Goal: Task Accomplishment & Management: Complete application form

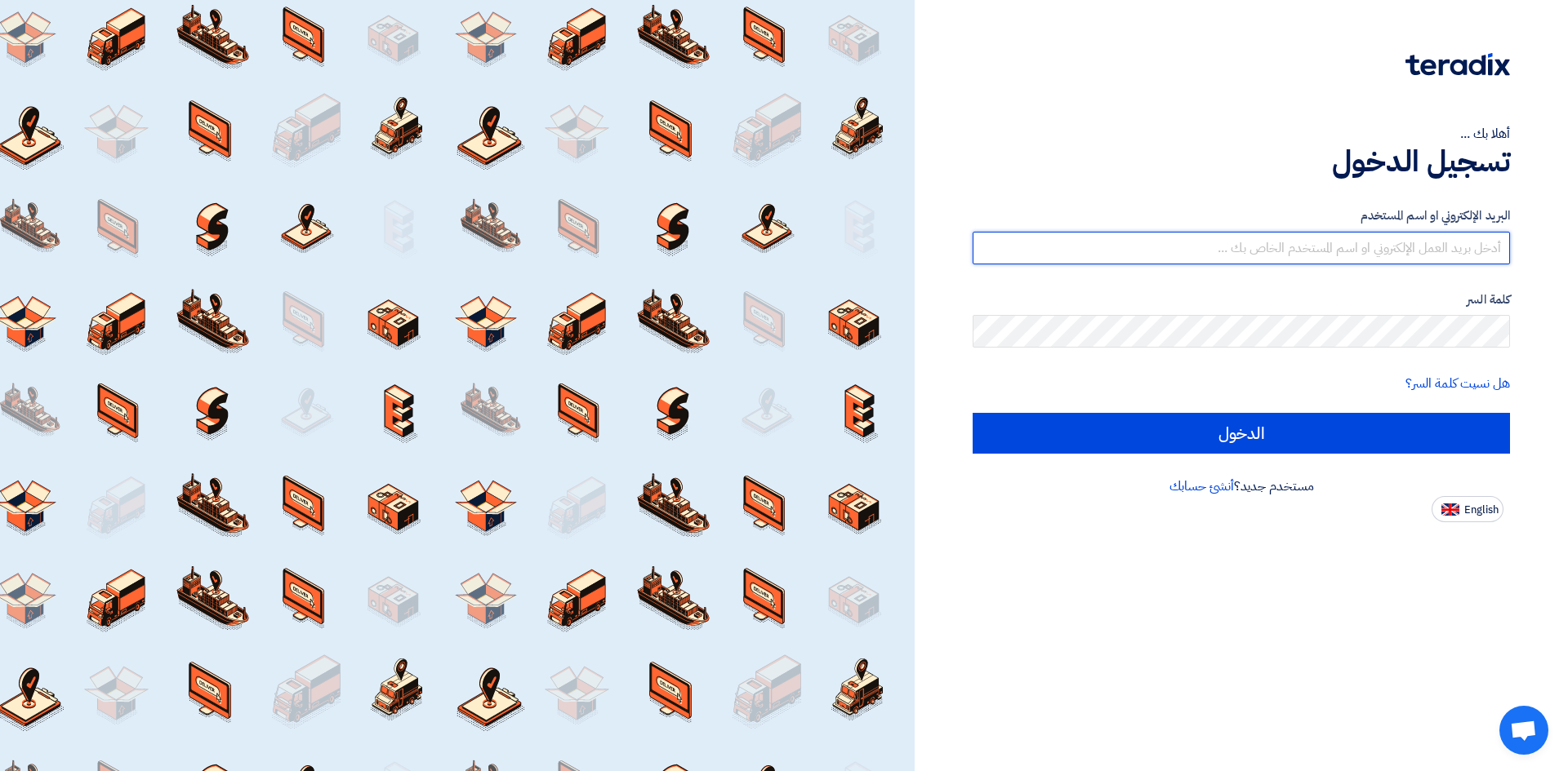
type input "[EMAIL_ADDRESS][DOMAIN_NAME]"
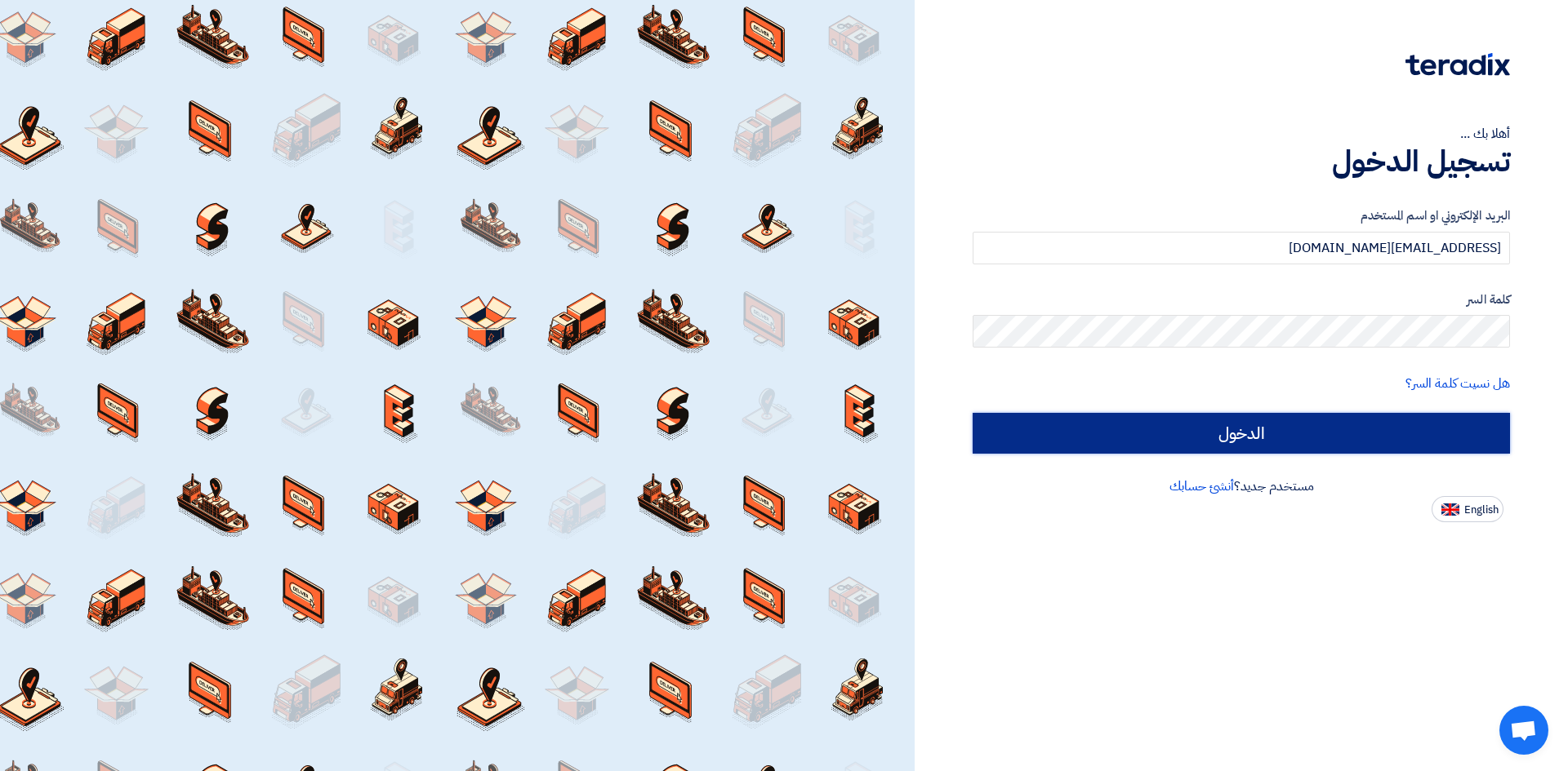
click at [1229, 430] on input "الدخول" at bounding box center [1241, 432] width 537 height 41
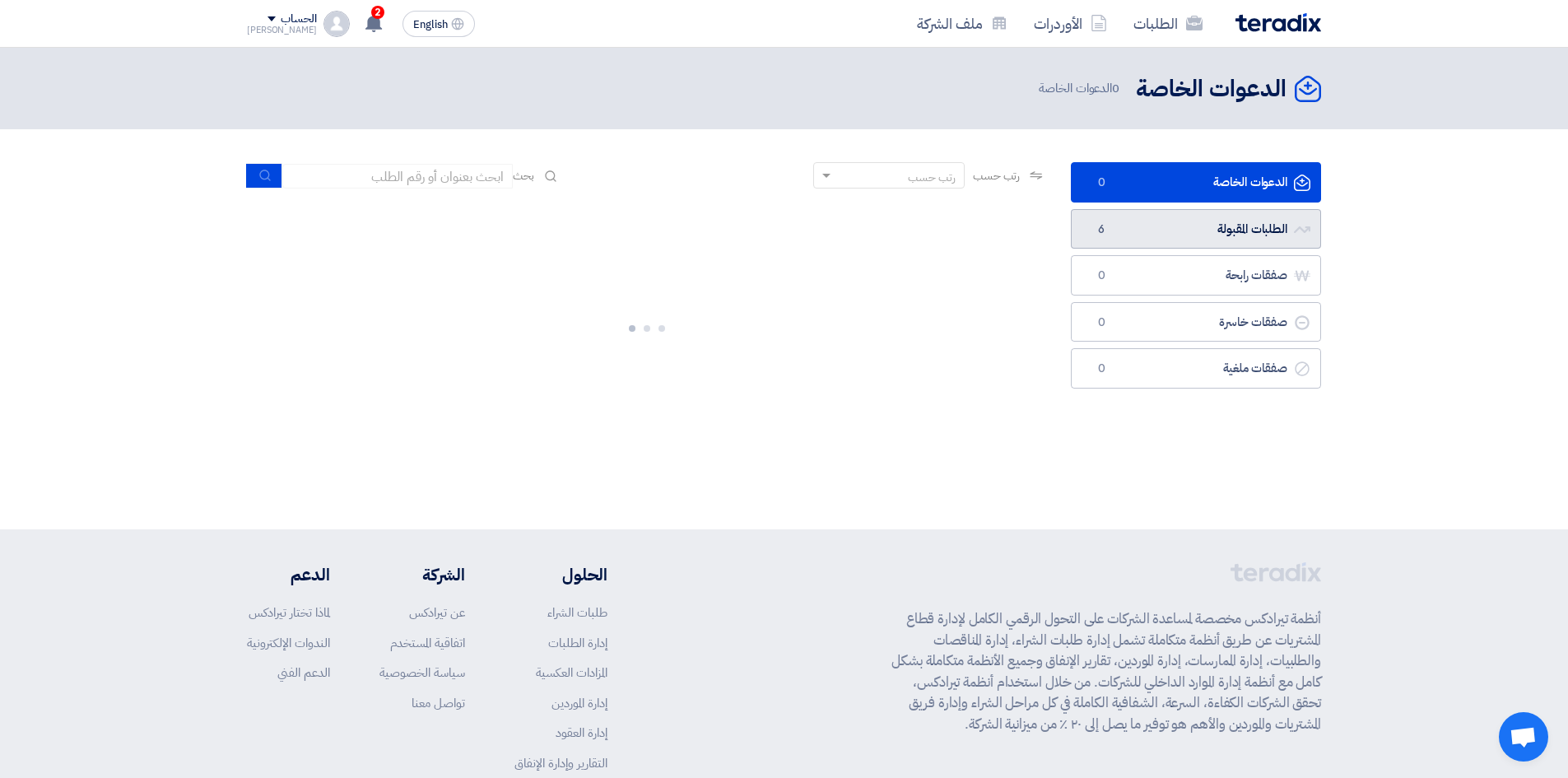
click at [1137, 219] on link "الطلبات المقبولة الطلبات المقبولة 6" at bounding box center [1196, 230] width 250 height 40
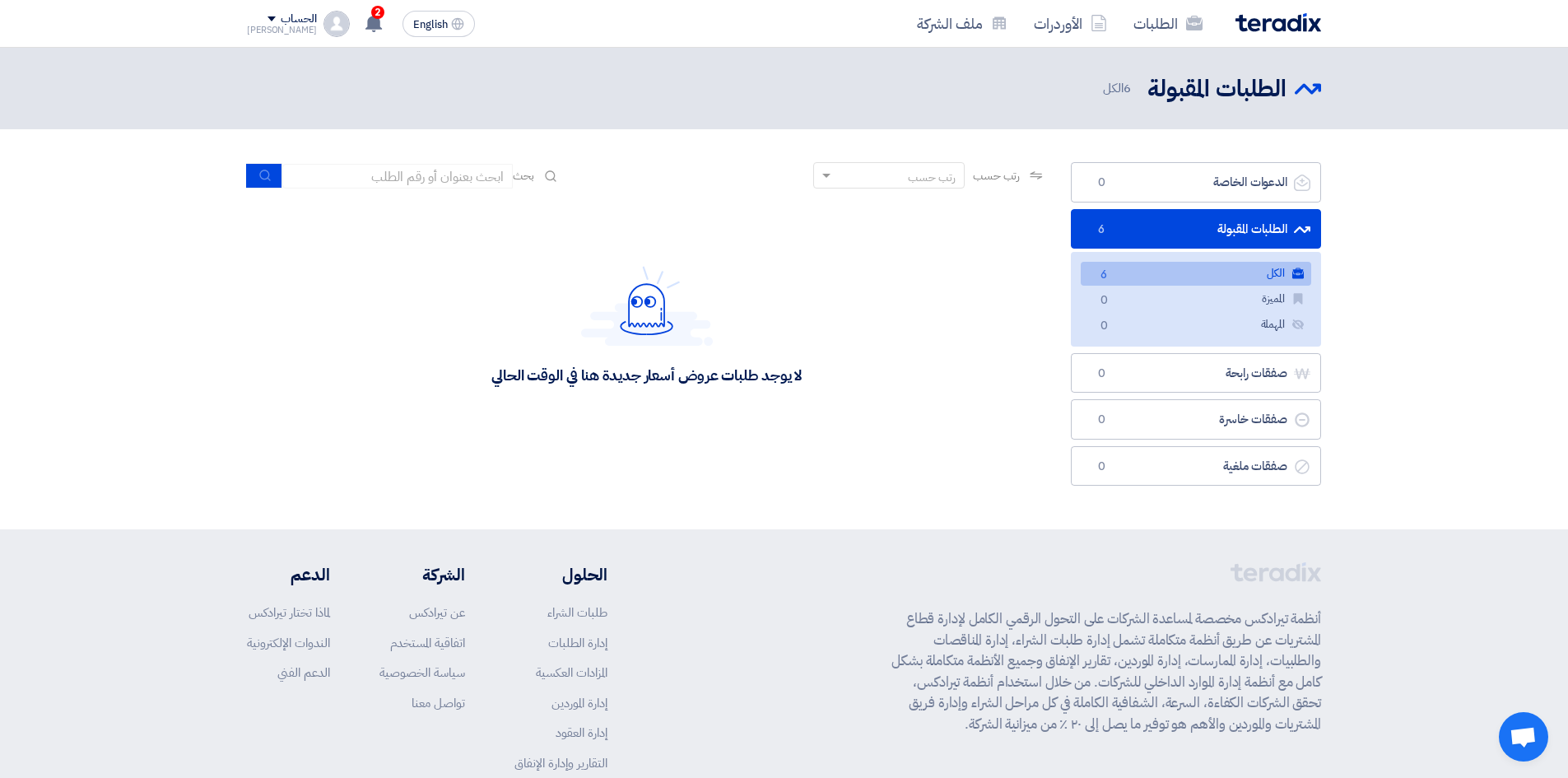
click at [1162, 229] on link "الطلبات المقبولة الطلبات المقبولة 6" at bounding box center [1196, 230] width 250 height 40
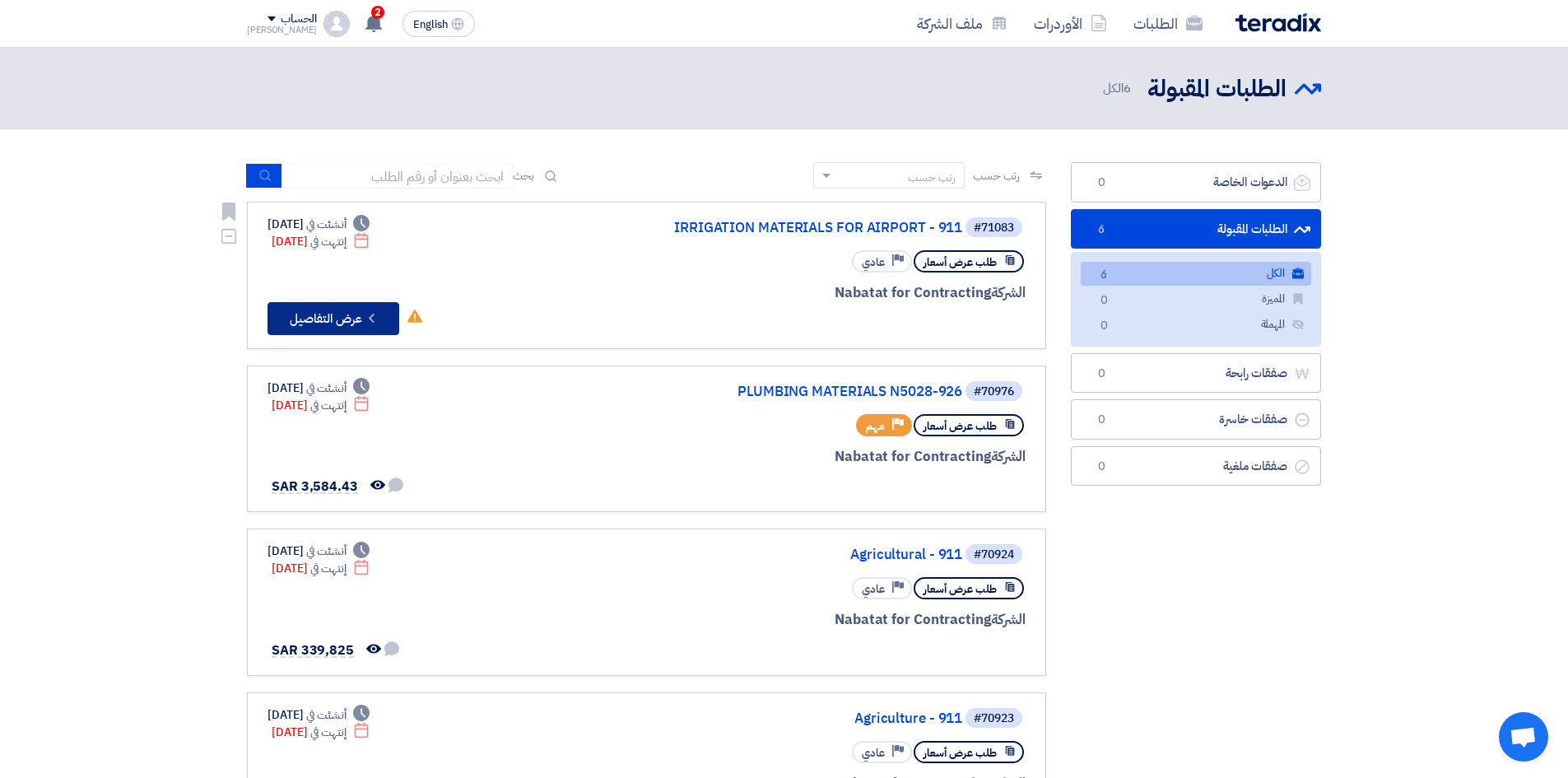
click at [313, 316] on button "Check details عرض التفاصيل" at bounding box center [333, 319] width 132 height 33
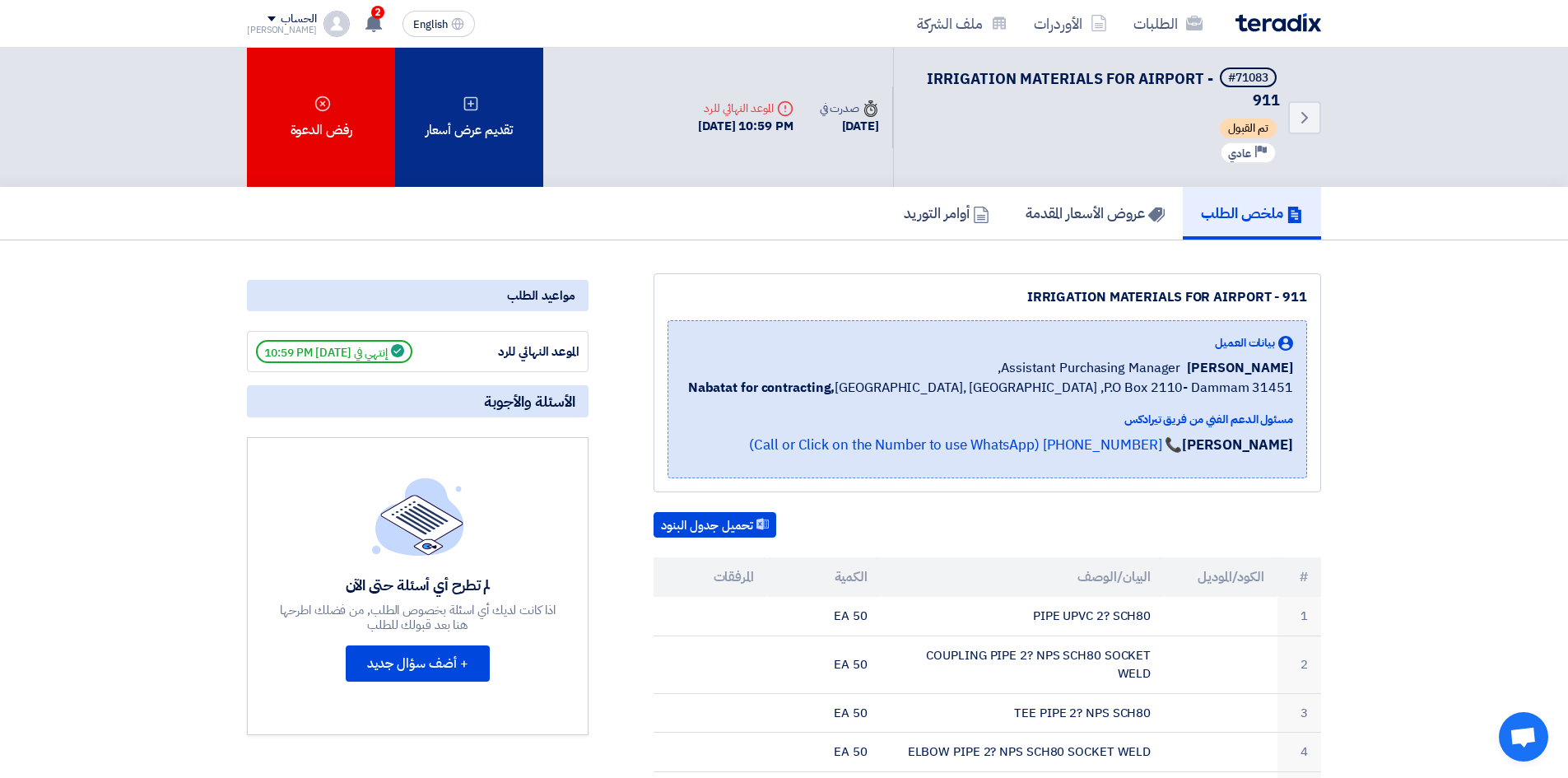
click at [452, 138] on div "تقديم عرض أسعار" at bounding box center [469, 117] width 148 height 139
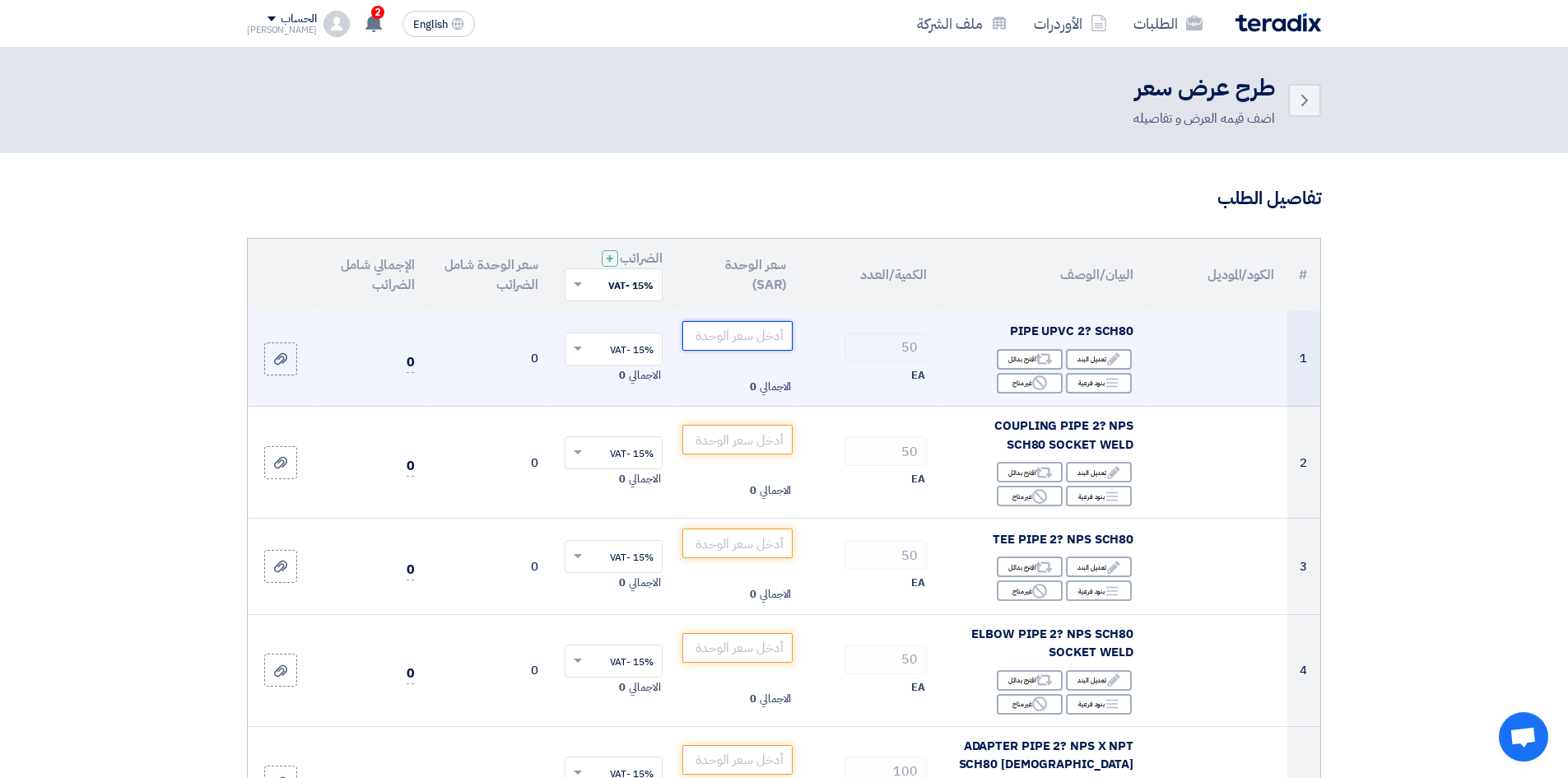
click at [724, 338] on input "number" at bounding box center [738, 336] width 111 height 30
type input "-1"
click at [733, 331] on input "number" at bounding box center [738, 336] width 111 height 30
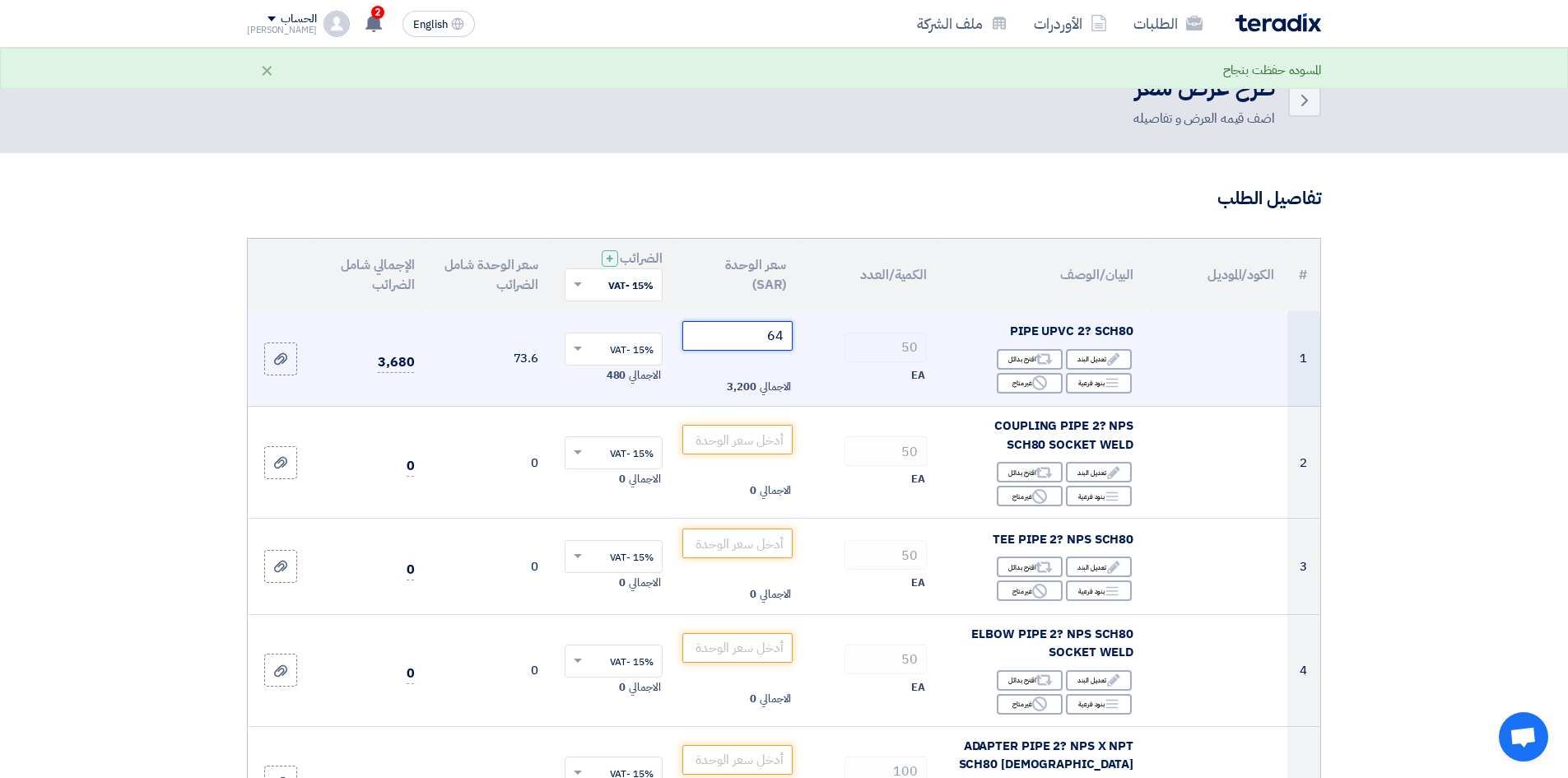
type input "65"
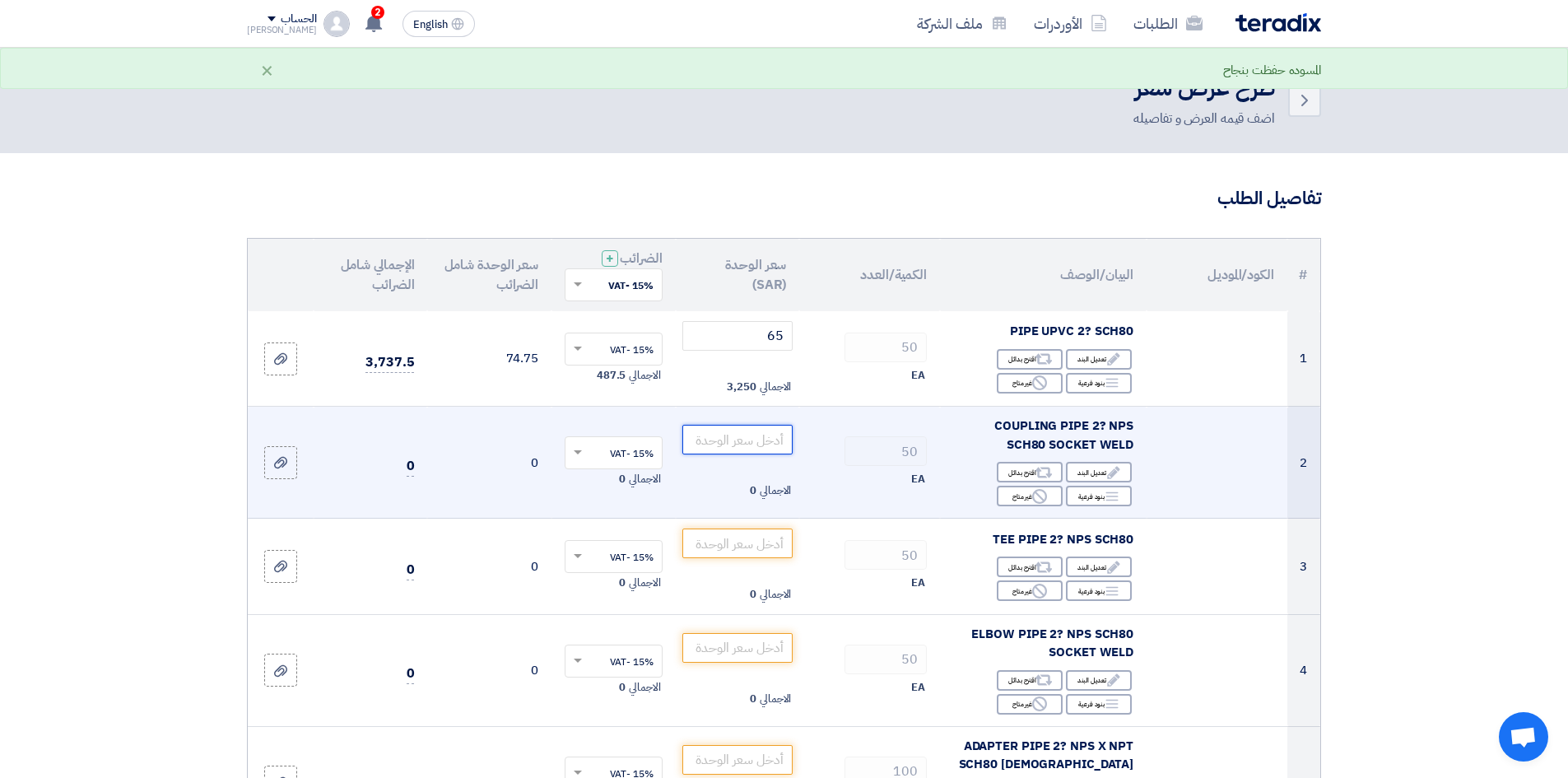
click at [716, 448] on input "number" at bounding box center [738, 439] width 111 height 30
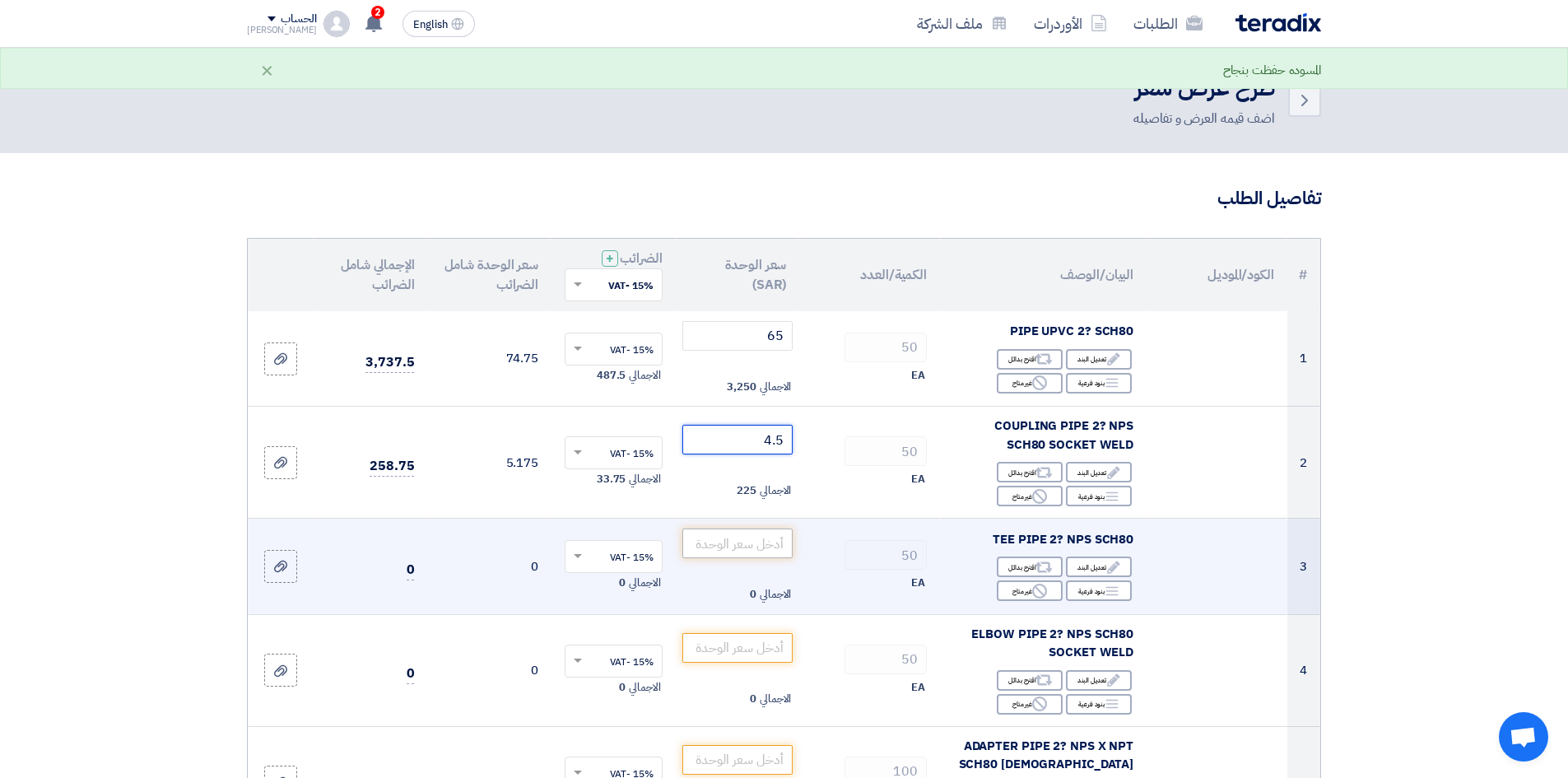
type input "4.5"
click at [736, 546] on input "number" at bounding box center [738, 543] width 111 height 30
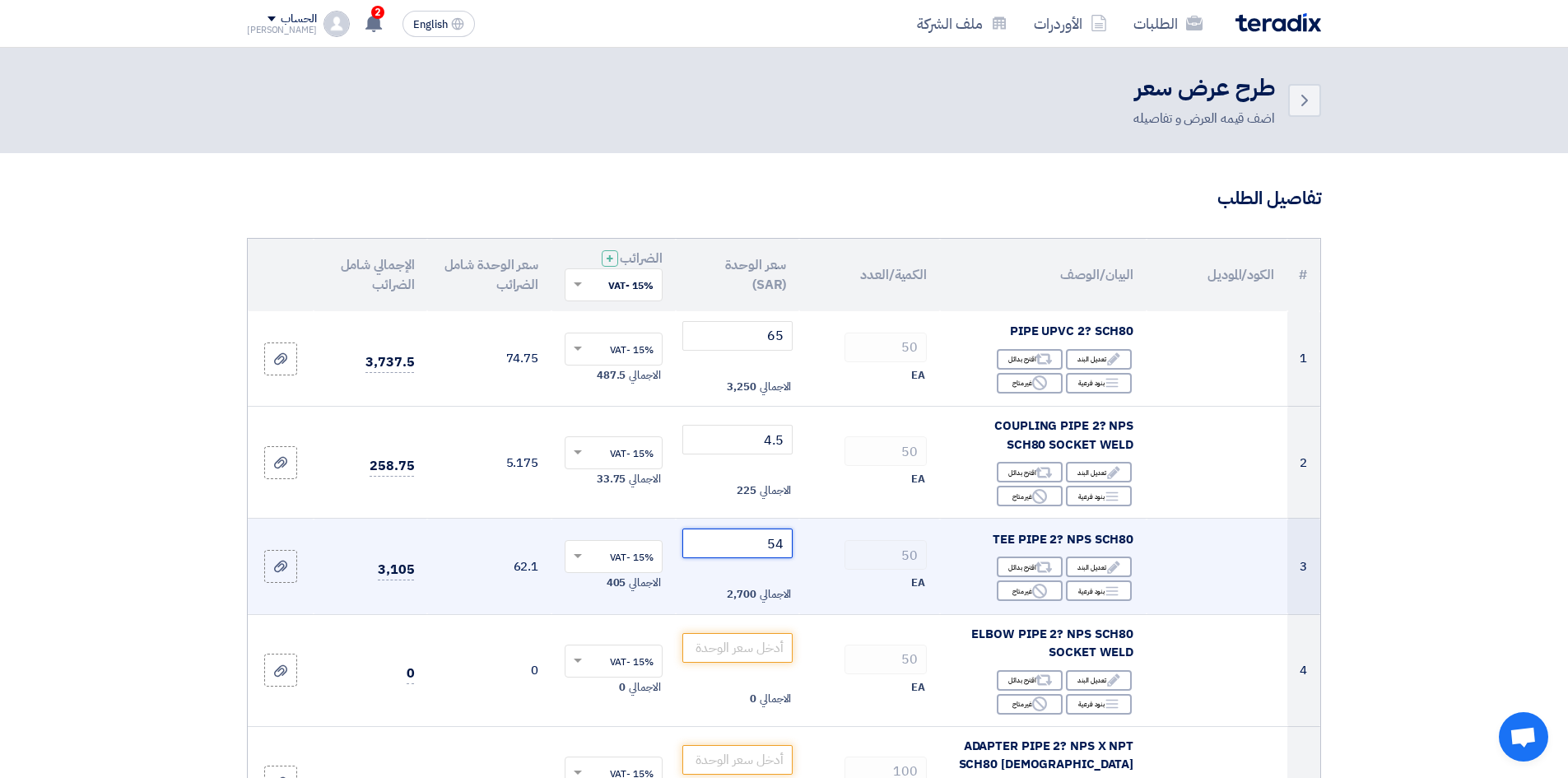
type input "5"
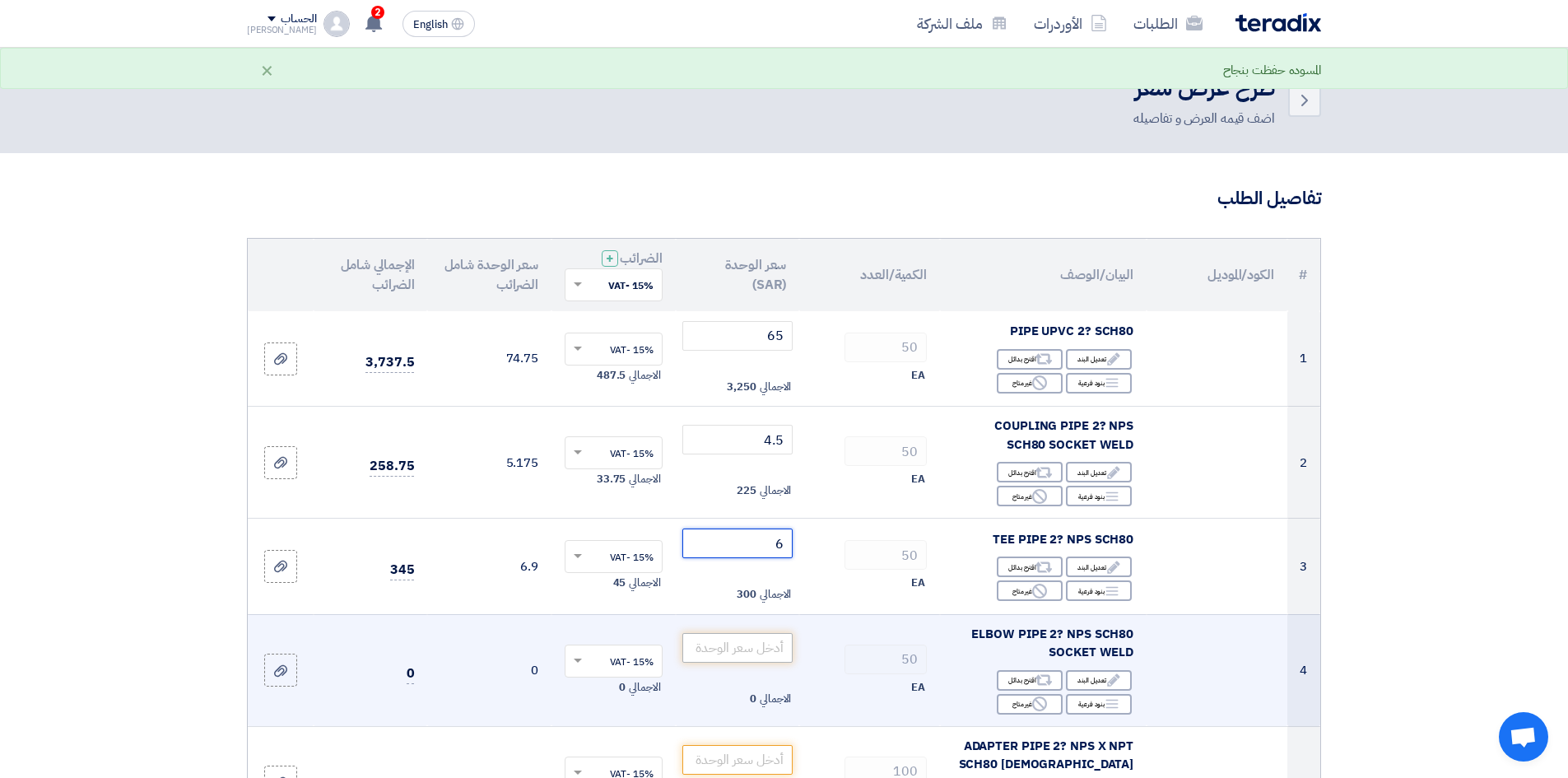
type input "6"
click at [760, 652] on input "number" at bounding box center [738, 648] width 111 height 30
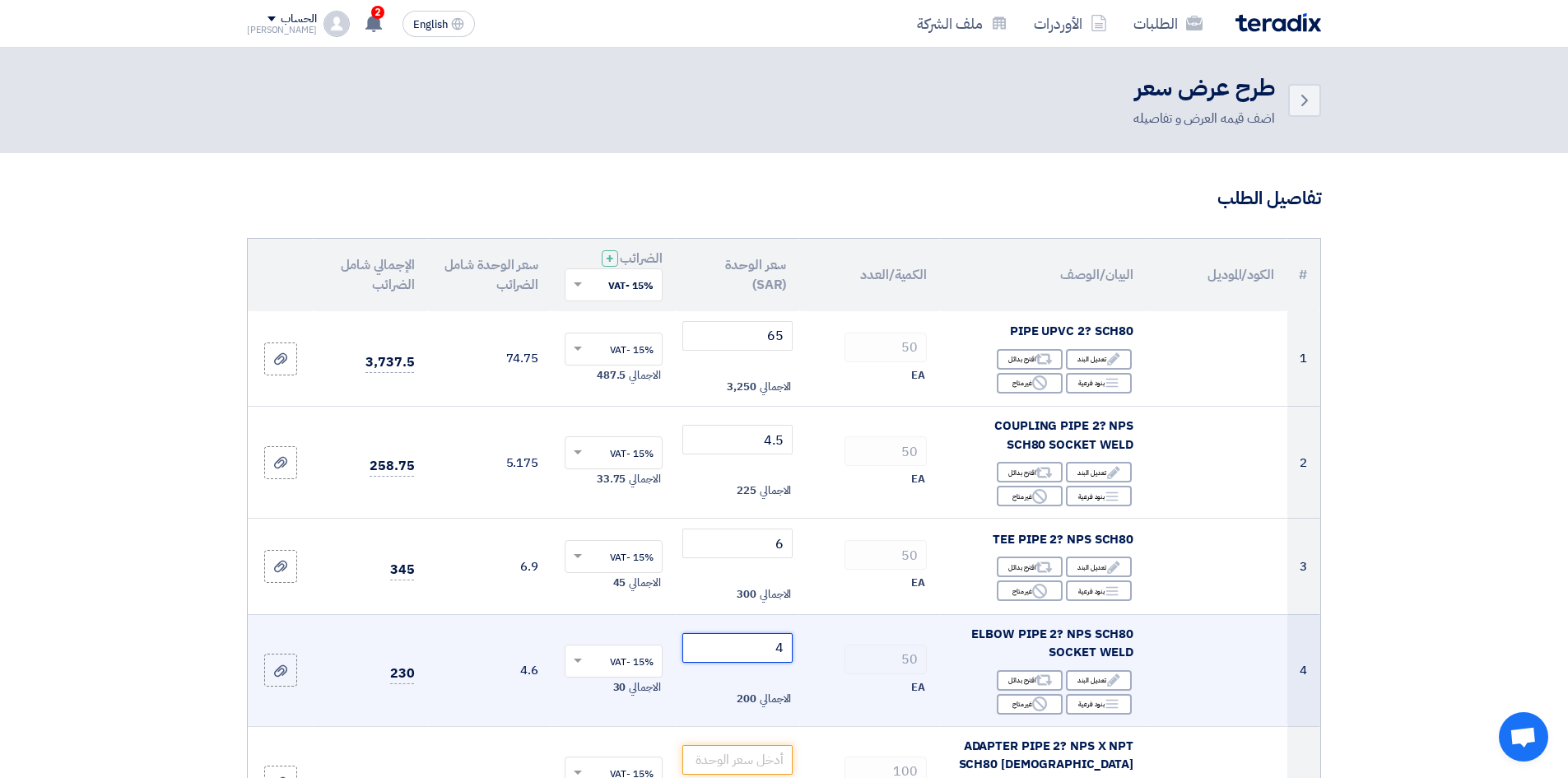
type input "5"
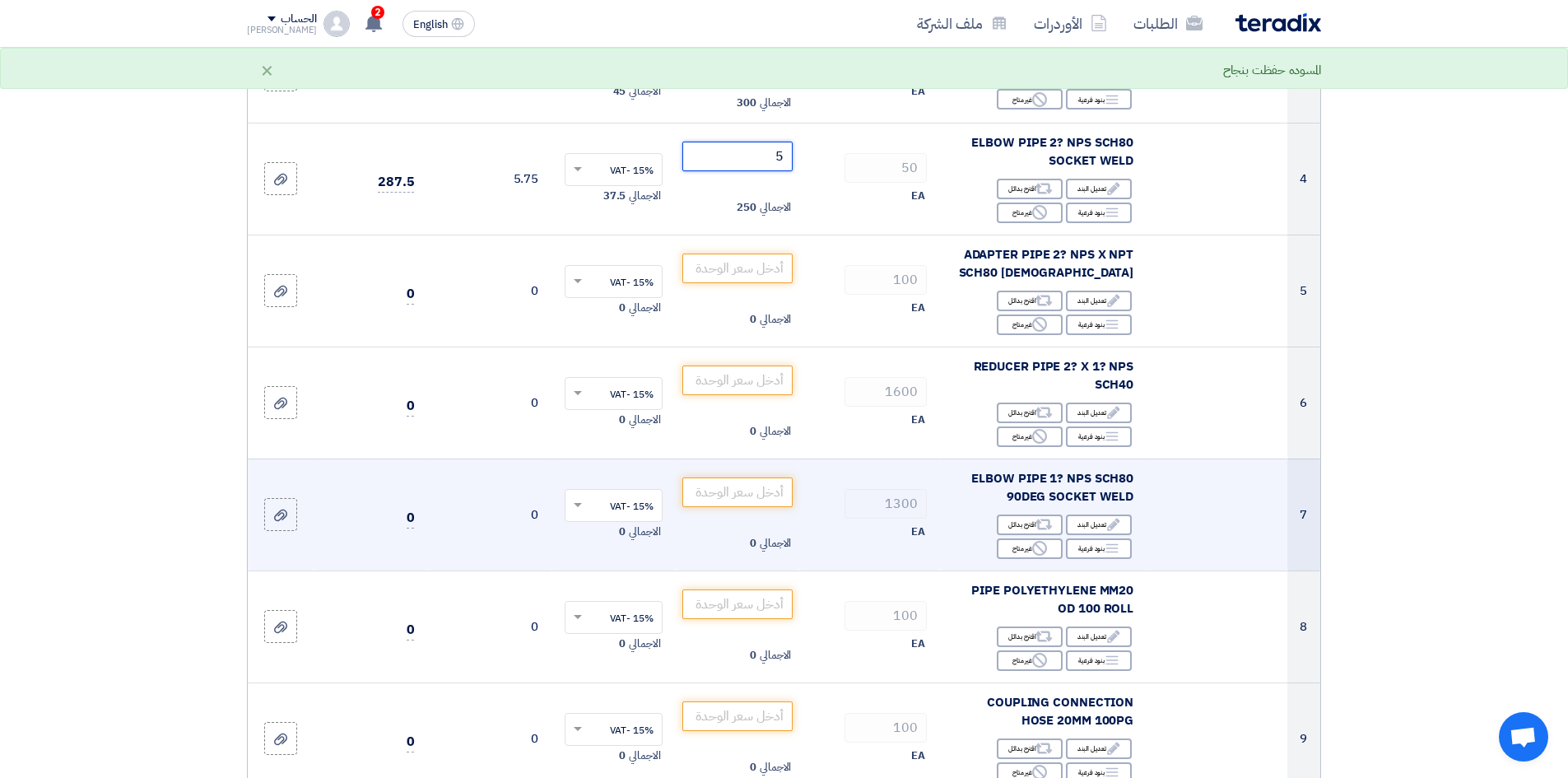
scroll to position [494, 0]
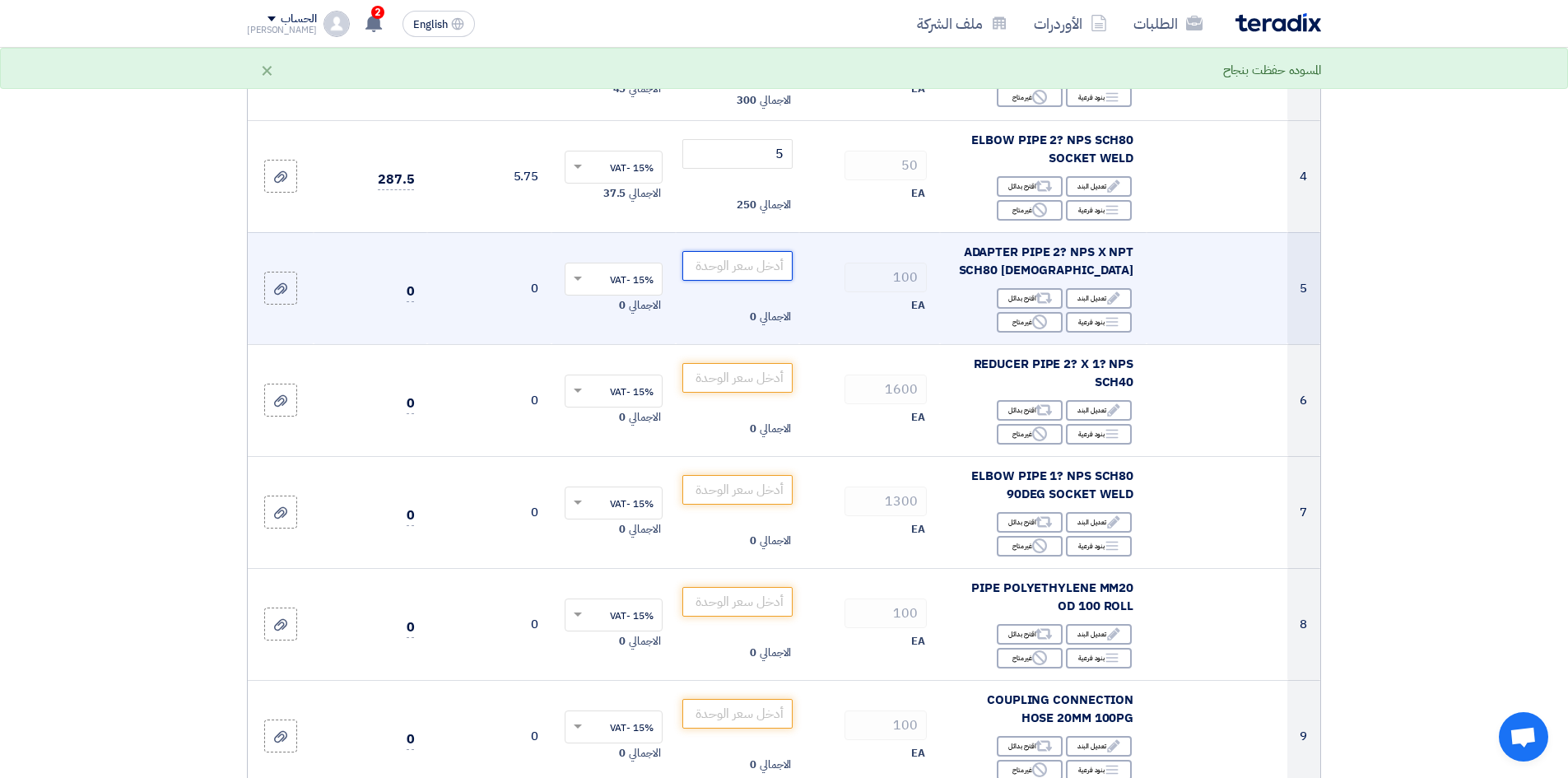
click at [734, 270] on input "number" at bounding box center [738, 266] width 111 height 30
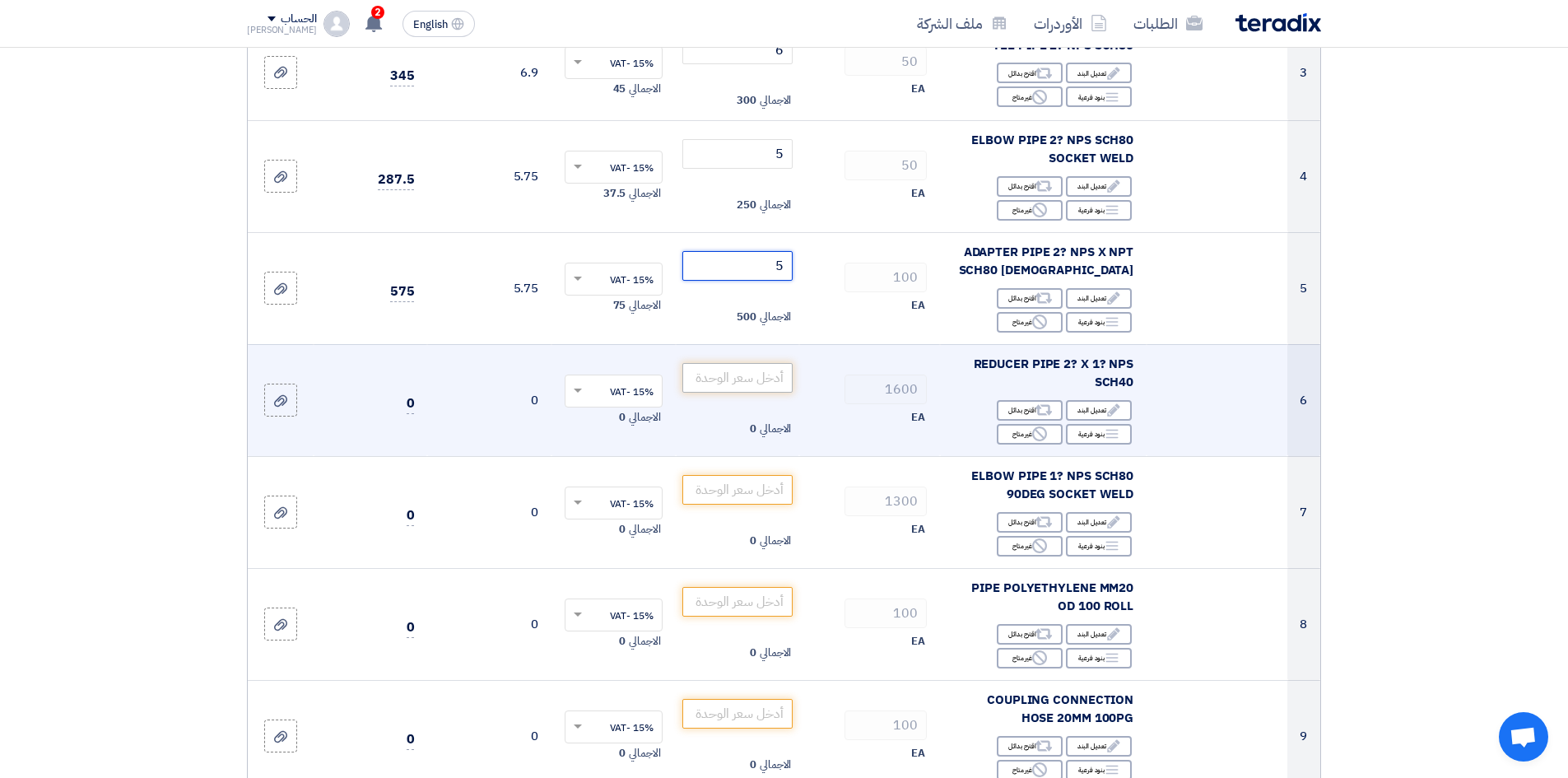
type input "5"
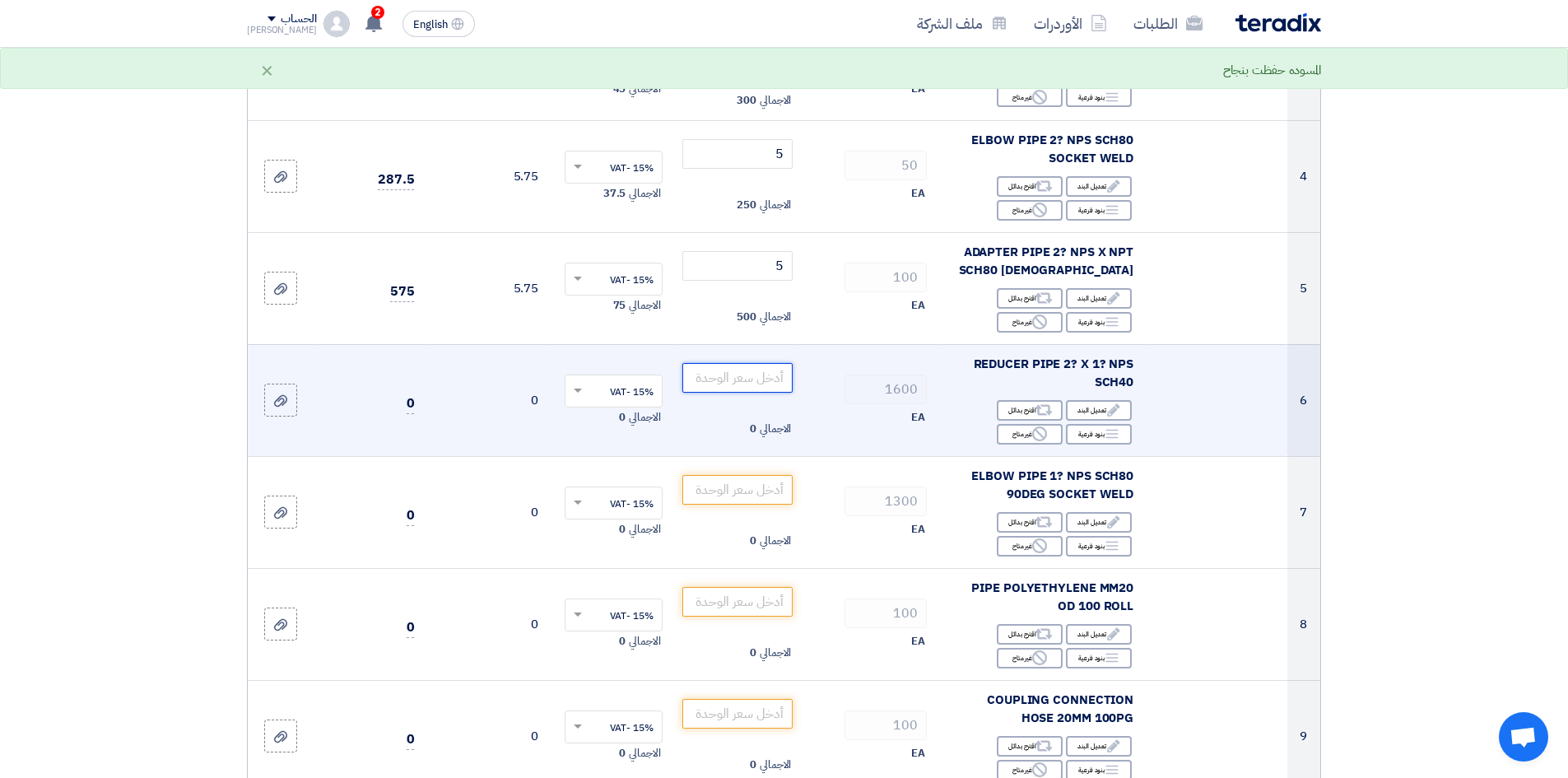
click at [748, 389] on input "number" at bounding box center [738, 378] width 111 height 30
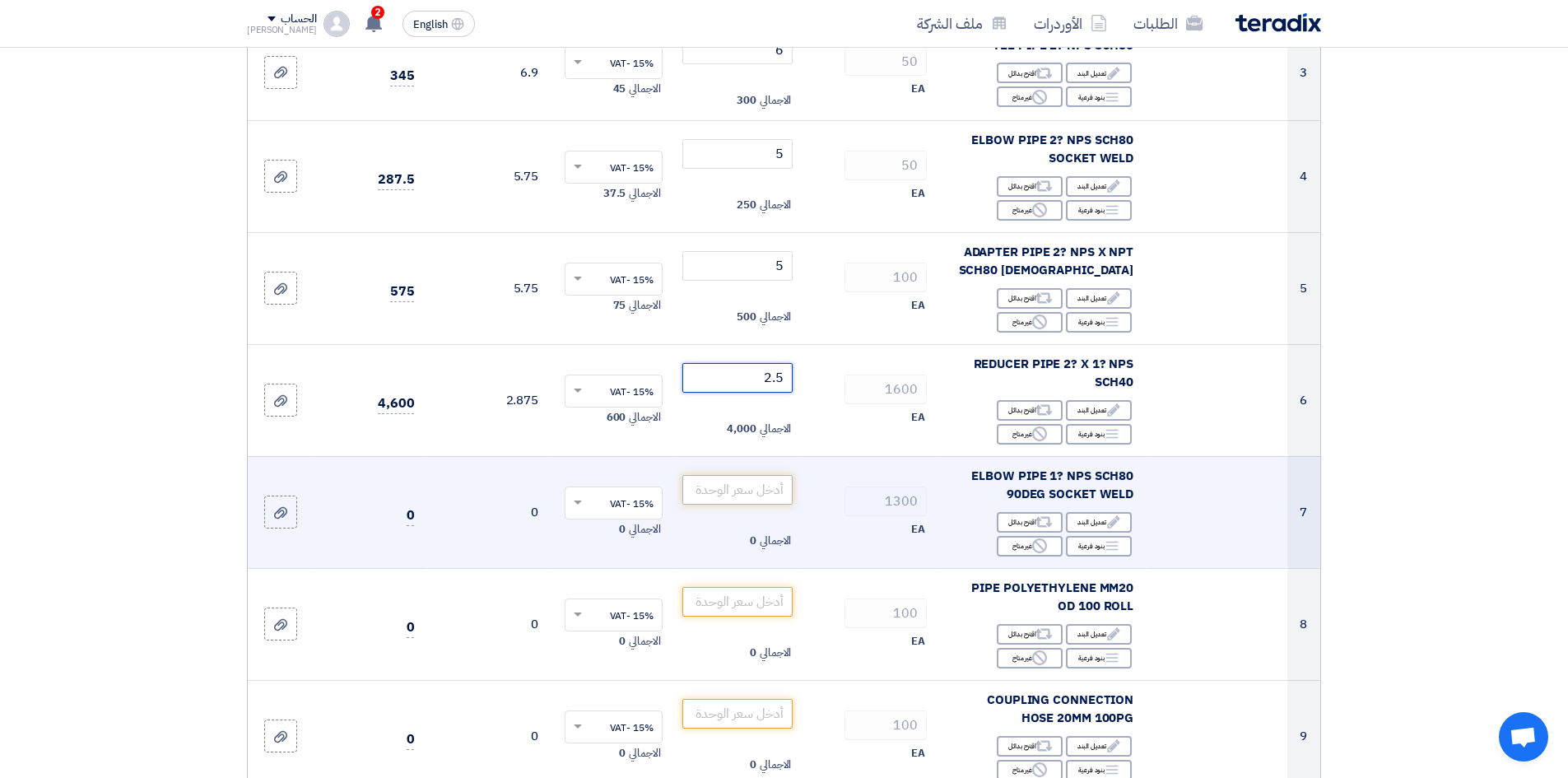
type input "2.5"
click at [761, 499] on input "number" at bounding box center [738, 490] width 111 height 30
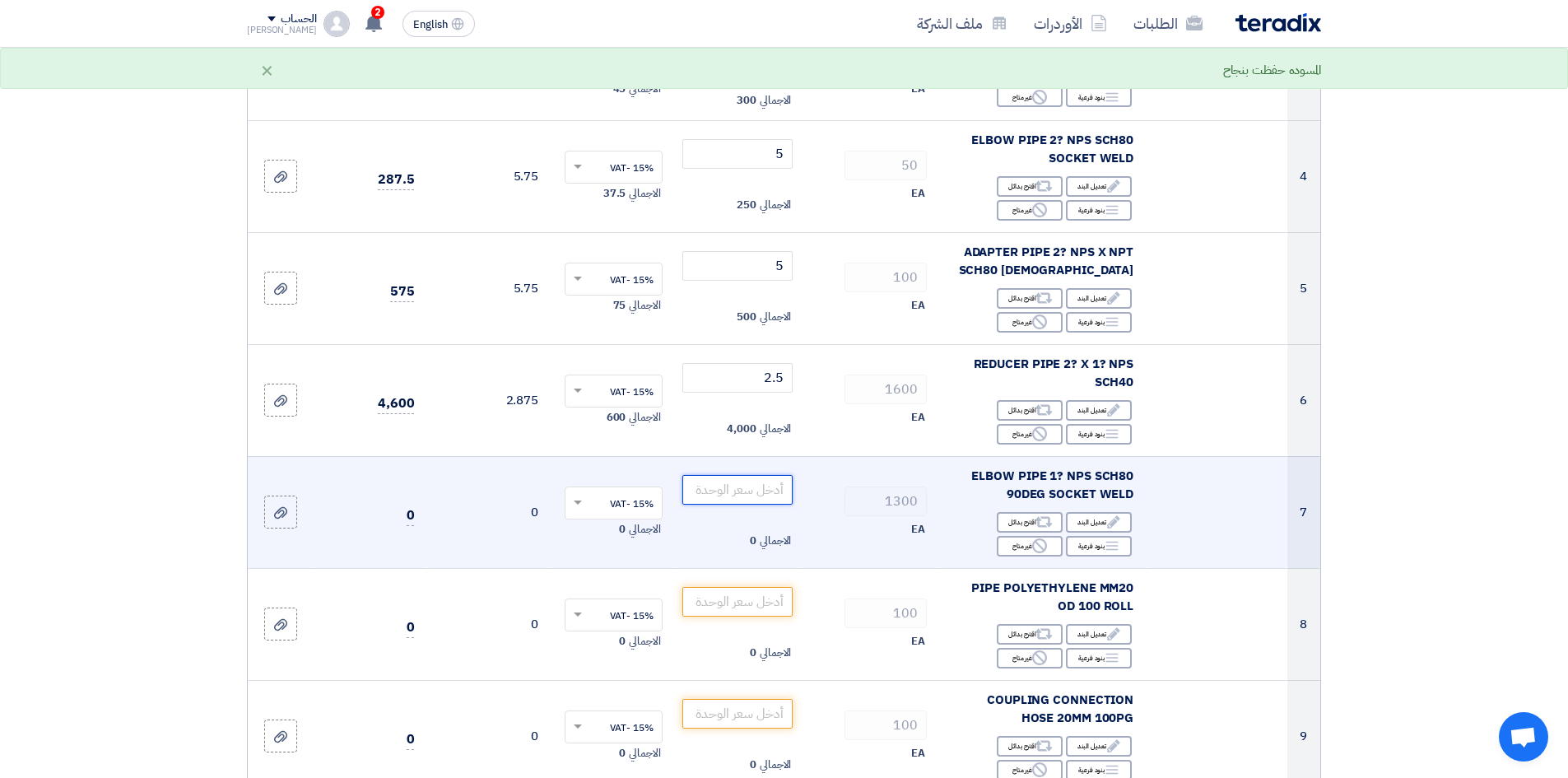
type input "5"
type input ".2"
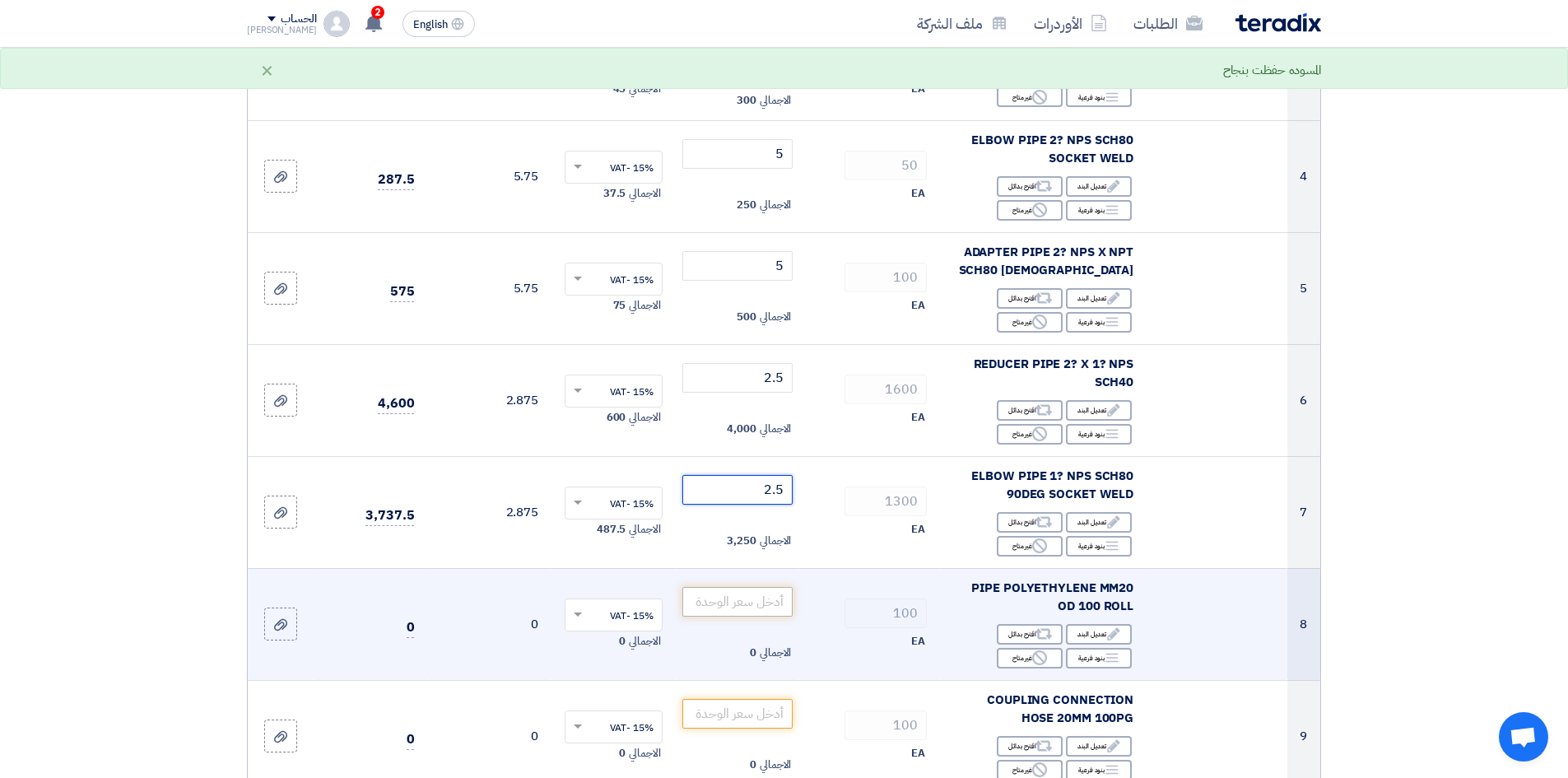
type input "2.5"
click at [760, 613] on input "number" at bounding box center [738, 602] width 111 height 30
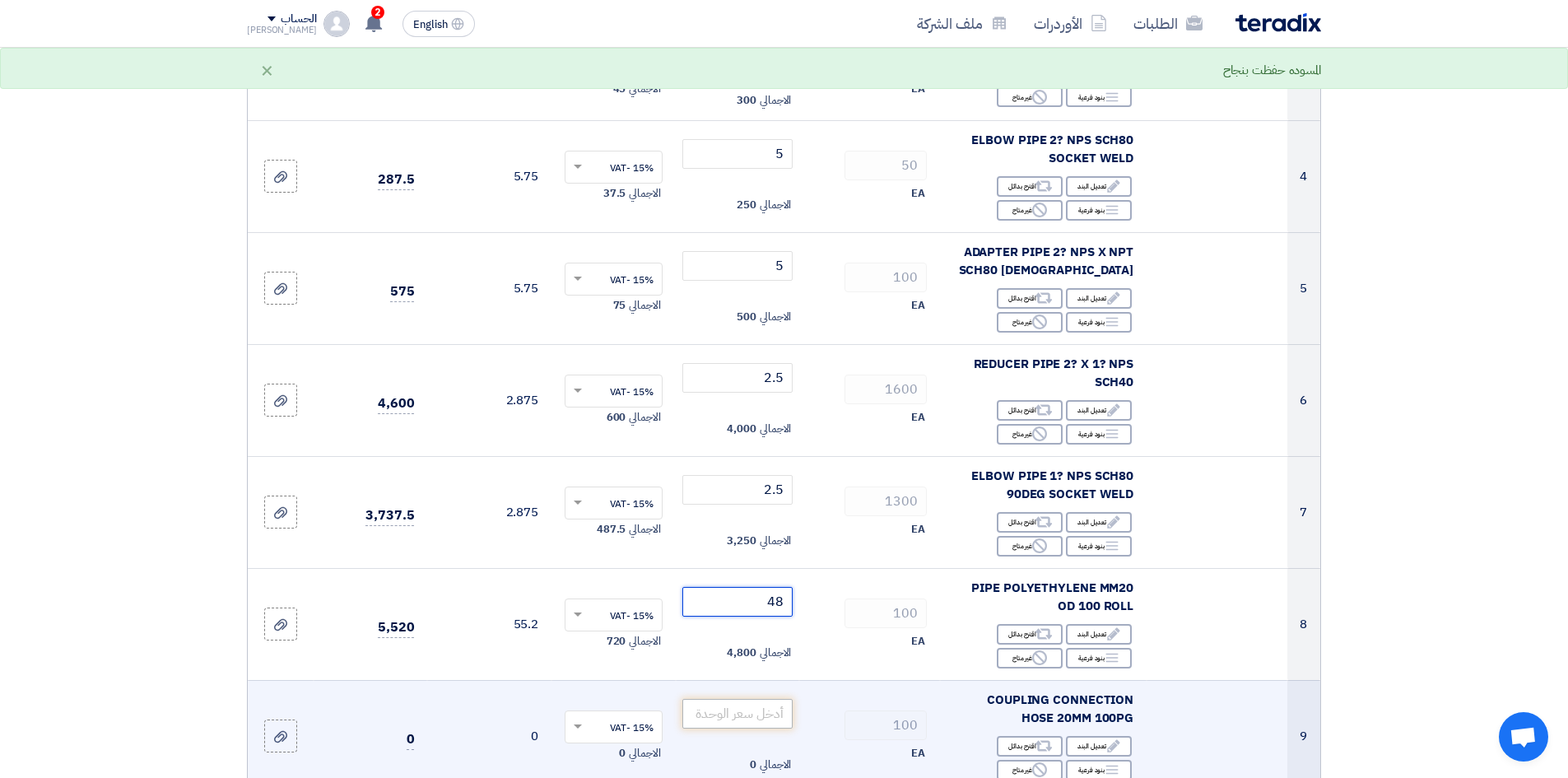
type input "48"
click at [735, 722] on input "number" at bounding box center [738, 714] width 111 height 30
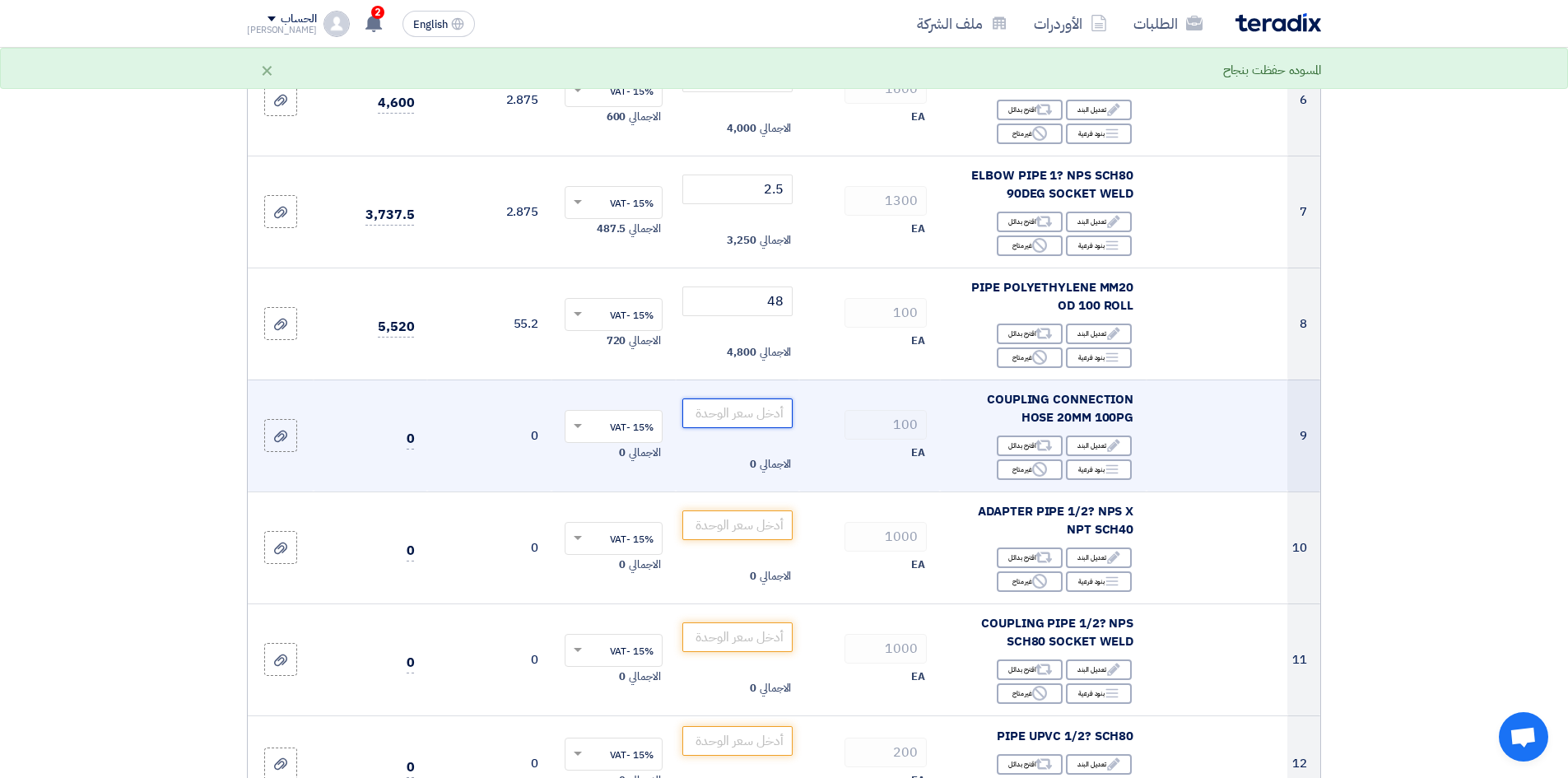
scroll to position [824, 0]
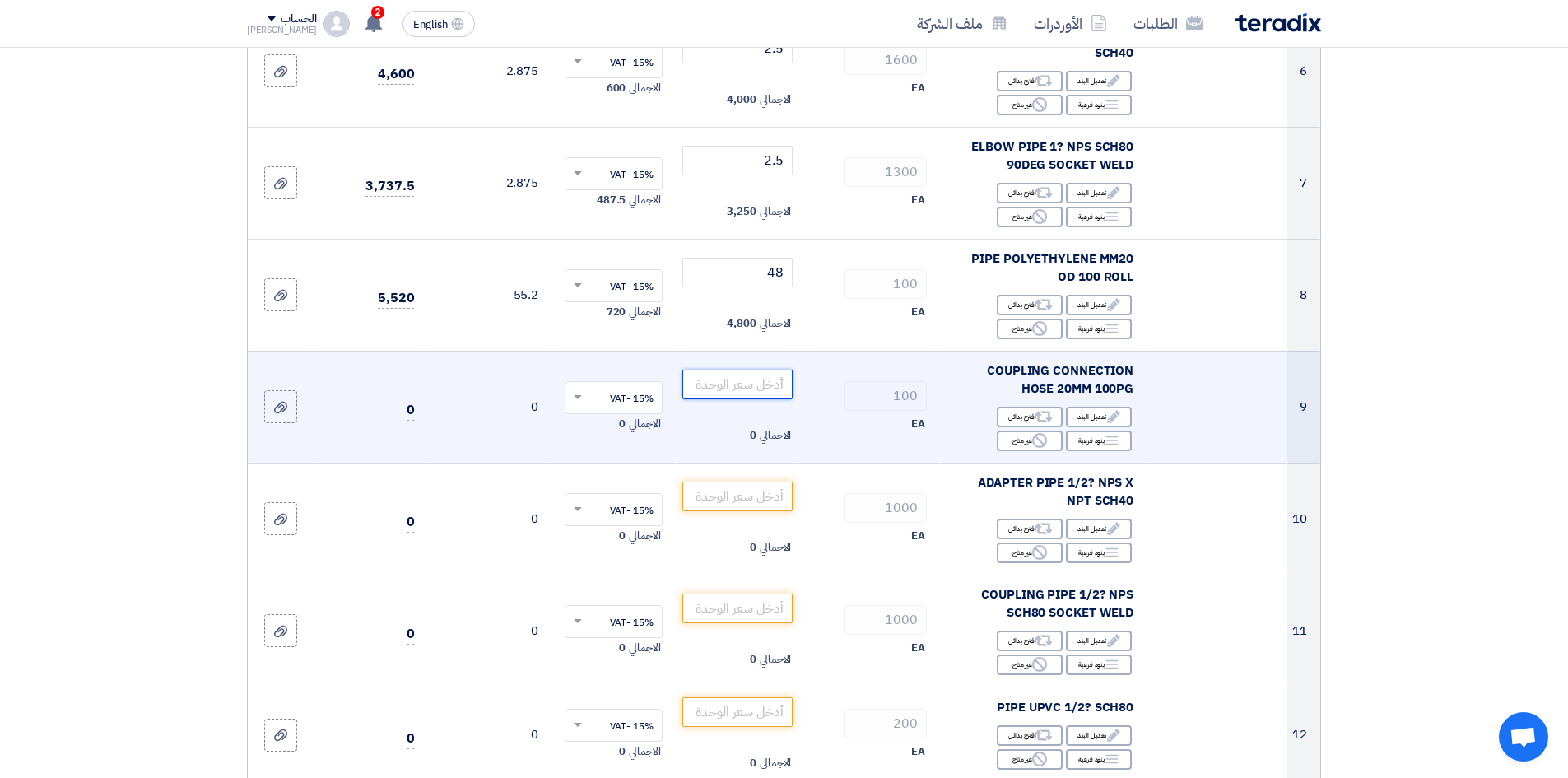
click at [764, 388] on input "number" at bounding box center [738, 384] width 111 height 30
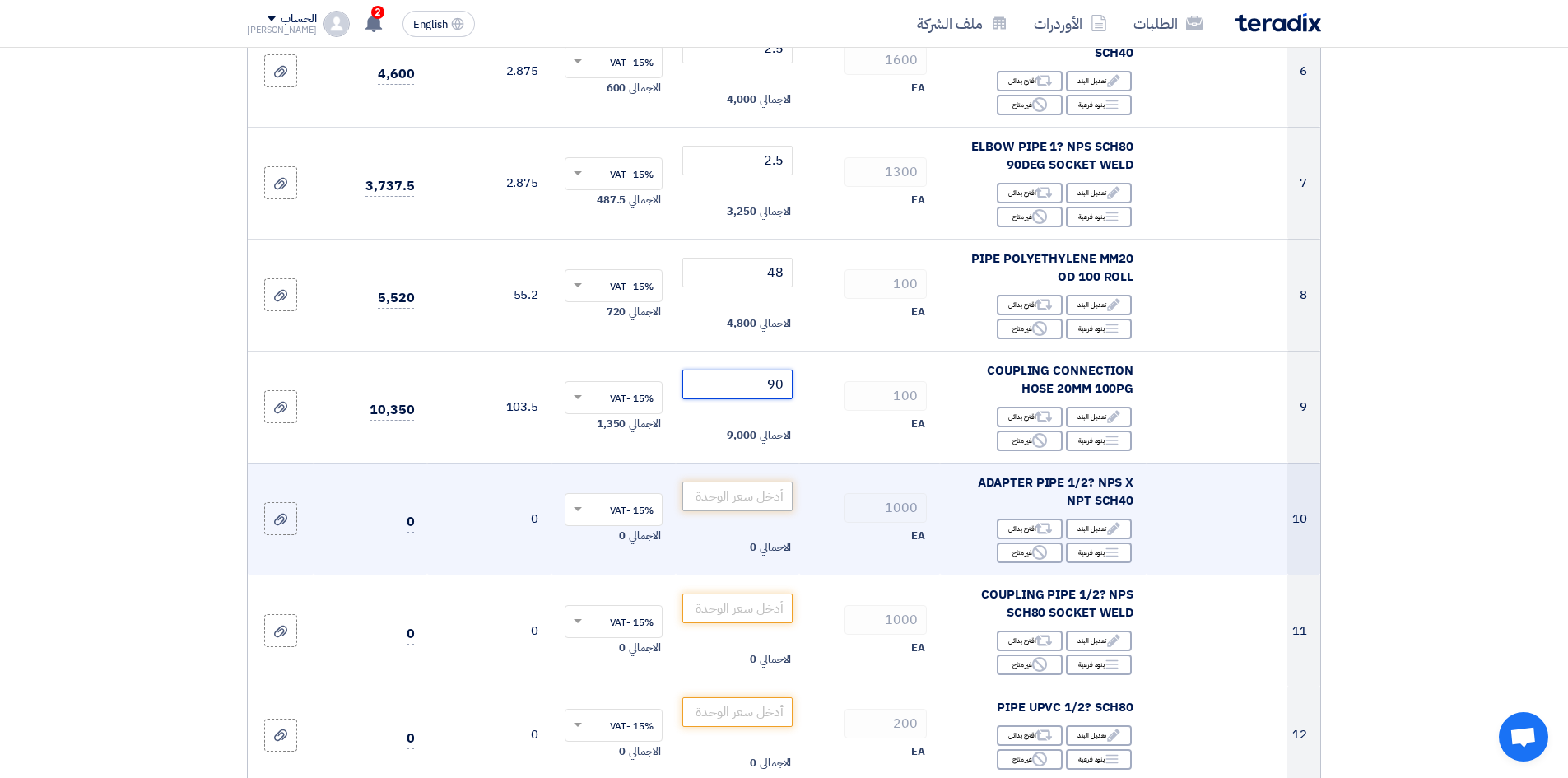
type input "90"
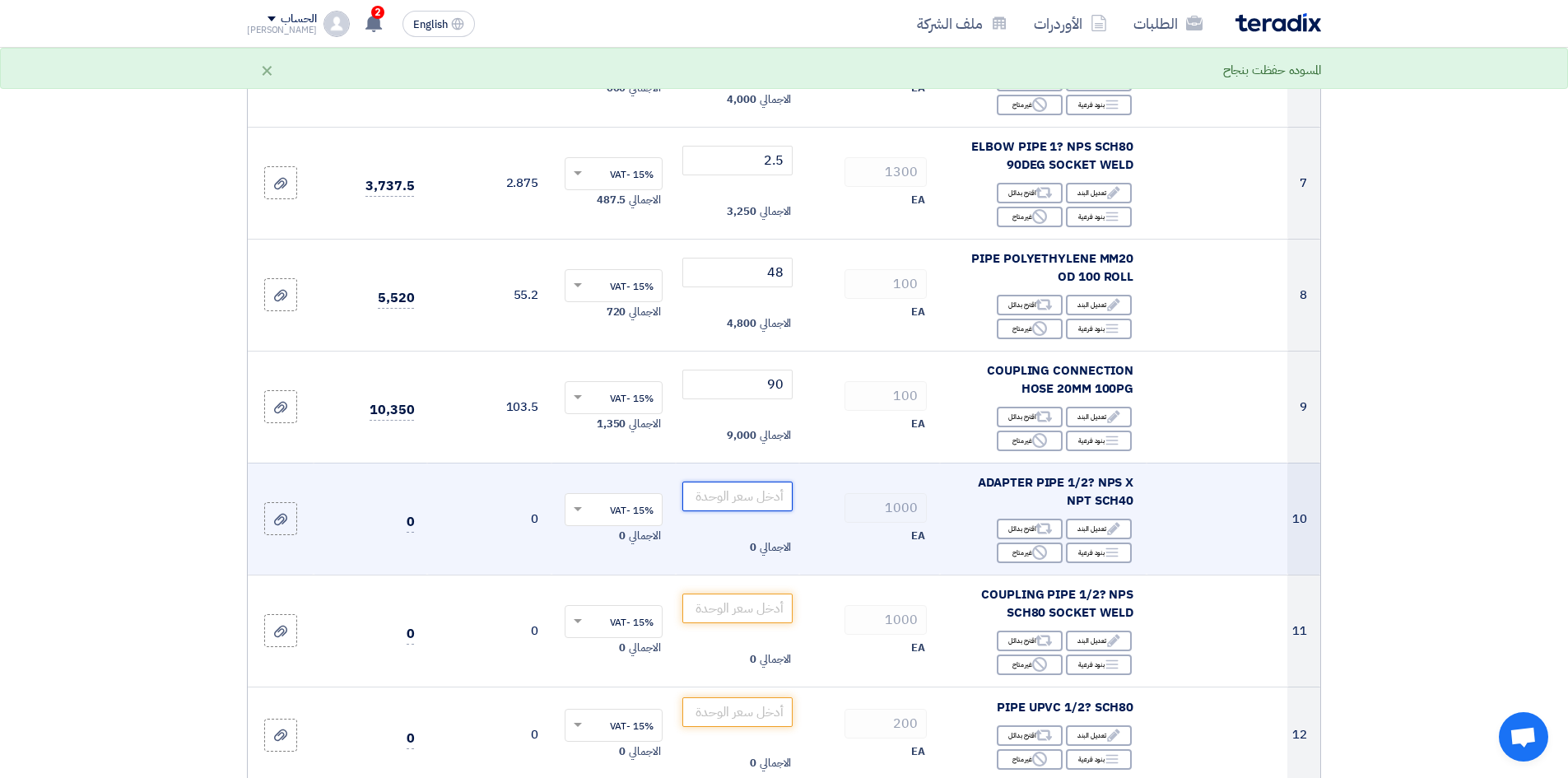
click at [720, 497] on input "number" at bounding box center [738, 496] width 111 height 30
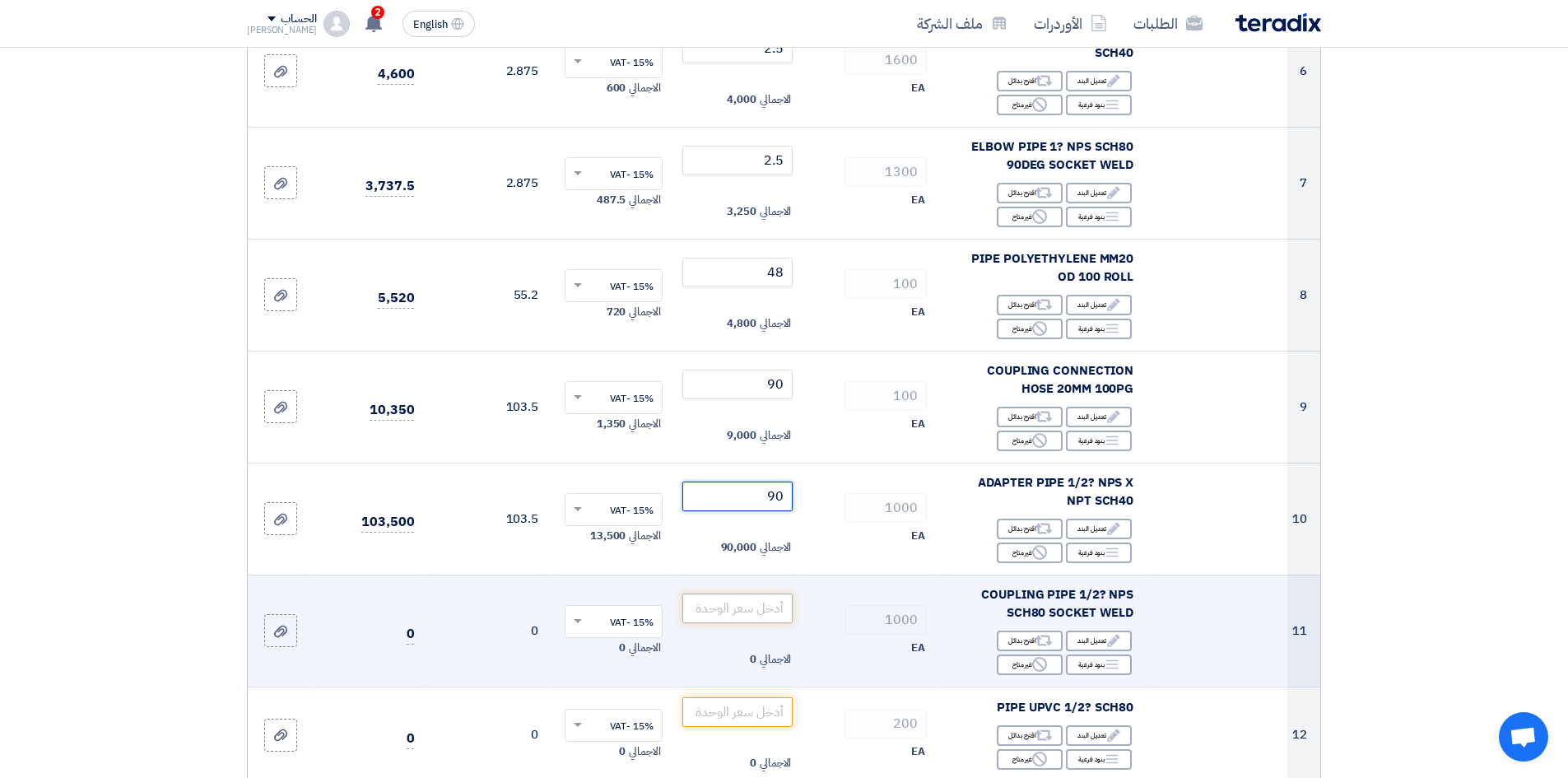
type input "90"
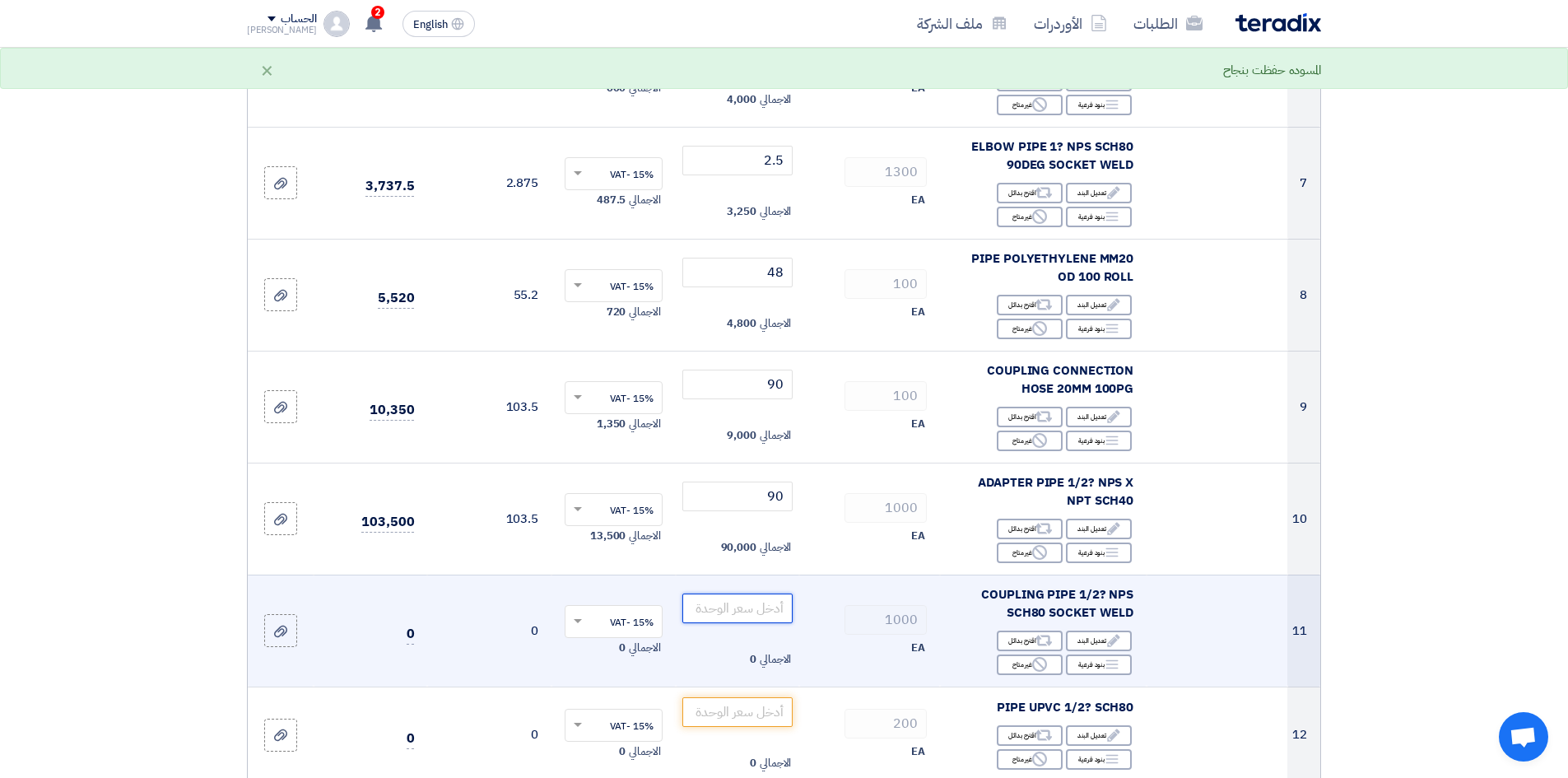
click at [719, 612] on input "number" at bounding box center [738, 609] width 111 height 30
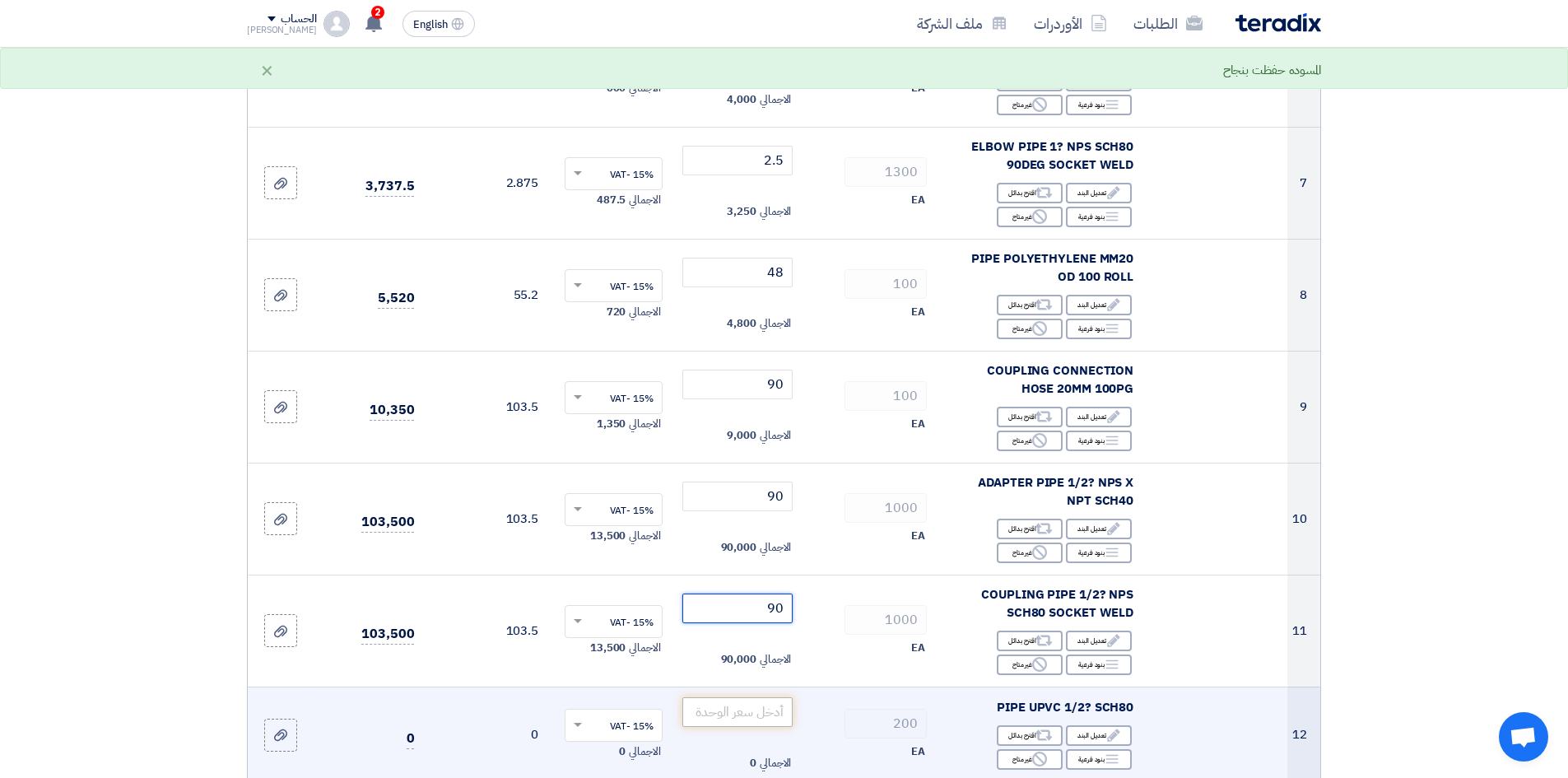
type input "90"
click at [737, 722] on input "number" at bounding box center [738, 712] width 111 height 30
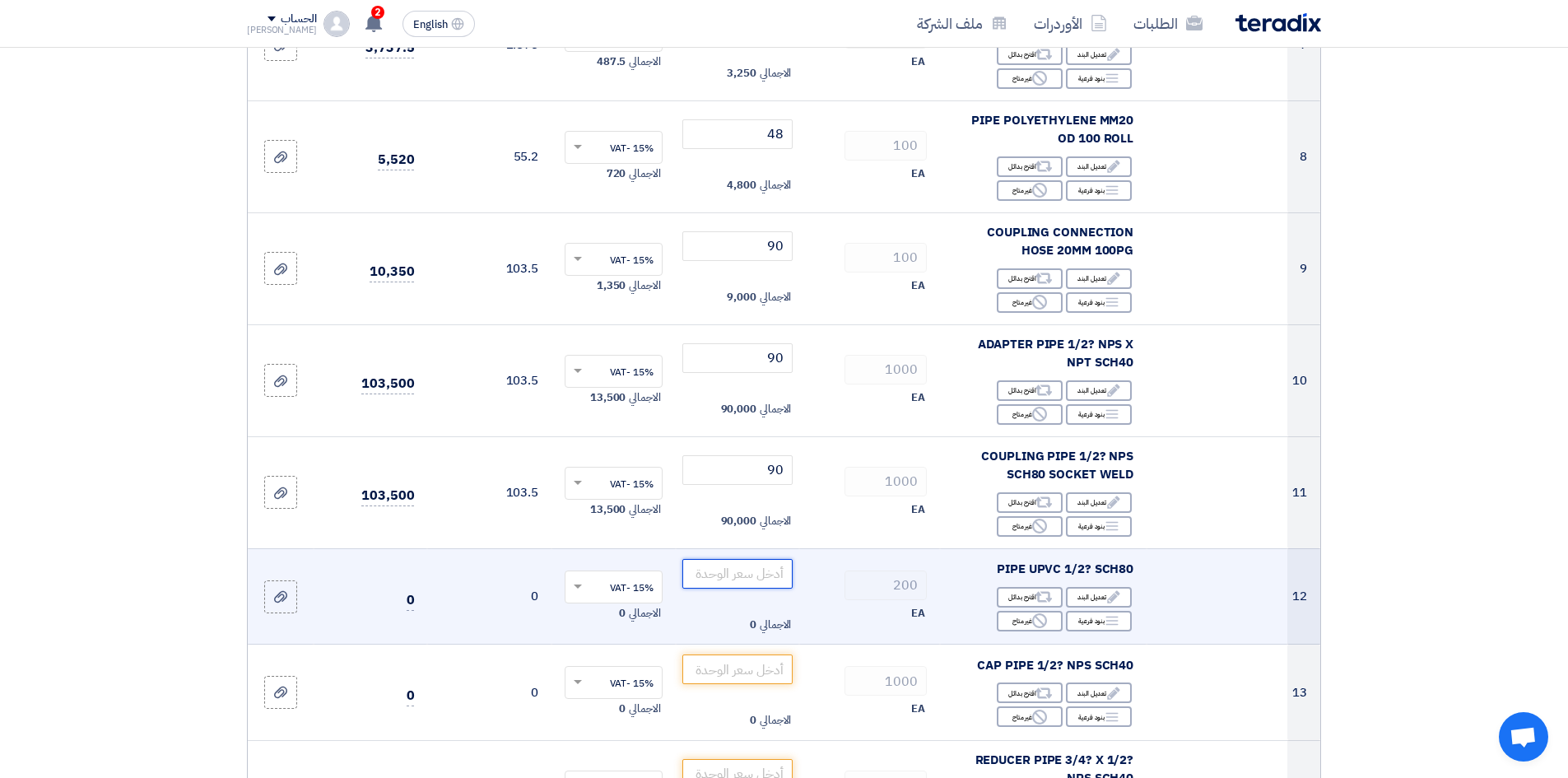
scroll to position [988, 0]
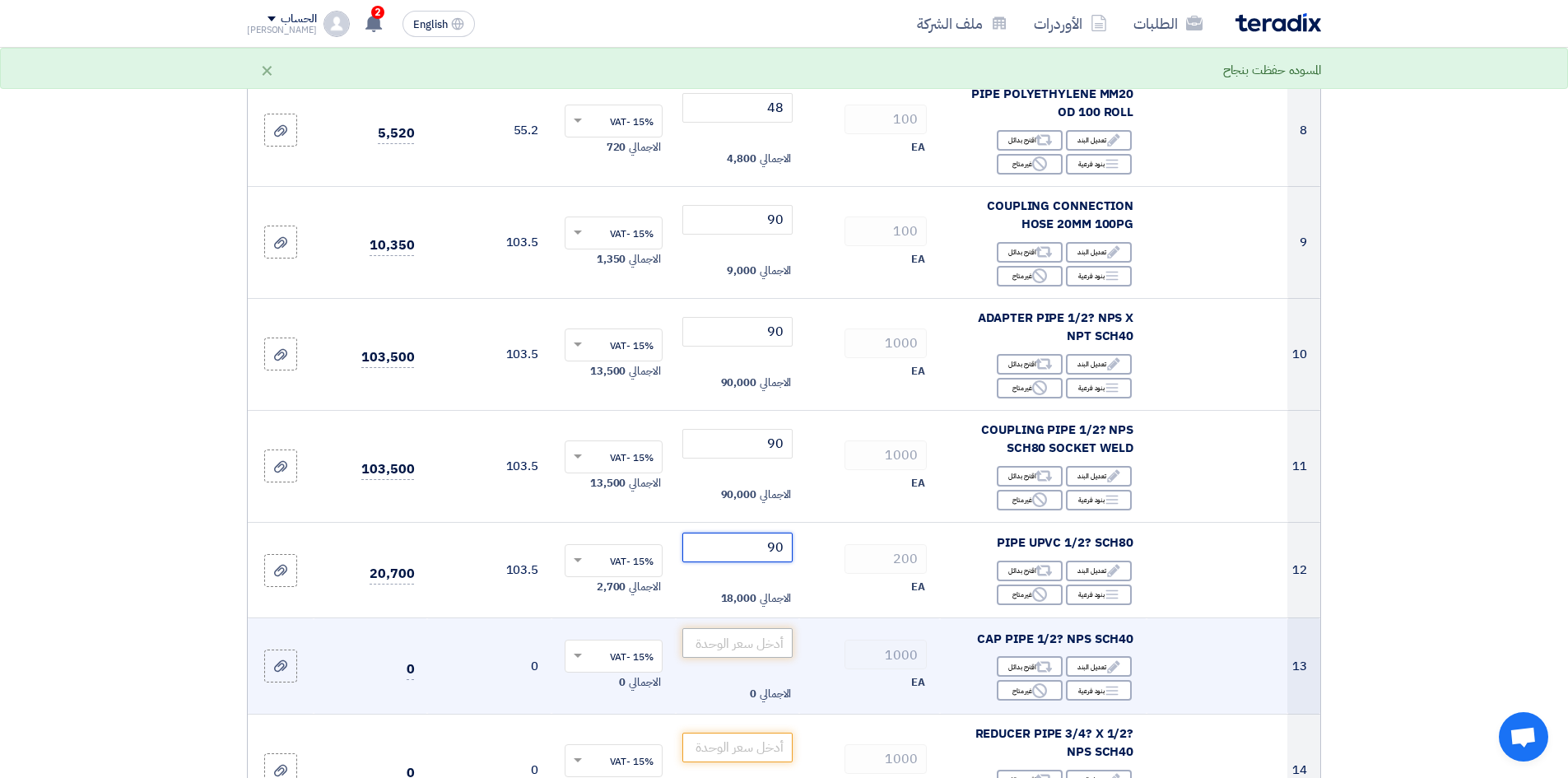
type input "90"
click at [754, 650] on input "number" at bounding box center [738, 643] width 111 height 30
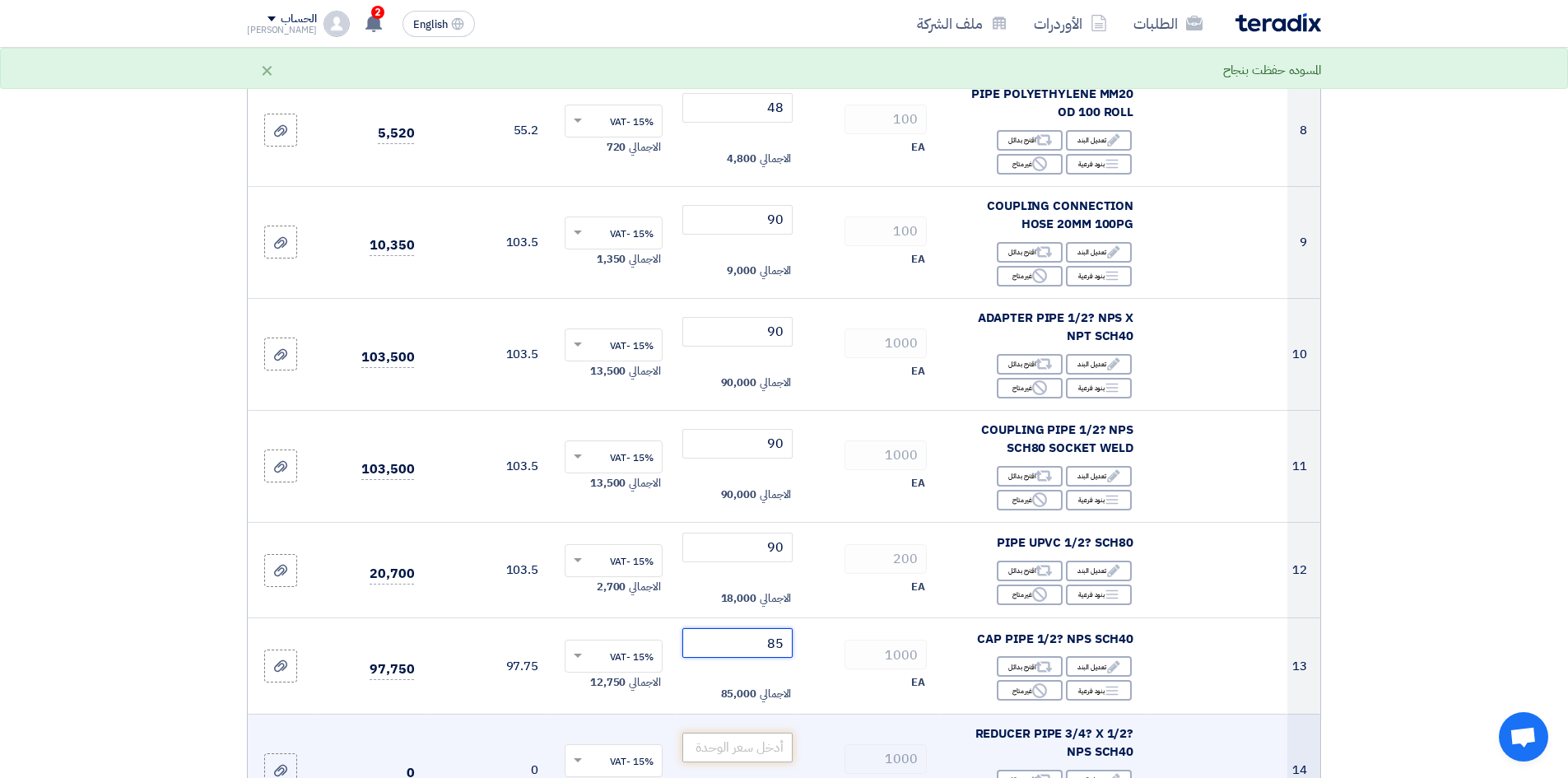
type input "85"
drag, startPoint x: 728, startPoint y: 748, endPoint x: 736, endPoint y: 744, distance: 8.9
click at [729, 748] on input "number" at bounding box center [738, 748] width 111 height 30
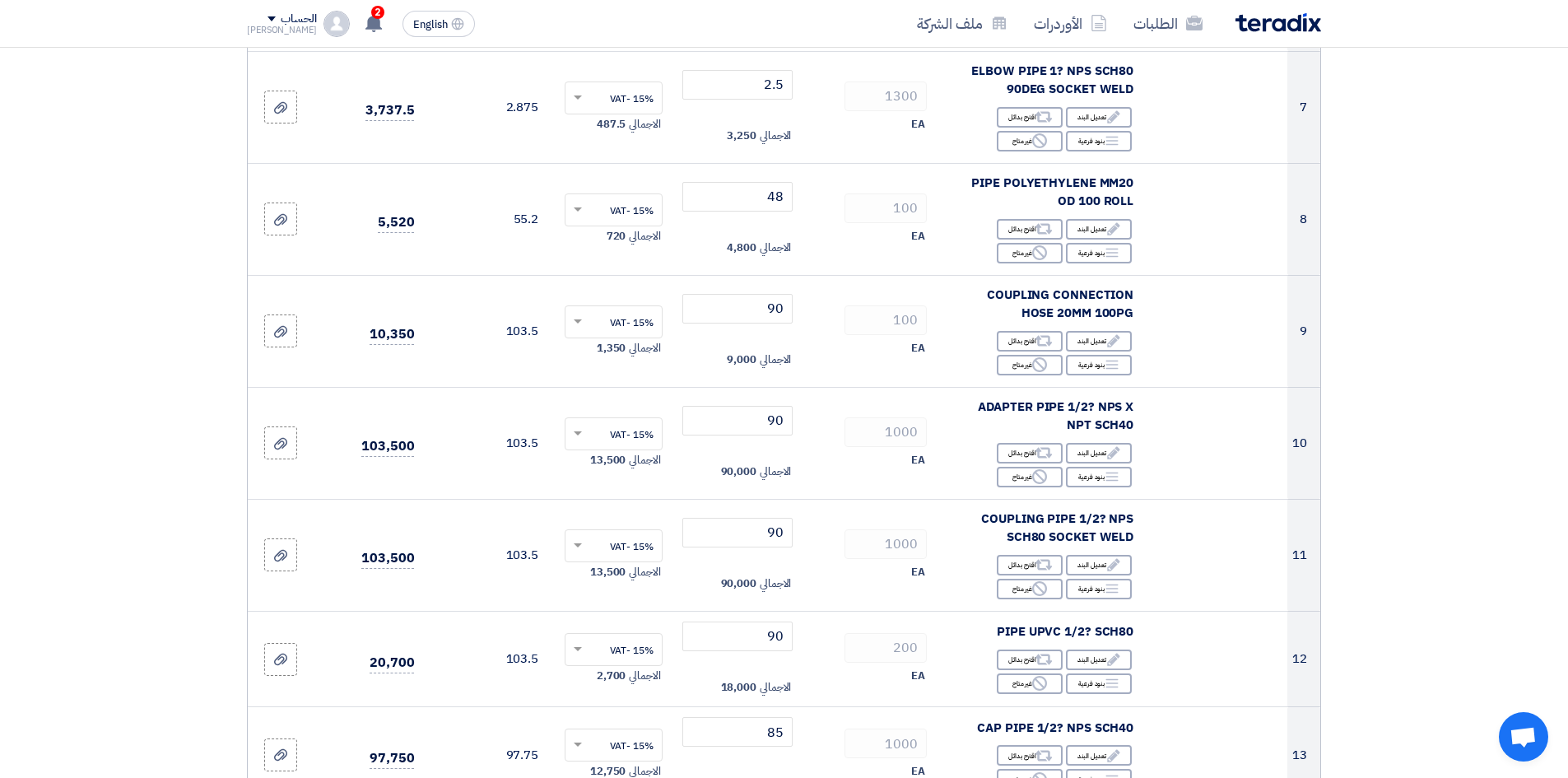
scroll to position [824, 0]
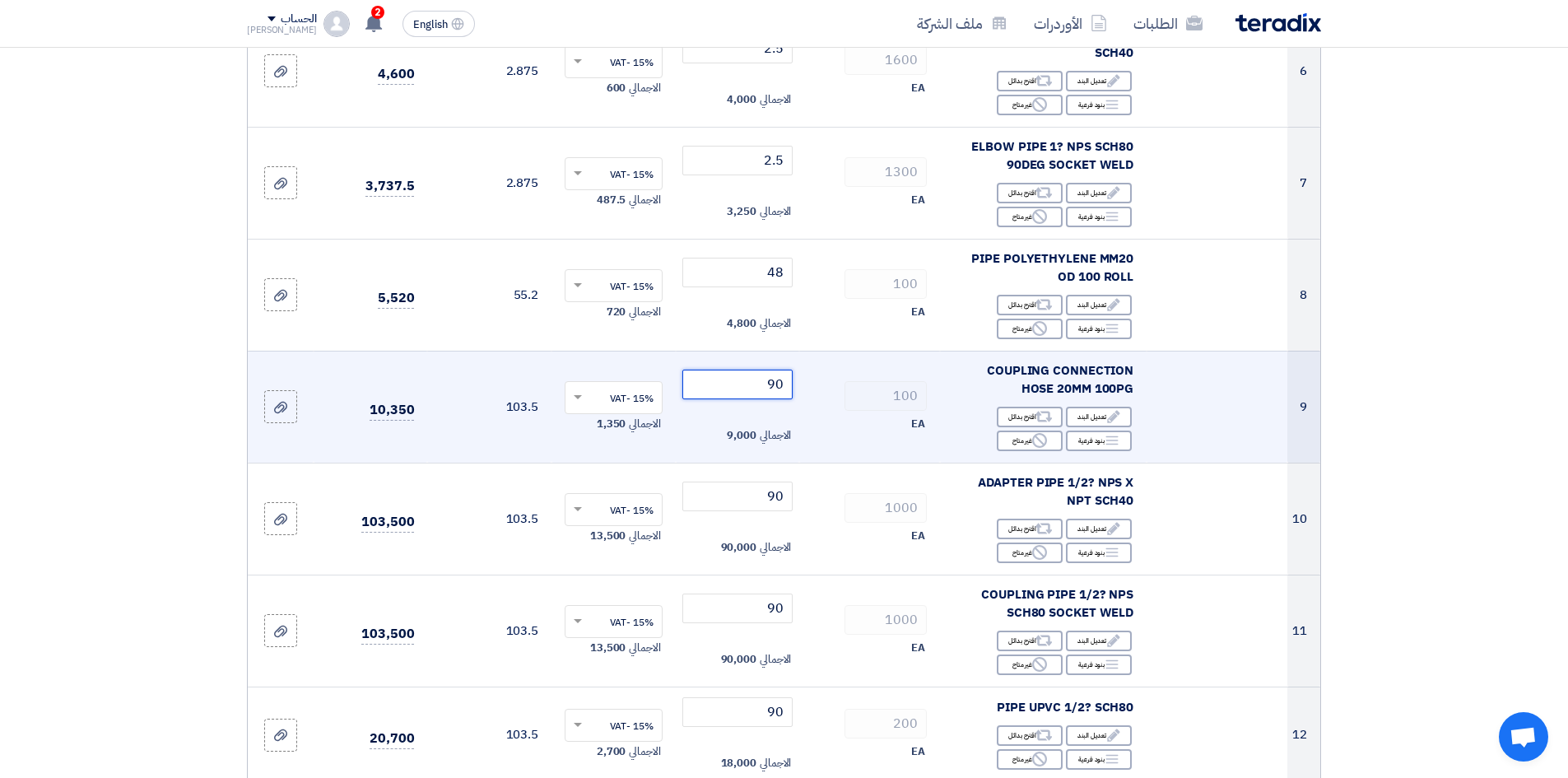
click at [765, 382] on input "90" at bounding box center [738, 384] width 111 height 30
type input "9"
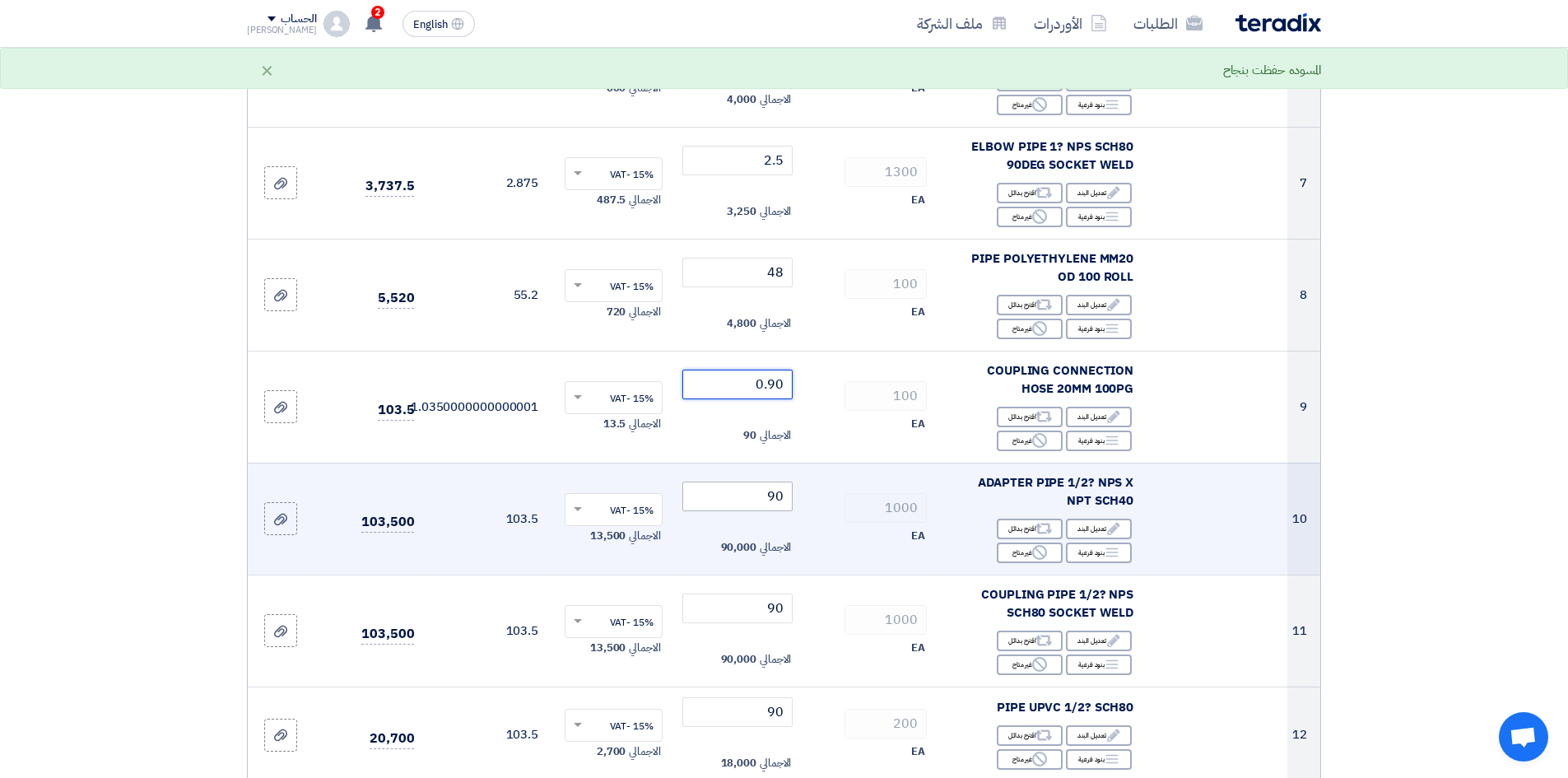
type input "0.90"
click at [774, 502] on input "90" at bounding box center [738, 496] width 111 height 30
click at [739, 496] on input "90.900" at bounding box center [738, 496] width 111 height 30
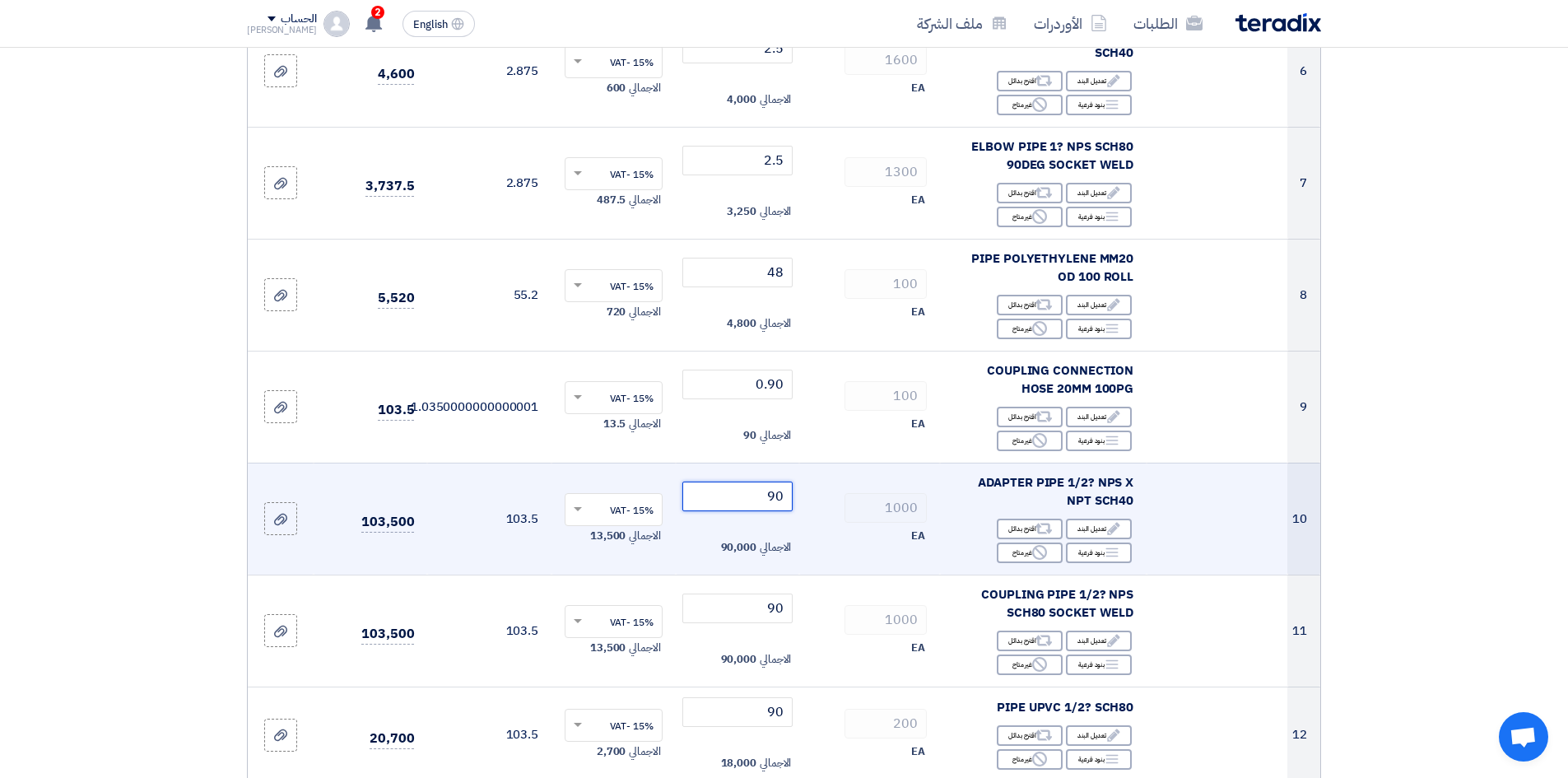
type input "9"
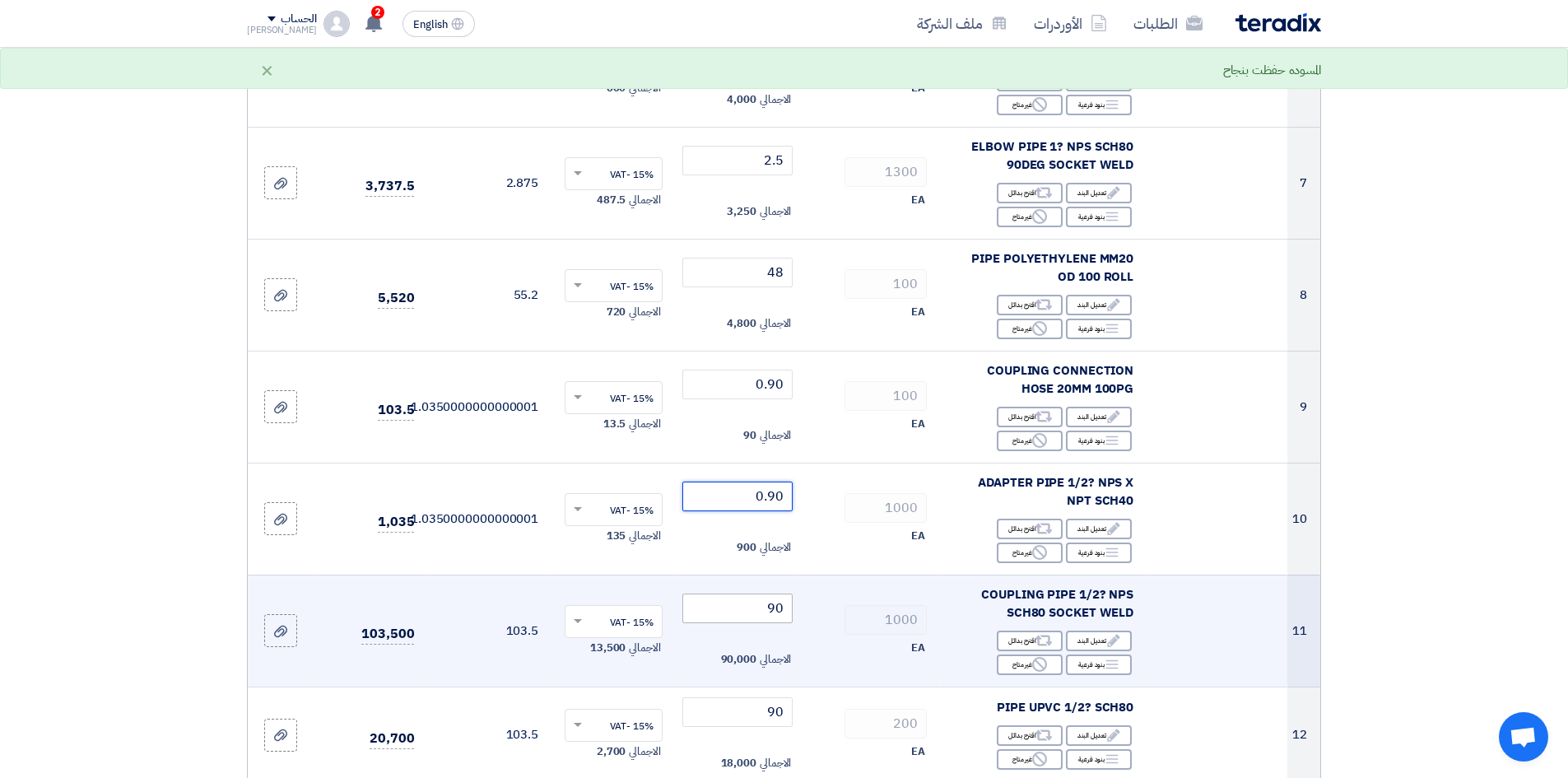
type input "0.90"
click at [730, 604] on input "90" at bounding box center [738, 609] width 111 height 30
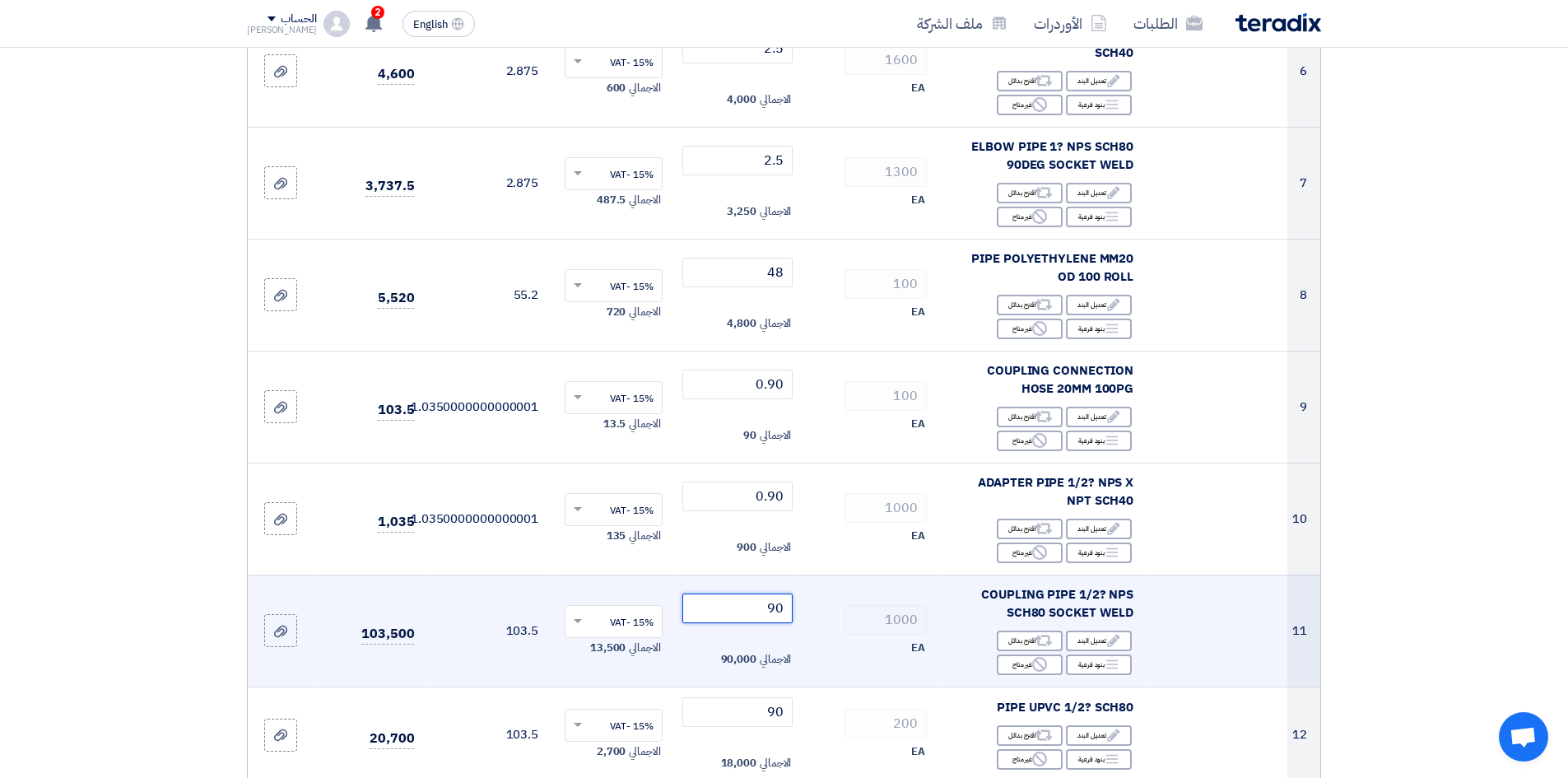
type input "9"
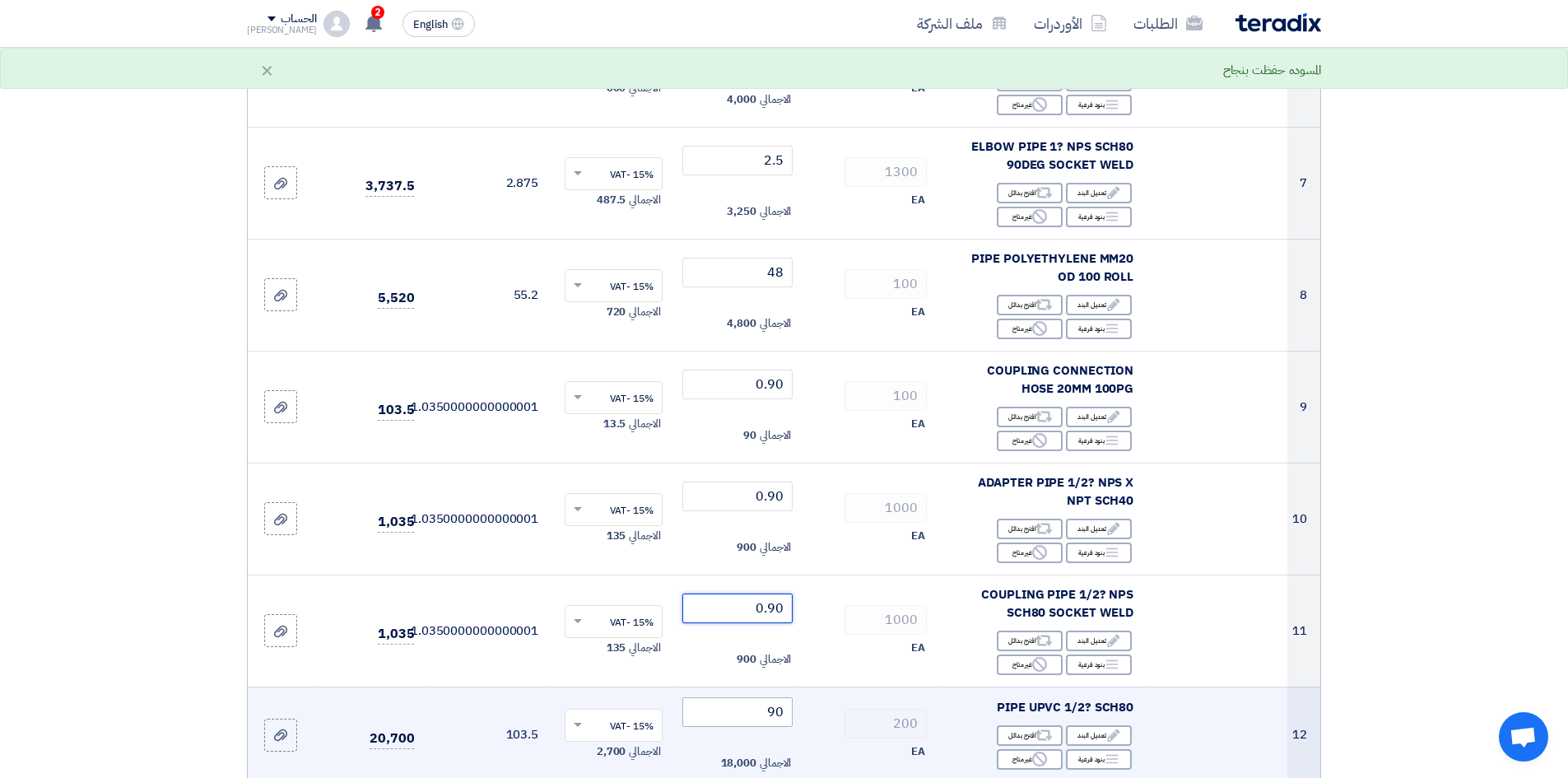
type input "0.90"
click at [740, 714] on input "90" at bounding box center [738, 712] width 111 height 30
type input "9"
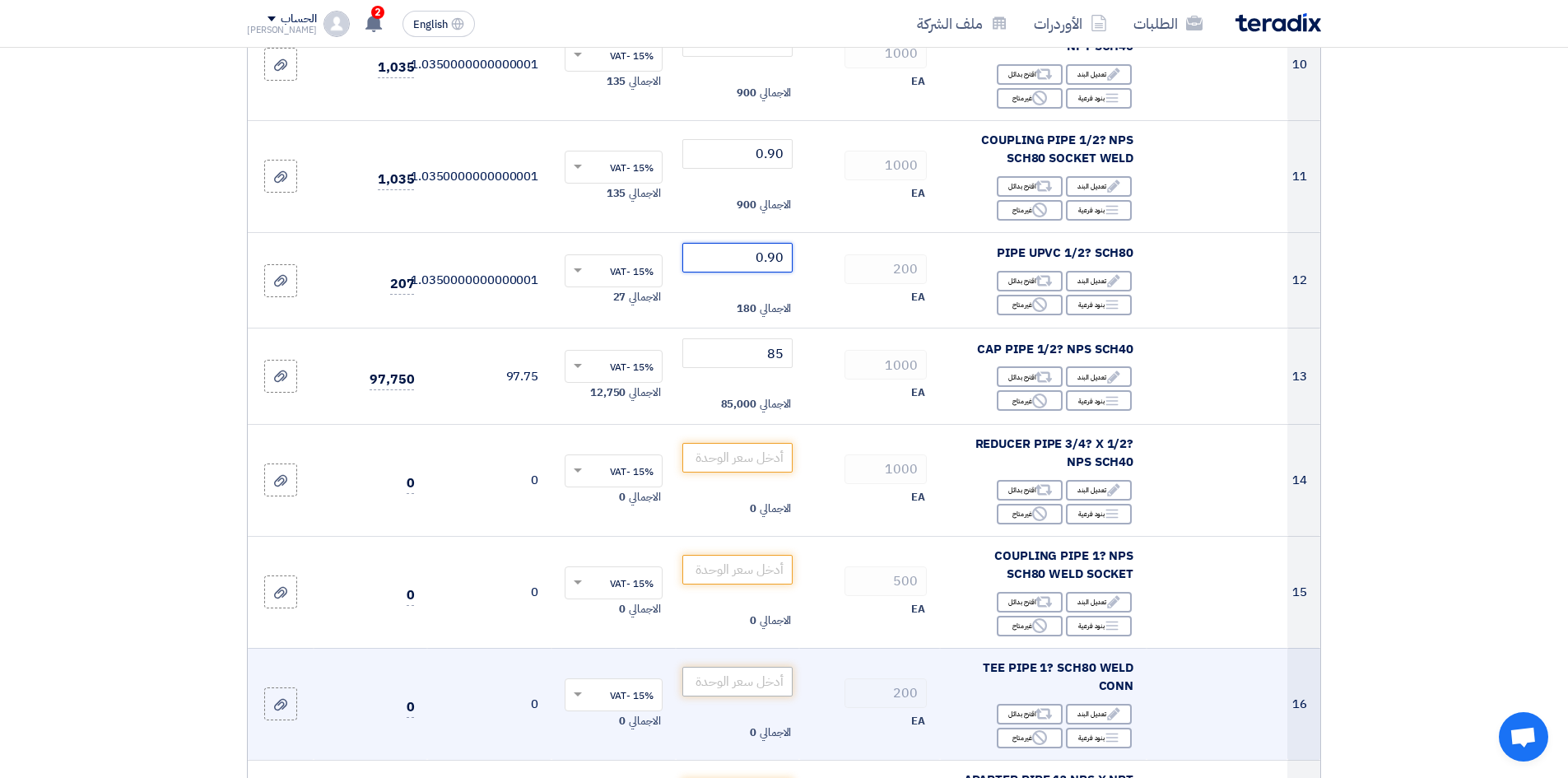
scroll to position [1317, 0]
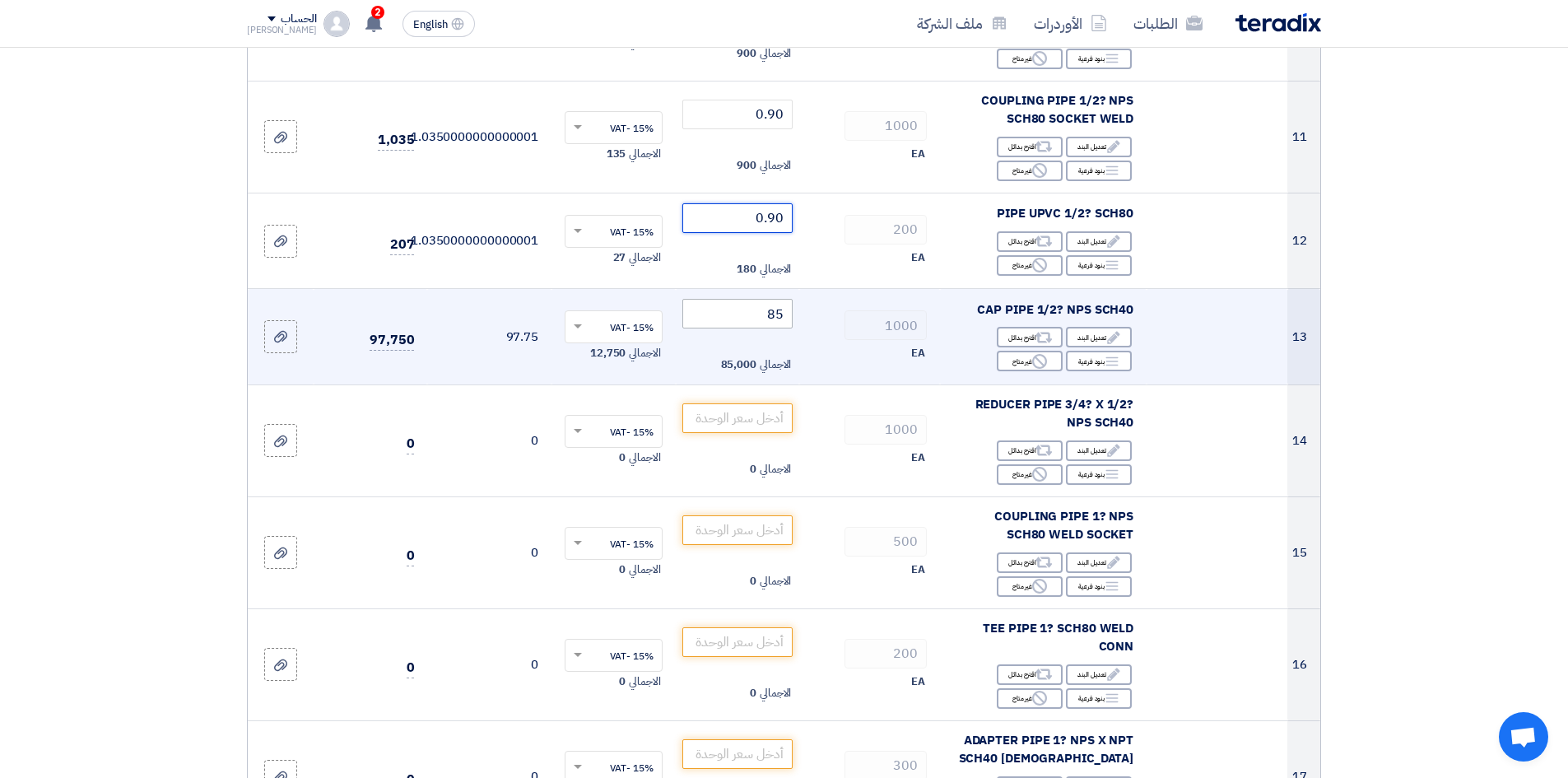
type input "0.90"
click at [748, 315] on input "85" at bounding box center [738, 313] width 111 height 30
type input "8"
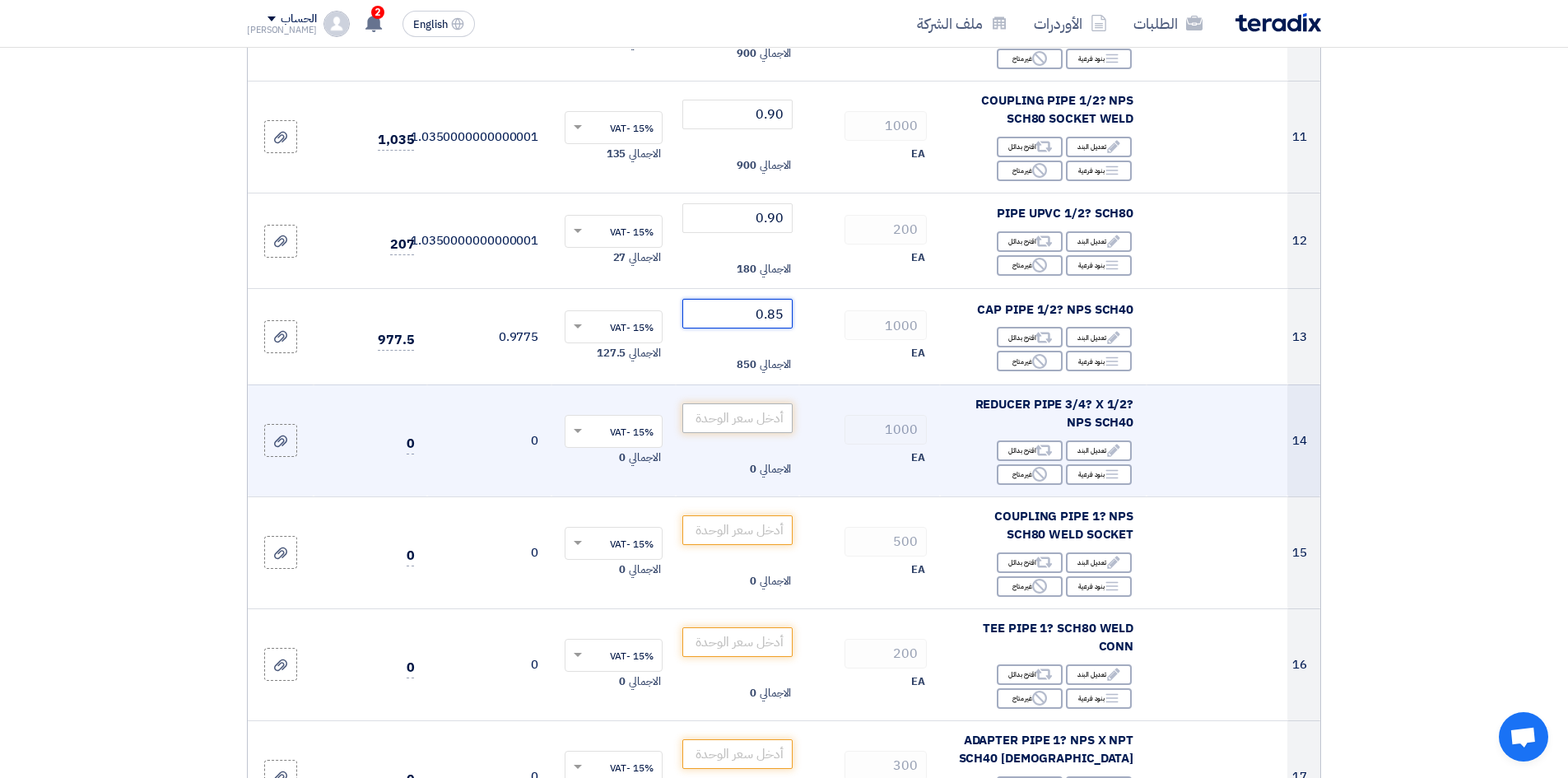
type input "0.85"
click at [738, 417] on input "number" at bounding box center [738, 418] width 111 height 30
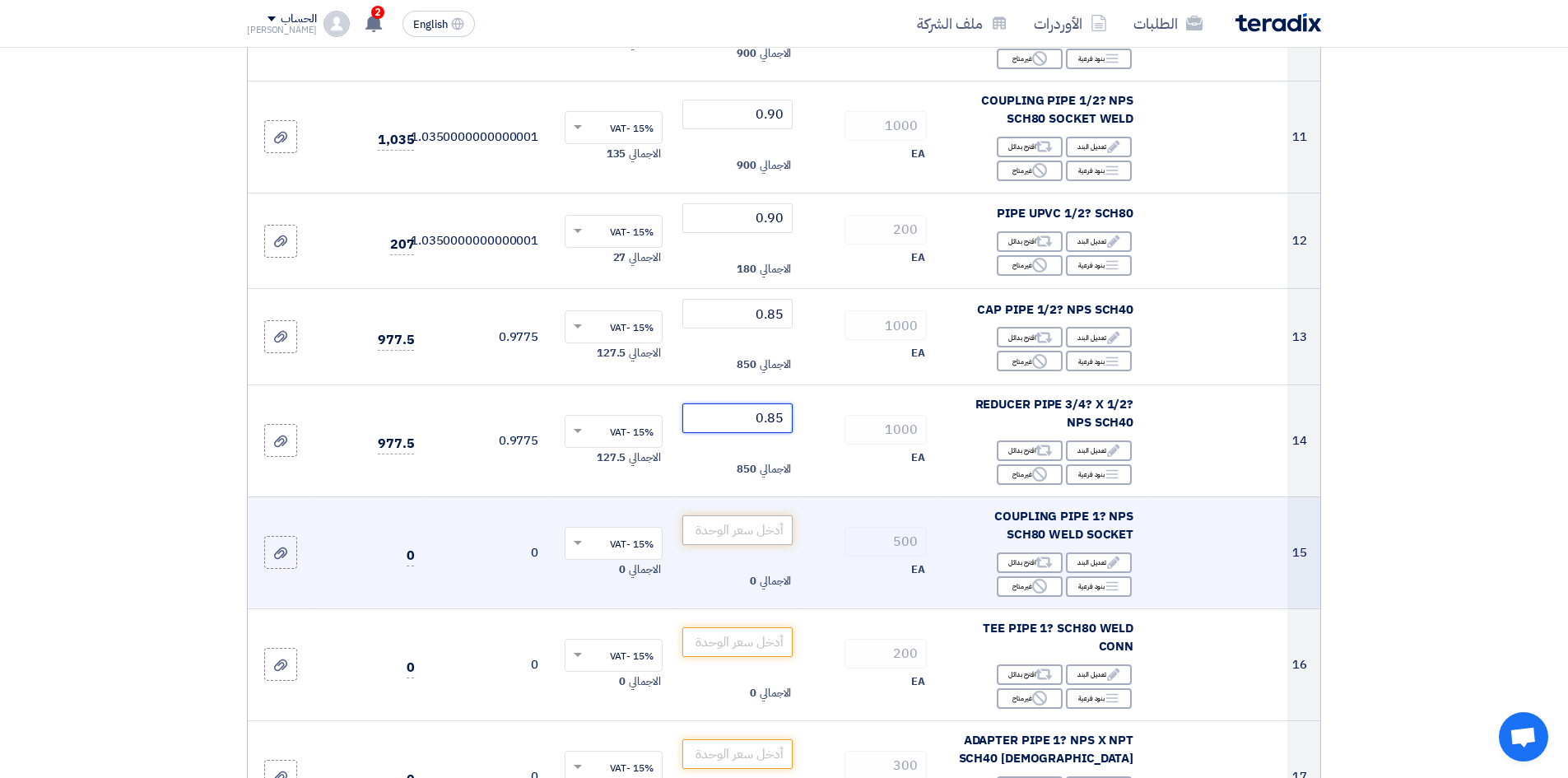
type input "0.85"
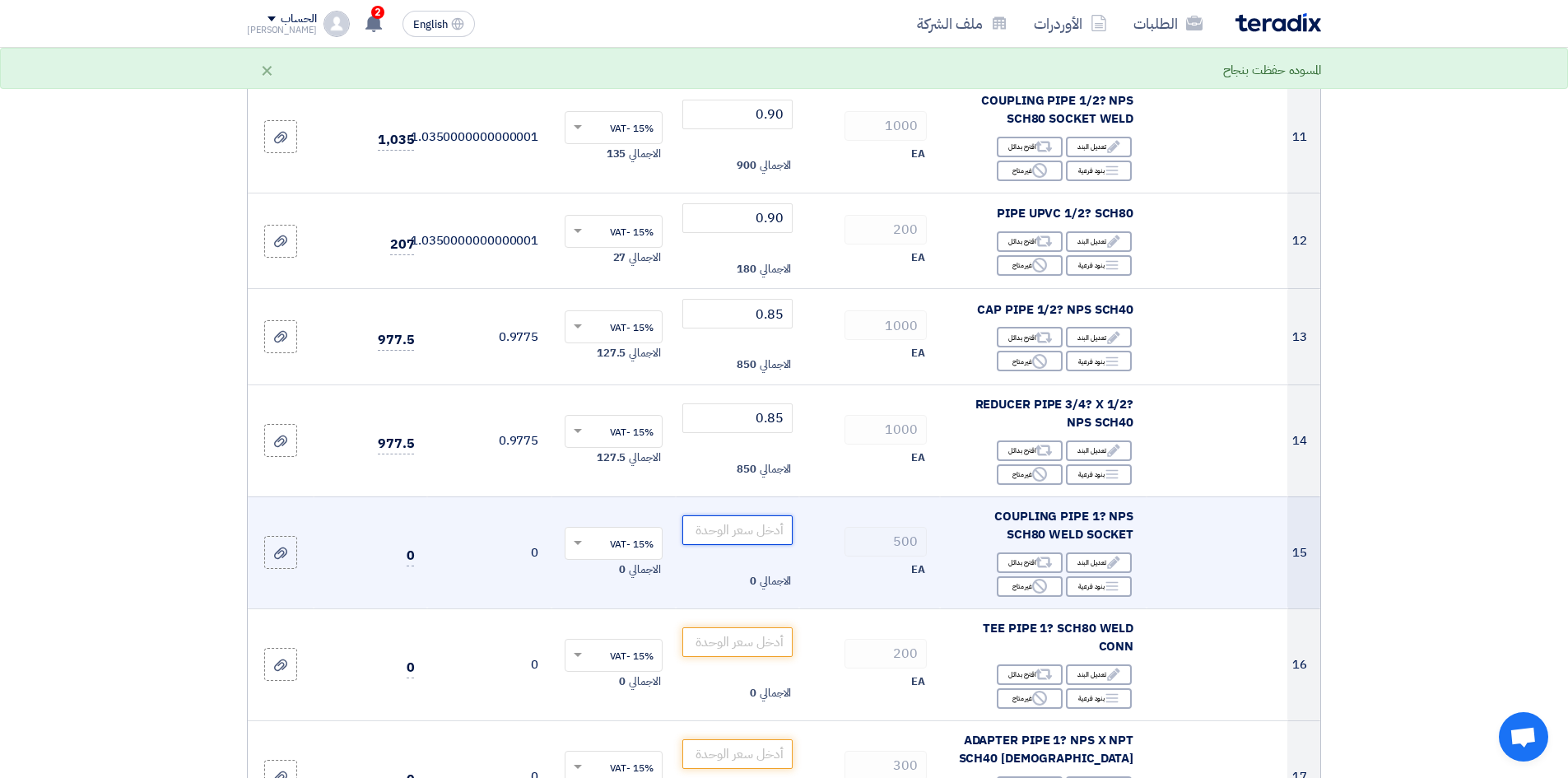
click at [740, 535] on input "number" at bounding box center [738, 530] width 111 height 30
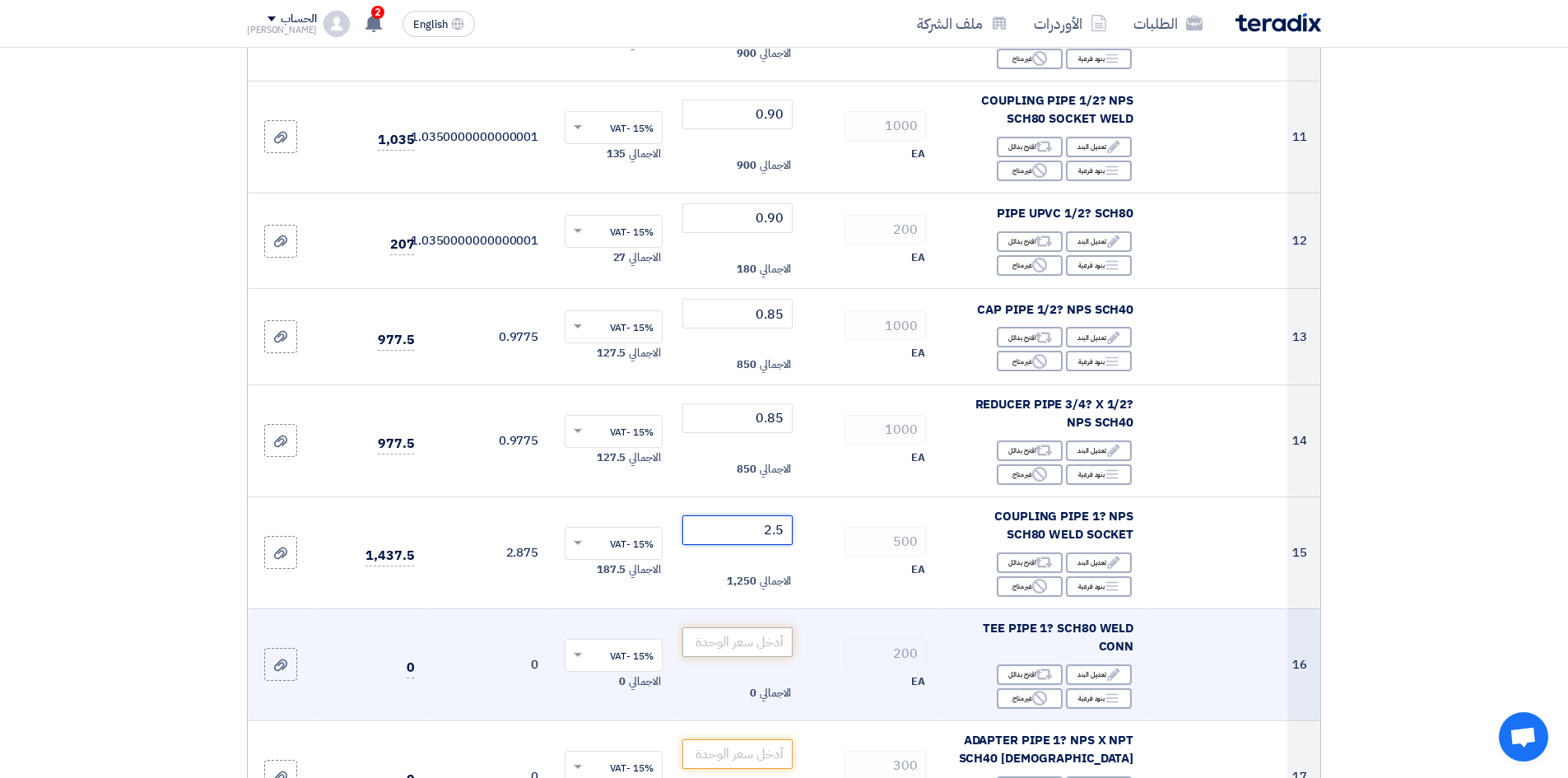
type input "2.5"
click at [742, 642] on input "number" at bounding box center [738, 642] width 111 height 30
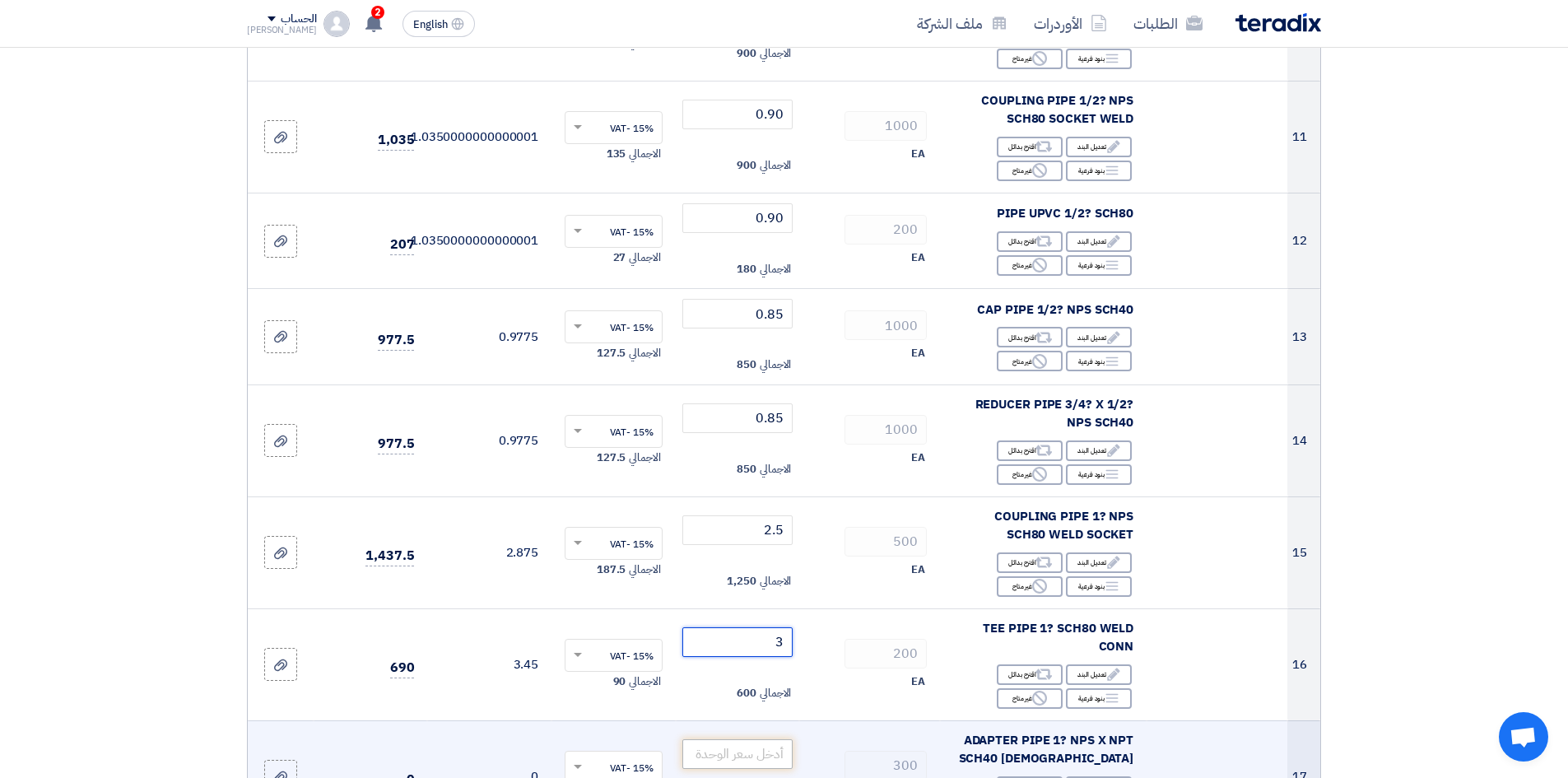
type input "3"
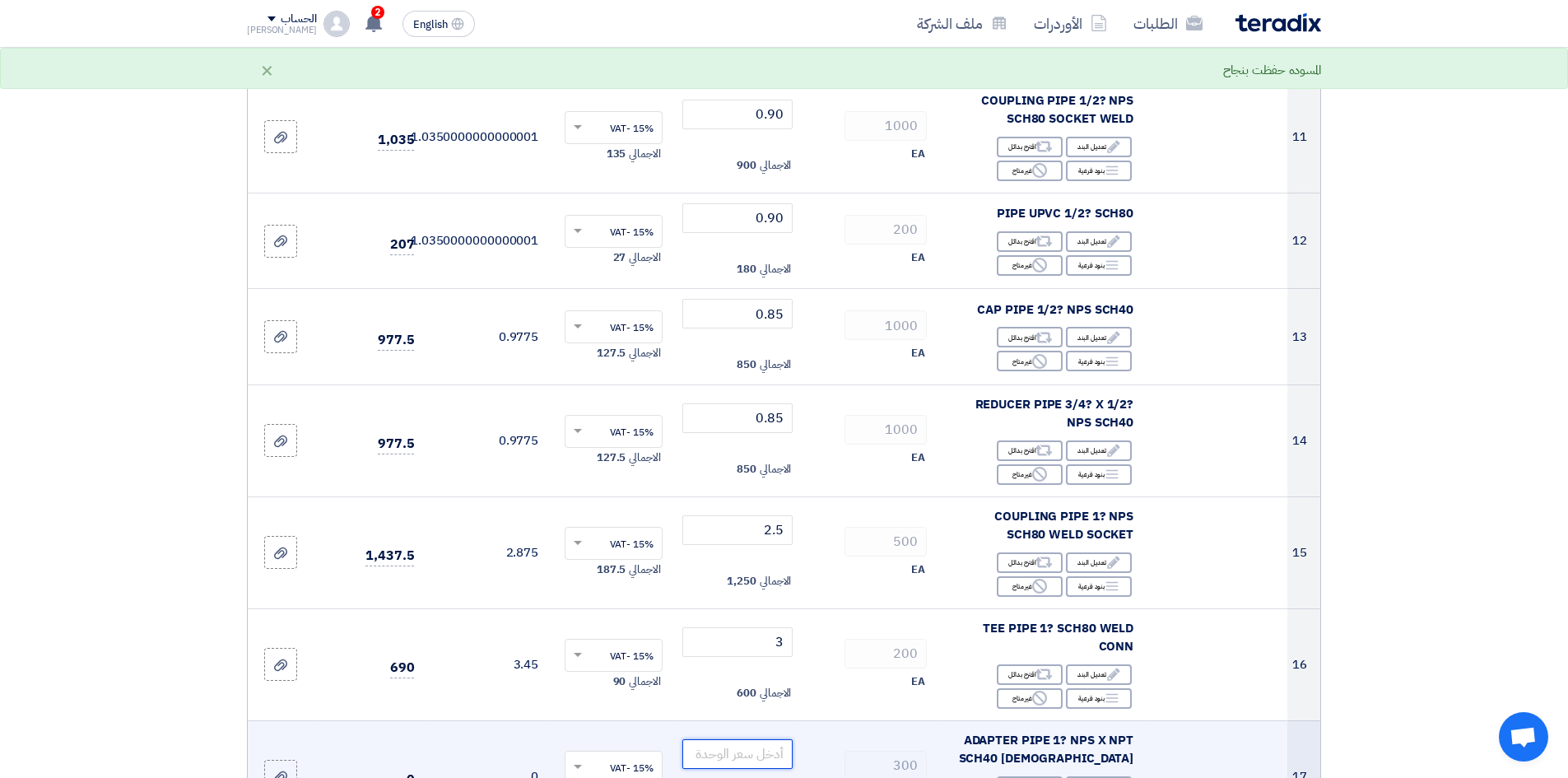
click at [756, 757] on input "number" at bounding box center [738, 754] width 111 height 30
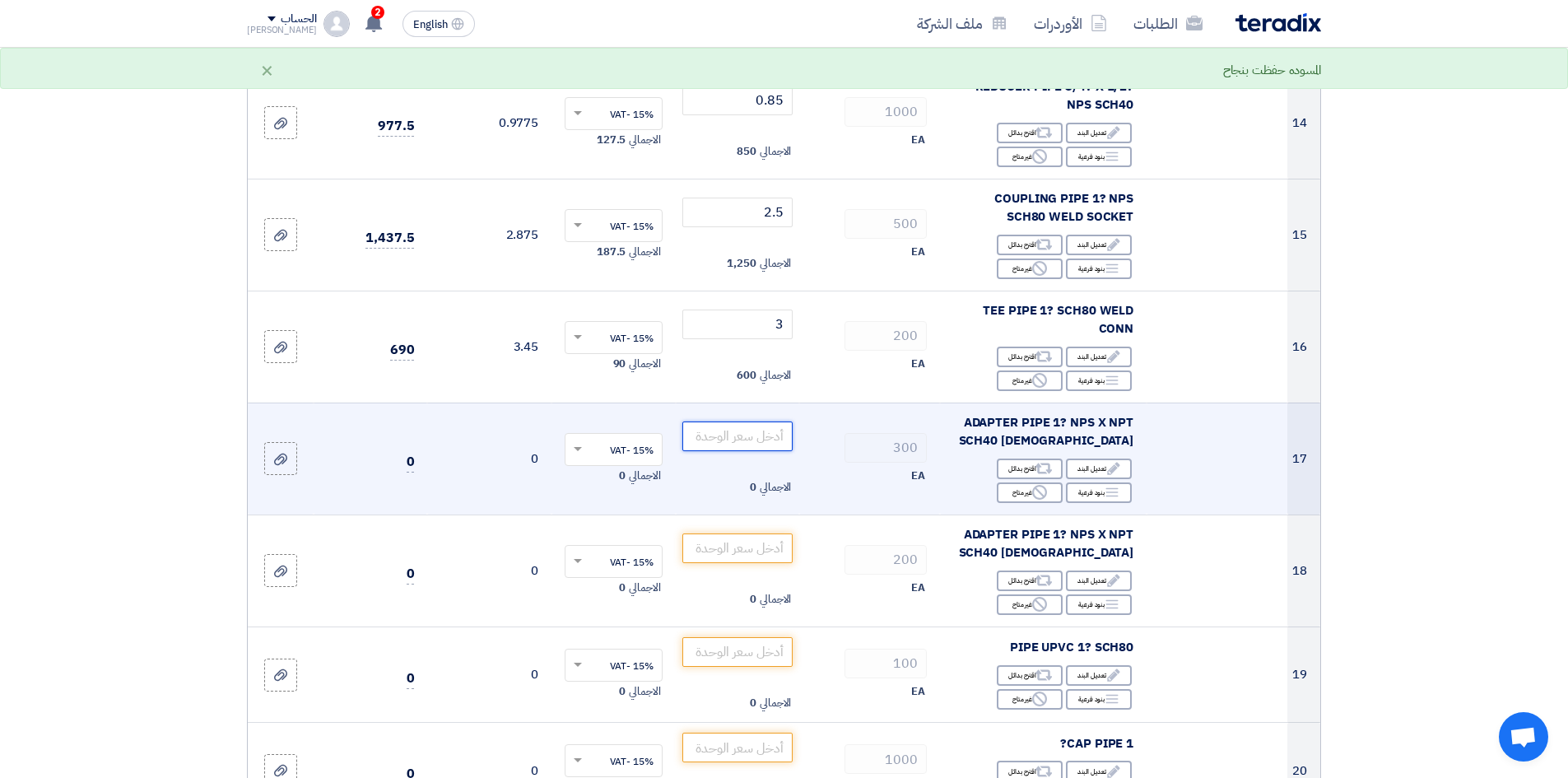
scroll to position [1729, 0]
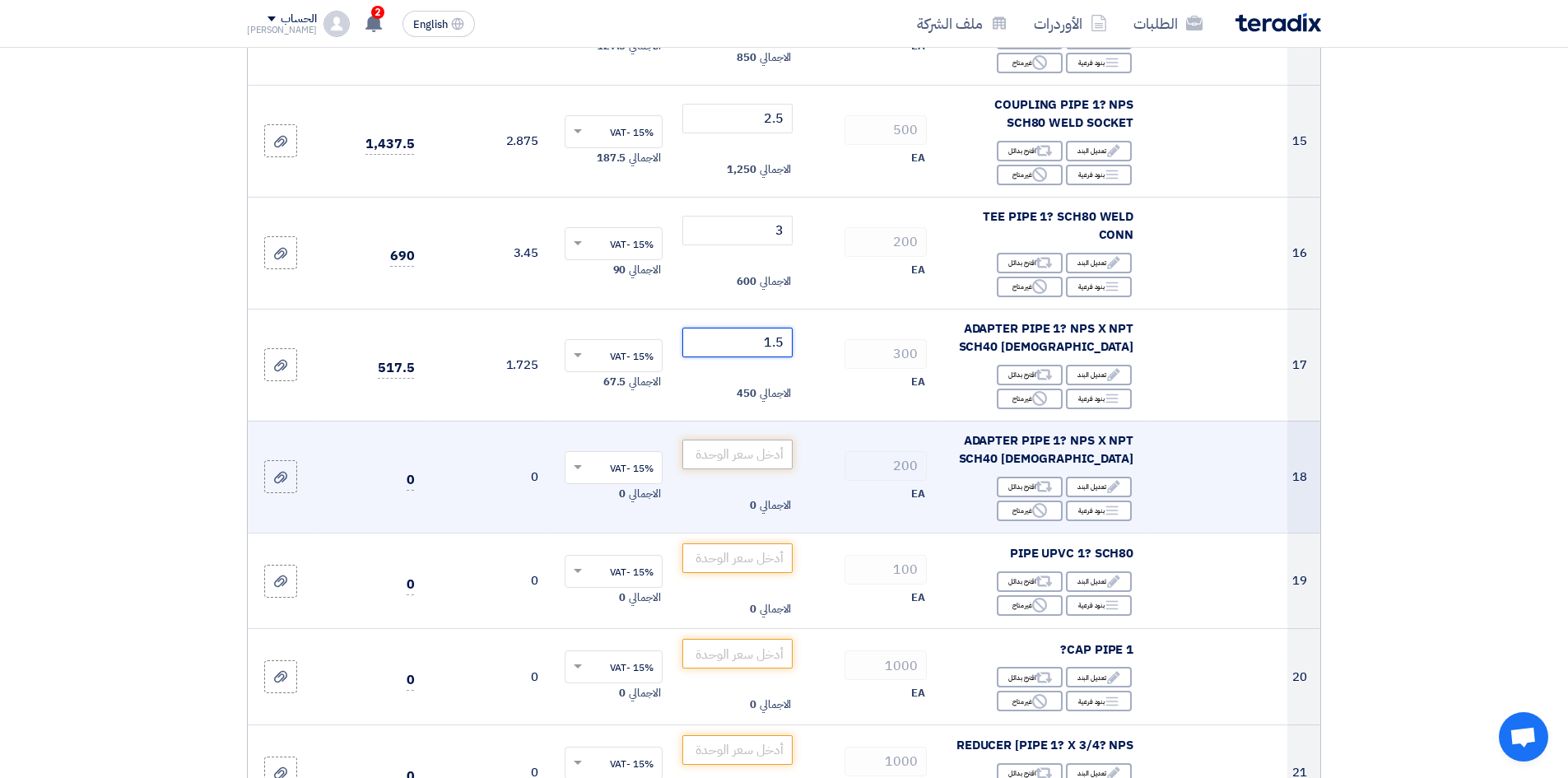
type input "1.5"
click at [742, 459] on input "number" at bounding box center [738, 455] width 111 height 30
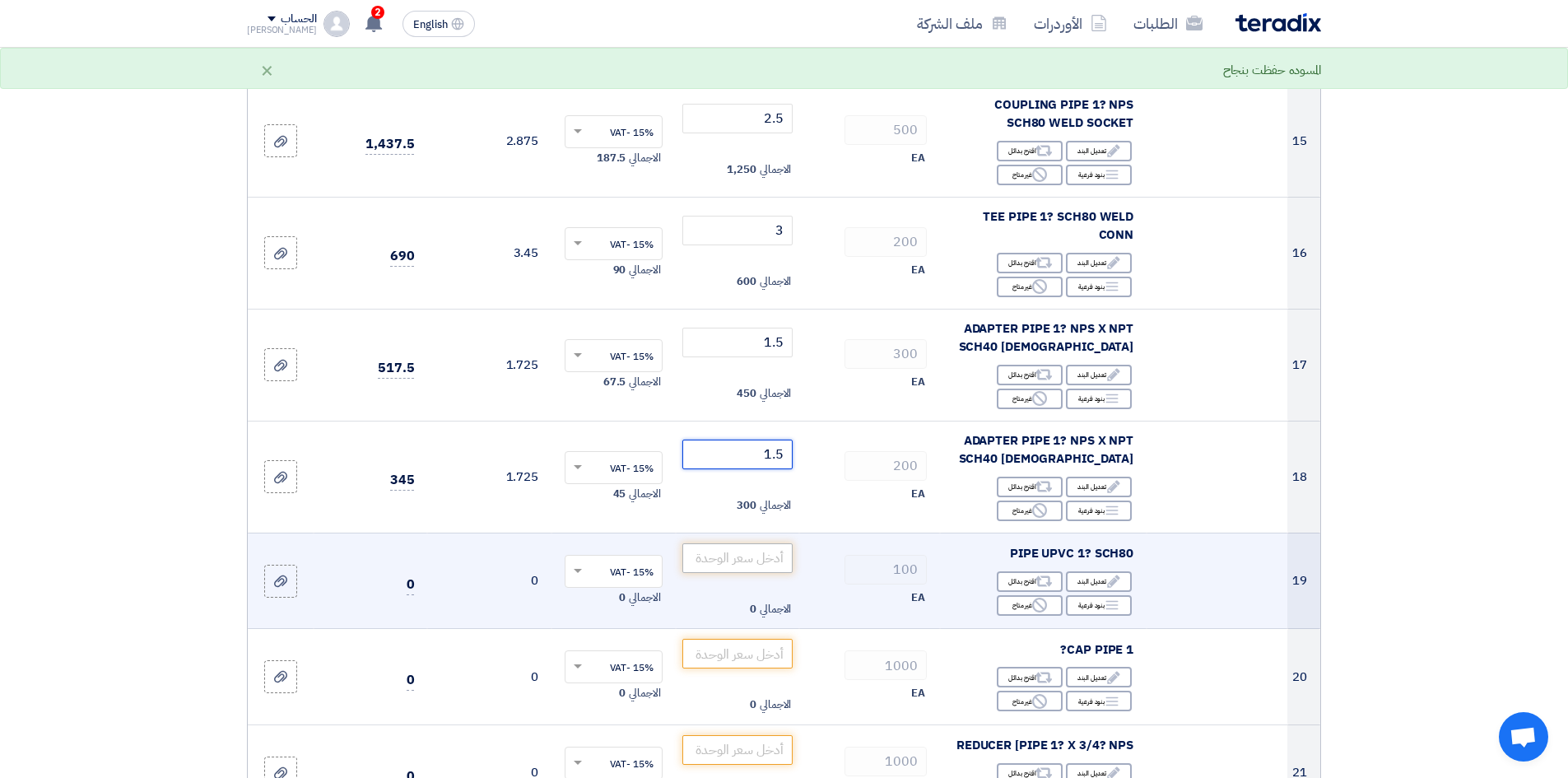
type input "1.5"
click at [742, 560] on input "number" at bounding box center [738, 558] width 111 height 30
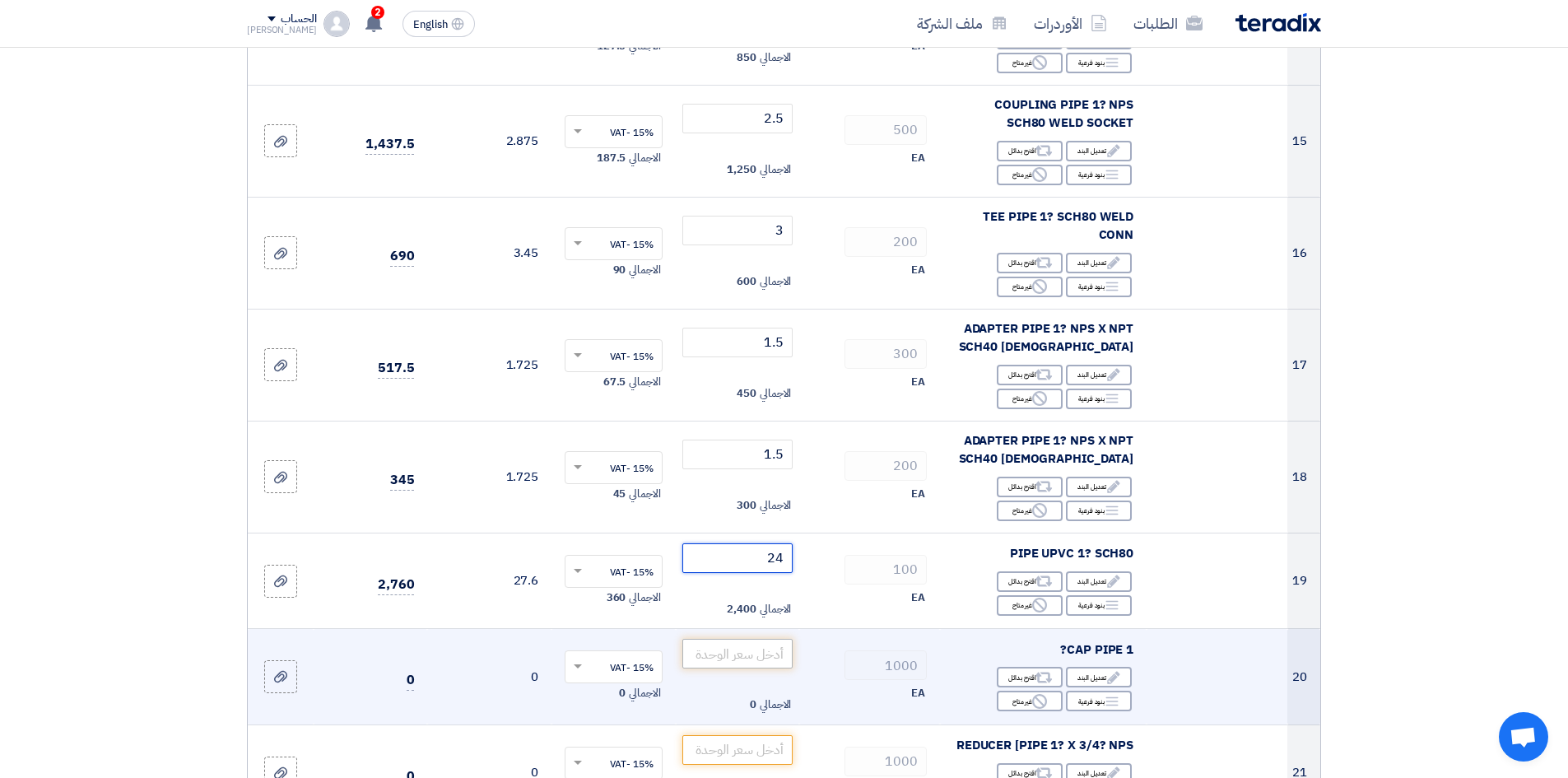
type input "24"
click at [716, 664] on input "number" at bounding box center [738, 654] width 111 height 30
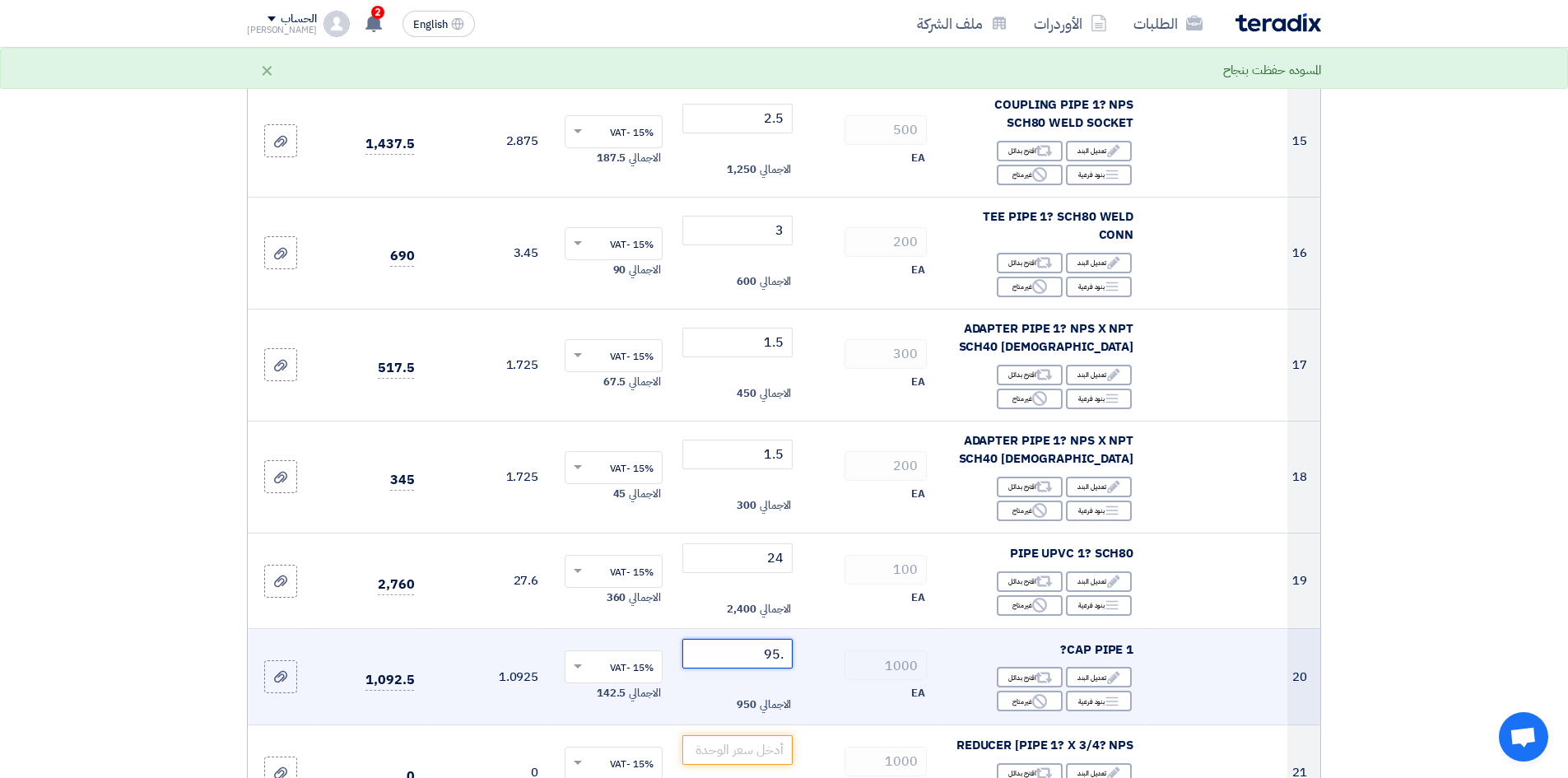
type input "0"
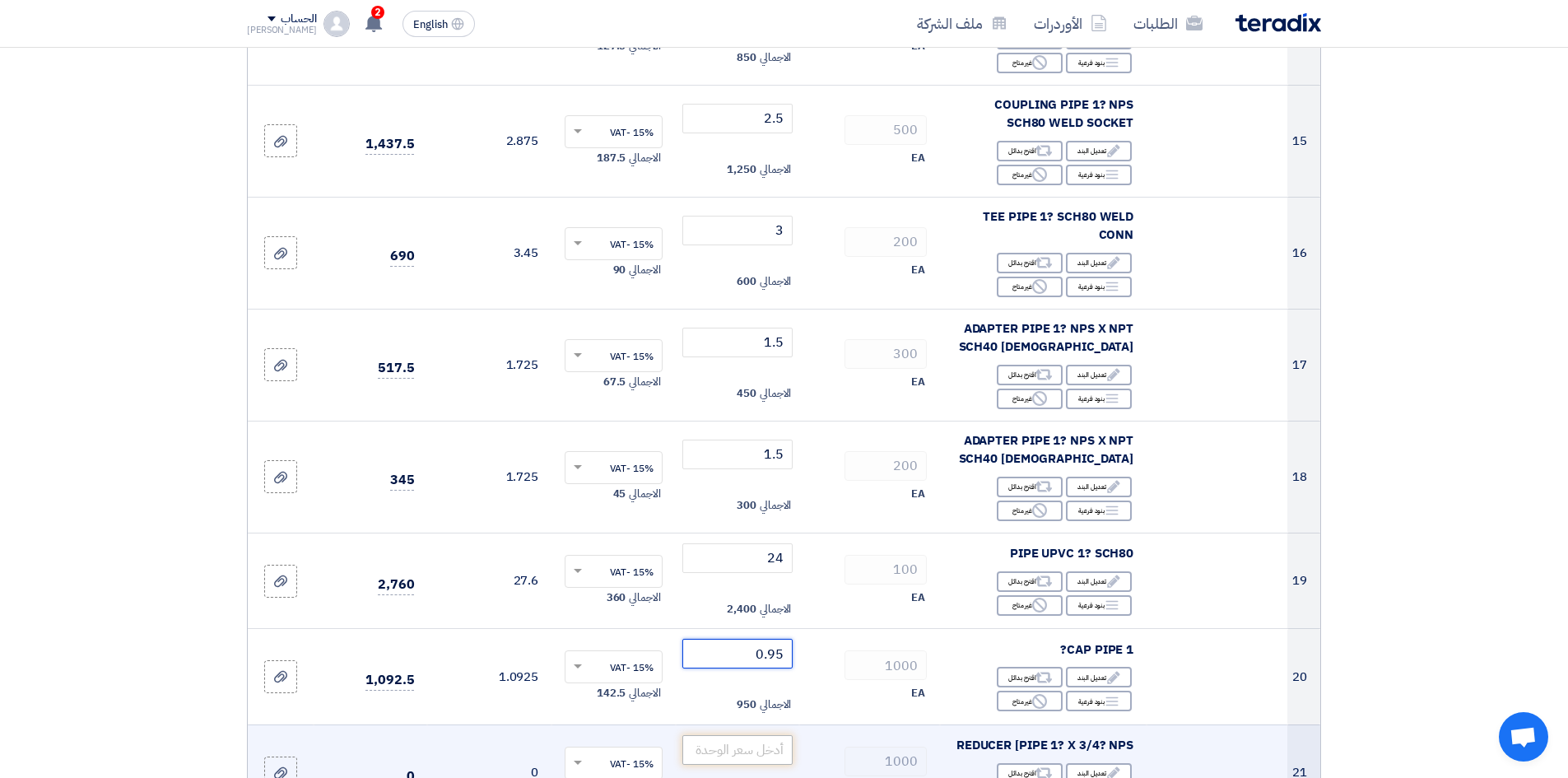
type input "0.95"
click at [725, 742] on input "number" at bounding box center [738, 750] width 111 height 30
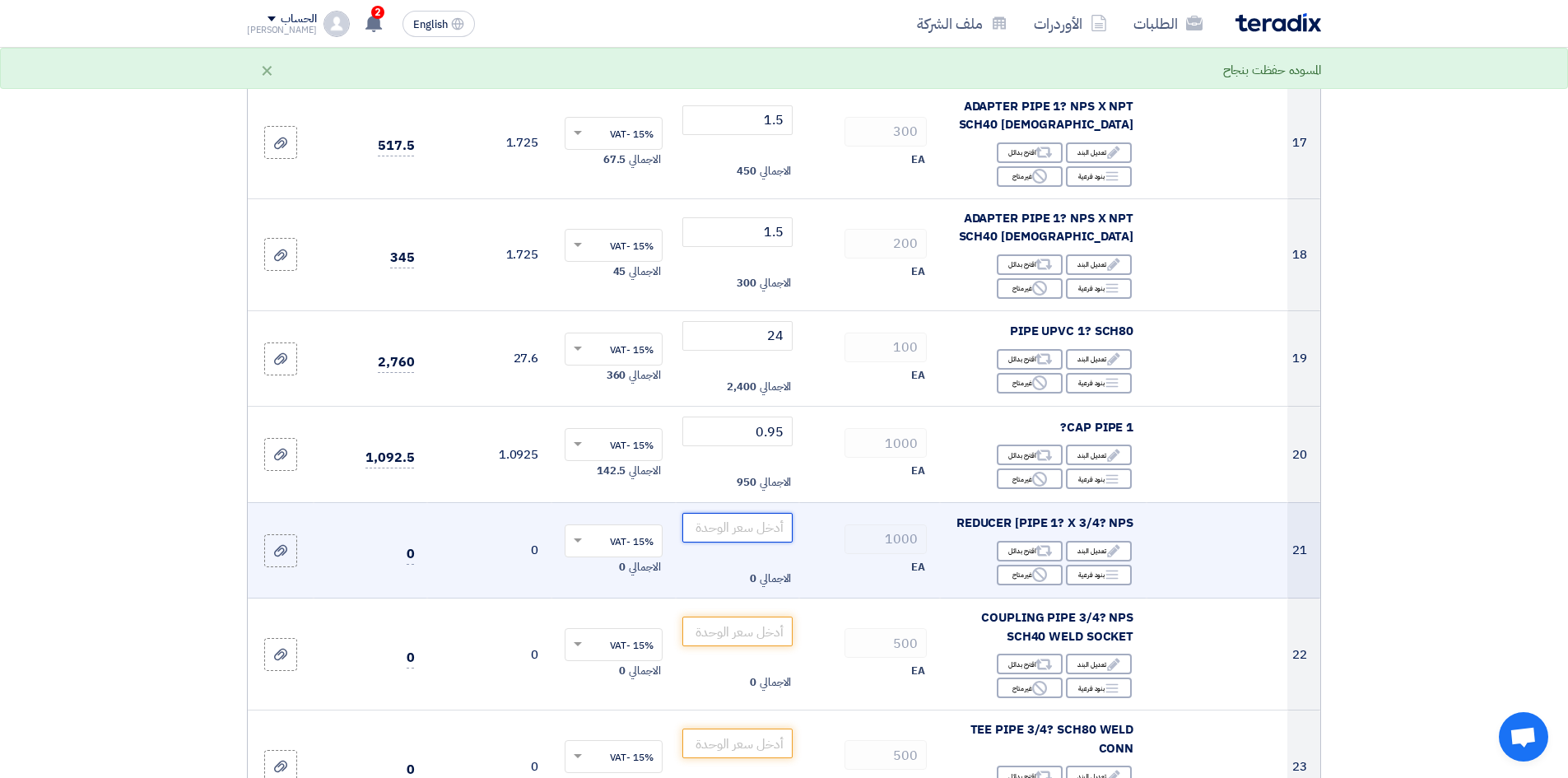
scroll to position [1977, 0]
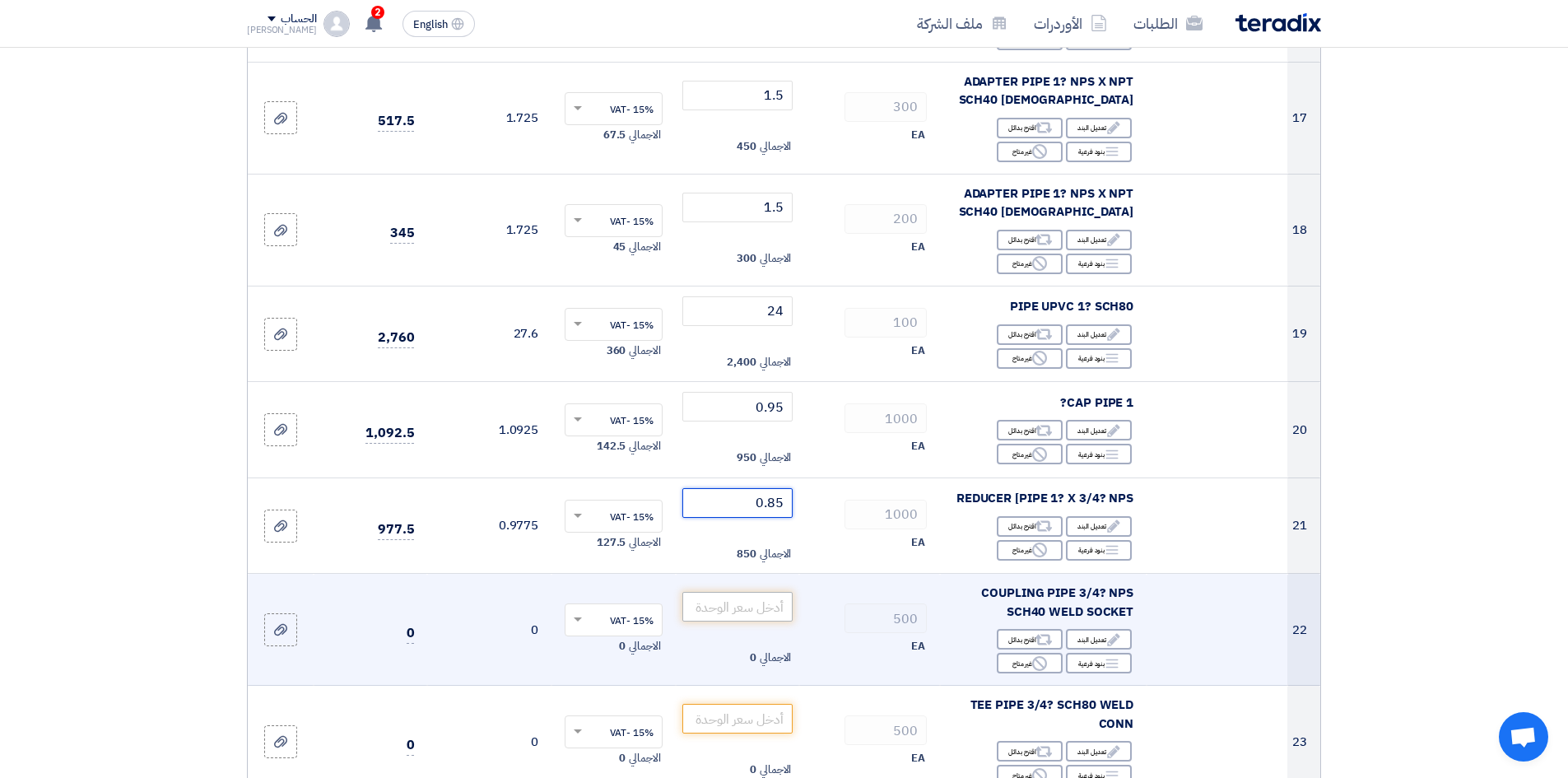
type input "0.85"
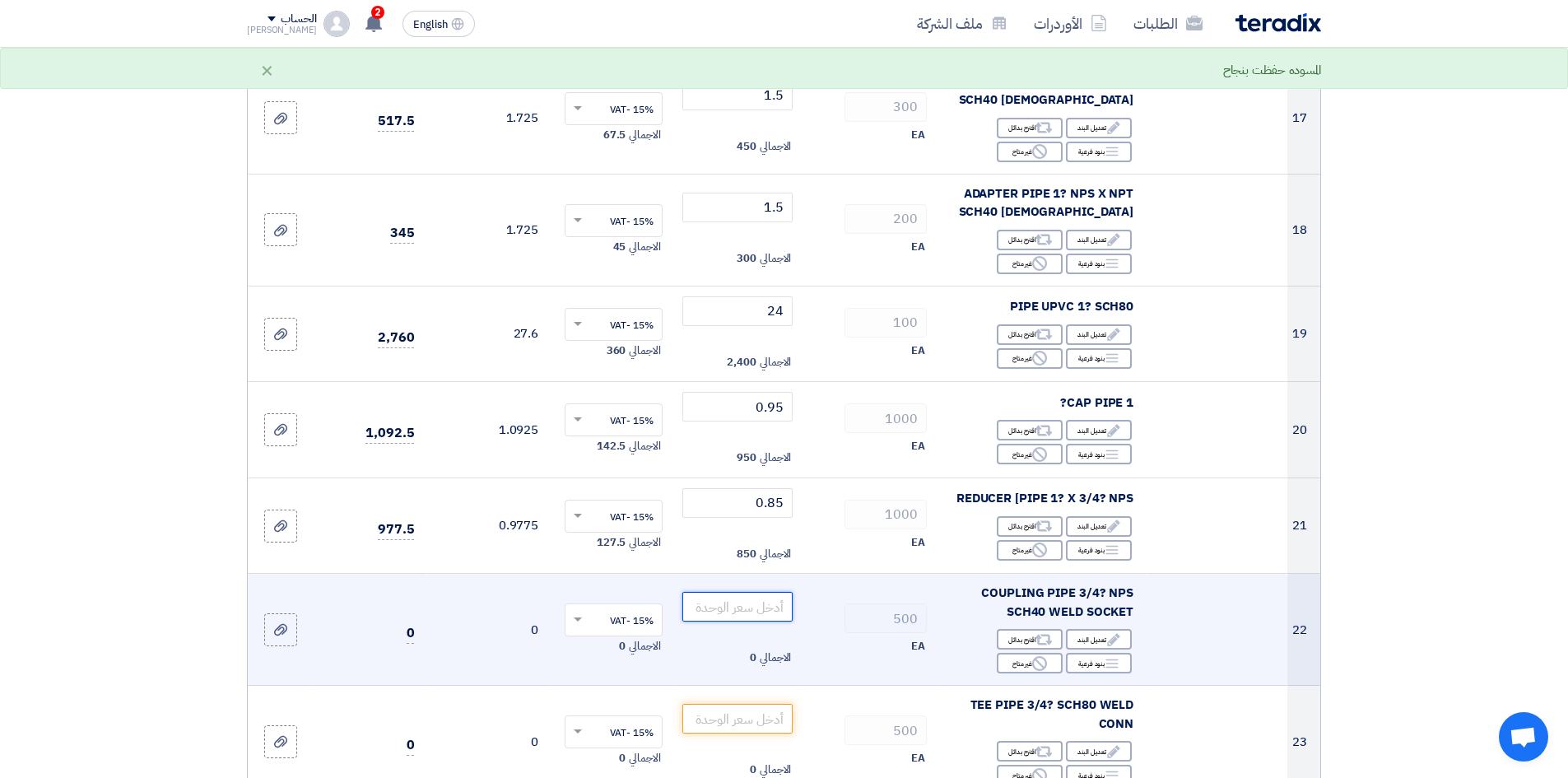
click at [763, 617] on input "number" at bounding box center [738, 607] width 111 height 30
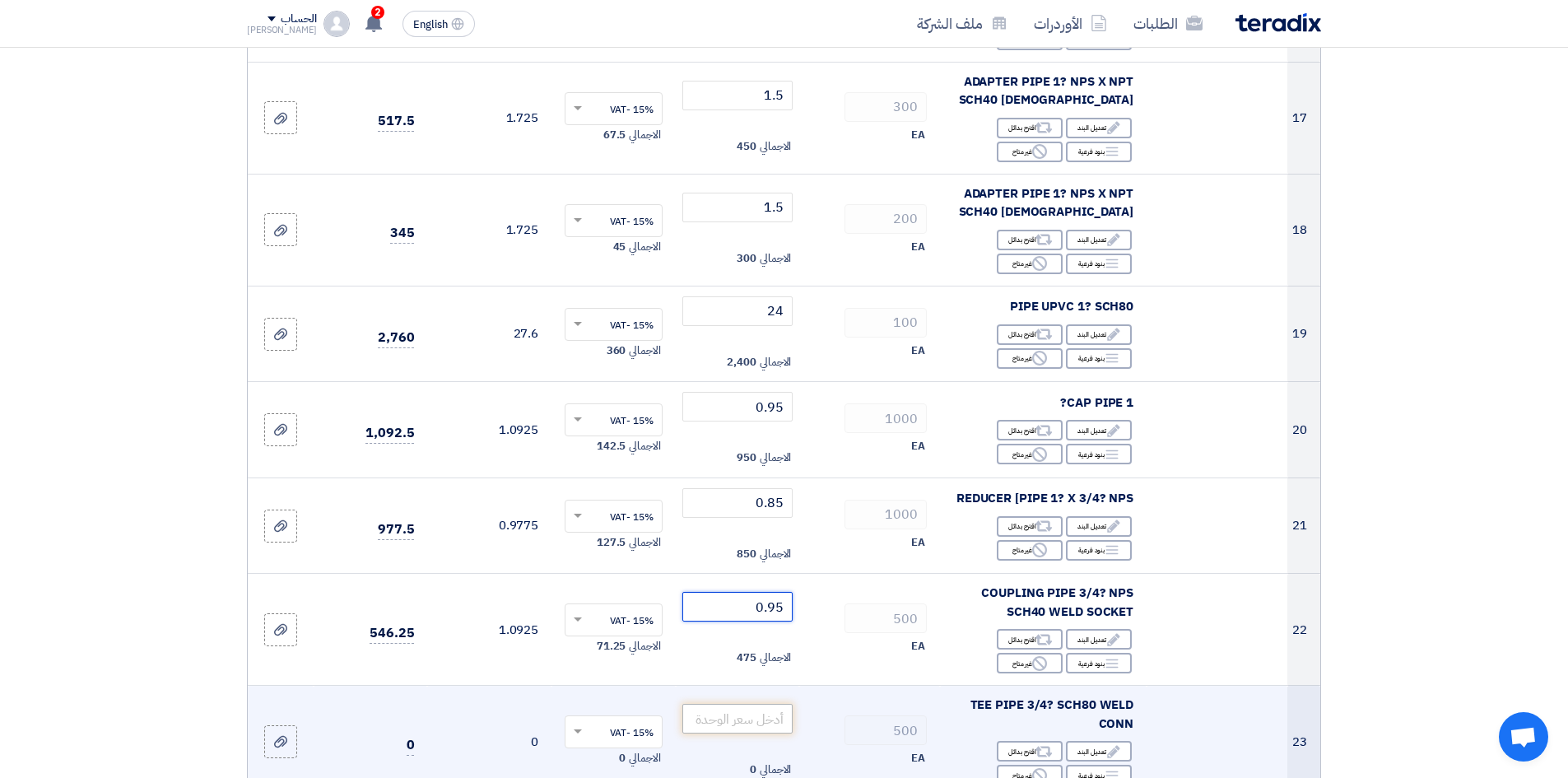
type input "0.95"
click at [738, 726] on input "number" at bounding box center [738, 719] width 111 height 30
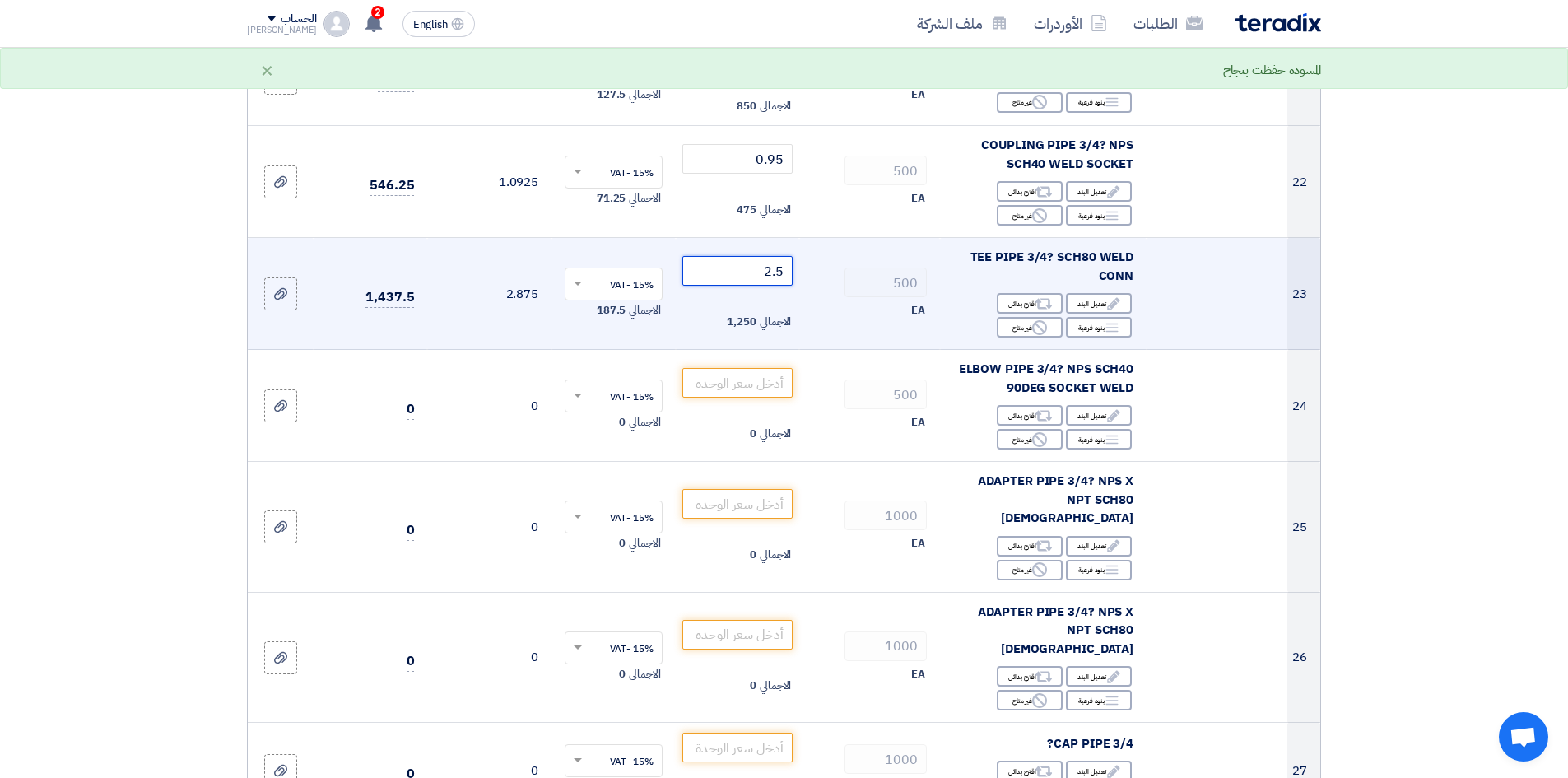
scroll to position [2636, 0]
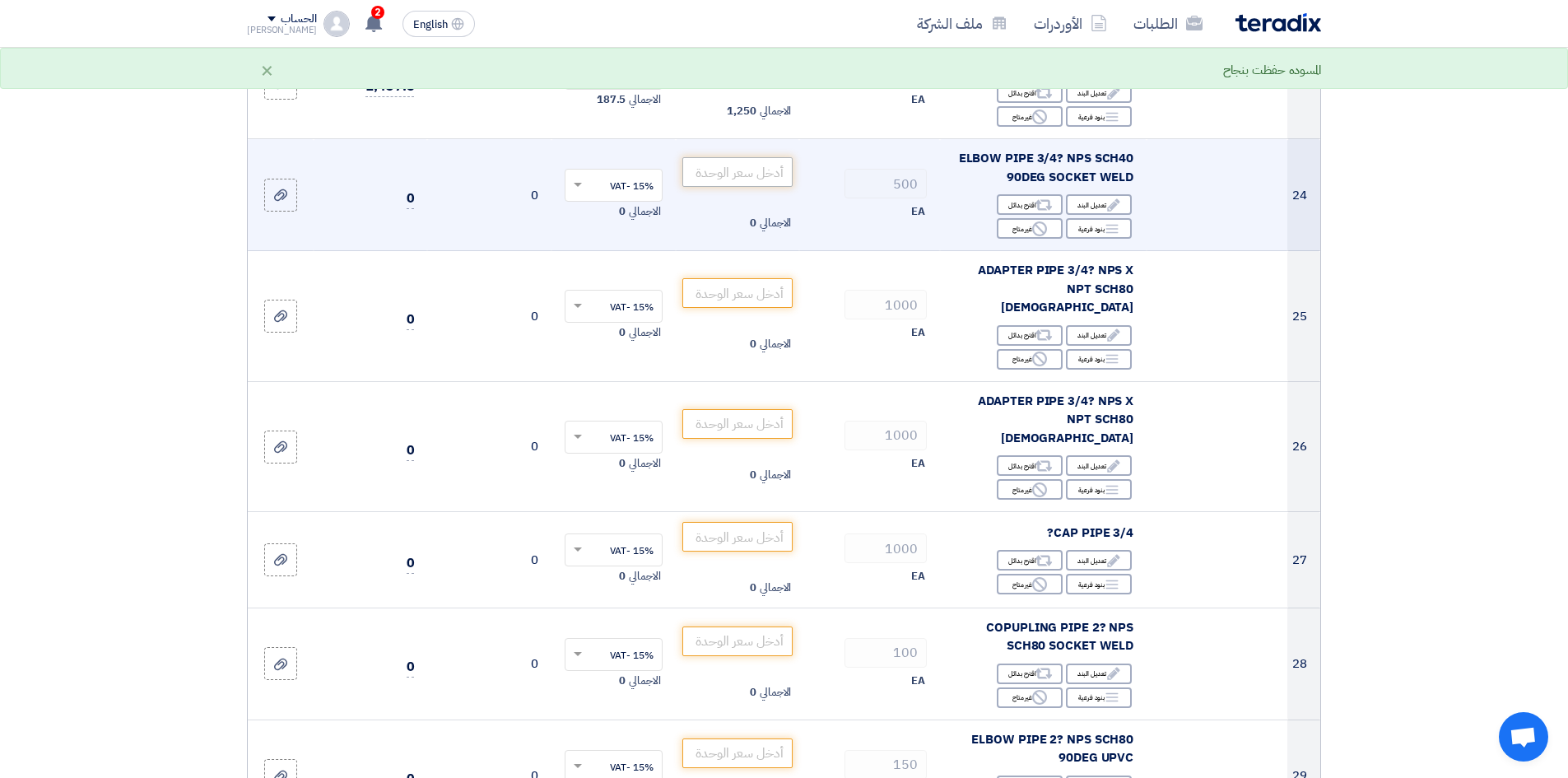
type input "2.5"
click at [691, 173] on input "number" at bounding box center [738, 172] width 111 height 30
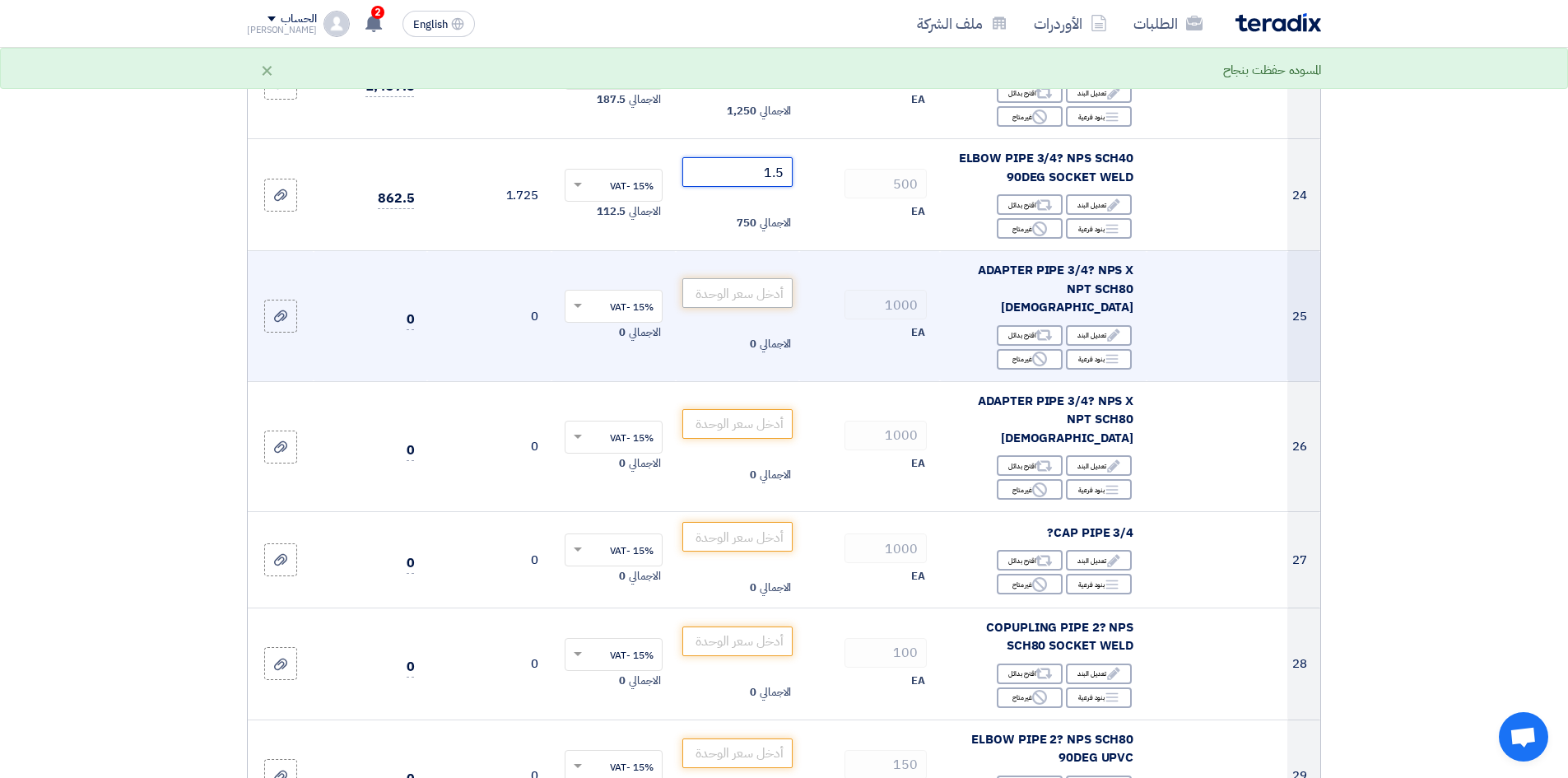
type input "1.5"
click at [732, 292] on input "number" at bounding box center [738, 293] width 111 height 30
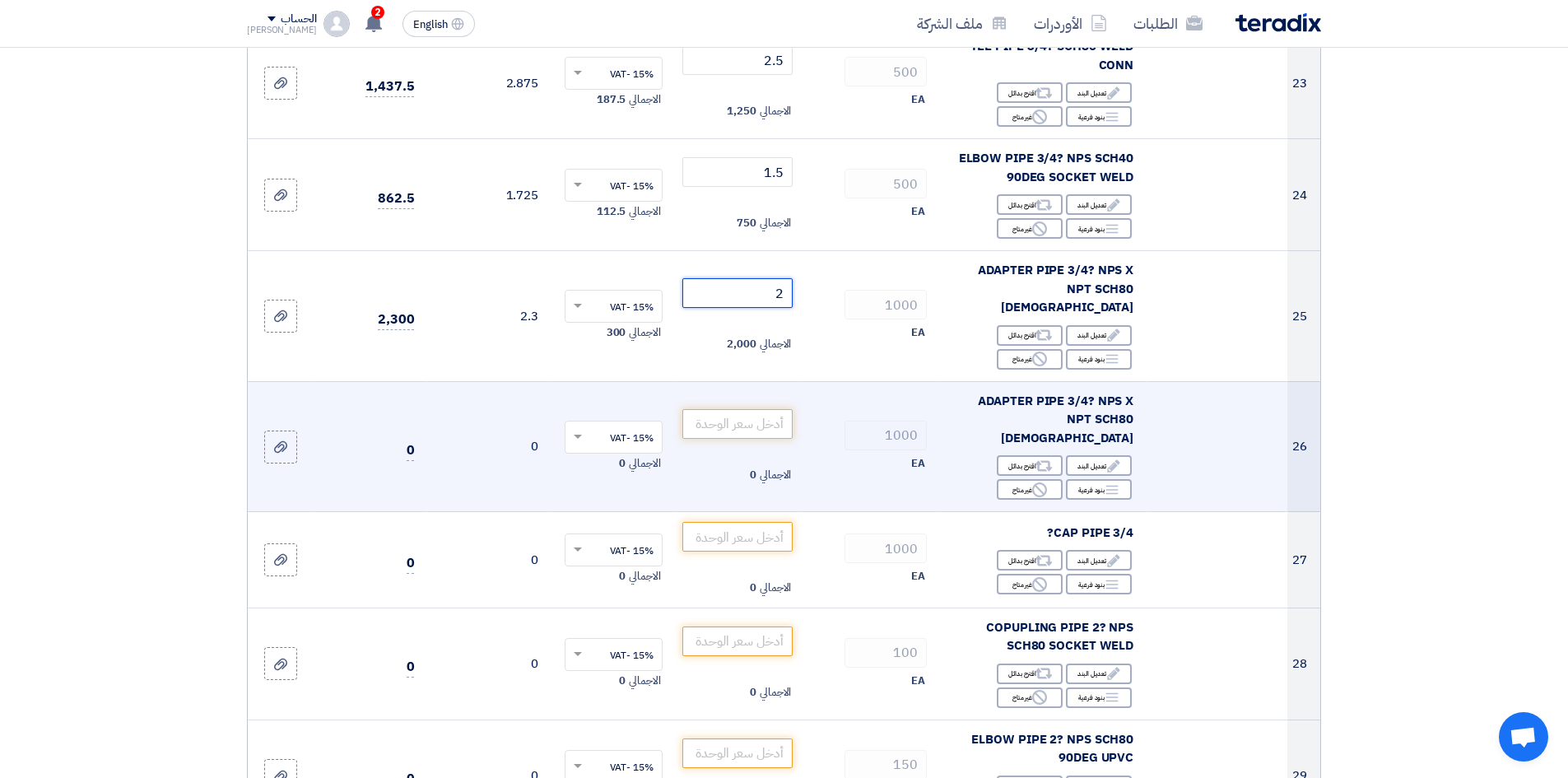
type input "2"
click at [748, 409] on input "number" at bounding box center [738, 424] width 111 height 30
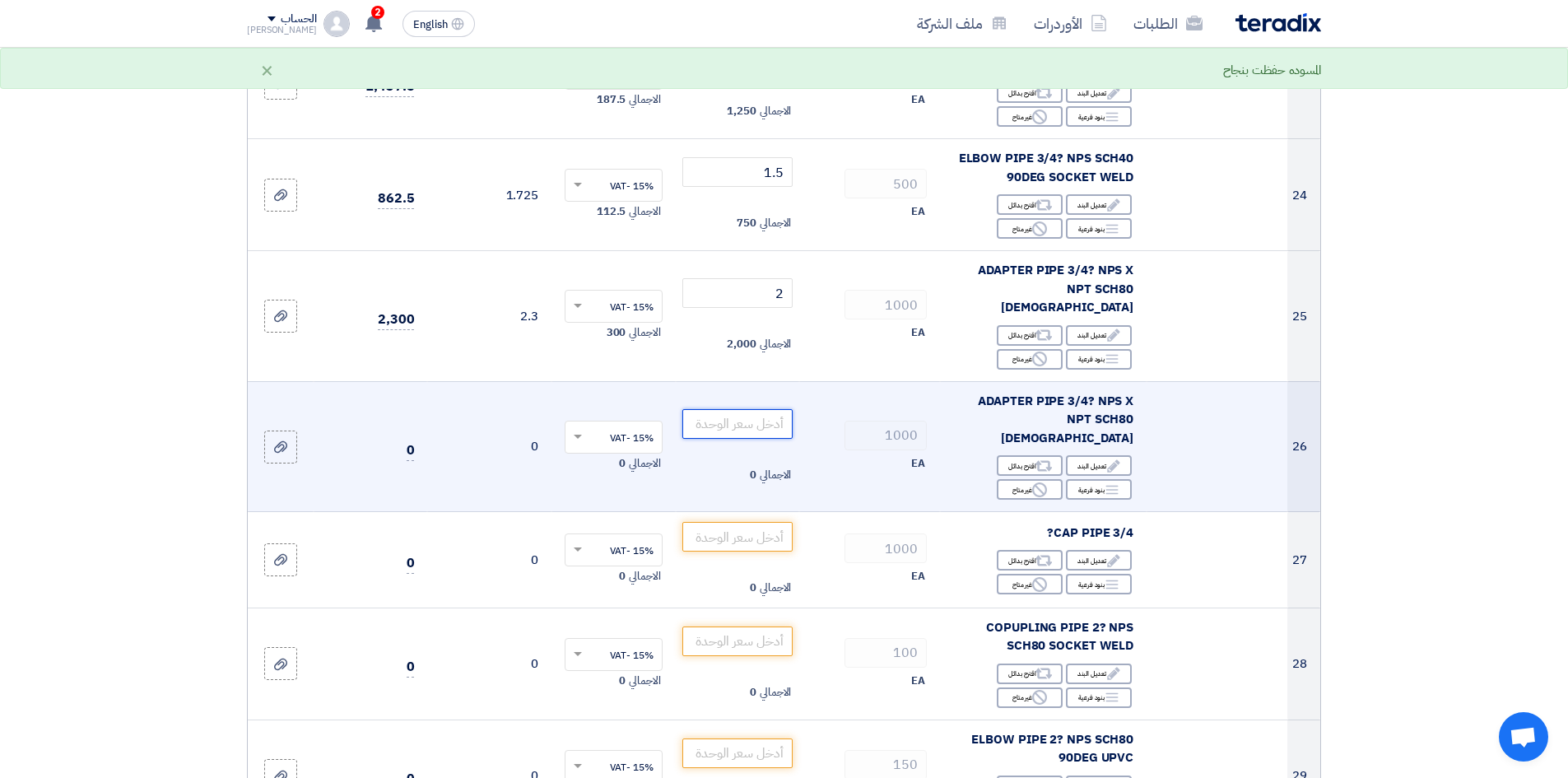
click at [750, 409] on input "number" at bounding box center [738, 424] width 111 height 30
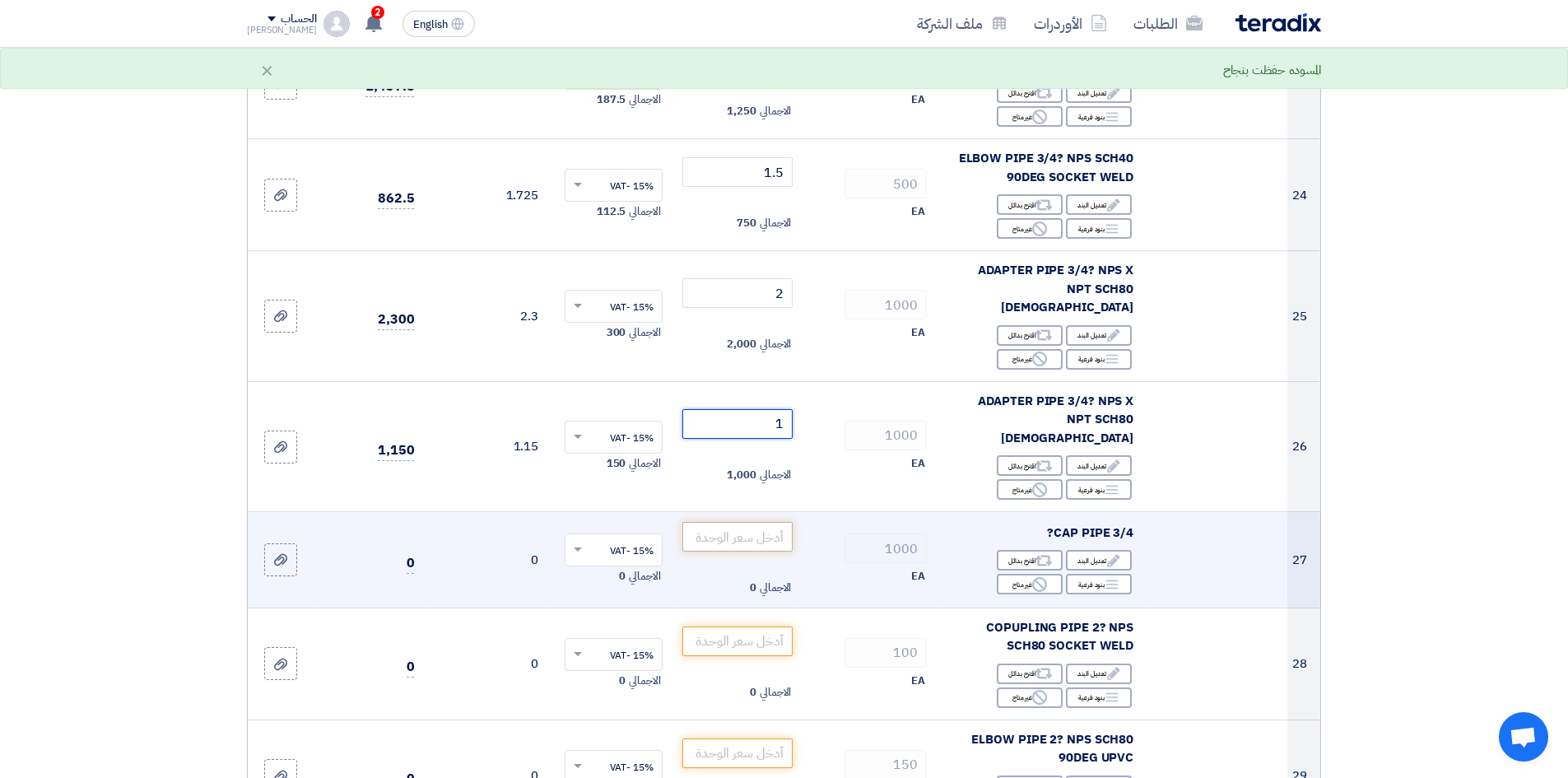
type input "1"
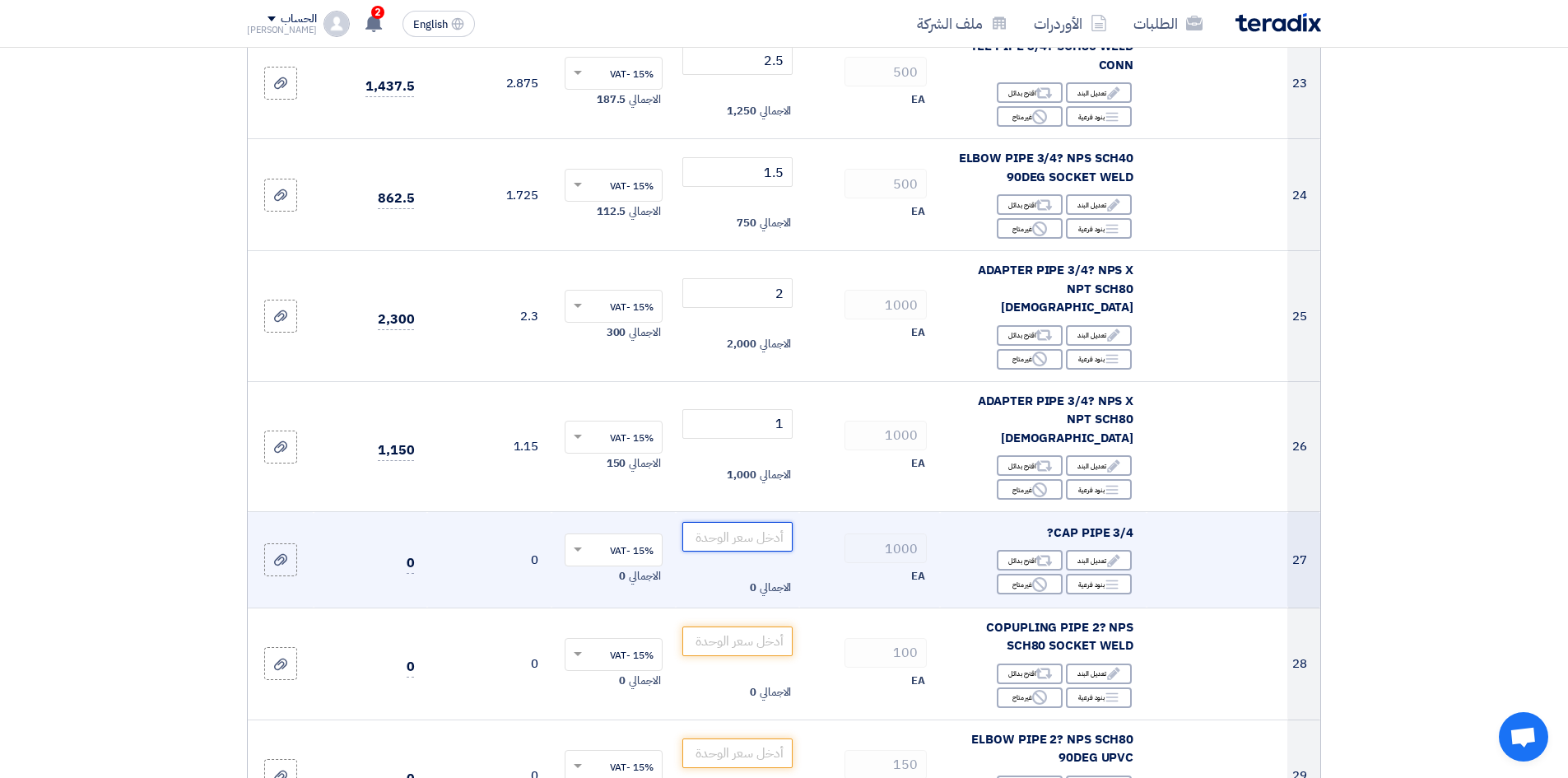
click at [759, 522] on input "number" at bounding box center [738, 537] width 111 height 30
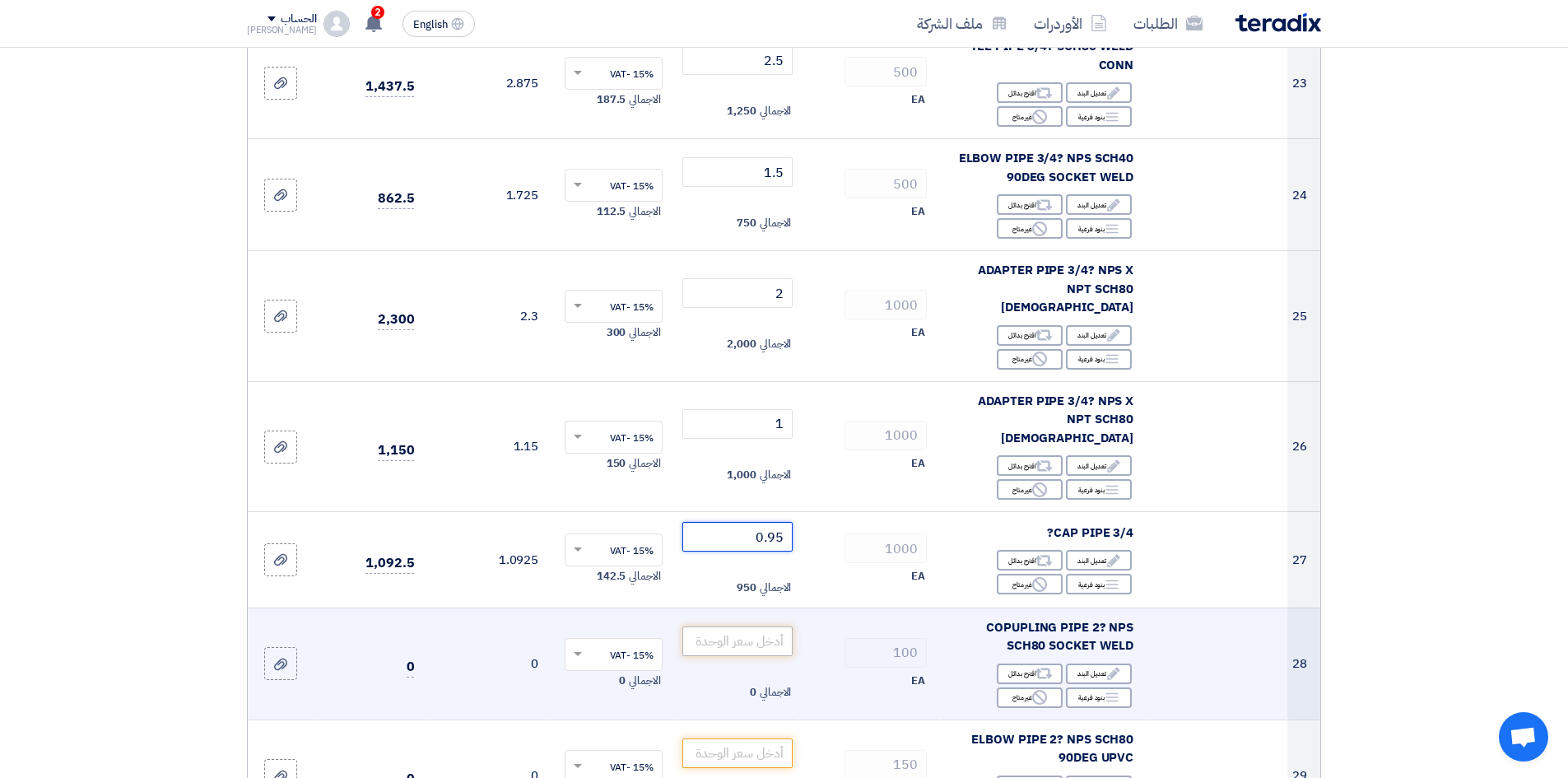
type input "0.95"
click at [761, 627] on input "number" at bounding box center [738, 641] width 111 height 30
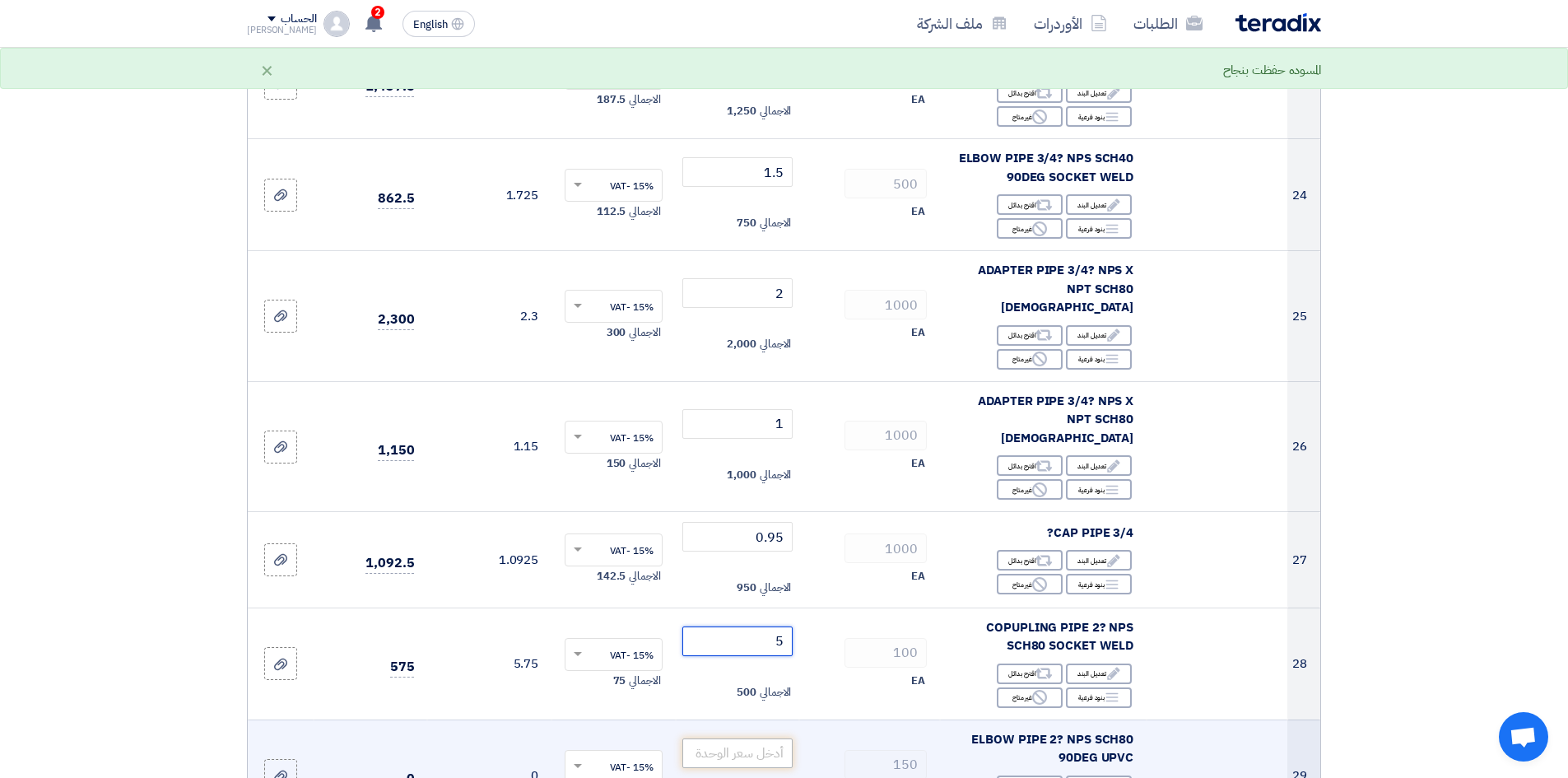
type input "5"
click at [739, 739] on input "number" at bounding box center [738, 753] width 111 height 30
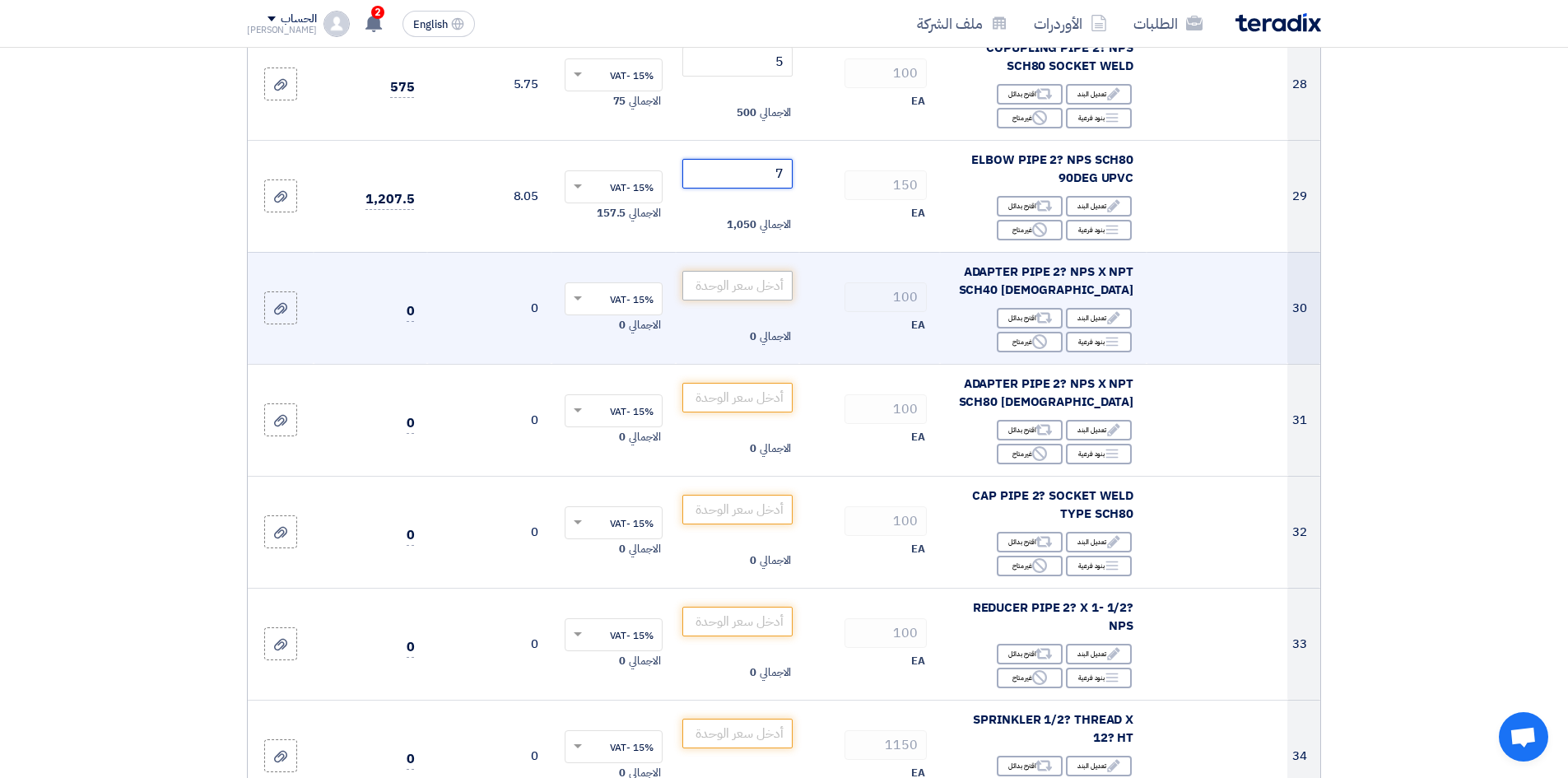
scroll to position [3212, 0]
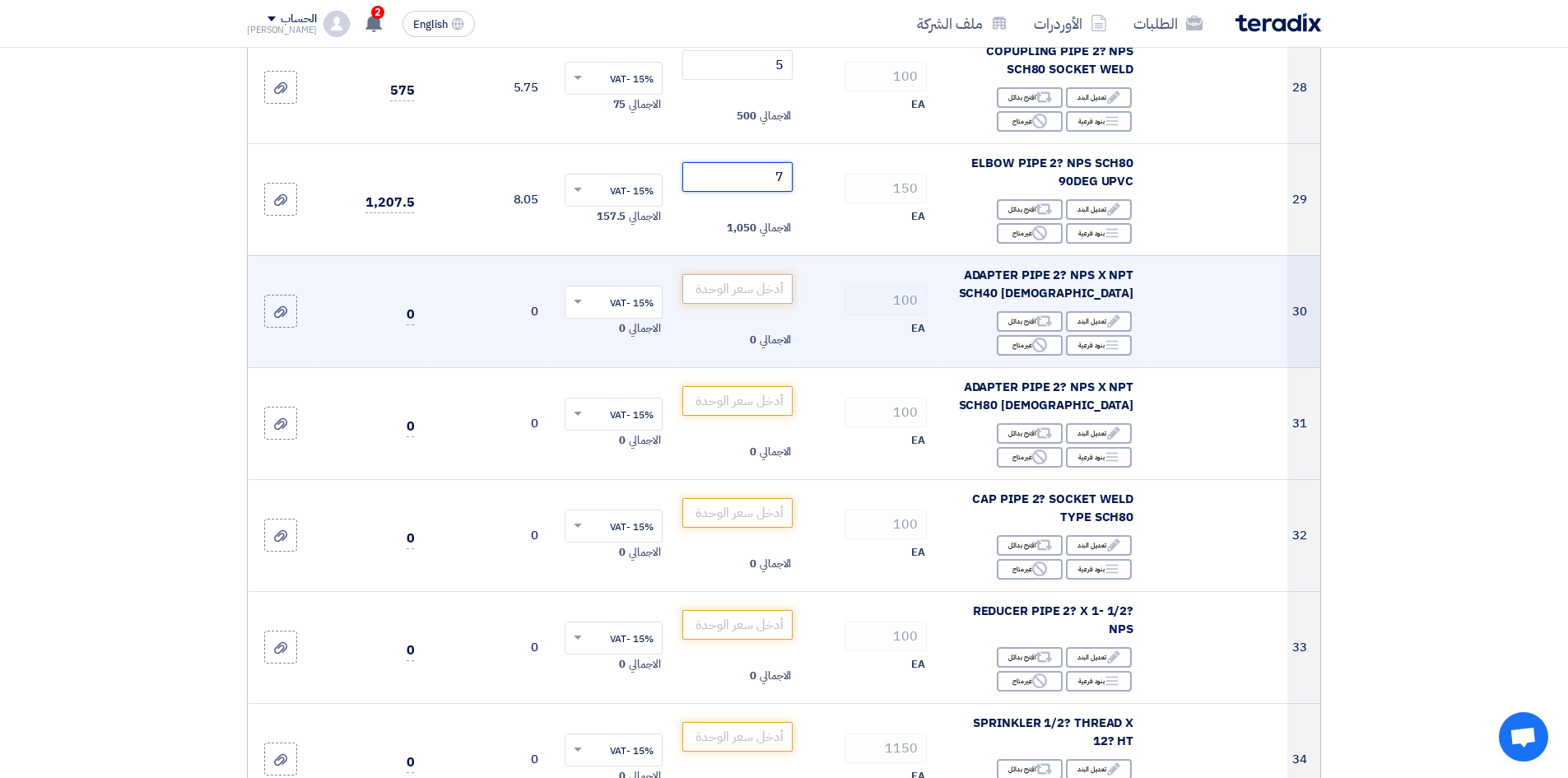
type input "7"
click at [706, 274] on input "number" at bounding box center [738, 289] width 111 height 30
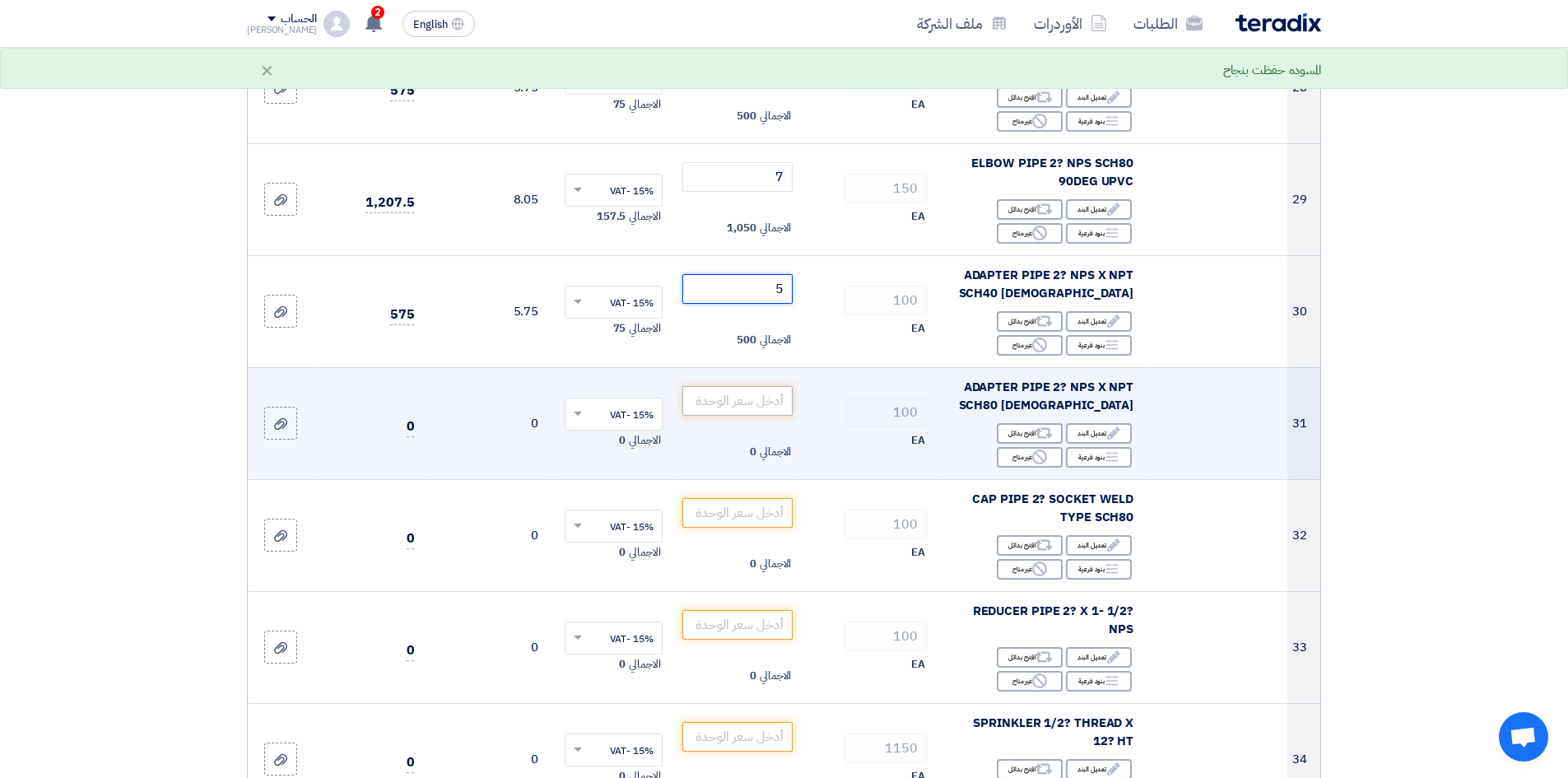
type input "5"
click at [713, 386] on input "number" at bounding box center [738, 401] width 111 height 30
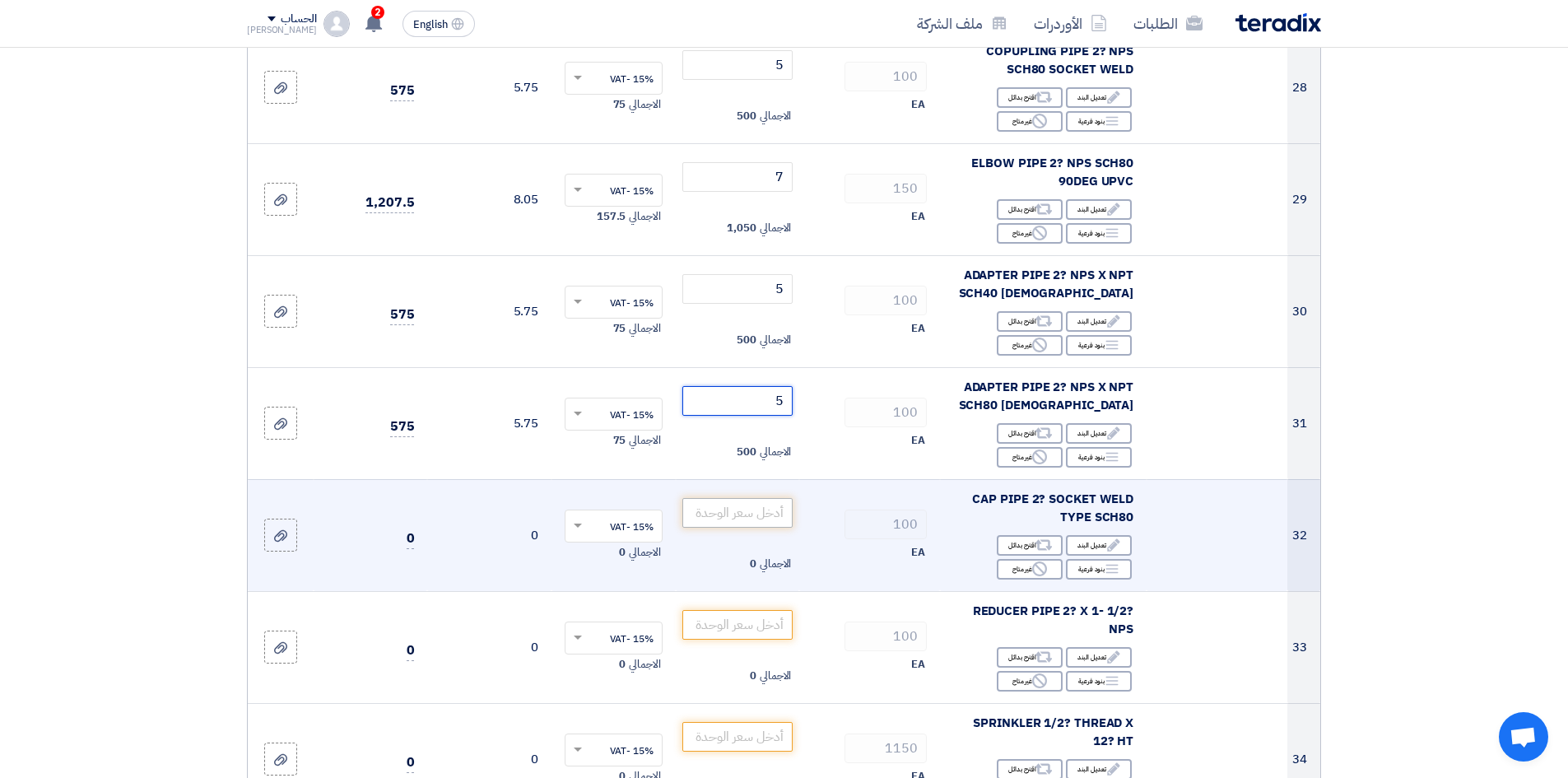
type input "5"
drag, startPoint x: 713, startPoint y: 469, endPoint x: 714, endPoint y: 481, distance: 12.0
click at [713, 498] on input "number" at bounding box center [738, 513] width 111 height 30
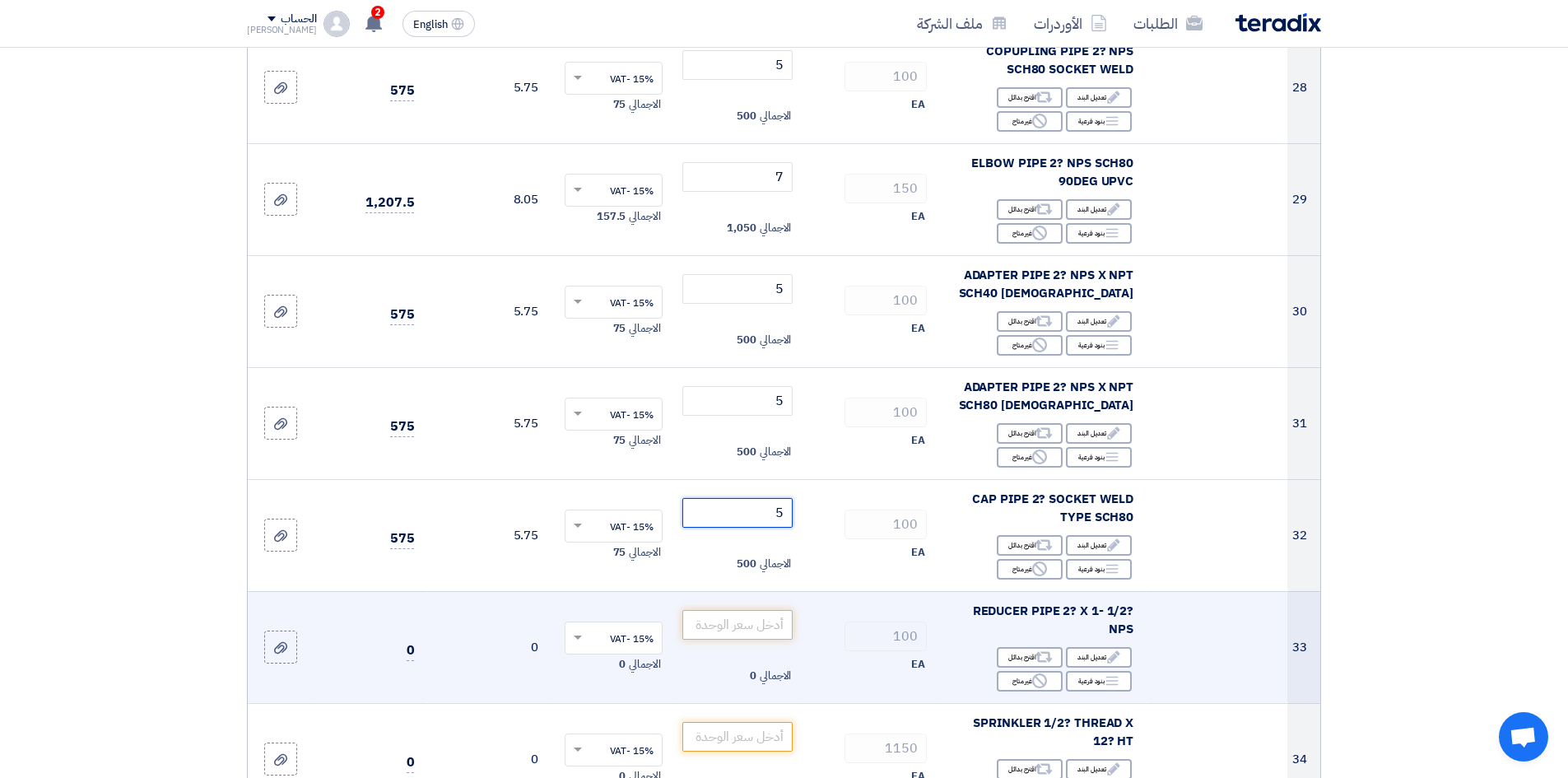
type input "5"
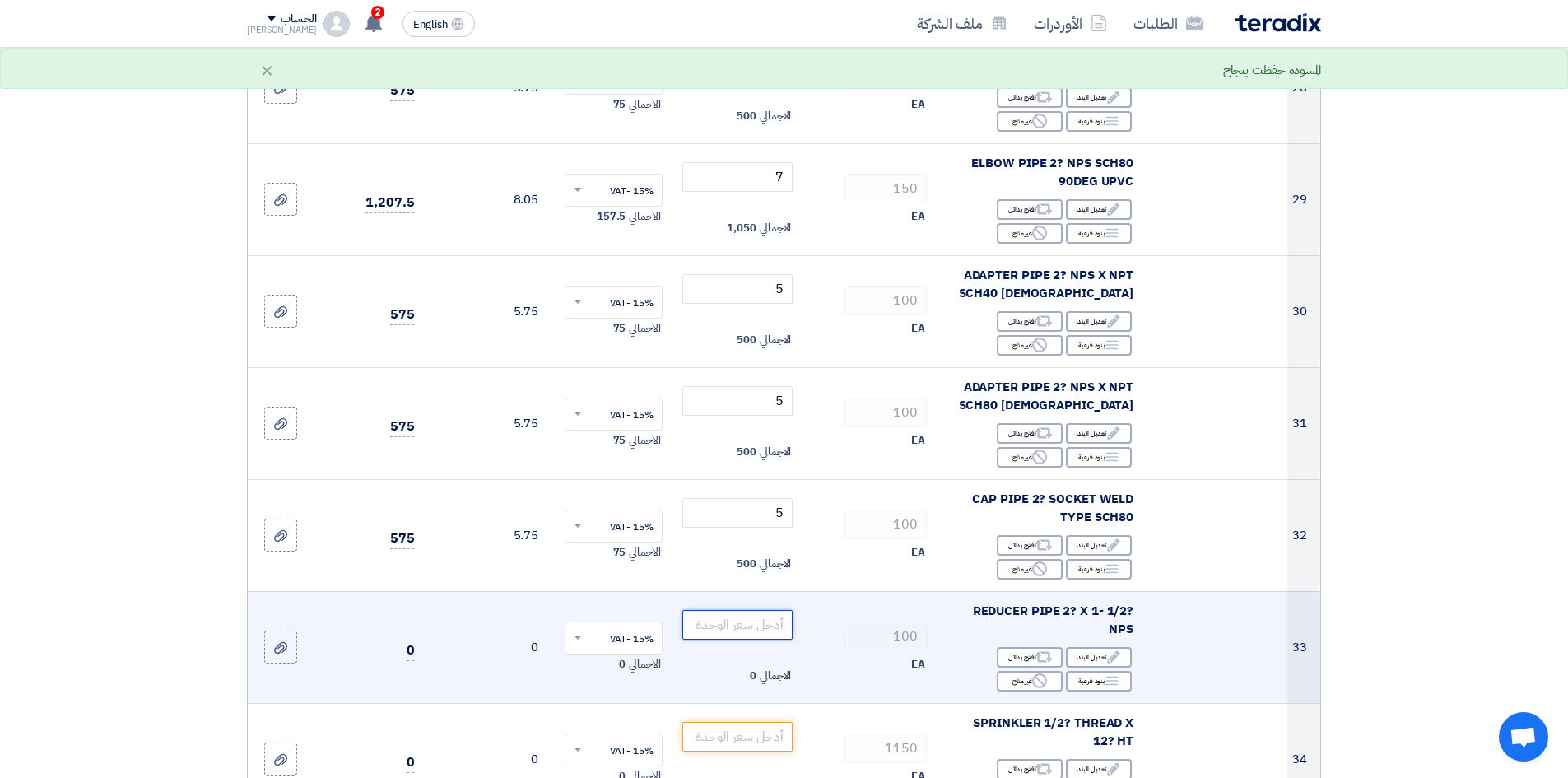
click at [732, 610] on input "number" at bounding box center [738, 625] width 111 height 30
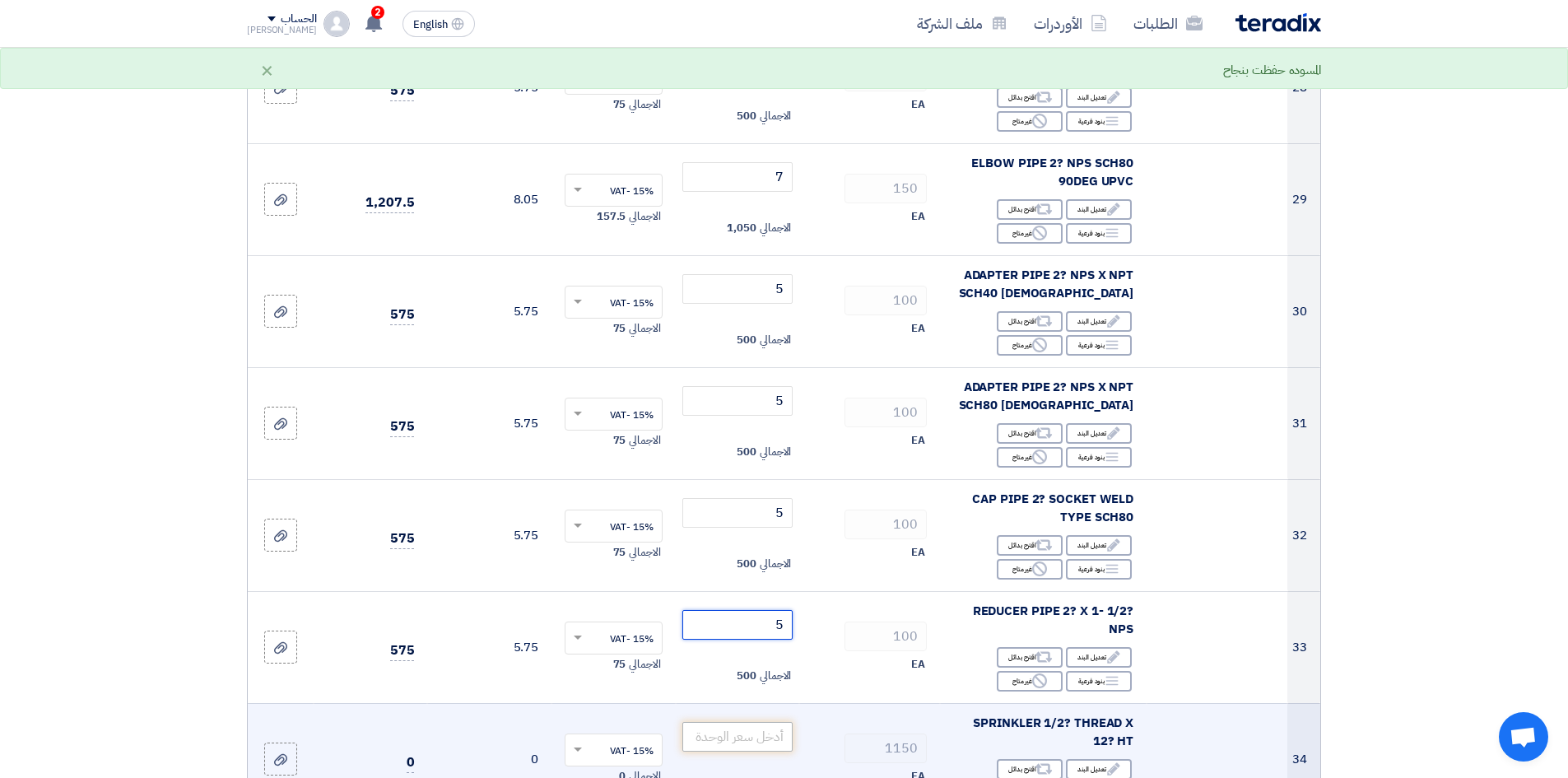
type input "5"
click at [759, 722] on input "number" at bounding box center [738, 737] width 111 height 30
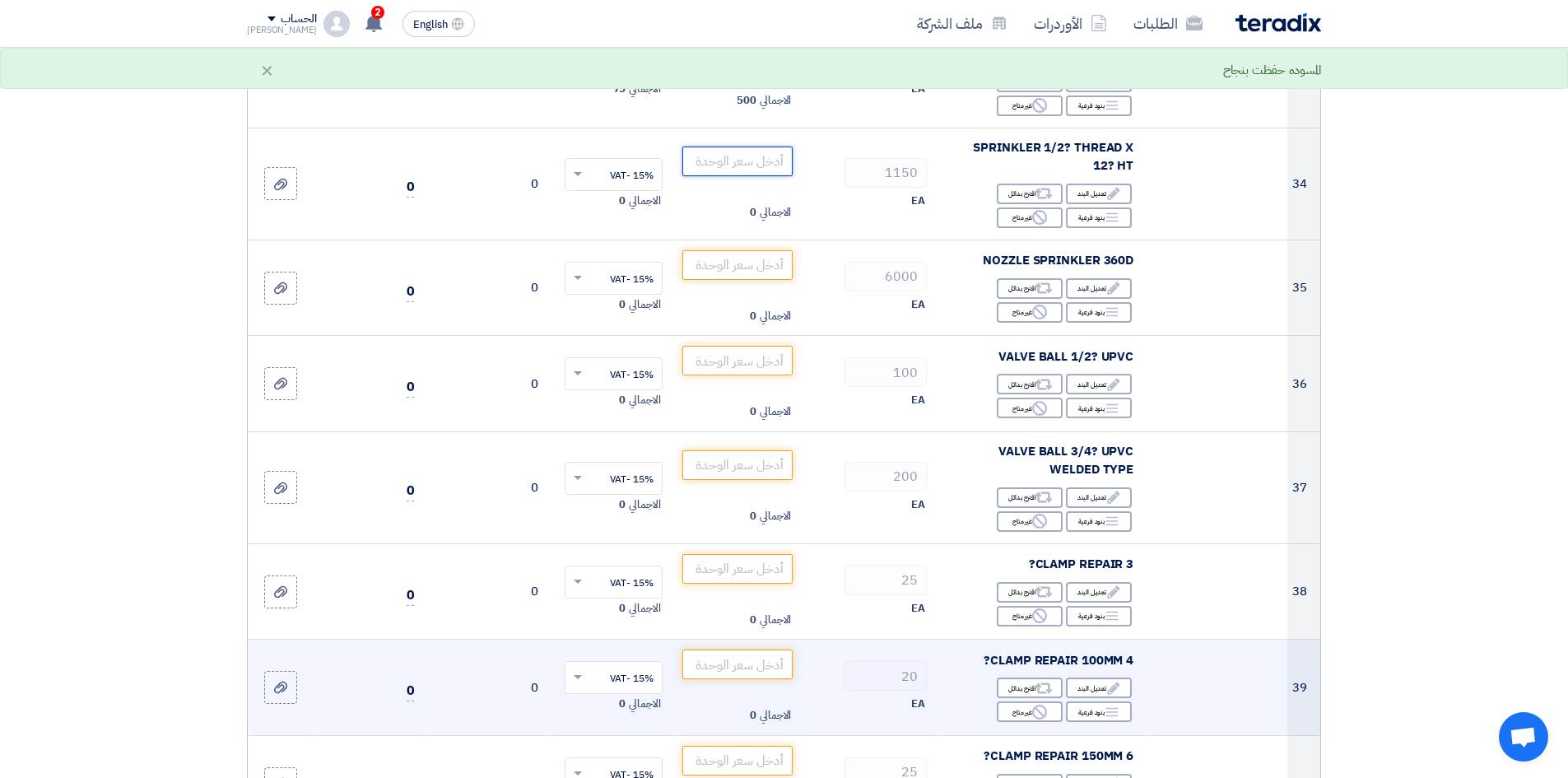
scroll to position [3788, 0]
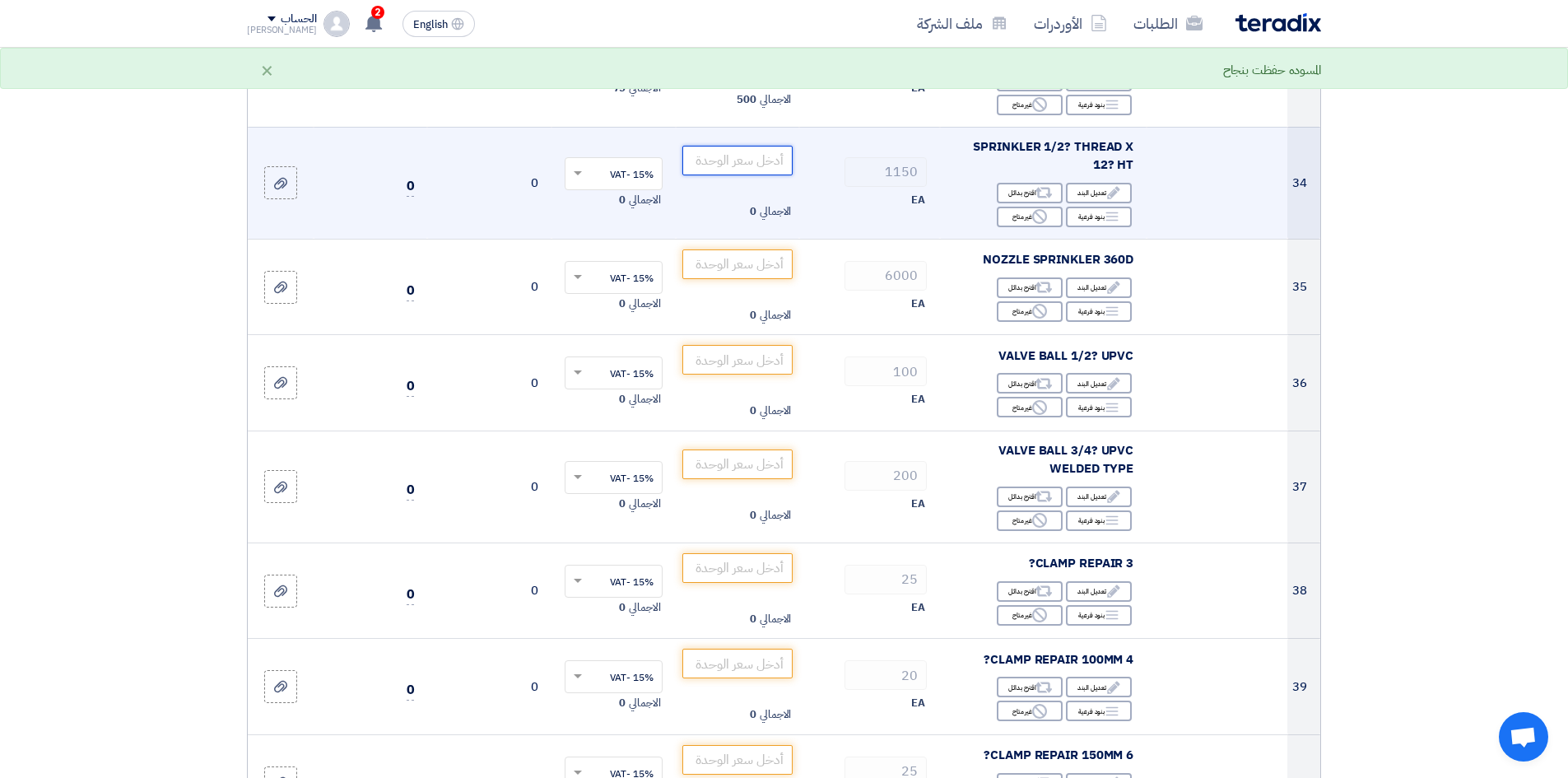
click at [752, 146] on input "number" at bounding box center [738, 160] width 111 height 30
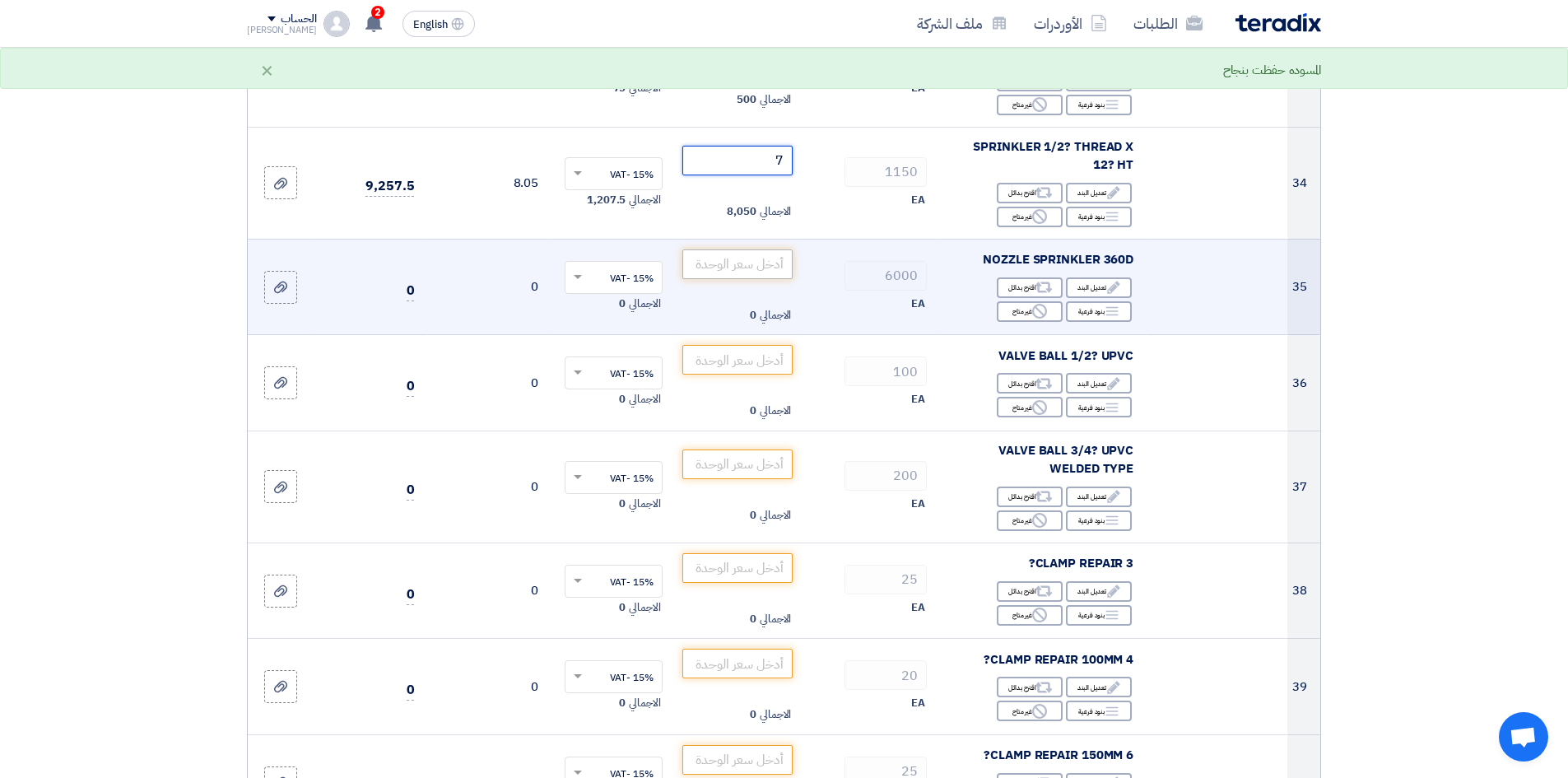
type input "7"
click at [738, 250] on input "number" at bounding box center [738, 264] width 111 height 30
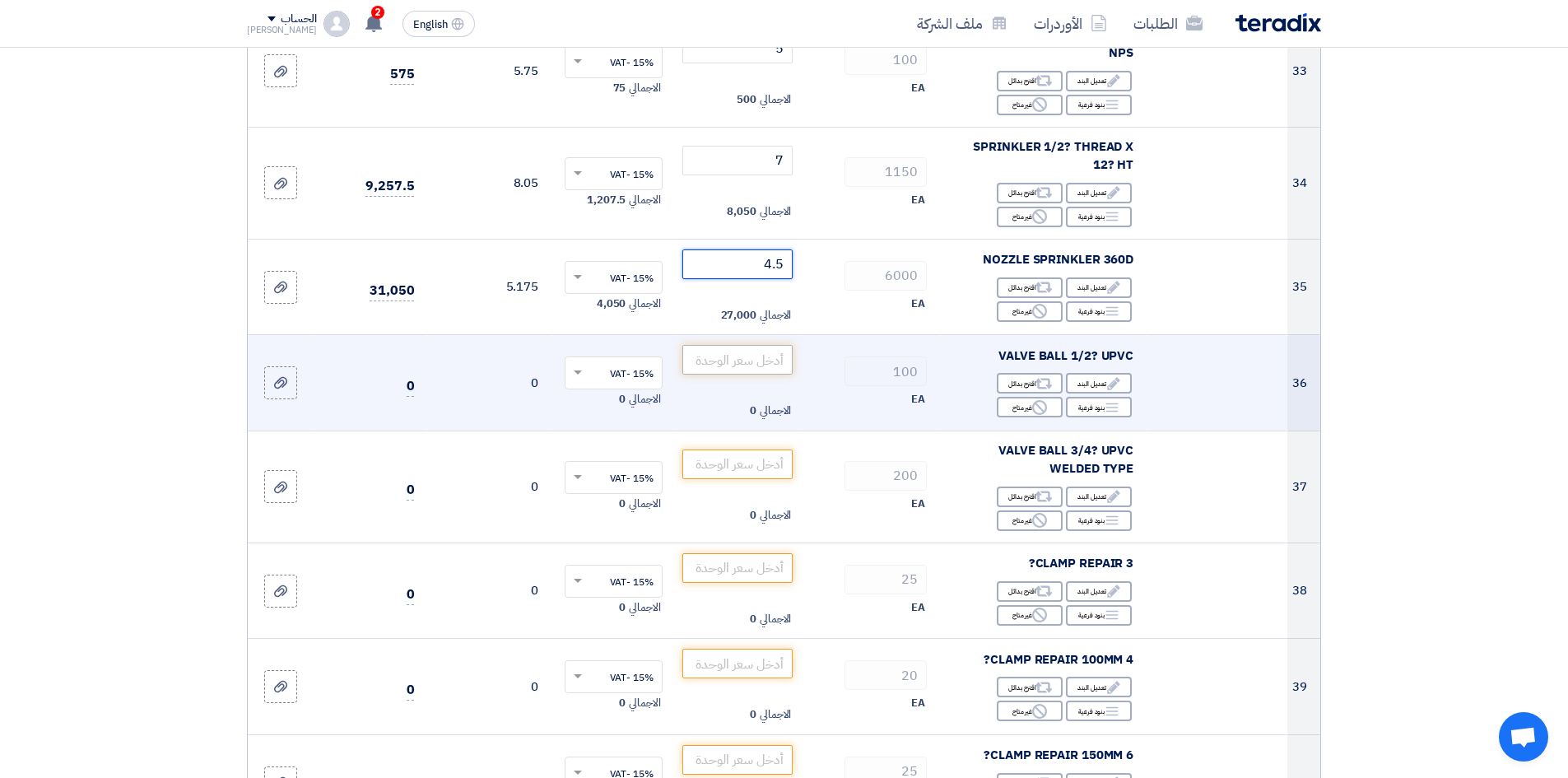
type input "4.5"
click at [757, 345] on input "number" at bounding box center [738, 360] width 111 height 30
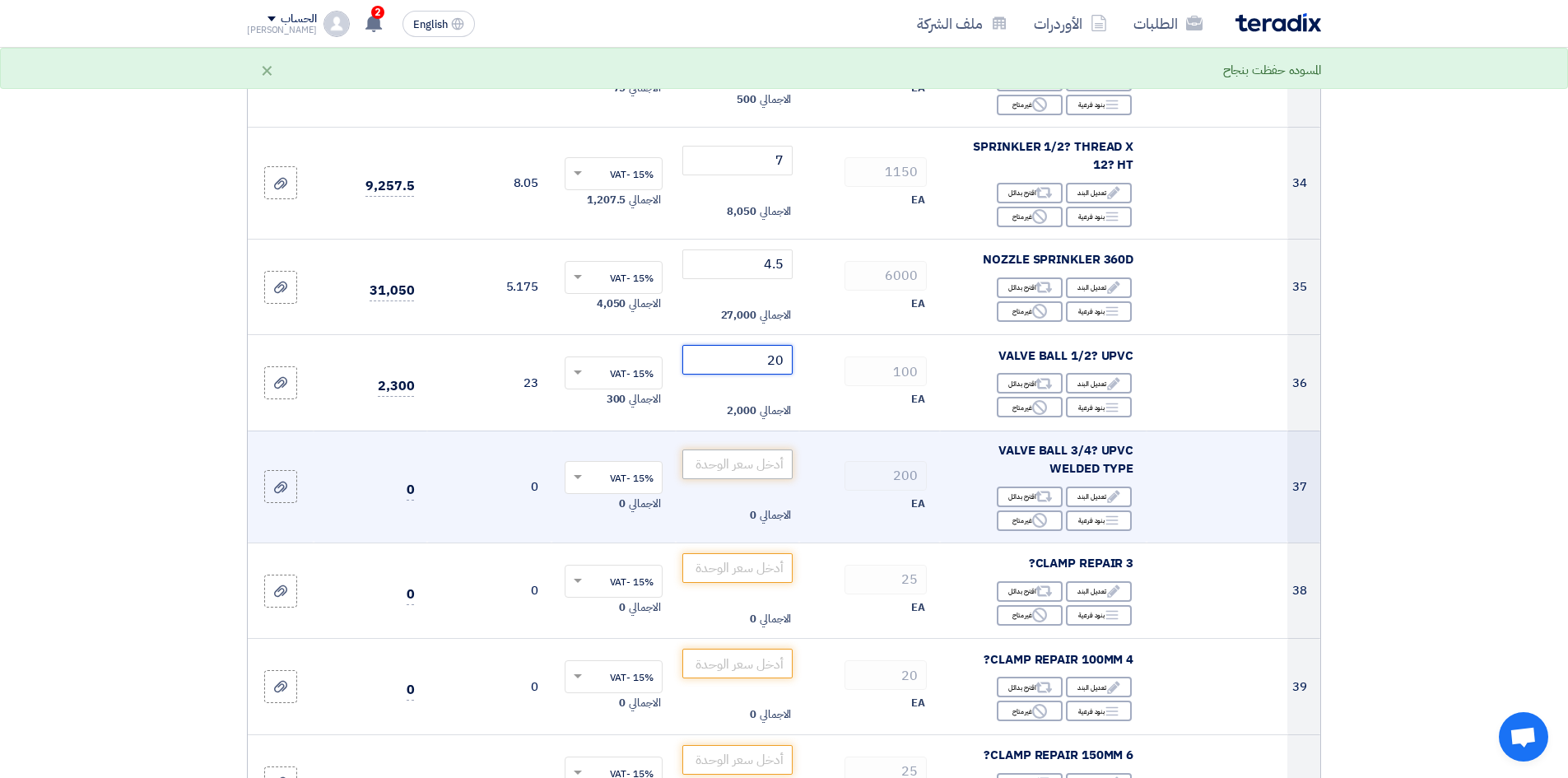
type input "20"
click at [752, 450] on input "number" at bounding box center [738, 465] width 111 height 30
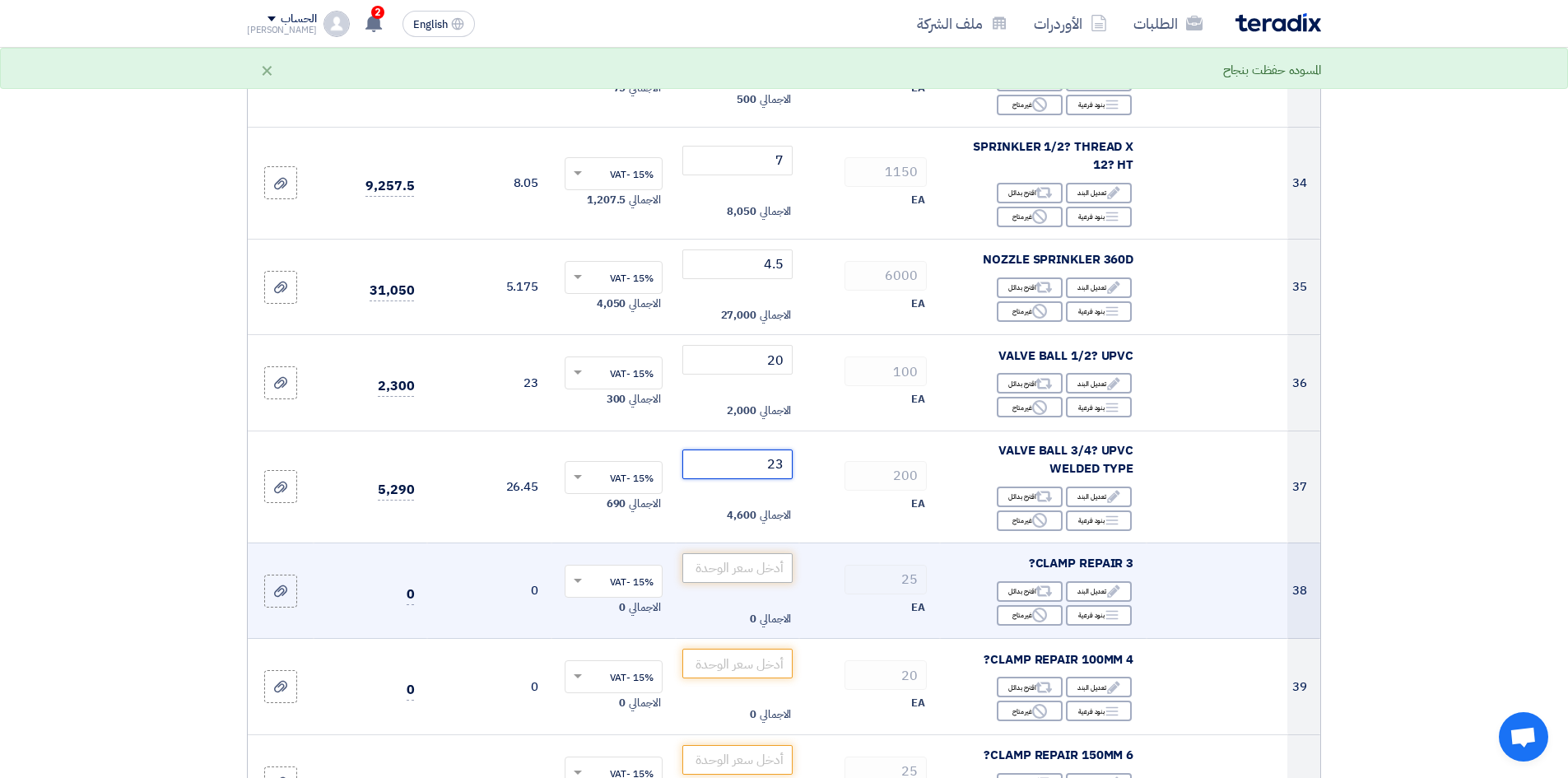
type input "23"
click at [767, 553] on input "number" at bounding box center [738, 568] width 111 height 30
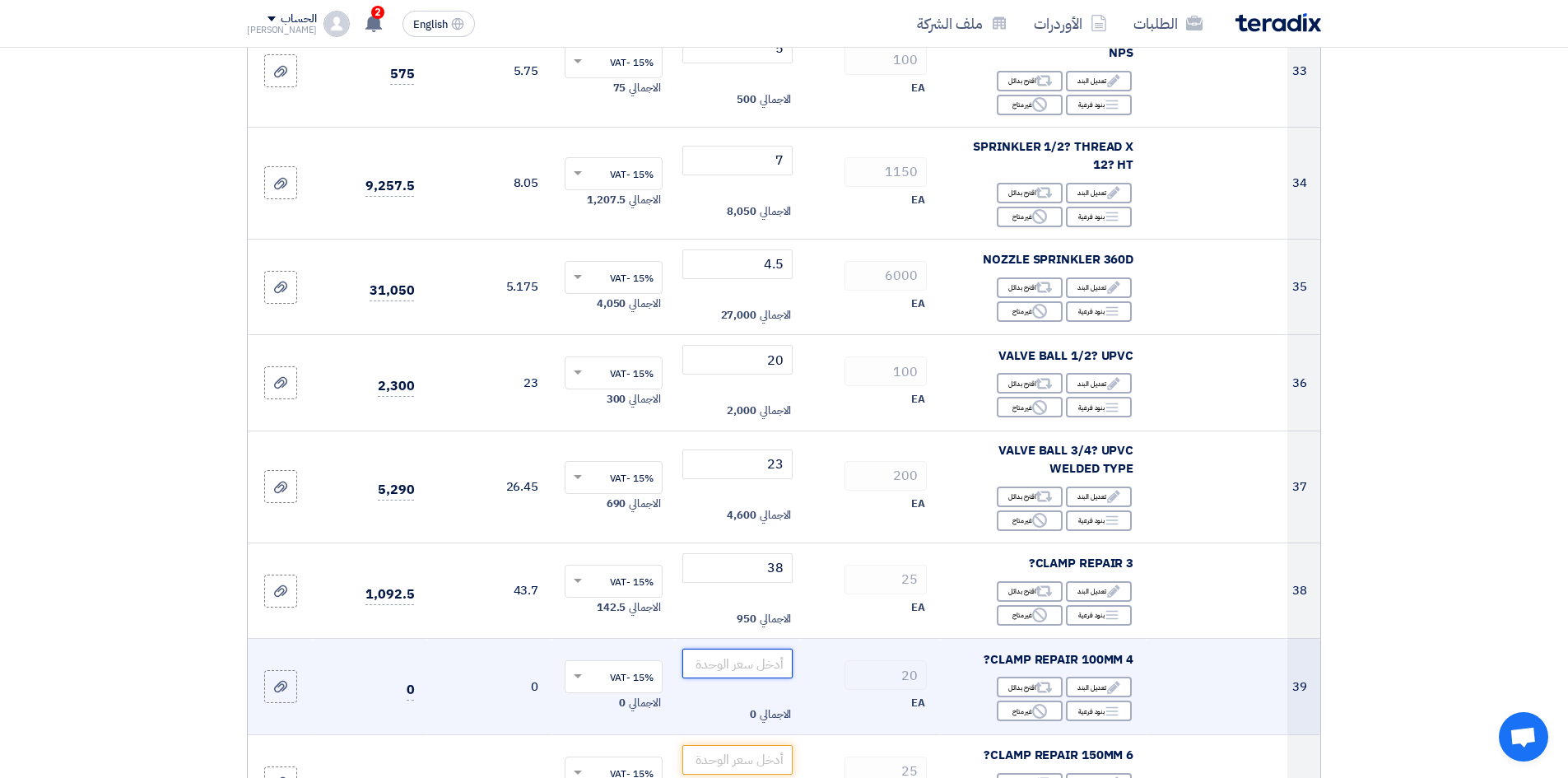
click at [757, 649] on input "number" at bounding box center [738, 663] width 111 height 30
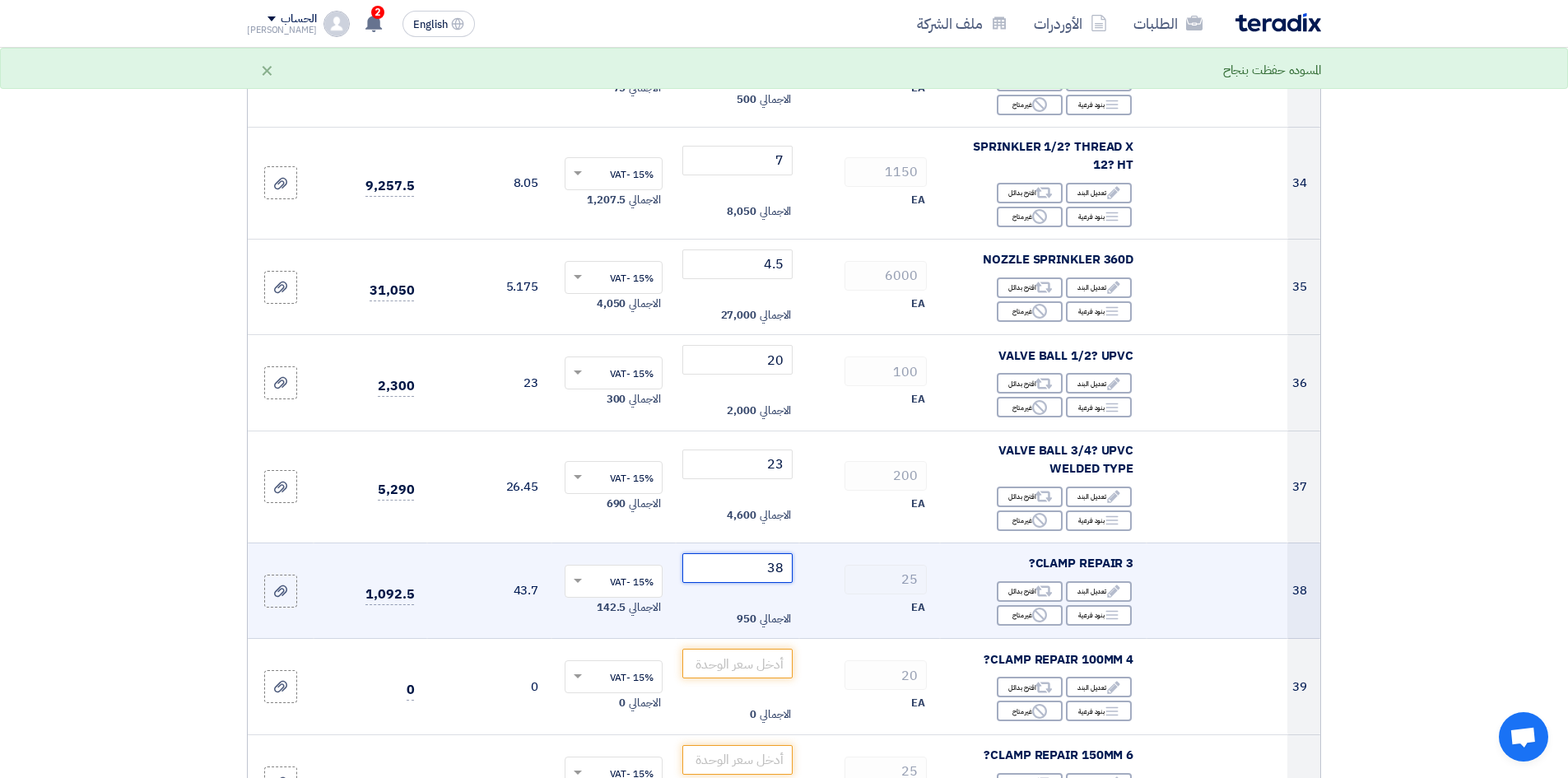
click at [757, 553] on input "38" at bounding box center [738, 568] width 111 height 30
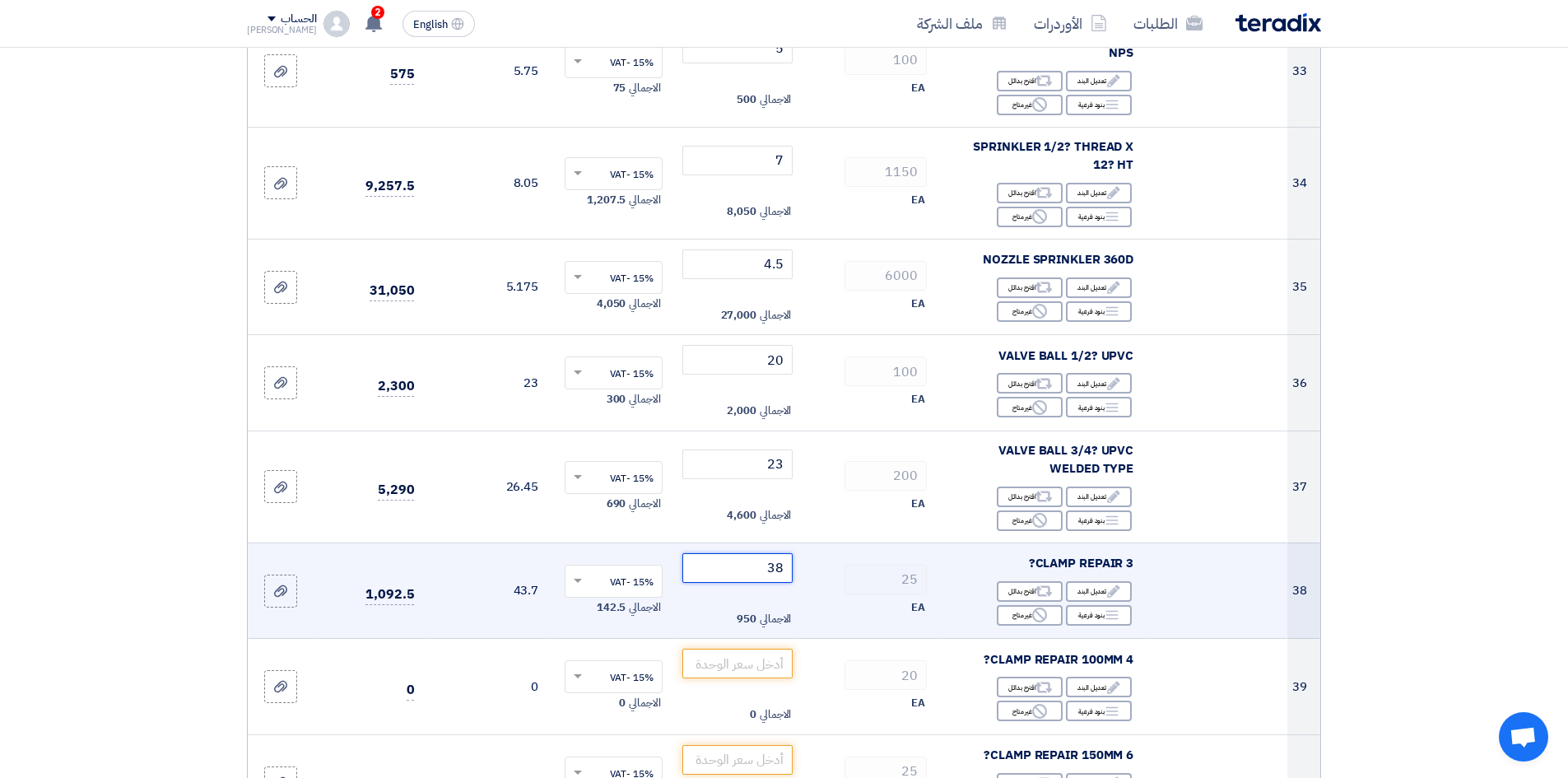
type input "3"
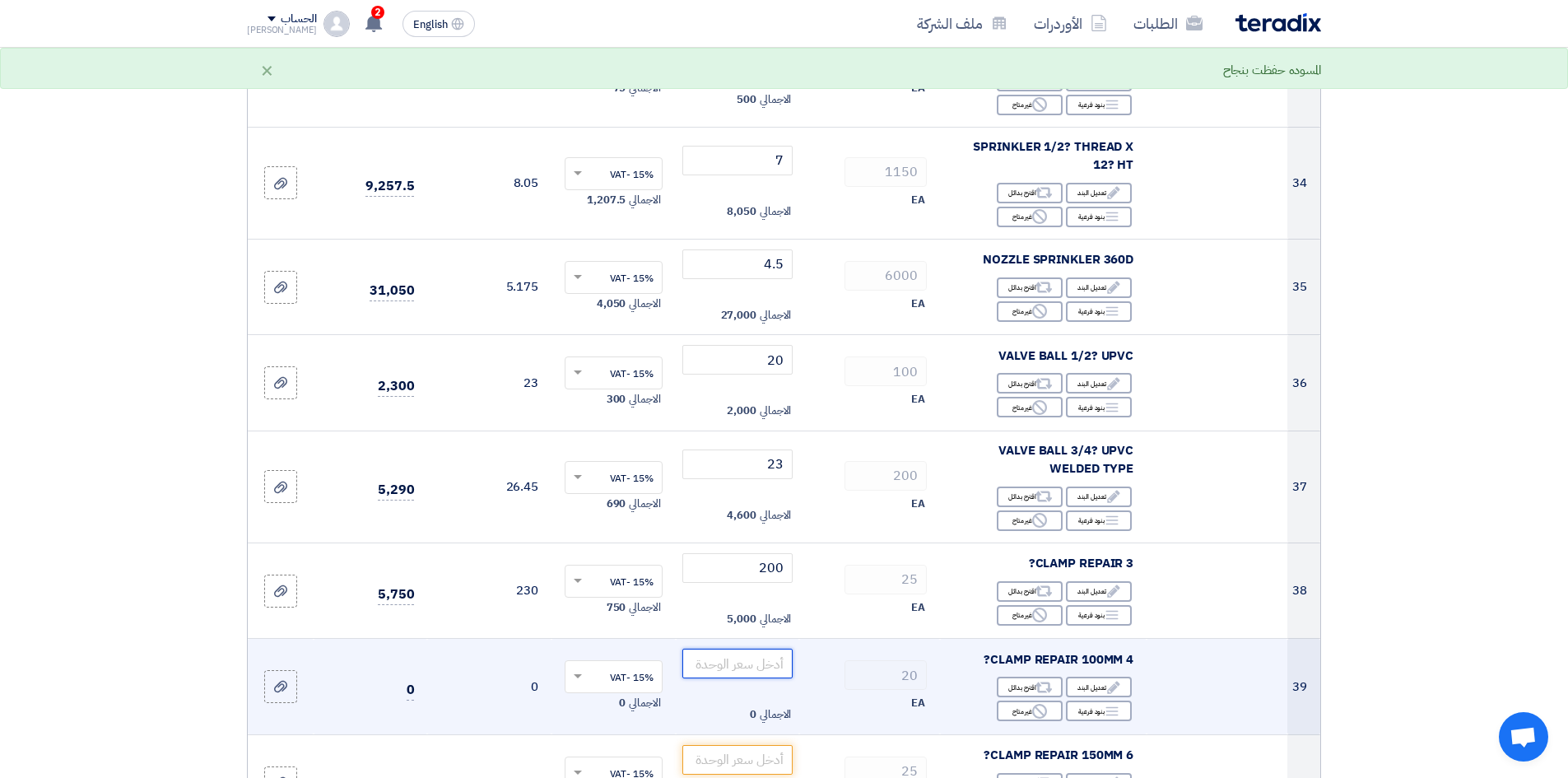
click at [759, 649] on input "number" at bounding box center [738, 663] width 111 height 30
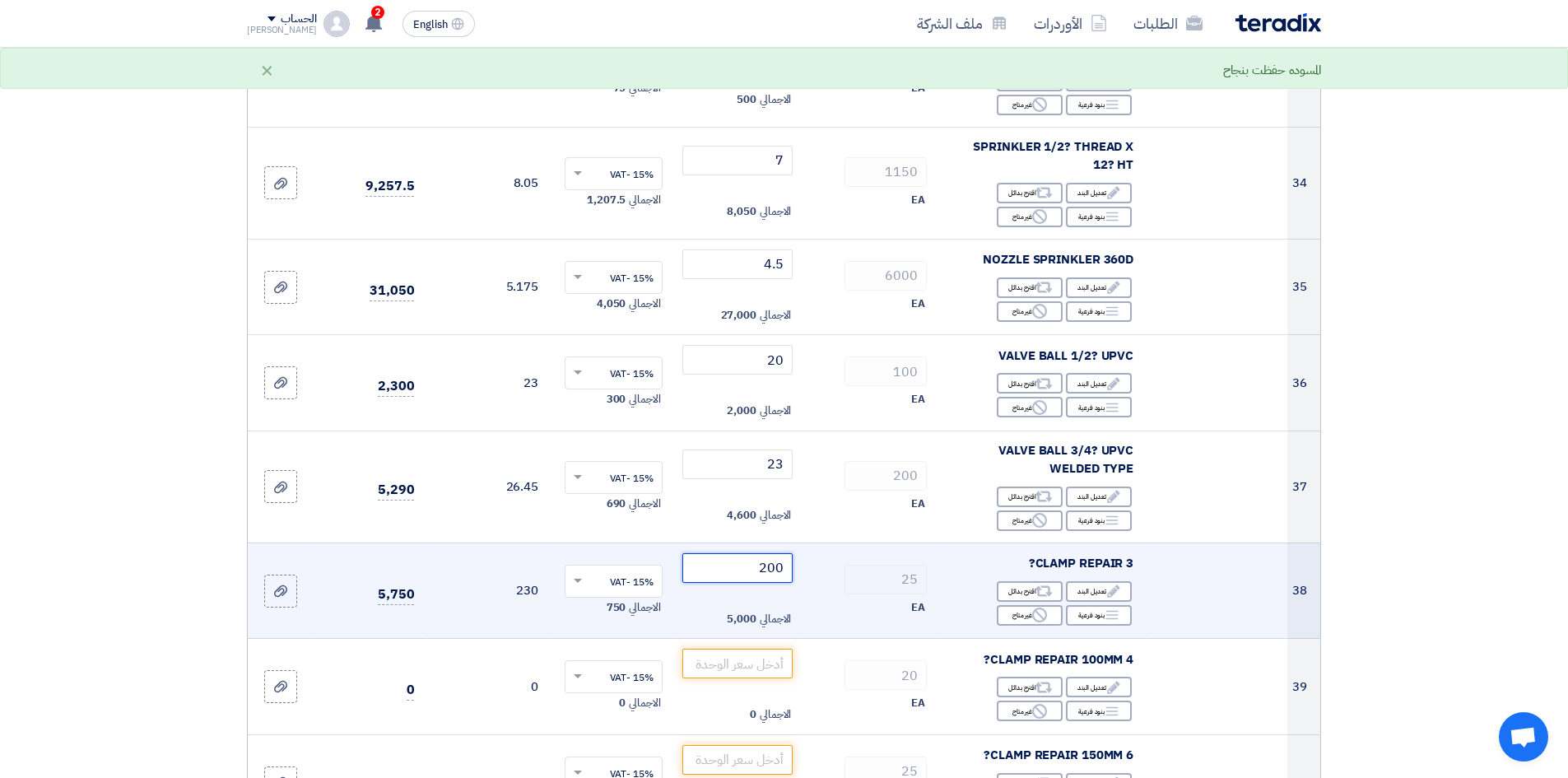
click at [772, 553] on input "200" at bounding box center [738, 568] width 111 height 30
type input "0"
click at [784, 553] on input "0" at bounding box center [738, 568] width 111 height 30
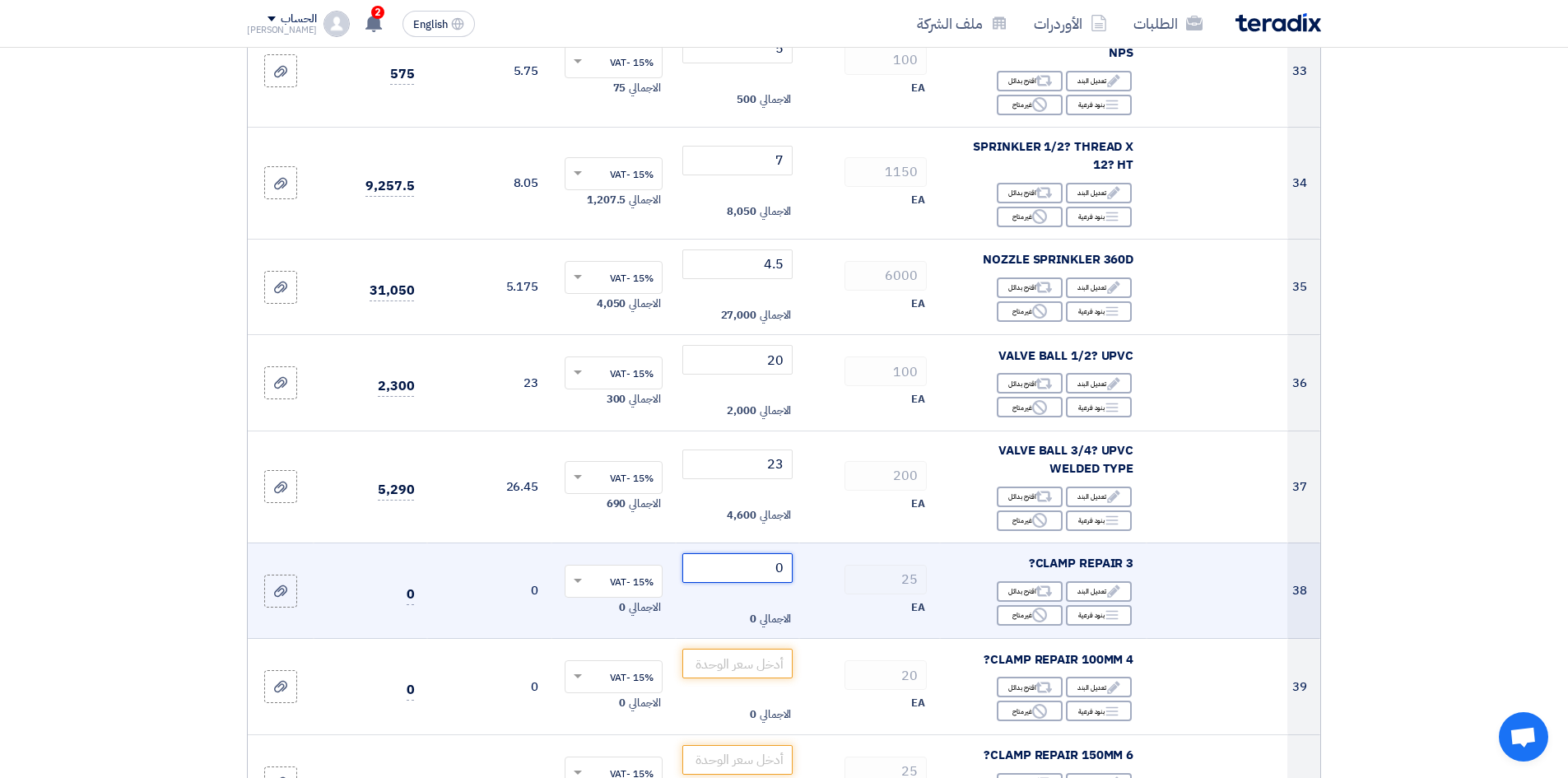
click at [774, 553] on input "0" at bounding box center [738, 568] width 111 height 30
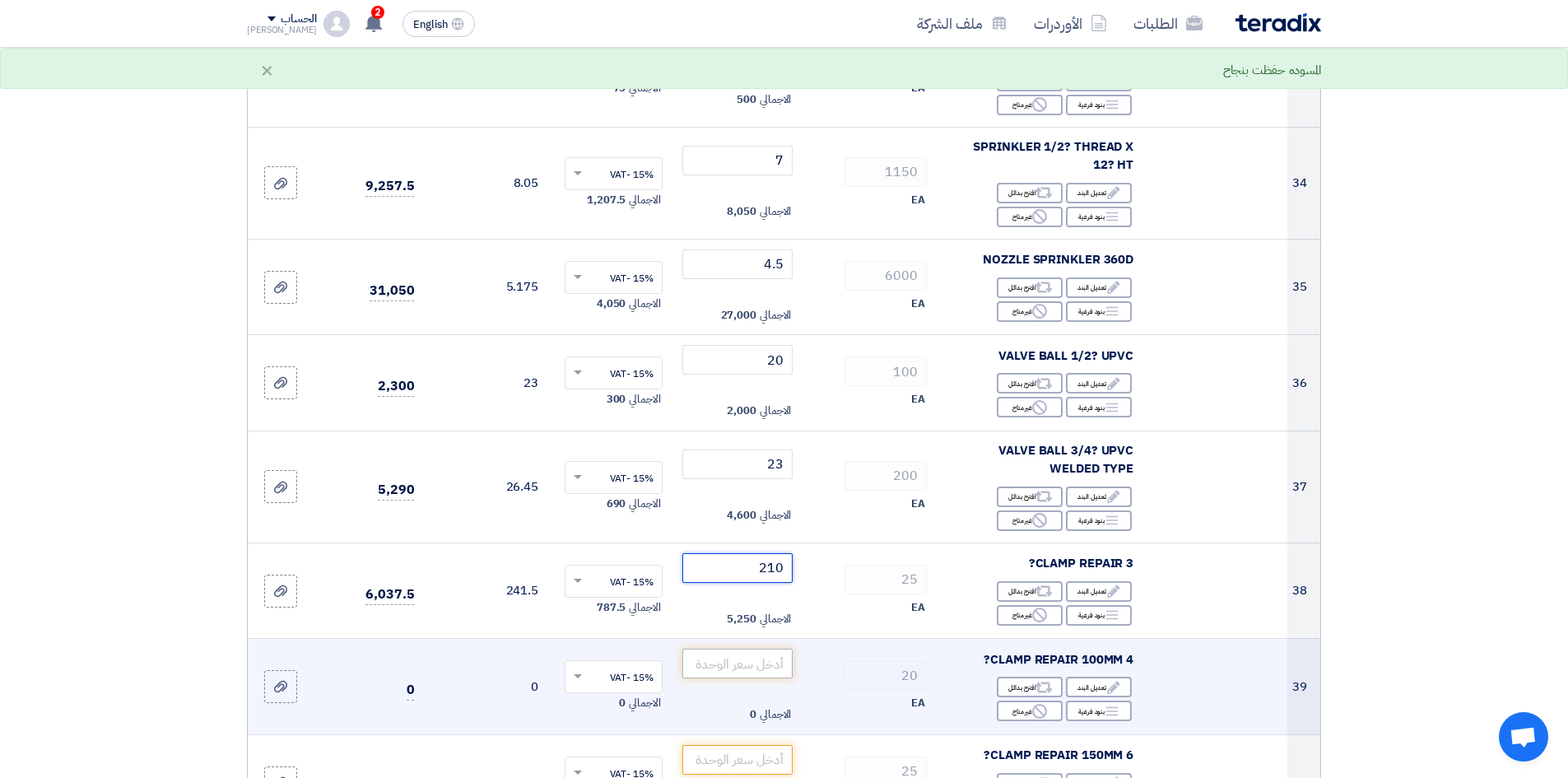
type input "210"
click at [746, 649] on input "number" at bounding box center [738, 663] width 111 height 30
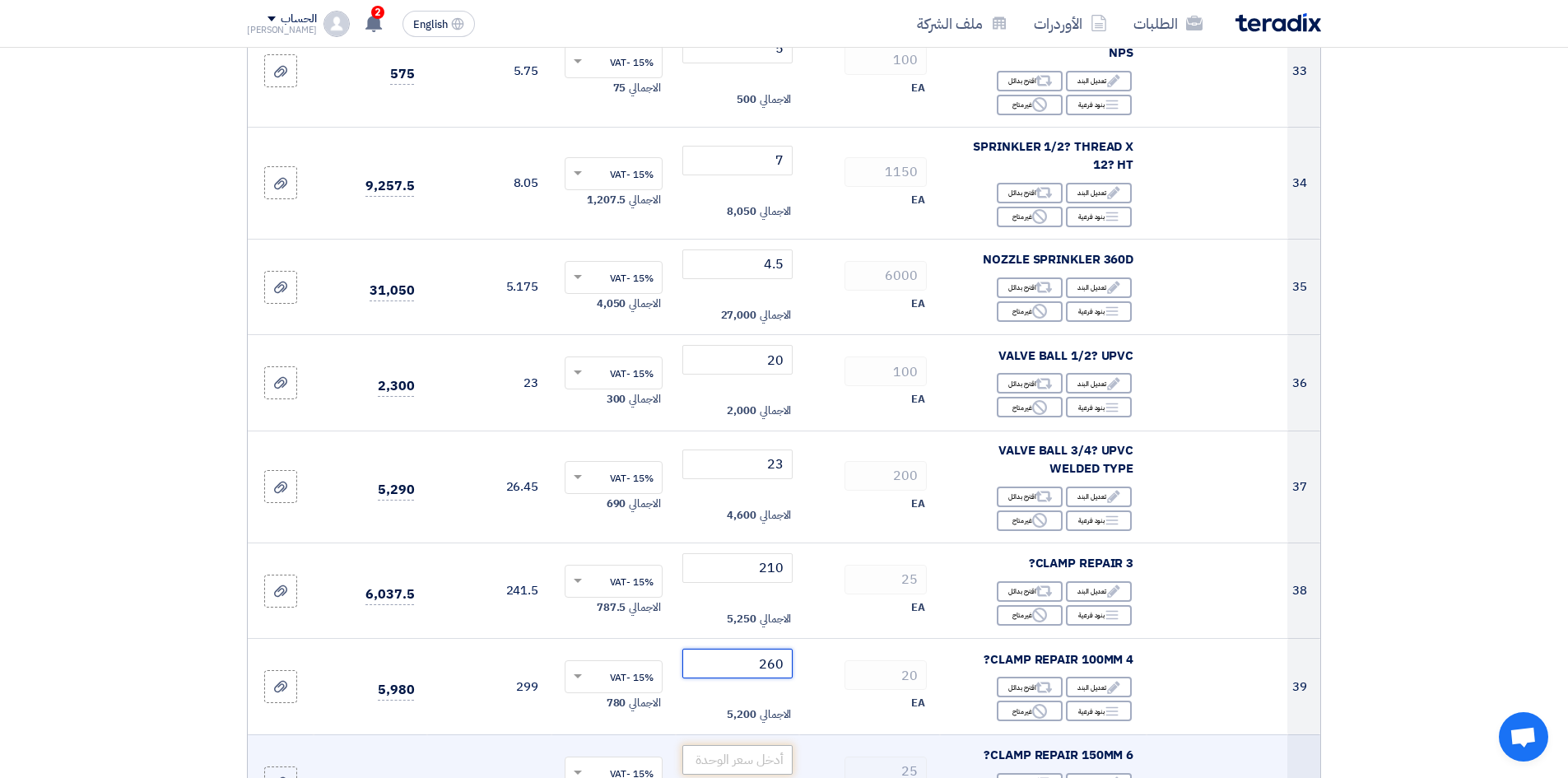
type input "260"
drag, startPoint x: 733, startPoint y: 713, endPoint x: 742, endPoint y: 719, distance: 10.8
click at [738, 745] on input "number" at bounding box center [738, 760] width 111 height 30
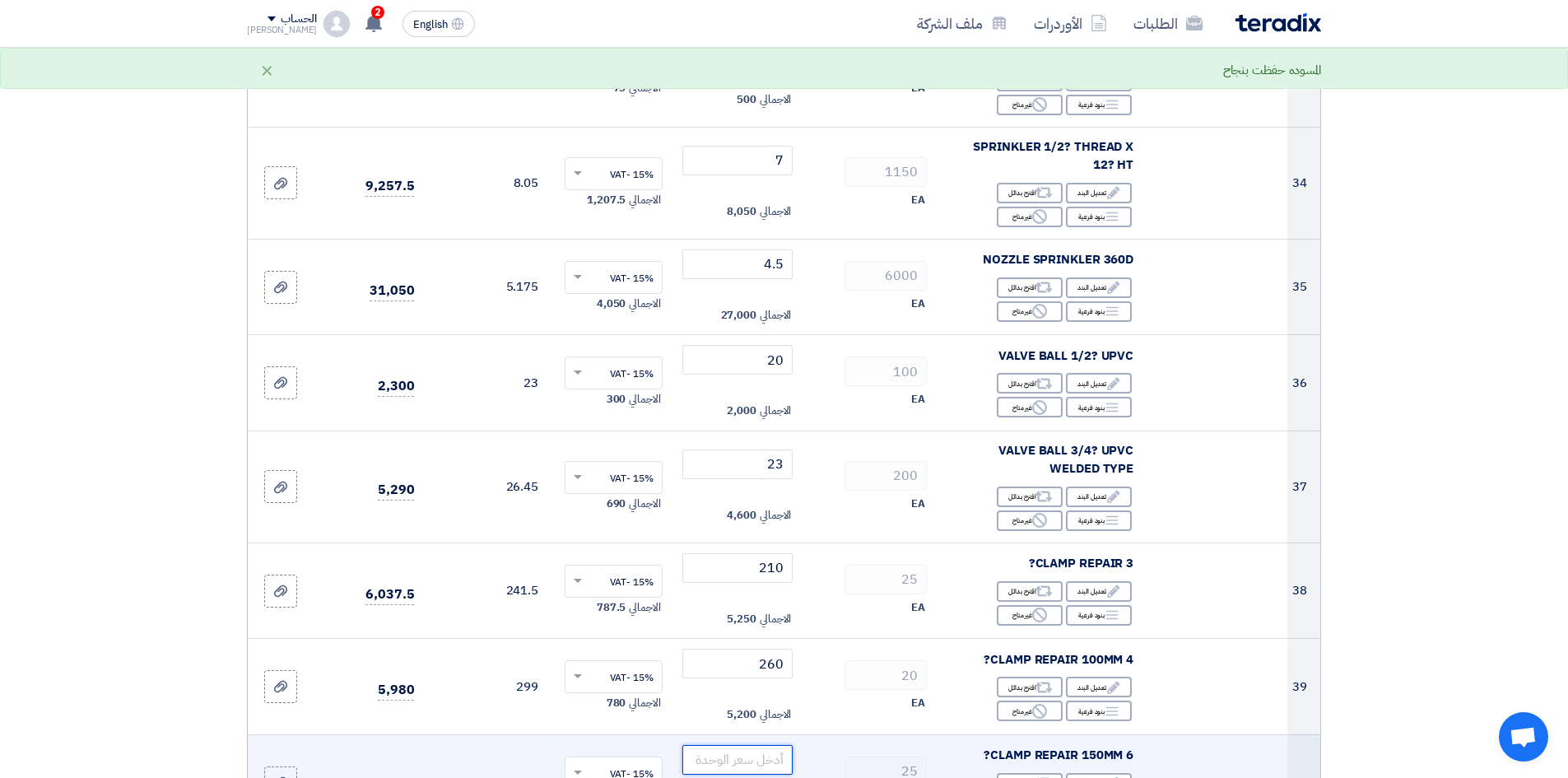
scroll to position [3871, 0]
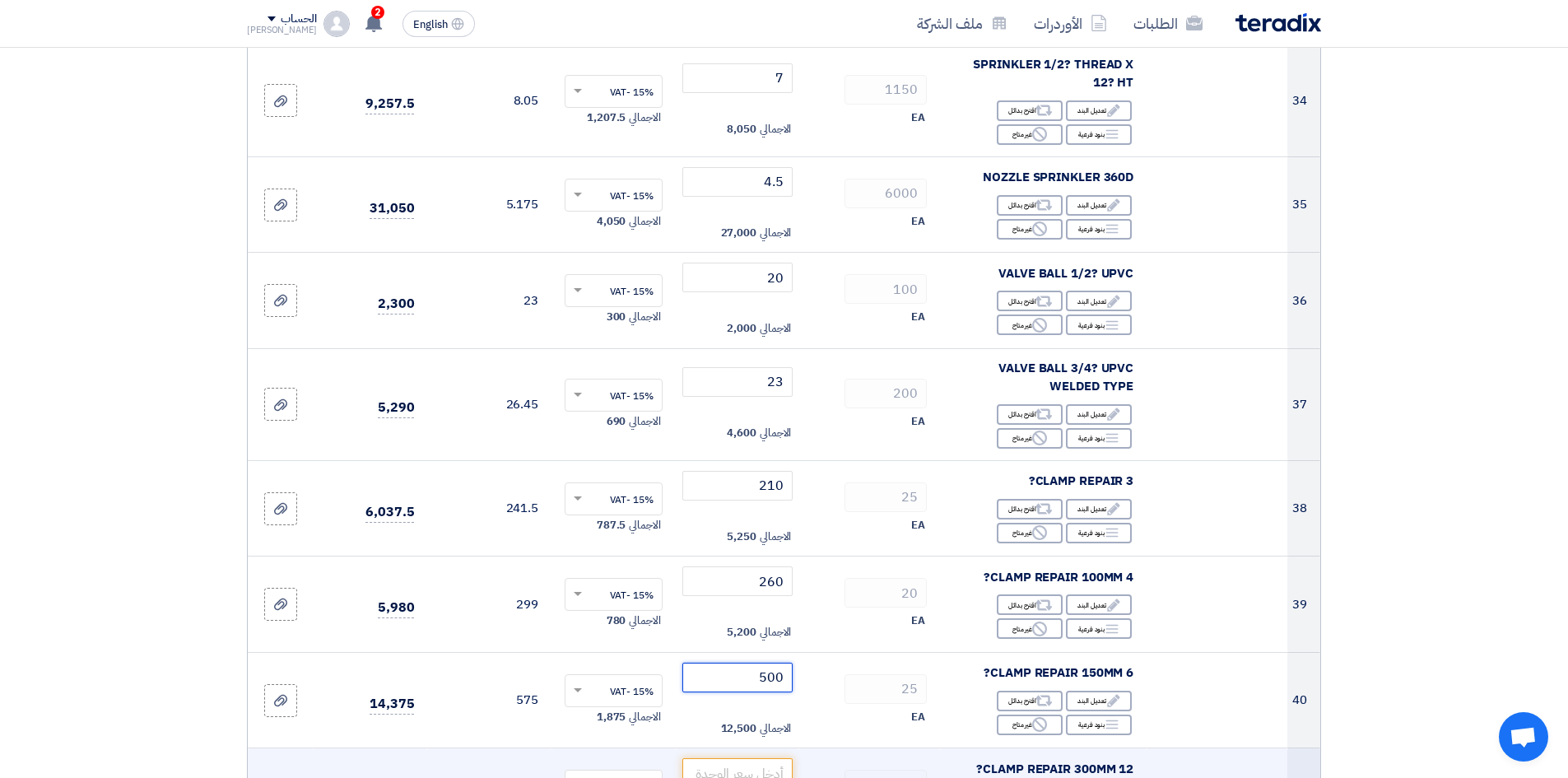
type input "500"
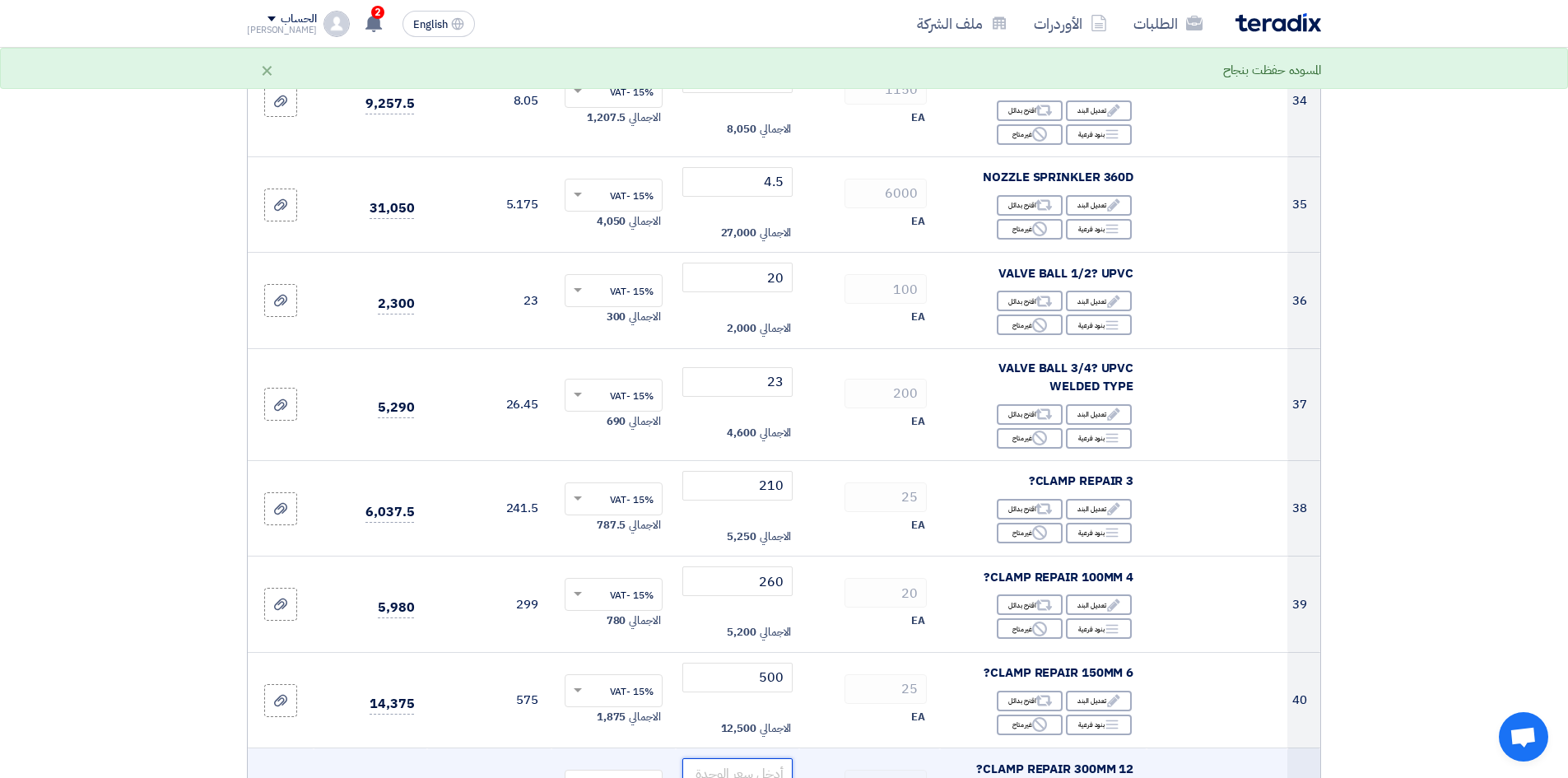
click at [736, 759] on input "number" at bounding box center [738, 773] width 111 height 30
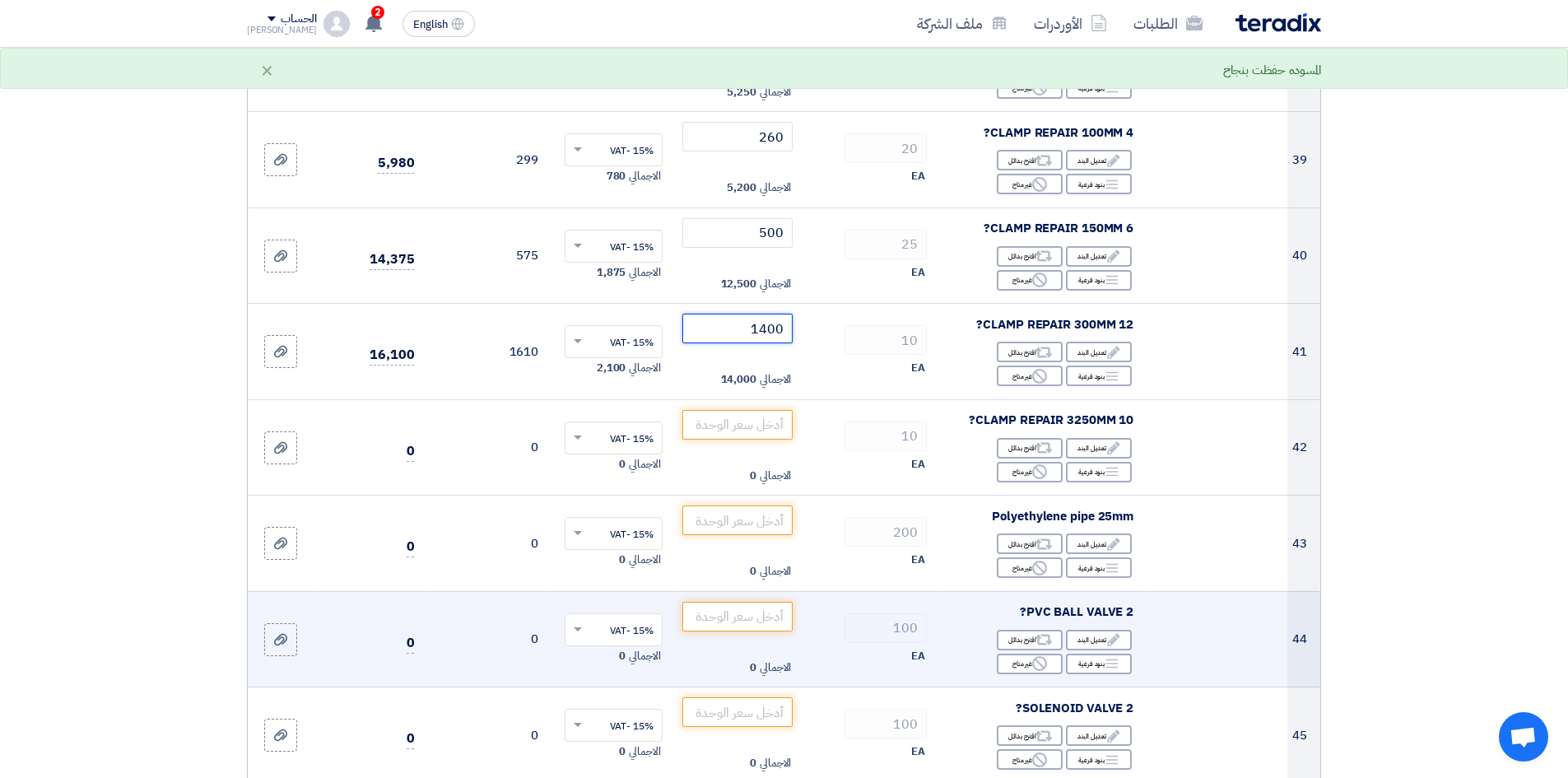
scroll to position [4283, 0]
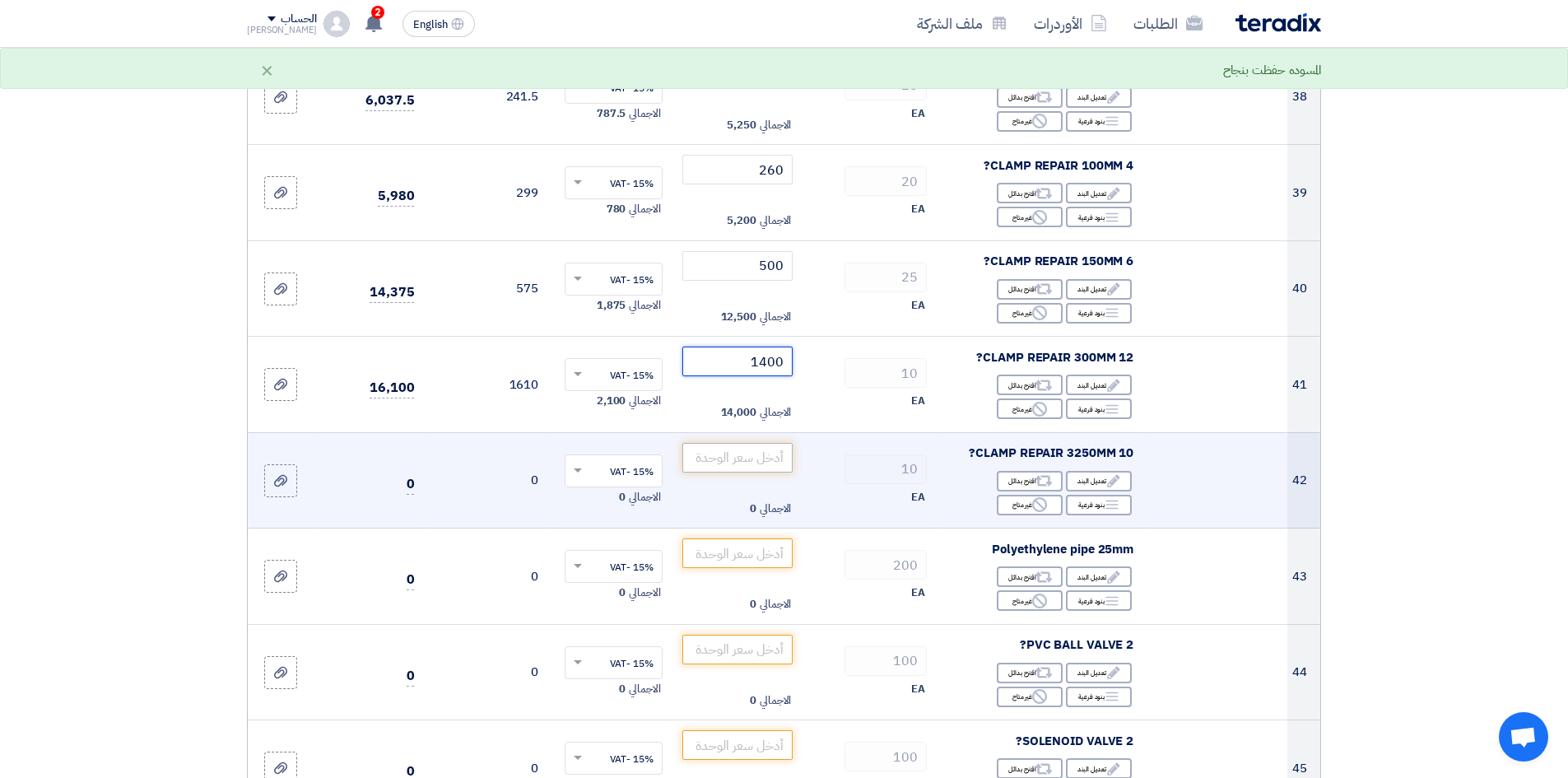
type input "1400"
click at [739, 443] on input "number" at bounding box center [738, 457] width 111 height 30
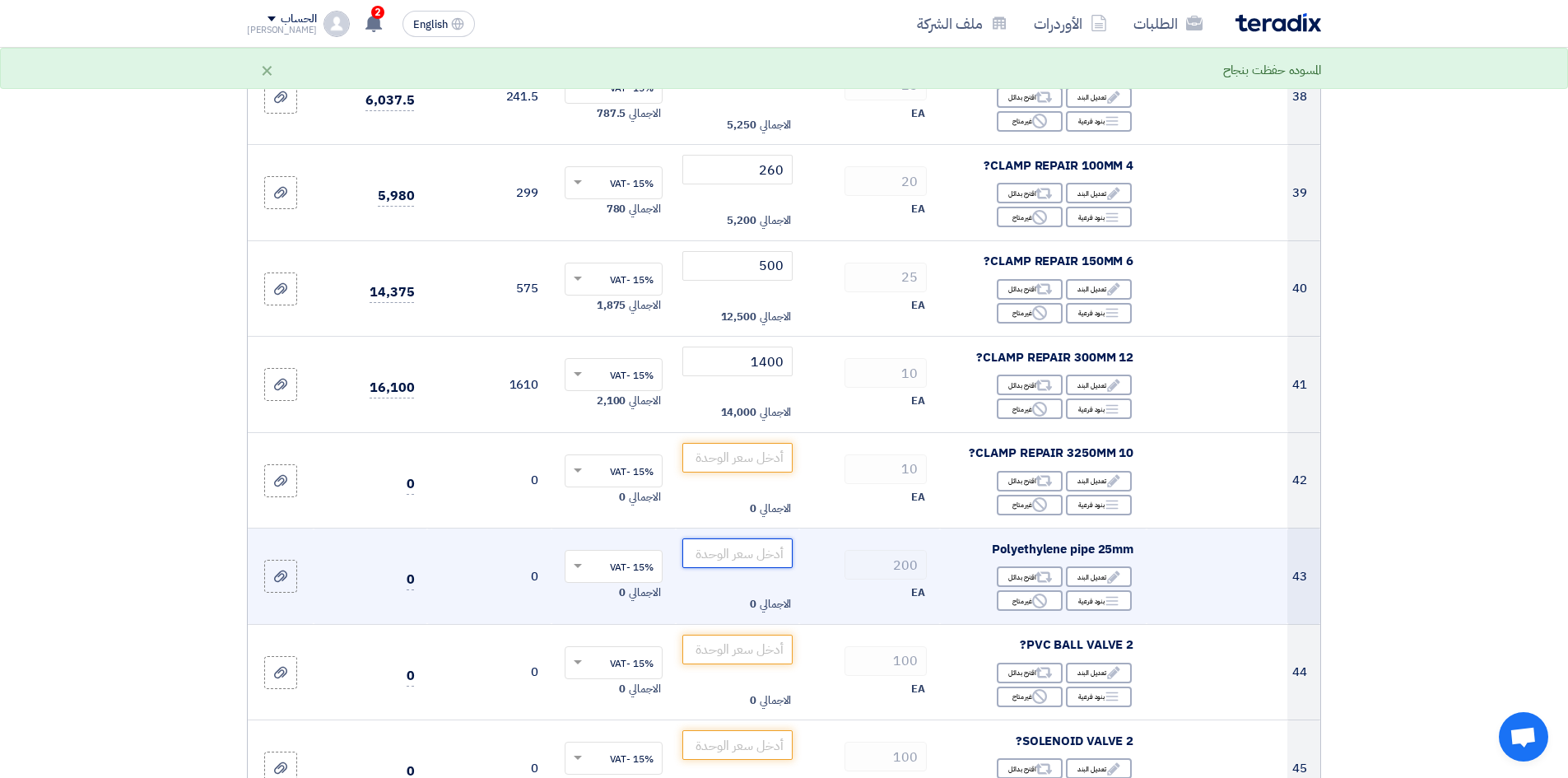
click at [742, 538] on input "number" at bounding box center [738, 553] width 111 height 30
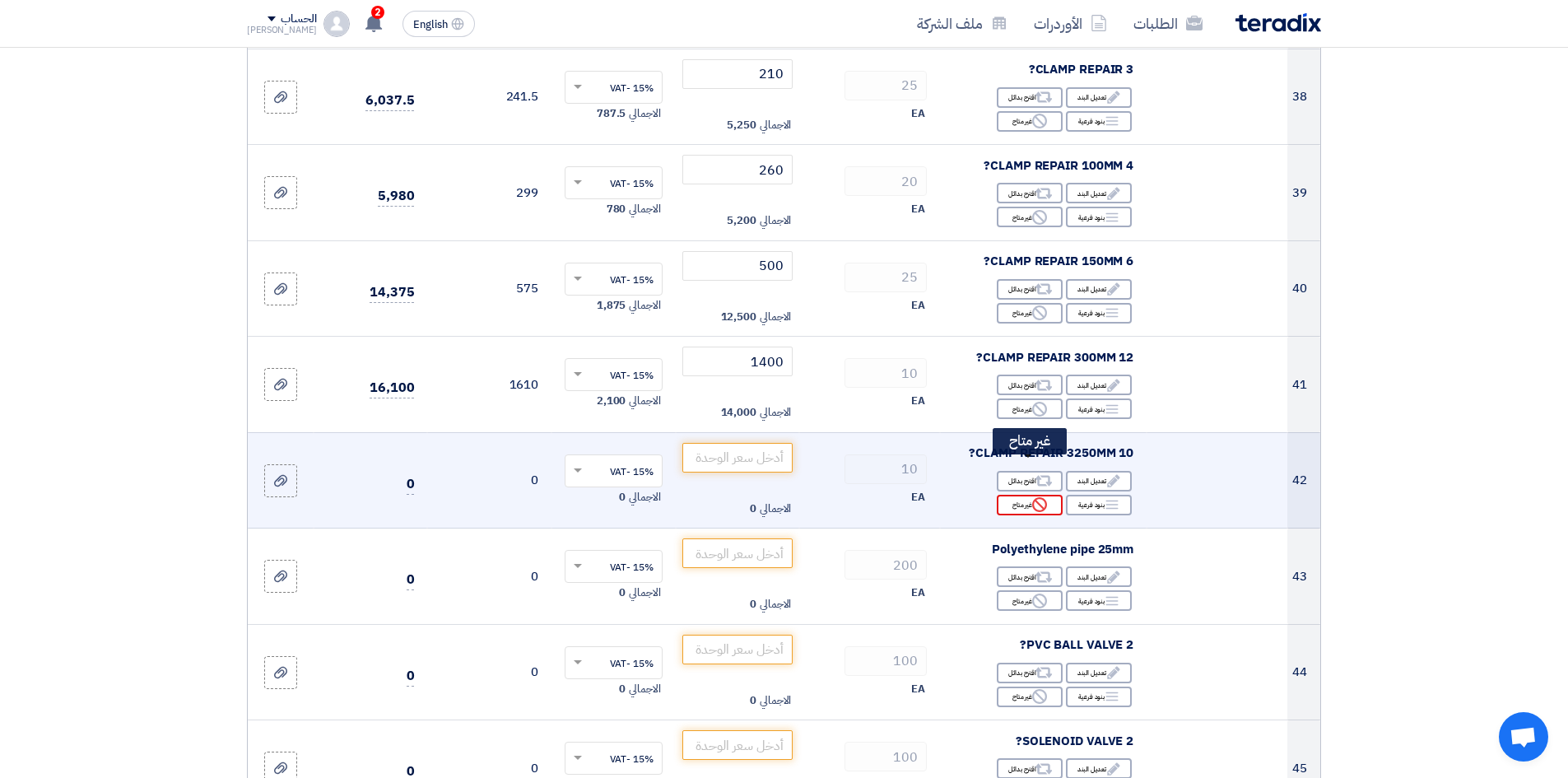
click at [1033, 497] on use at bounding box center [1040, 505] width 15 height 15
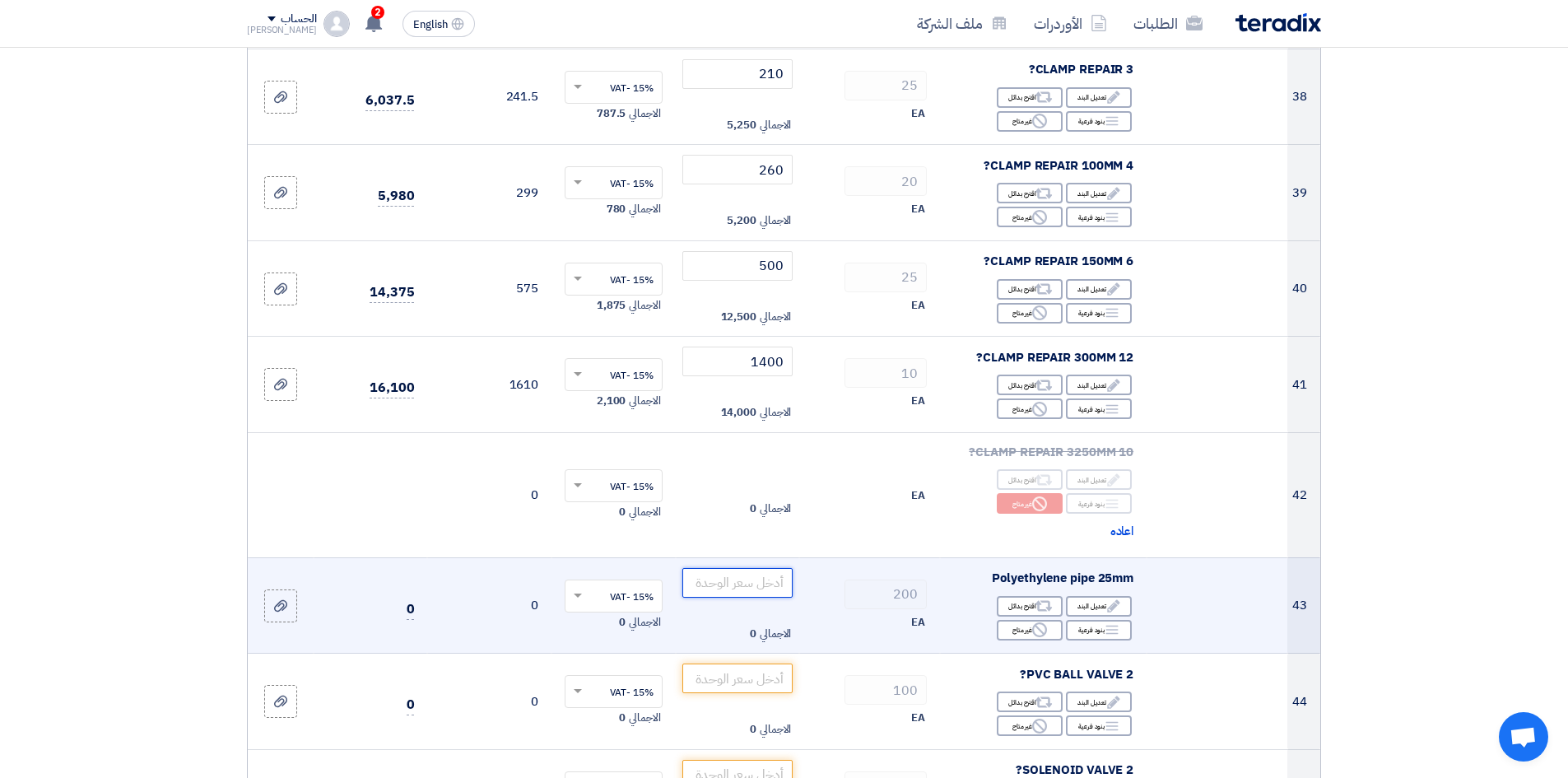
click at [772, 568] on input "number" at bounding box center [738, 583] width 111 height 30
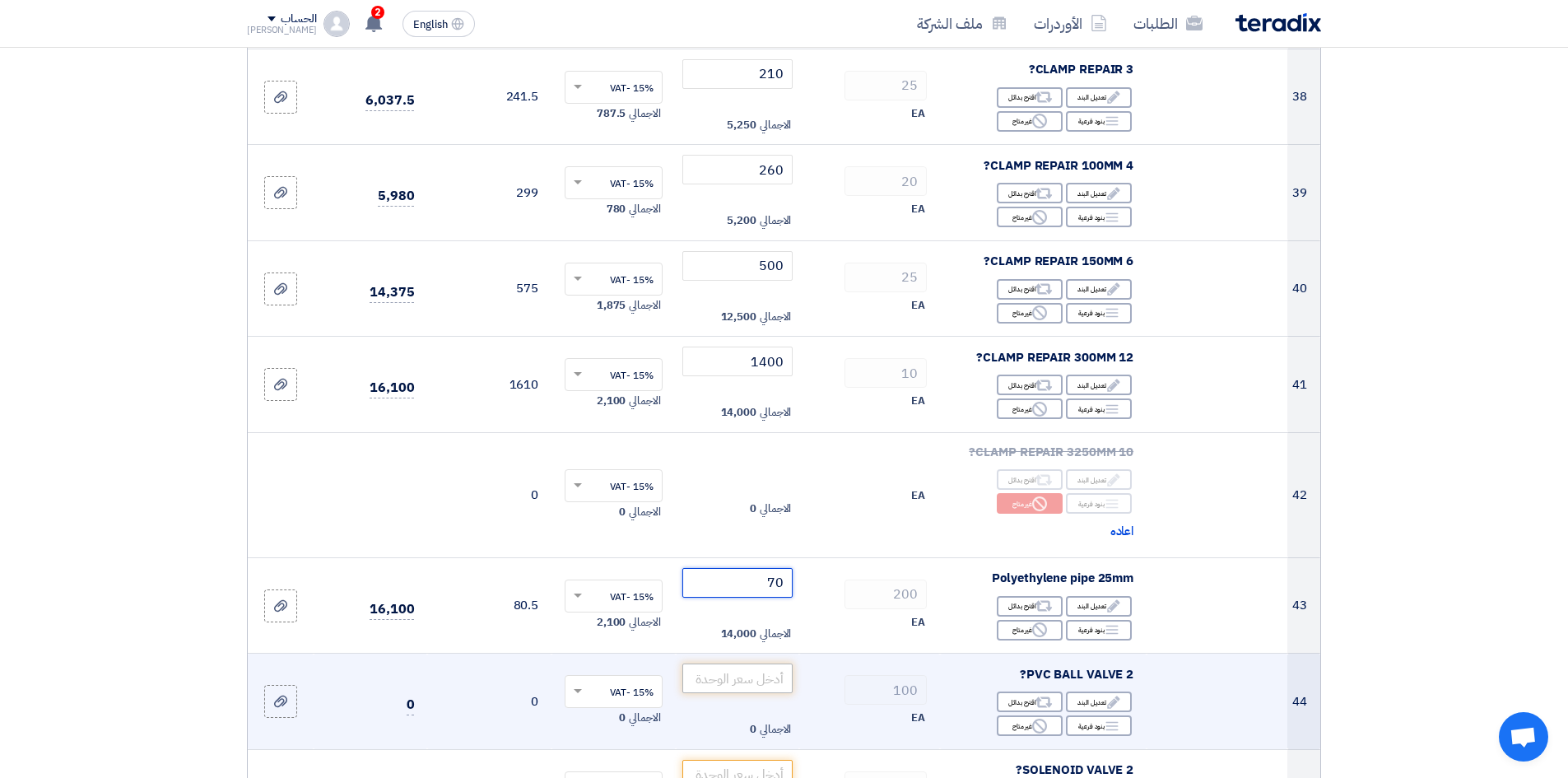
type input "70"
click at [771, 664] on input "number" at bounding box center [738, 679] width 111 height 30
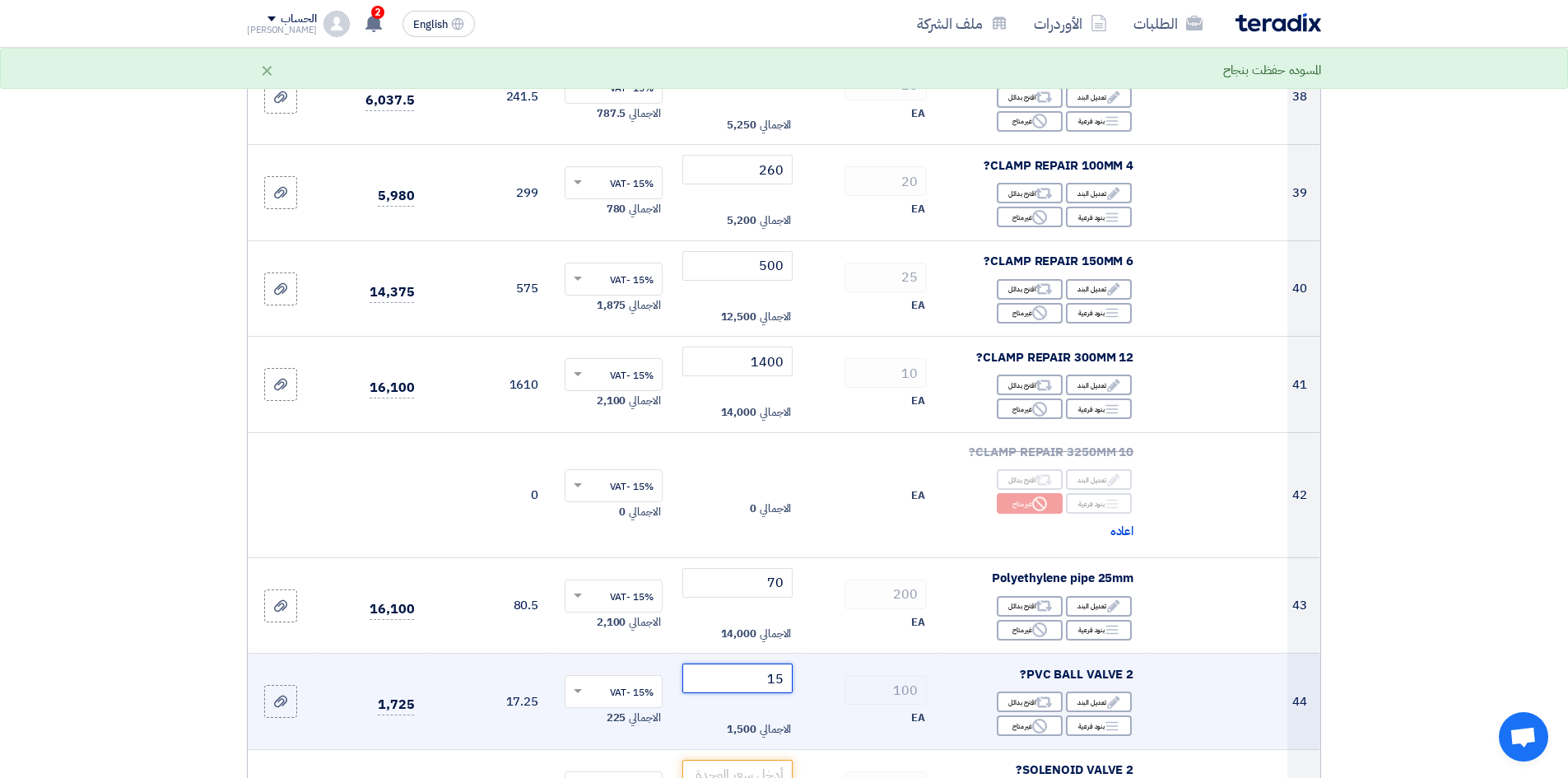
type input "1"
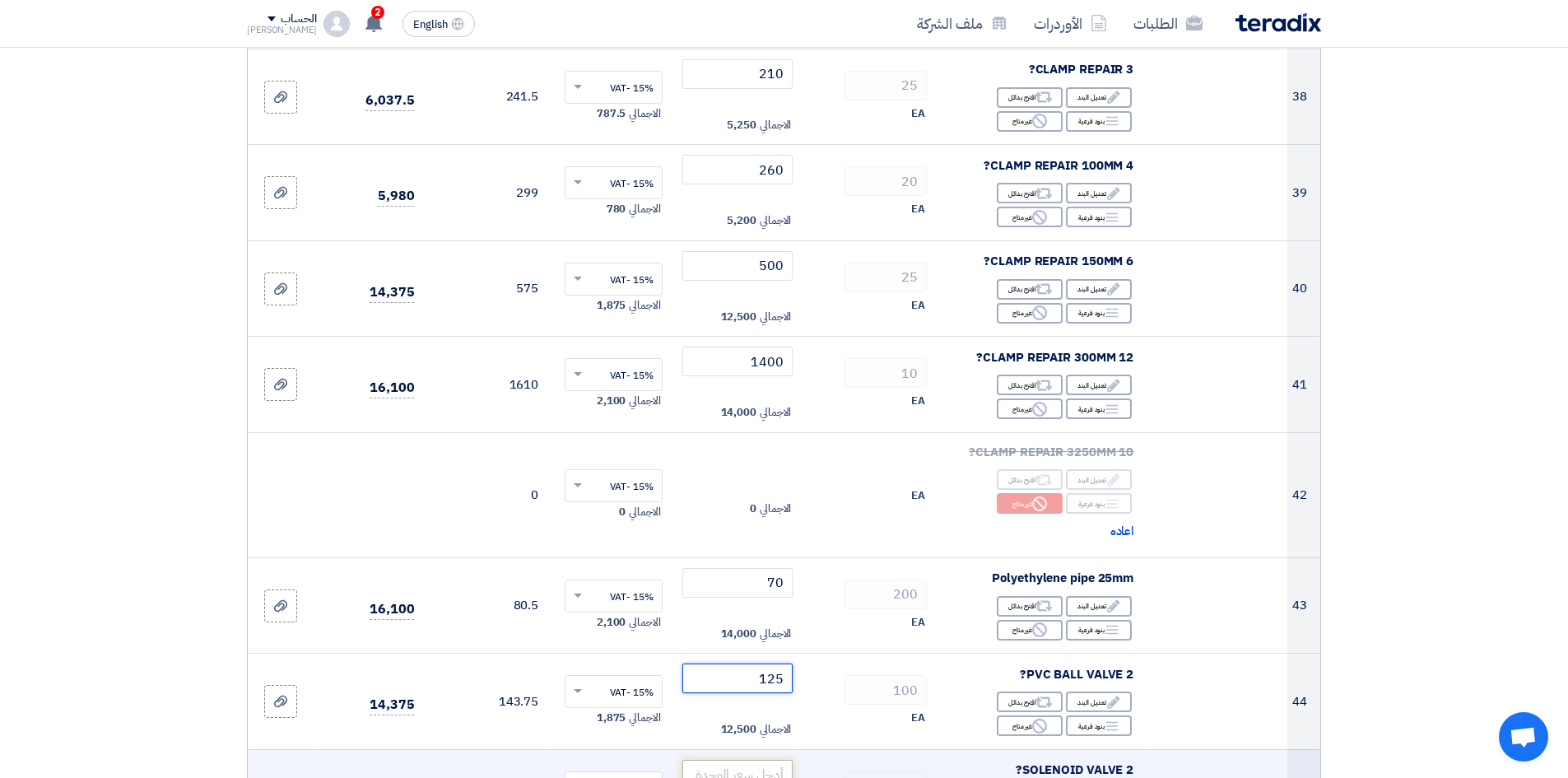
type input "125"
click at [759, 760] on input "number" at bounding box center [738, 774] width 111 height 30
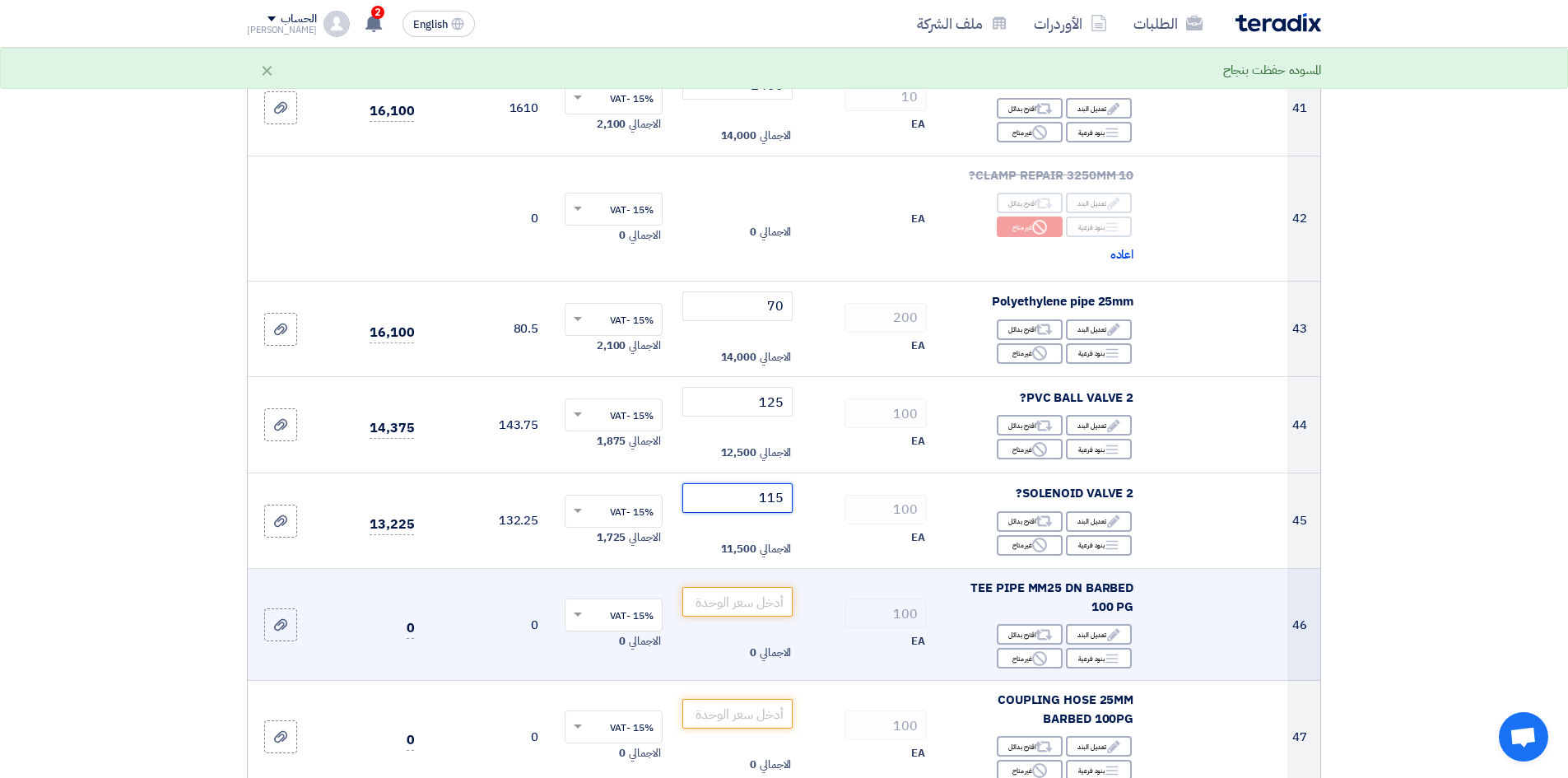
scroll to position [4612, 0]
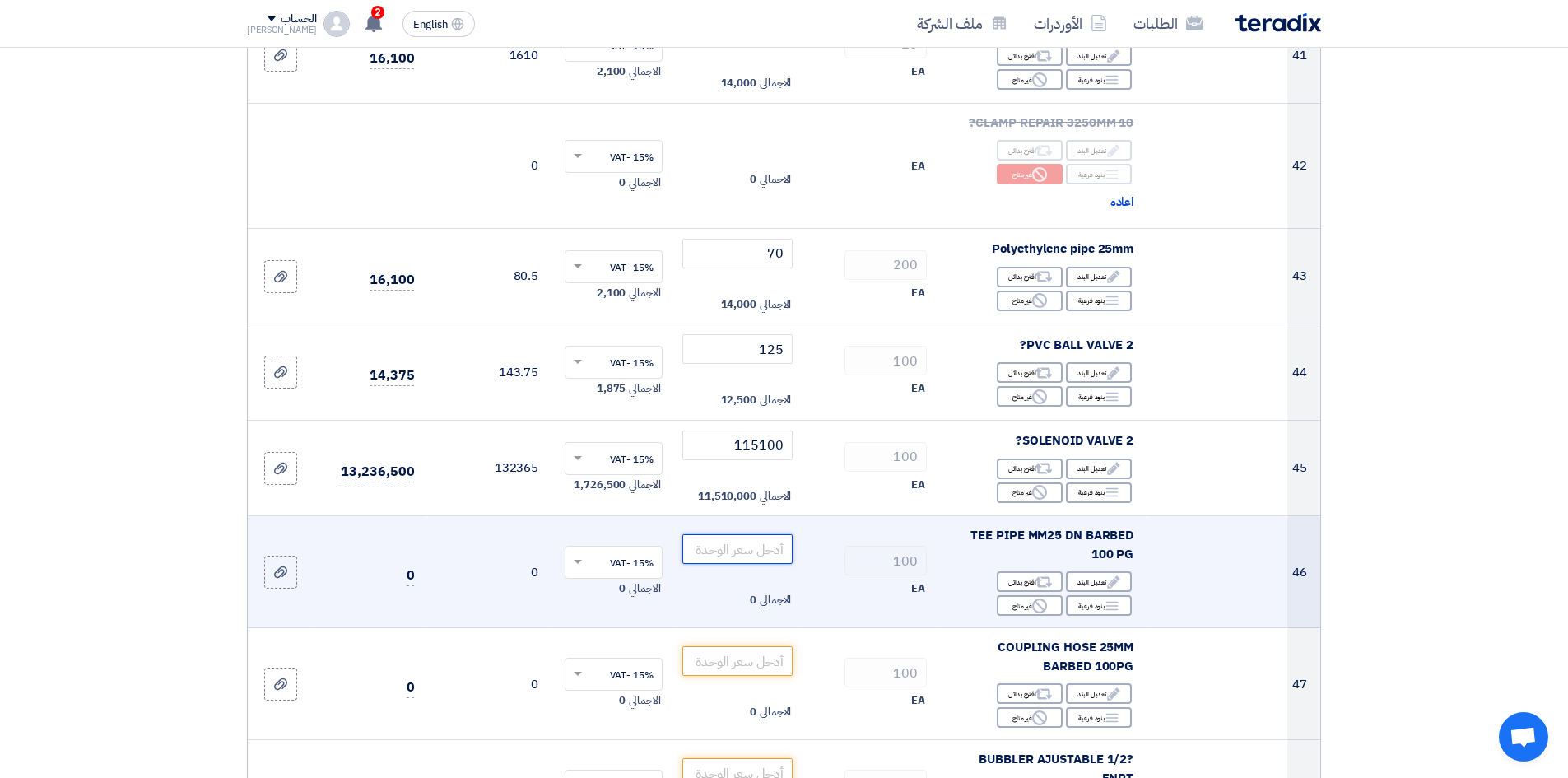
click at [760, 535] on input "number" at bounding box center [738, 549] width 111 height 30
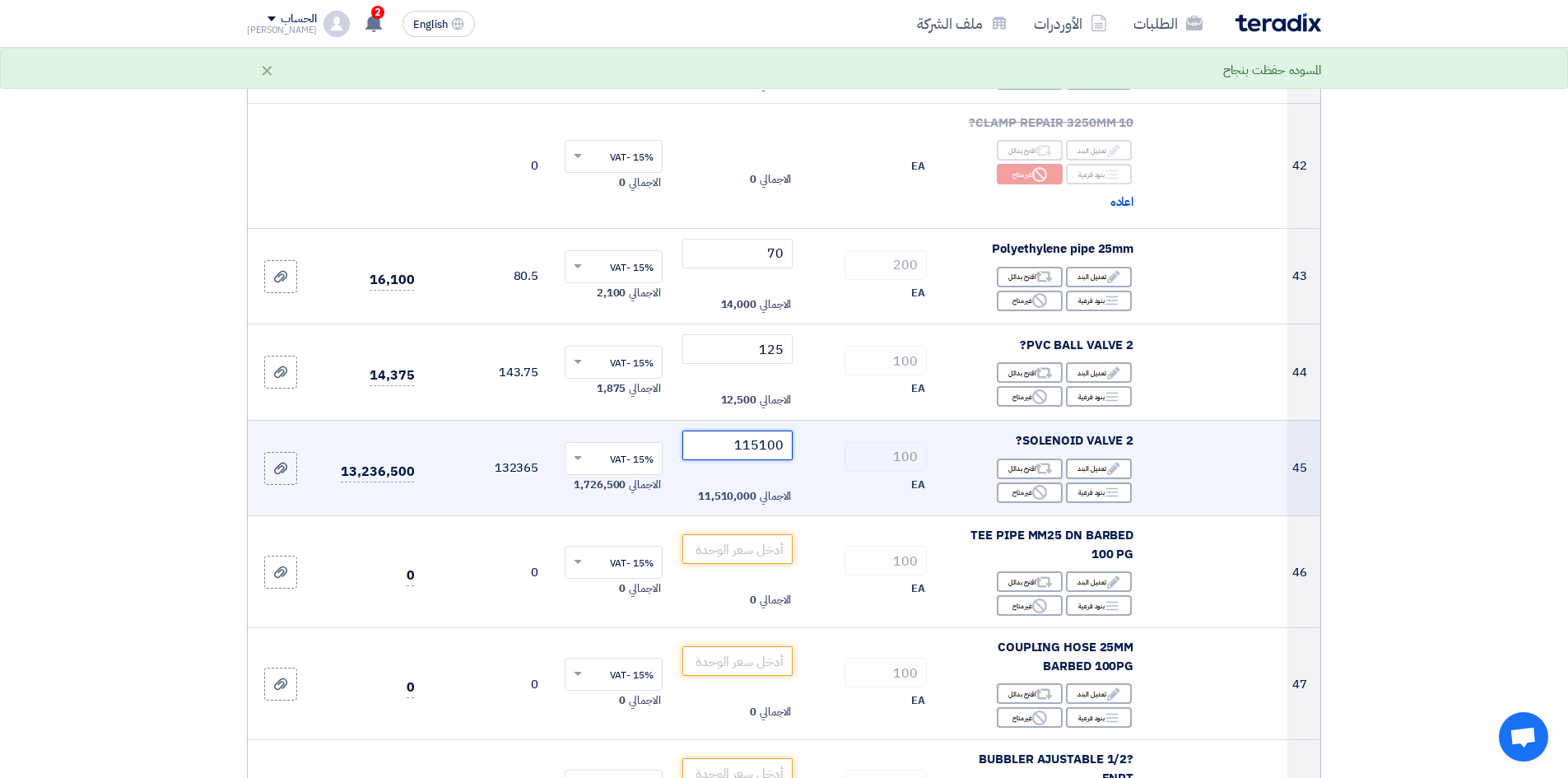
click at [785, 431] on input "115100" at bounding box center [738, 445] width 111 height 30
drag, startPoint x: 785, startPoint y: 407, endPoint x: 759, endPoint y: 407, distance: 26.0
click at [759, 431] on input "115100" at bounding box center [738, 445] width 111 height 30
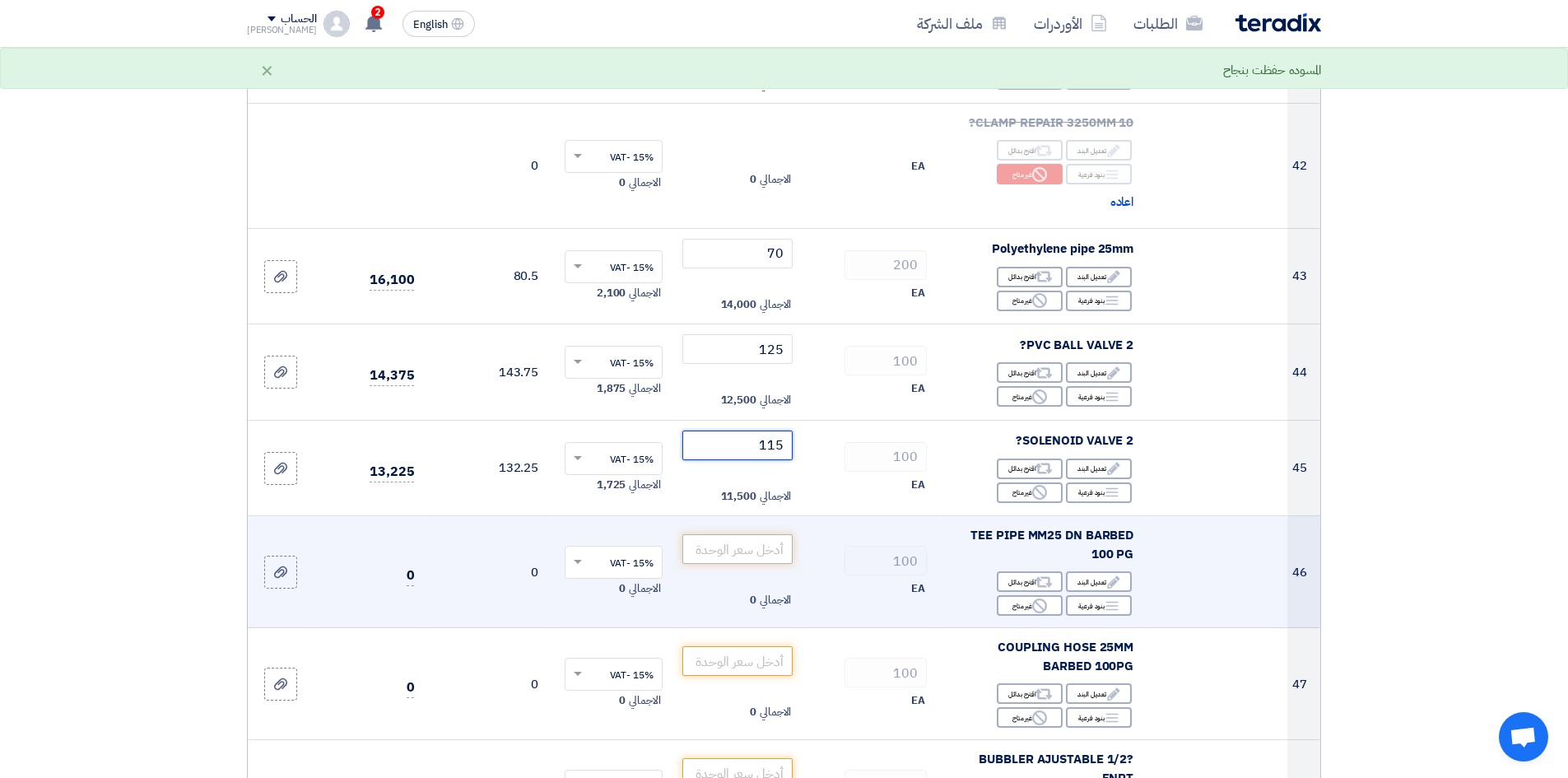
type input "115"
click at [769, 535] on input "number" at bounding box center [738, 549] width 111 height 30
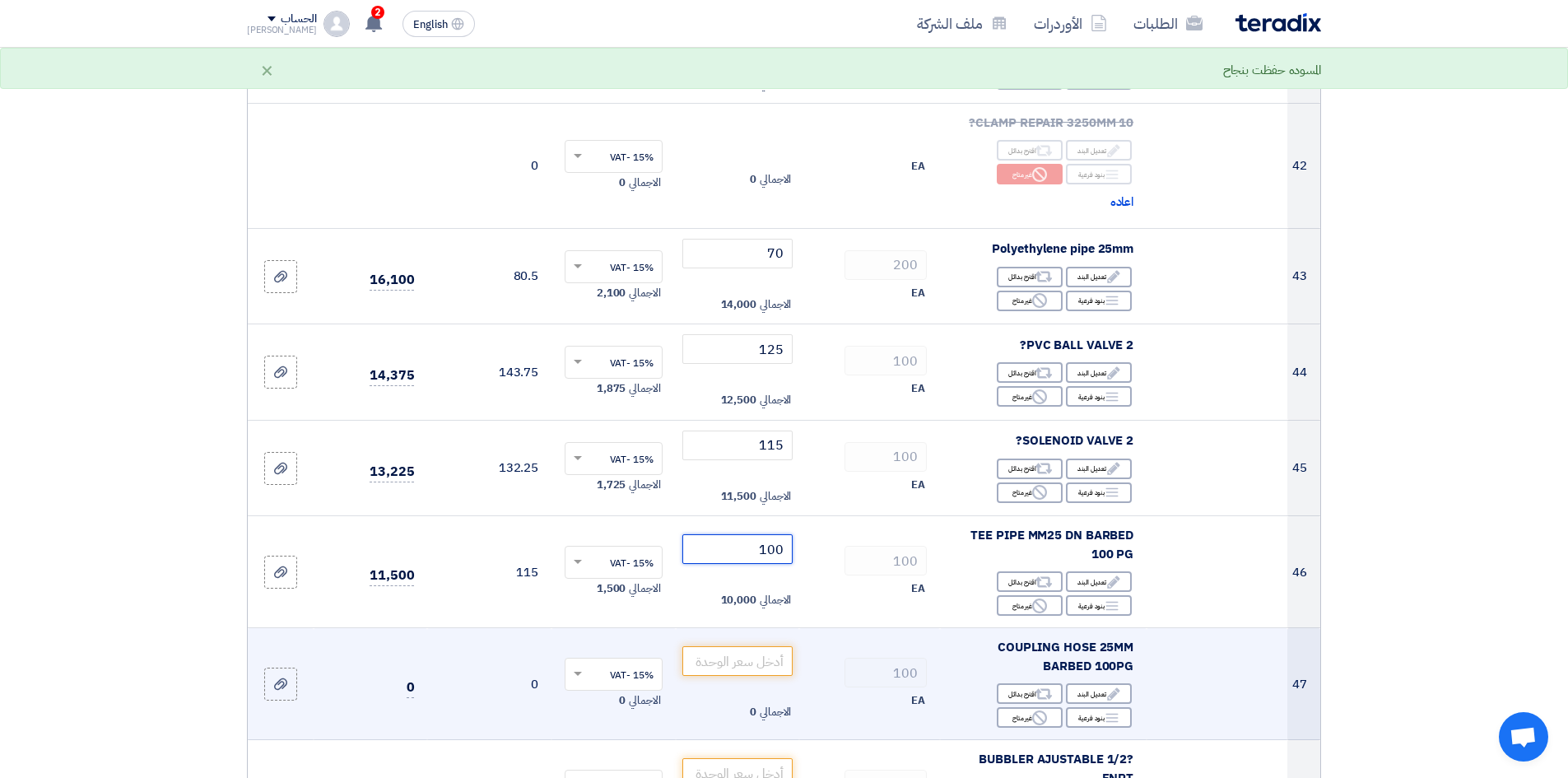
type input "100"
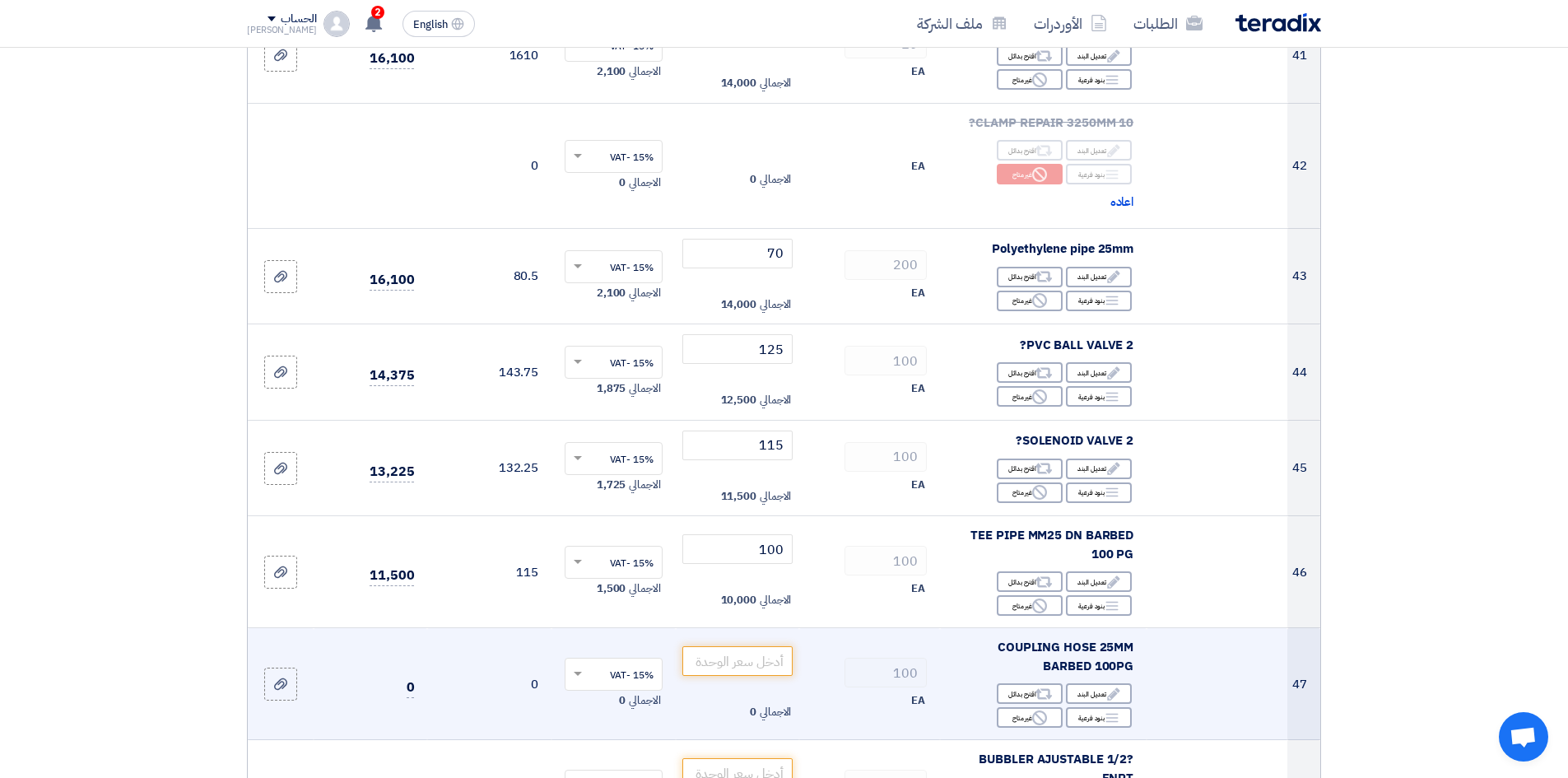
click at [775, 642] on td "الاجمالي 0" at bounding box center [738, 684] width 125 height 112
click at [776, 647] on input "number" at bounding box center [738, 661] width 111 height 30
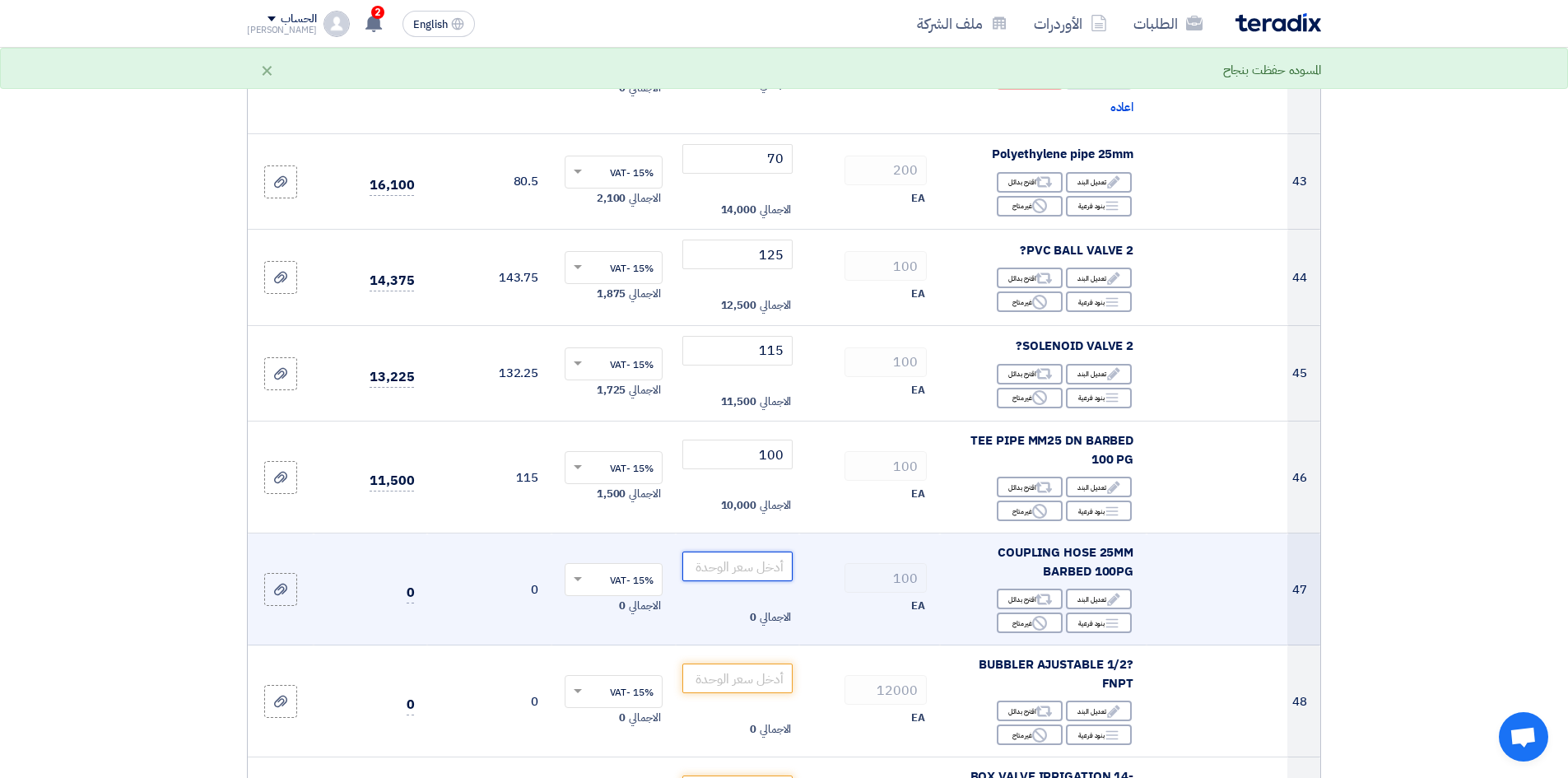
scroll to position [4859, 0]
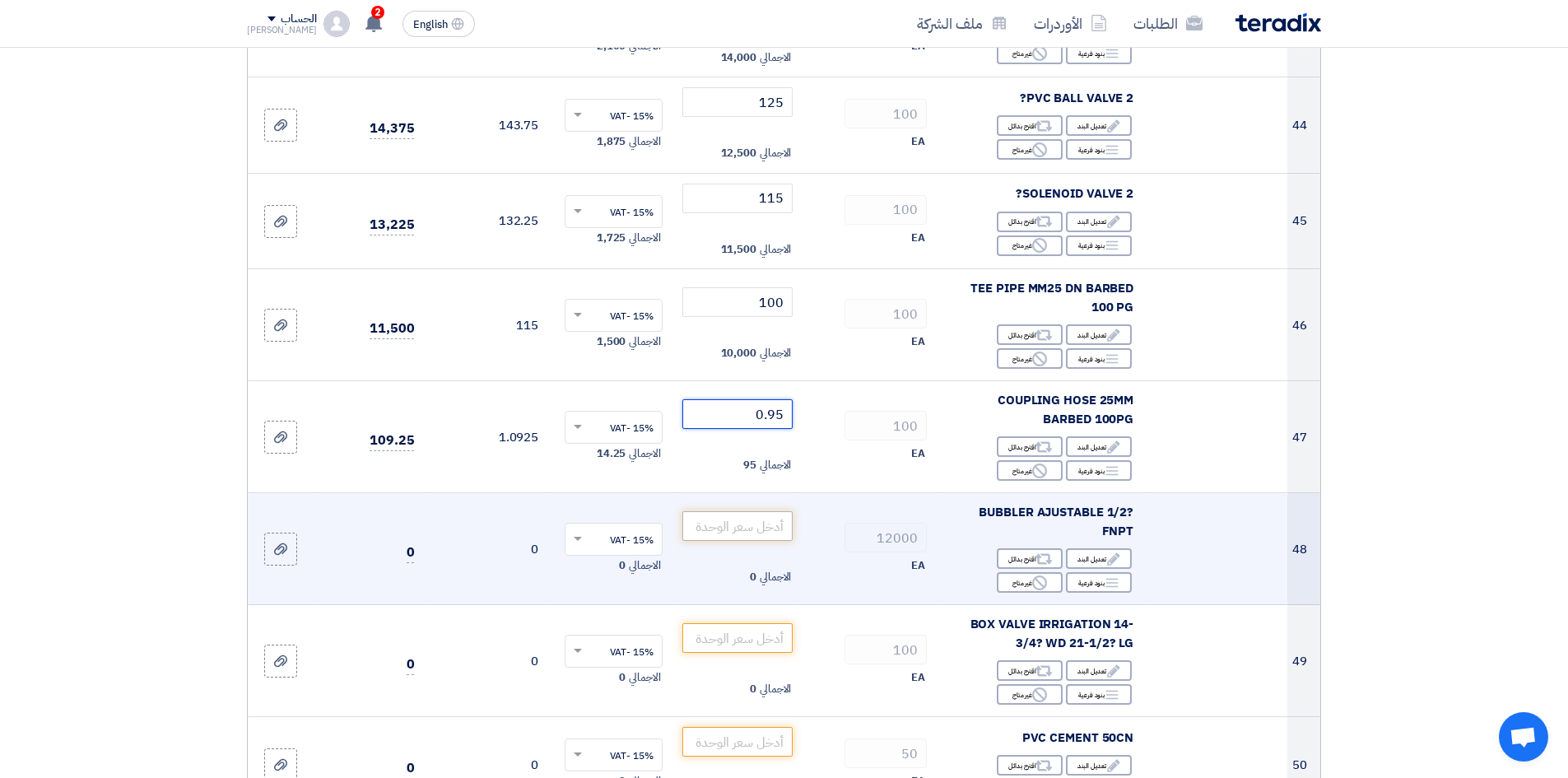
type input "0.95"
click at [736, 511] on input "number" at bounding box center [738, 526] width 111 height 30
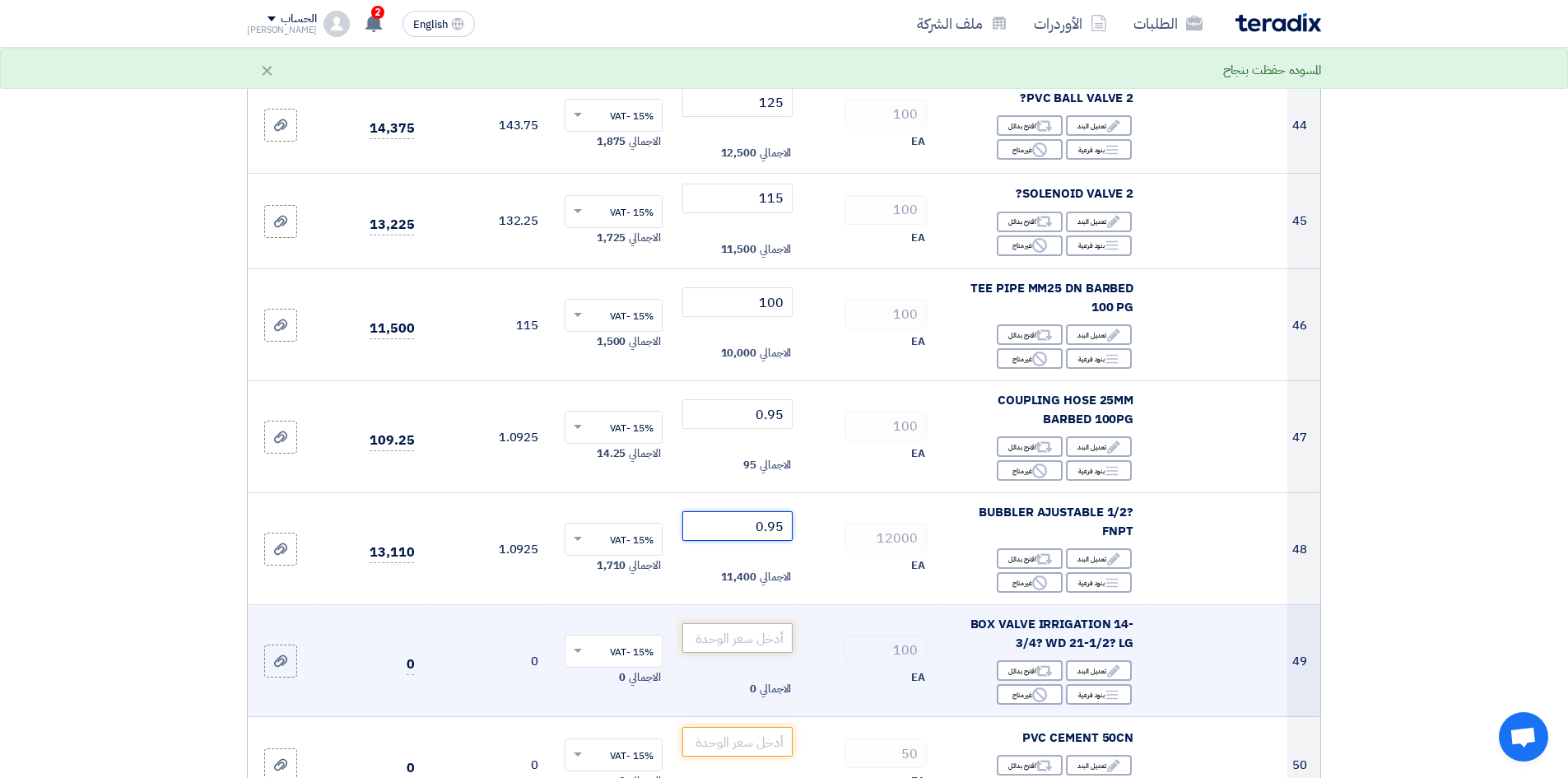
type input "0.95"
click at [756, 623] on input "number" at bounding box center [738, 638] width 111 height 30
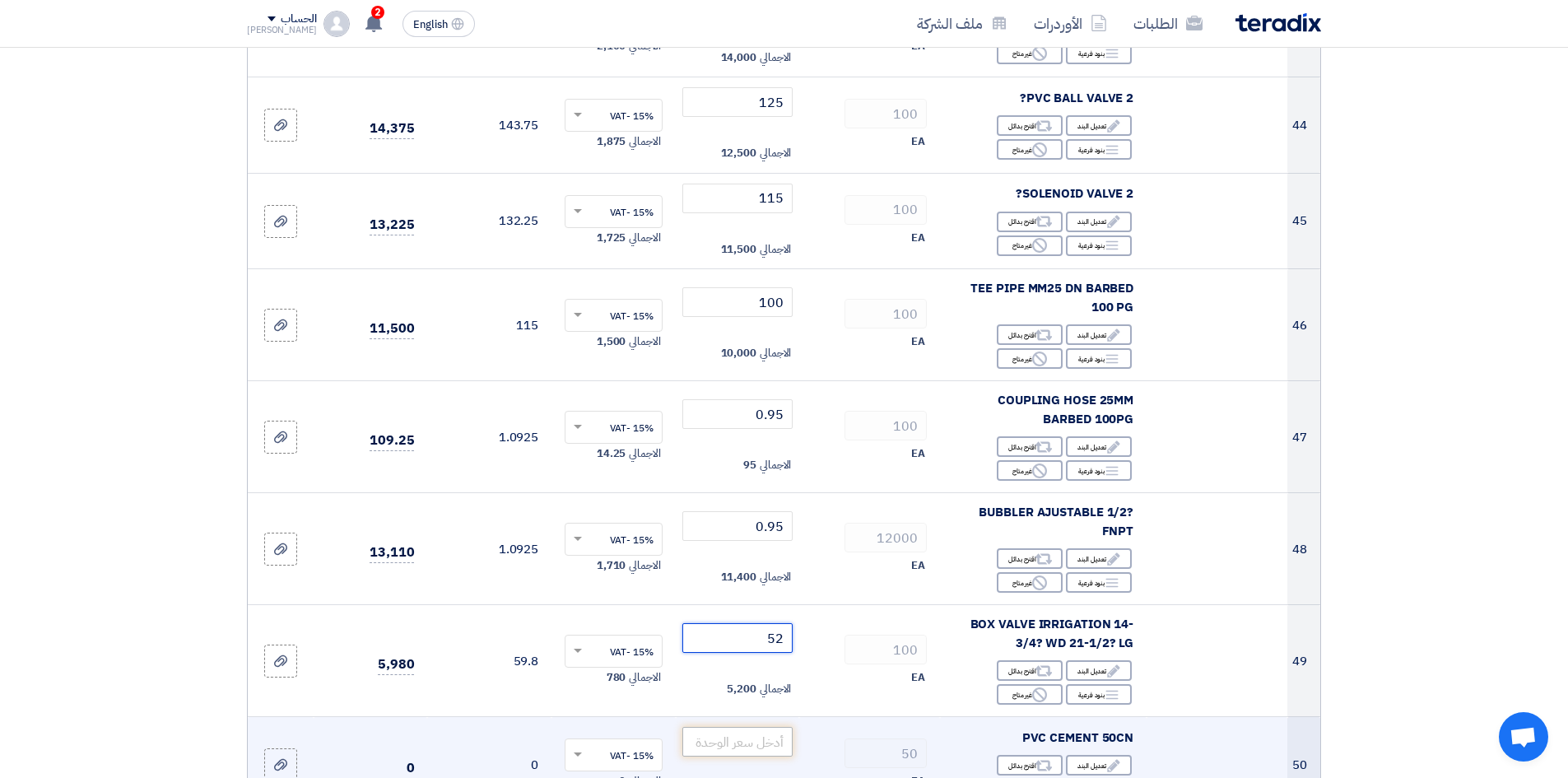
type input "52"
click at [764, 727] on input "number" at bounding box center [738, 742] width 111 height 30
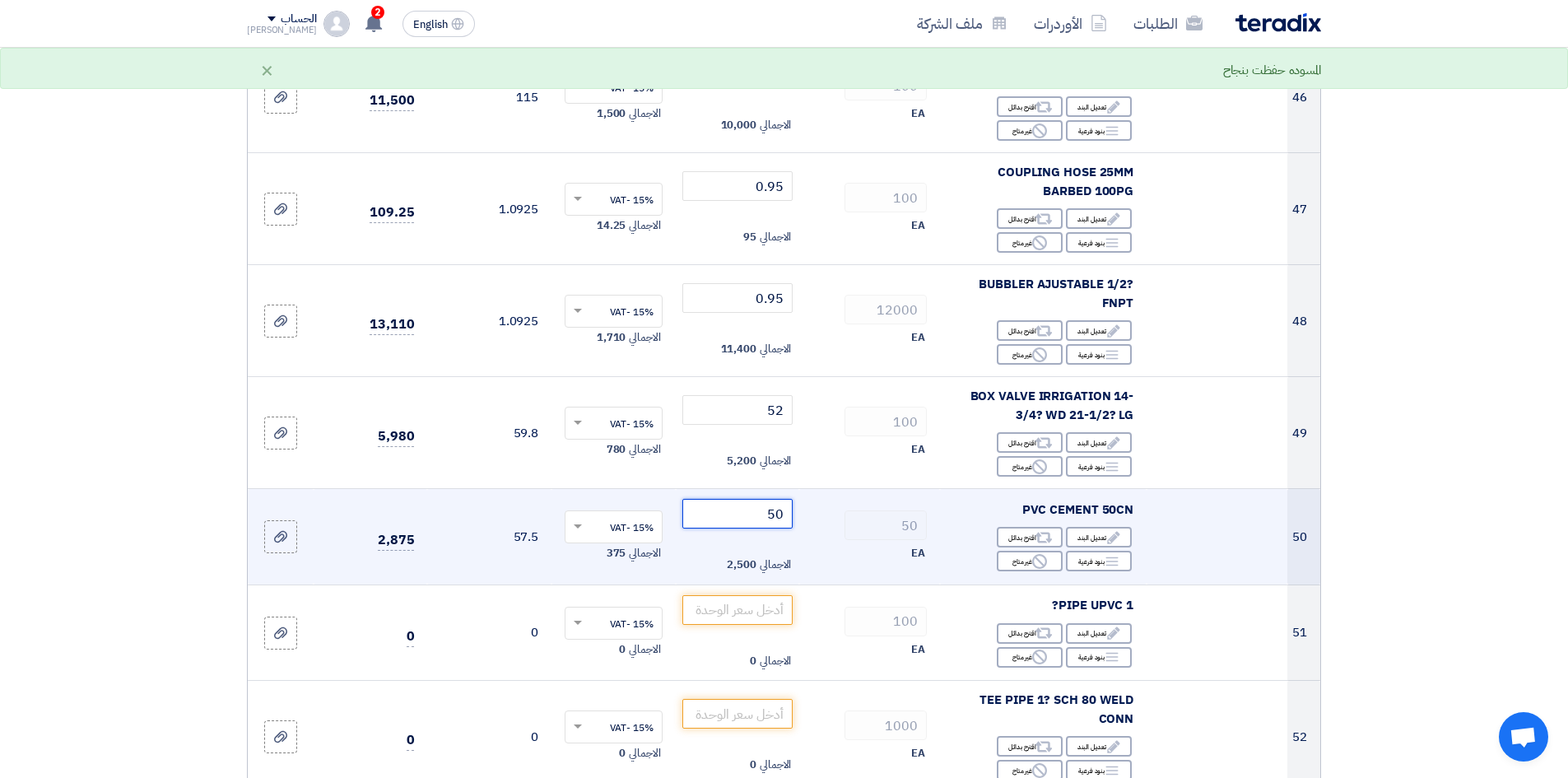
scroll to position [5106, 0]
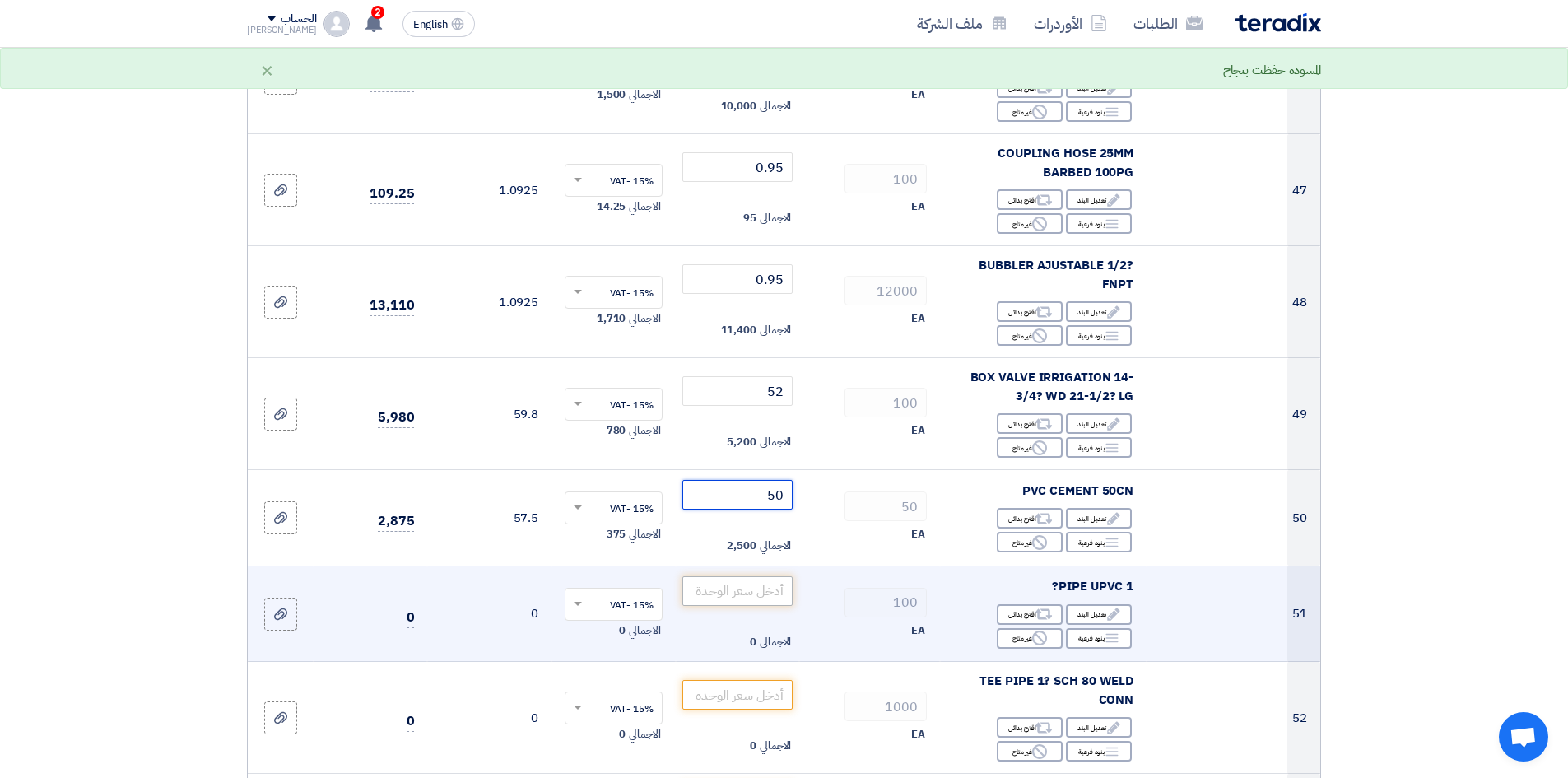
type input "50"
click at [753, 577] on input "number" at bounding box center [738, 591] width 111 height 30
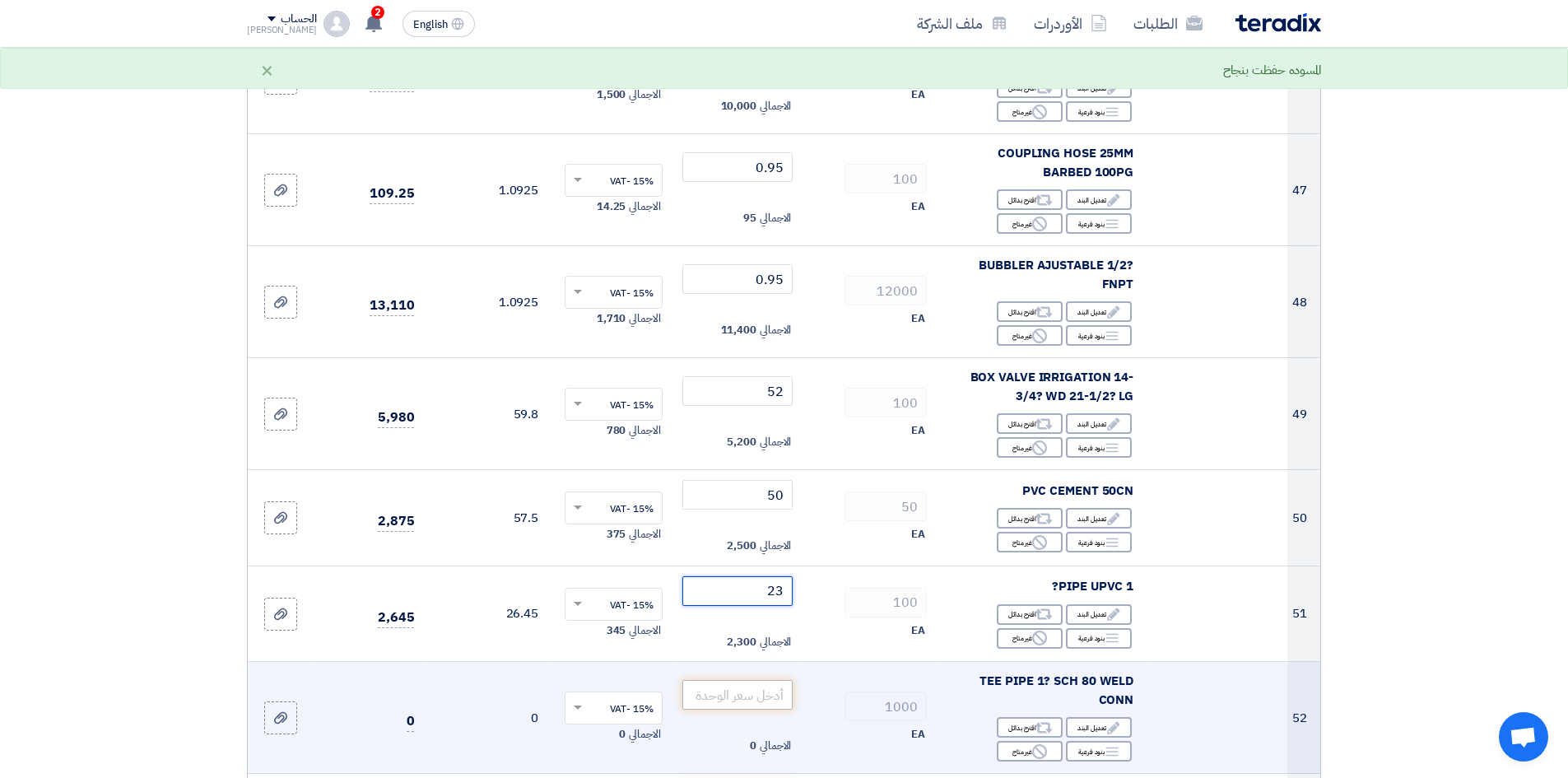
type input "23"
click at [779, 681] on input "number" at bounding box center [738, 695] width 111 height 30
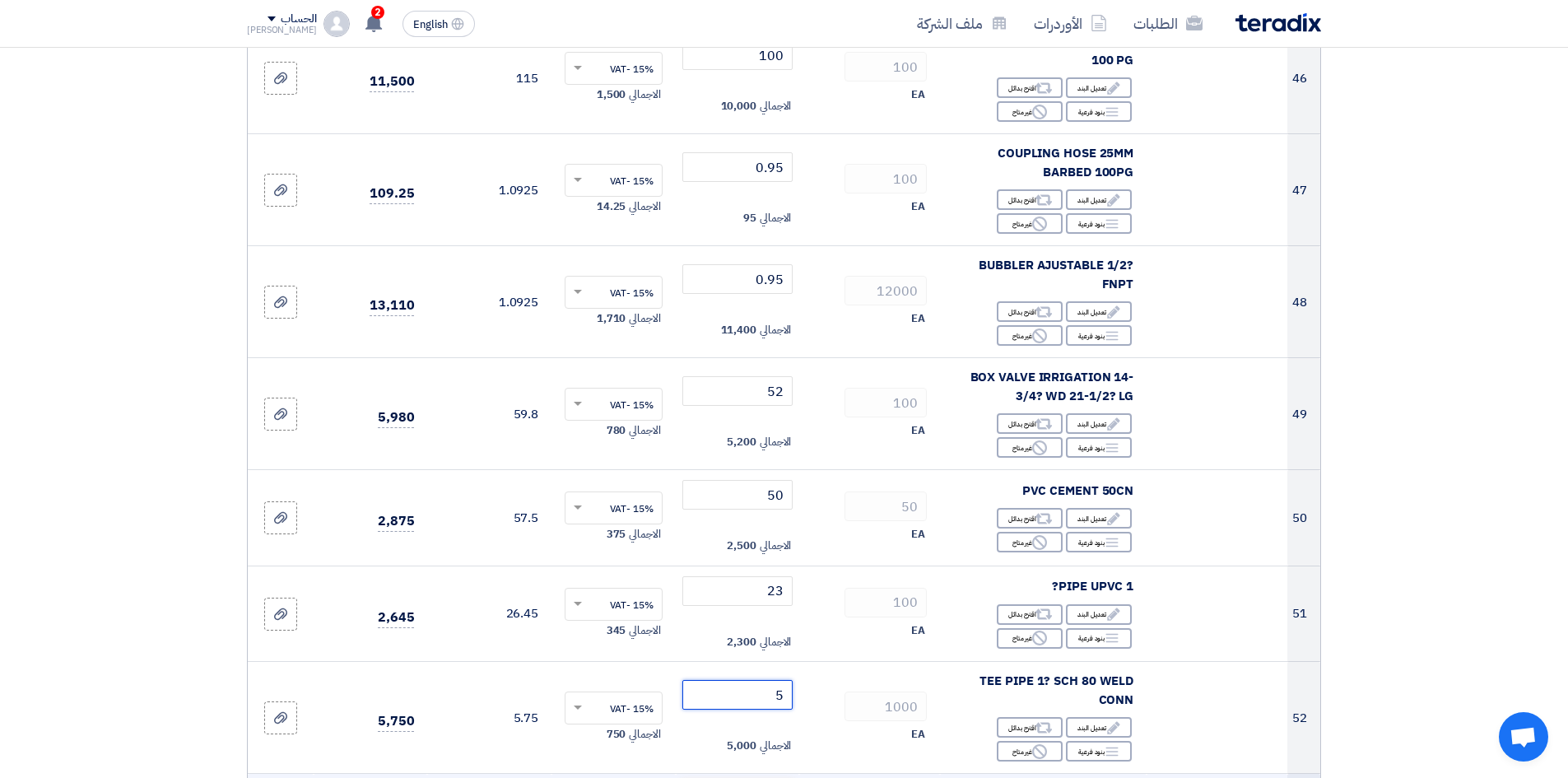
type input "5"
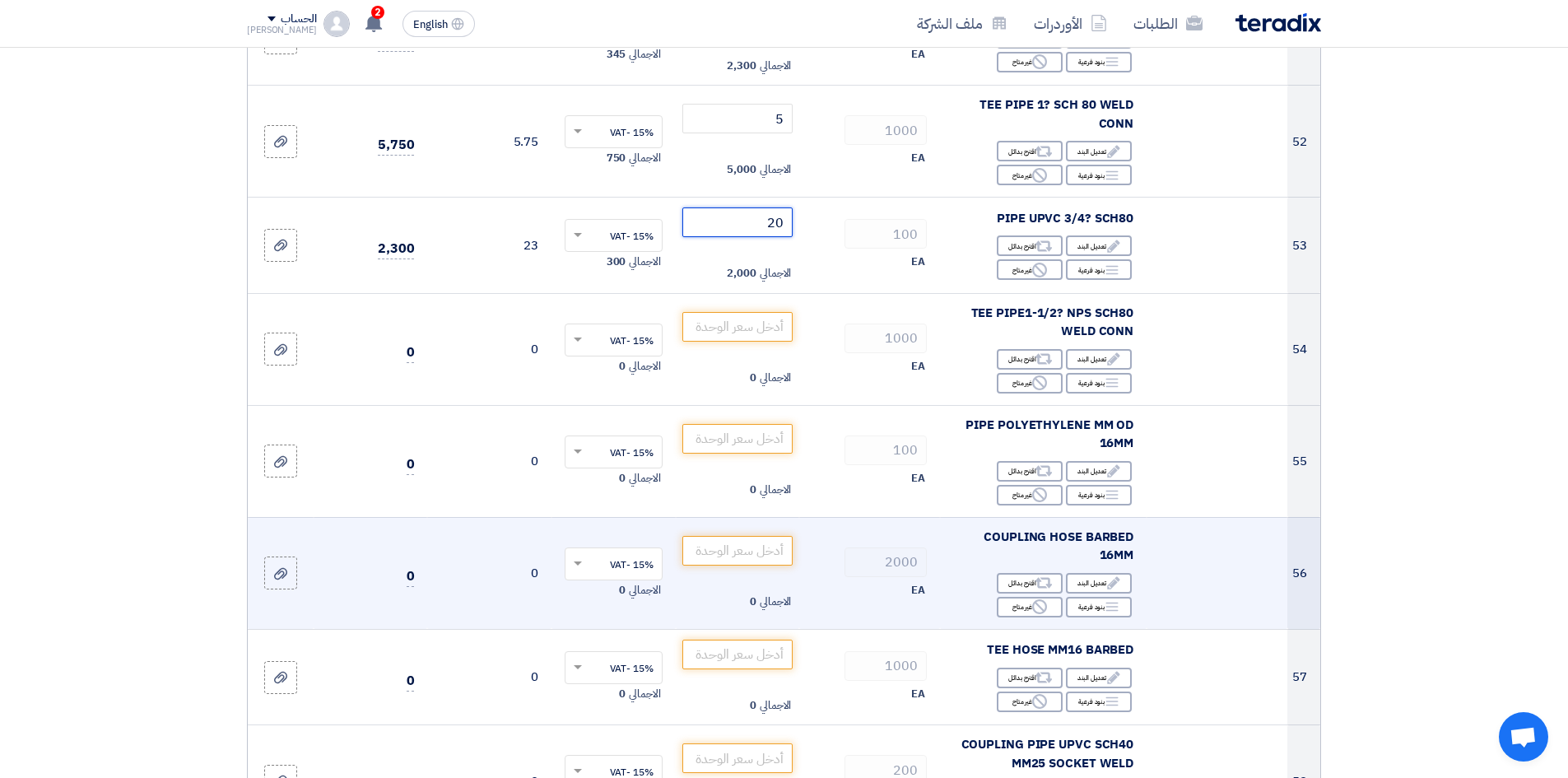
scroll to position [5765, 0]
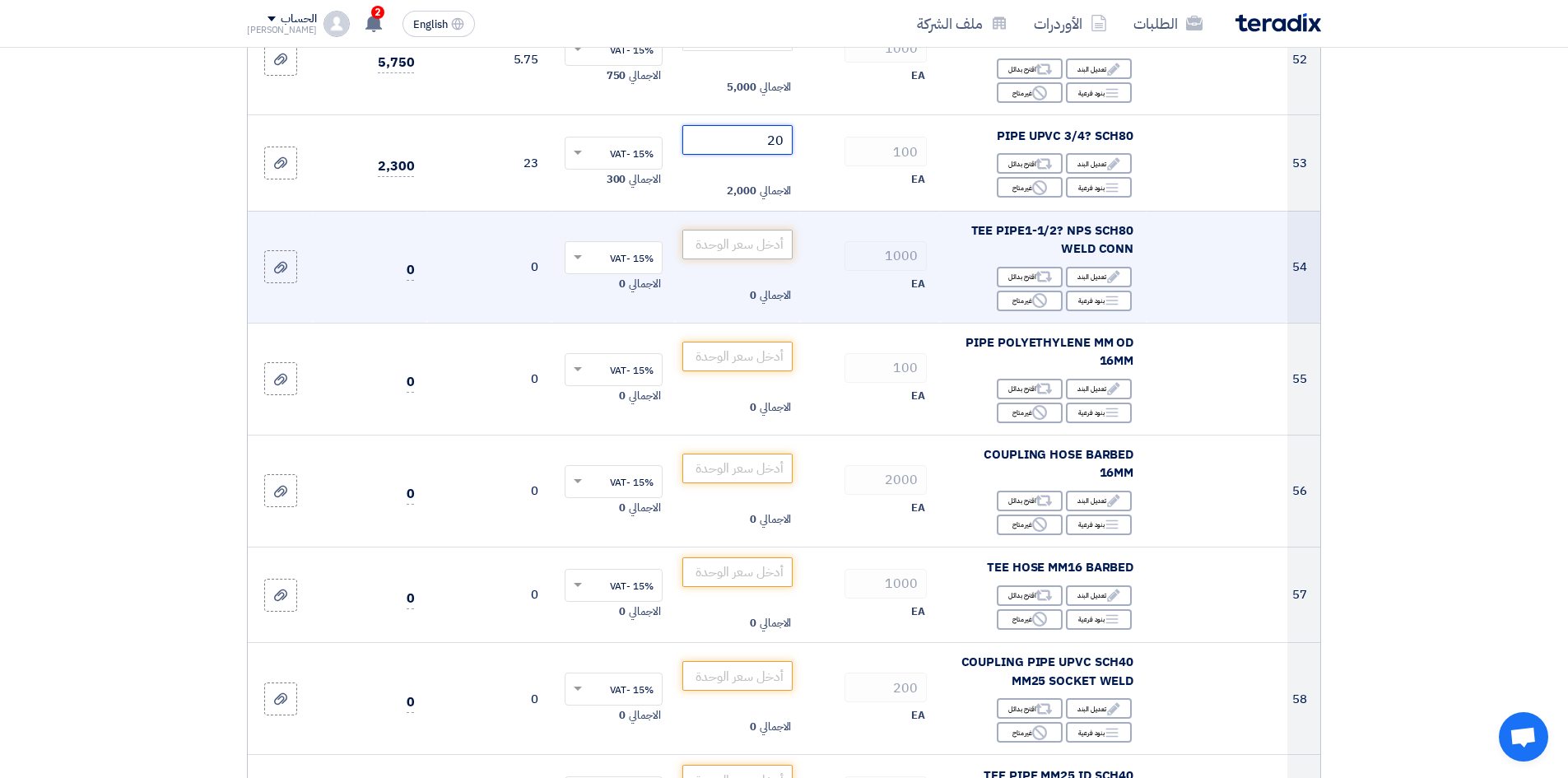
type input "20"
click at [742, 230] on input "number" at bounding box center [738, 244] width 111 height 30
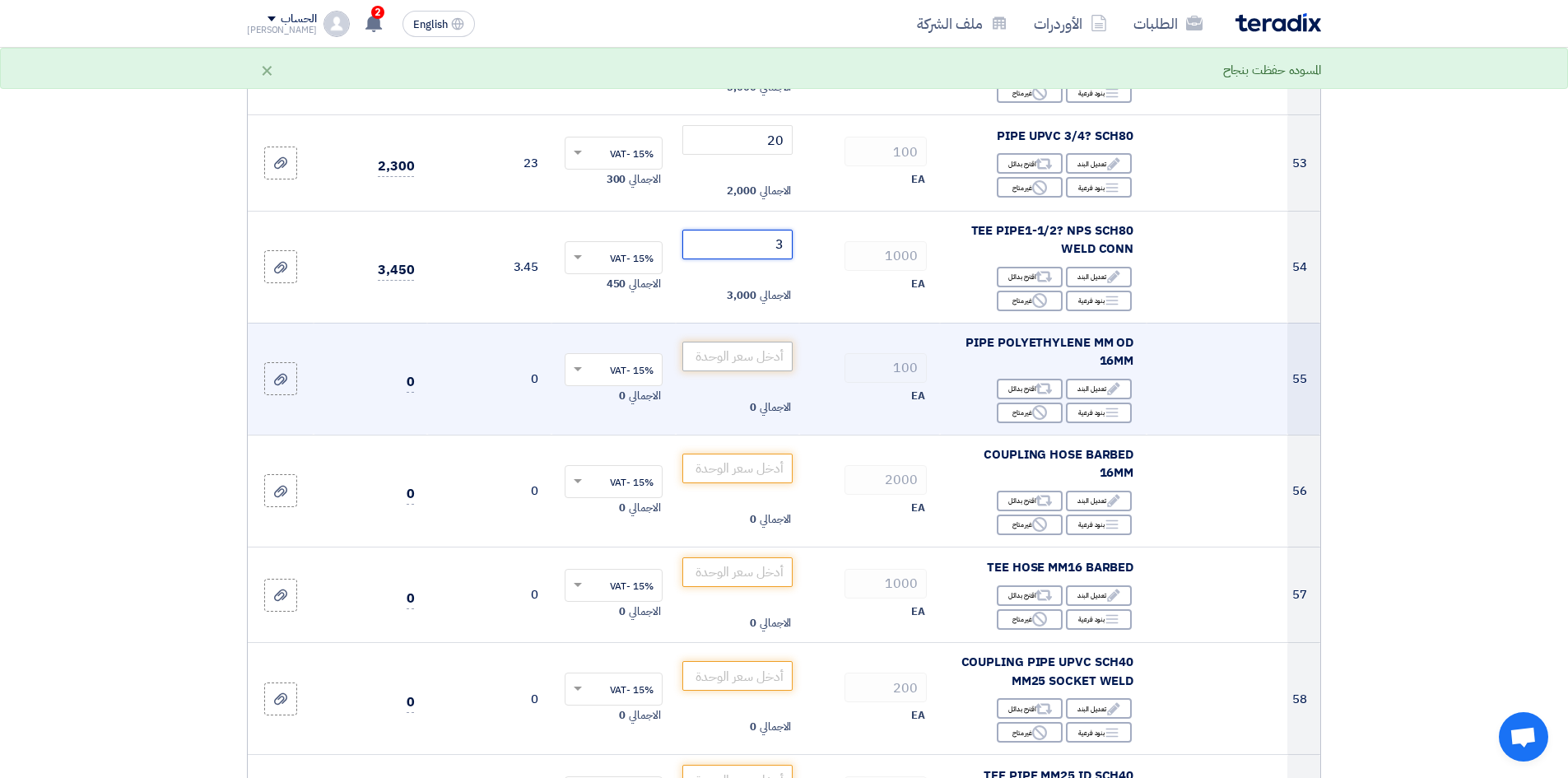
type input "3"
click at [748, 342] on input "number" at bounding box center [738, 356] width 111 height 30
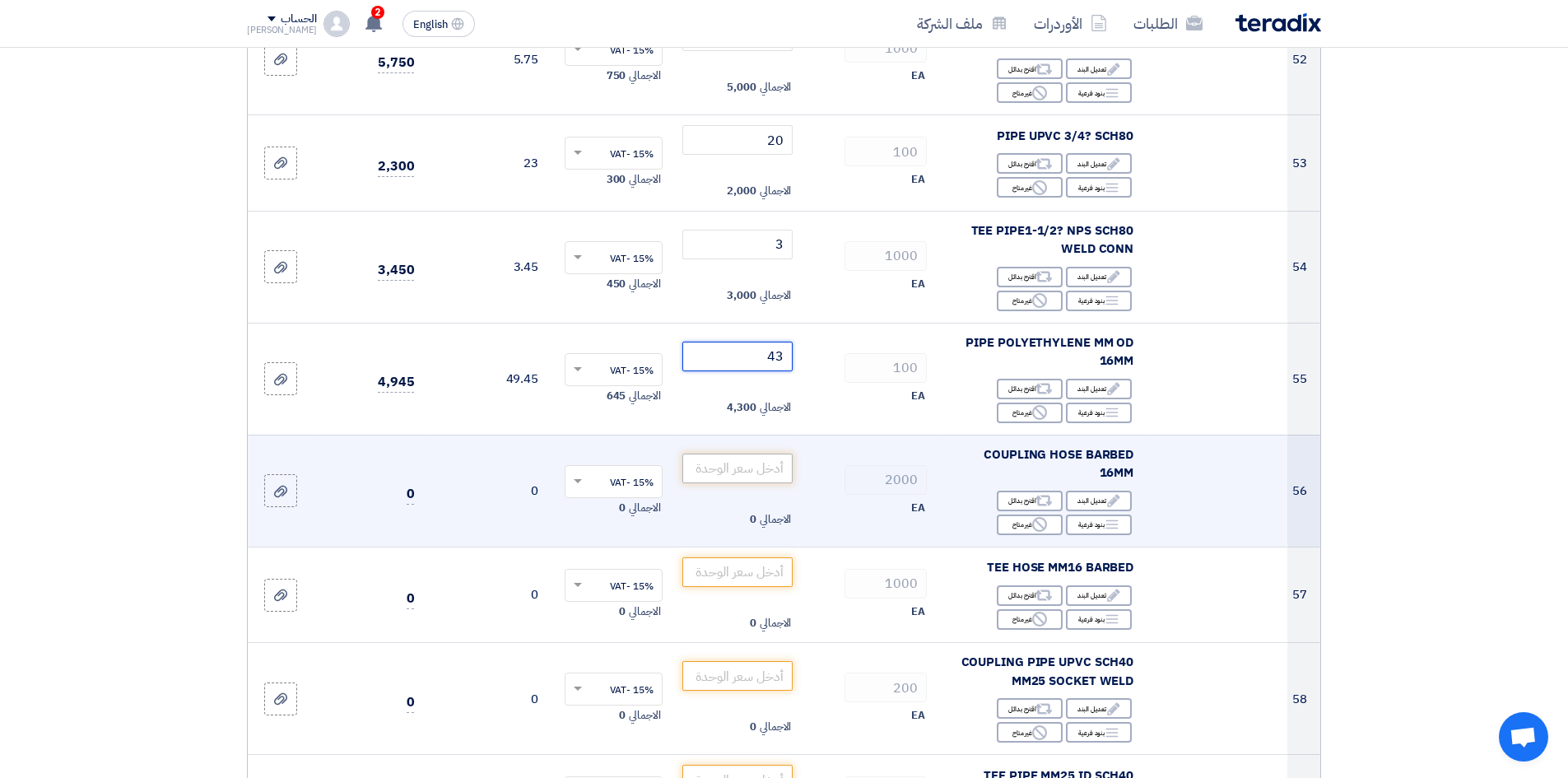
type input "43"
click at [751, 454] on input "number" at bounding box center [738, 468] width 111 height 30
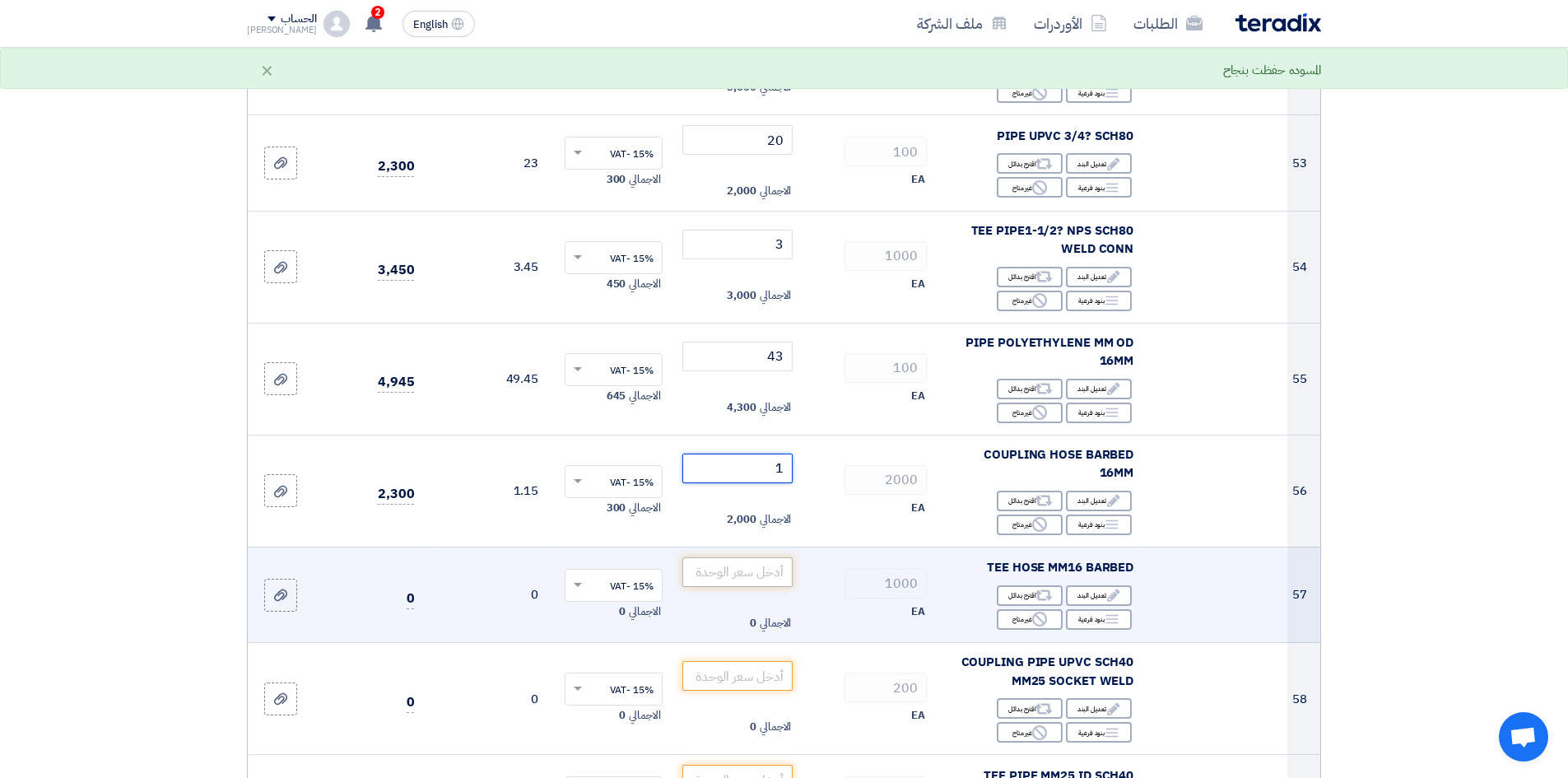
type input "1"
click at [768, 558] on input "number" at bounding box center [738, 572] width 111 height 30
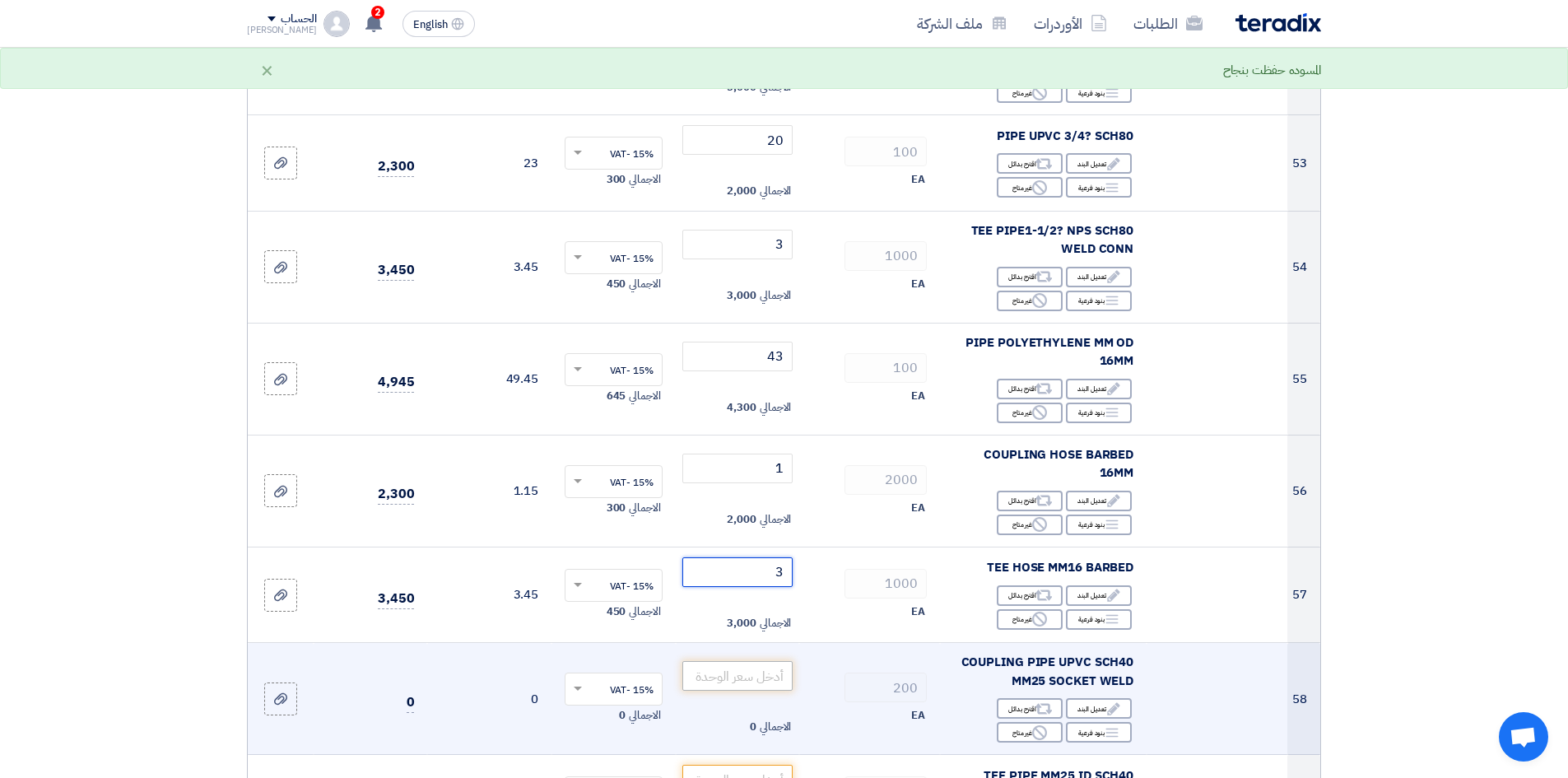
type input "3"
click at [769, 661] on input "number" at bounding box center [738, 676] width 111 height 30
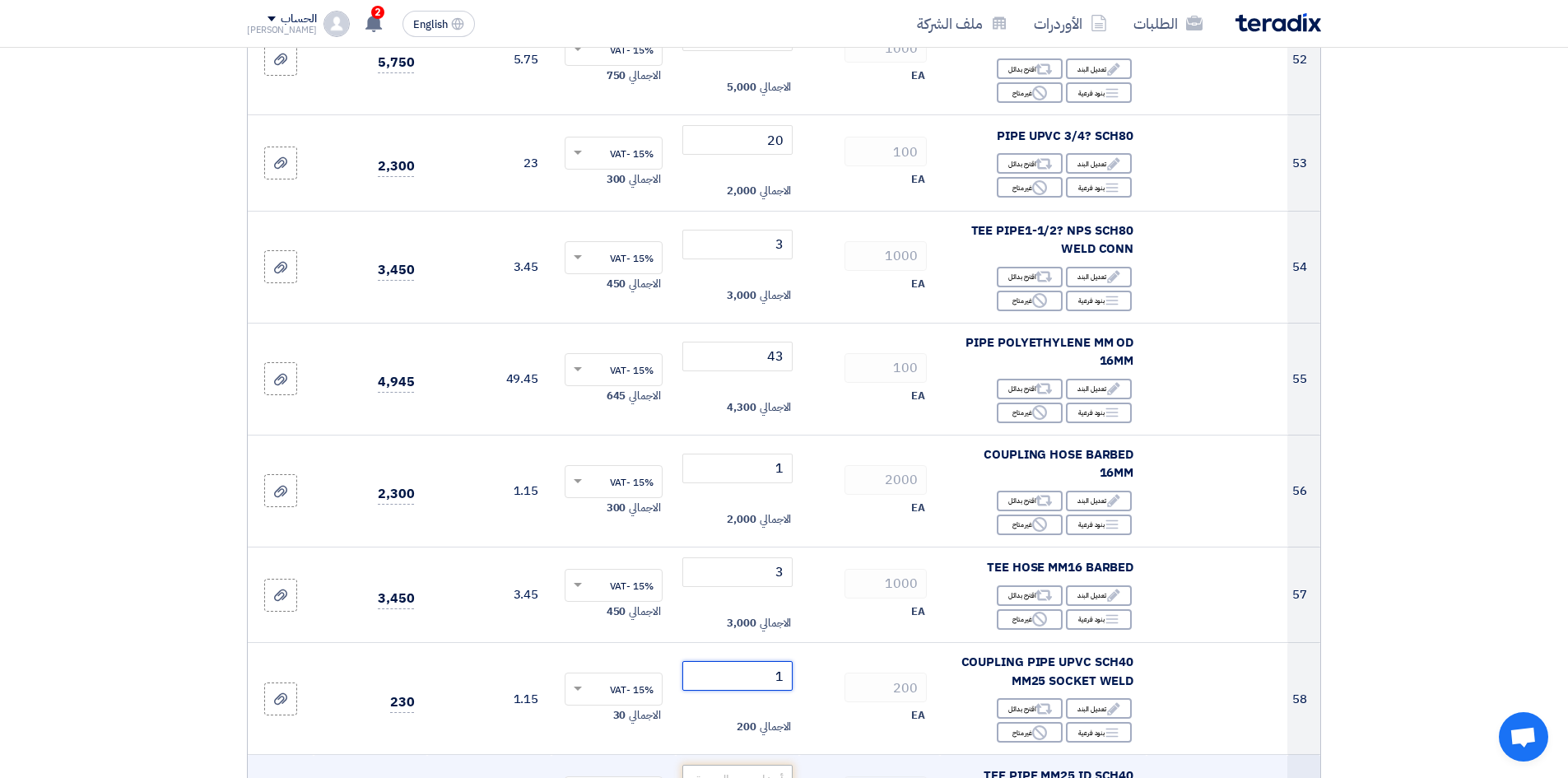
type input "1"
click at [757, 765] on input "number" at bounding box center [738, 780] width 111 height 30
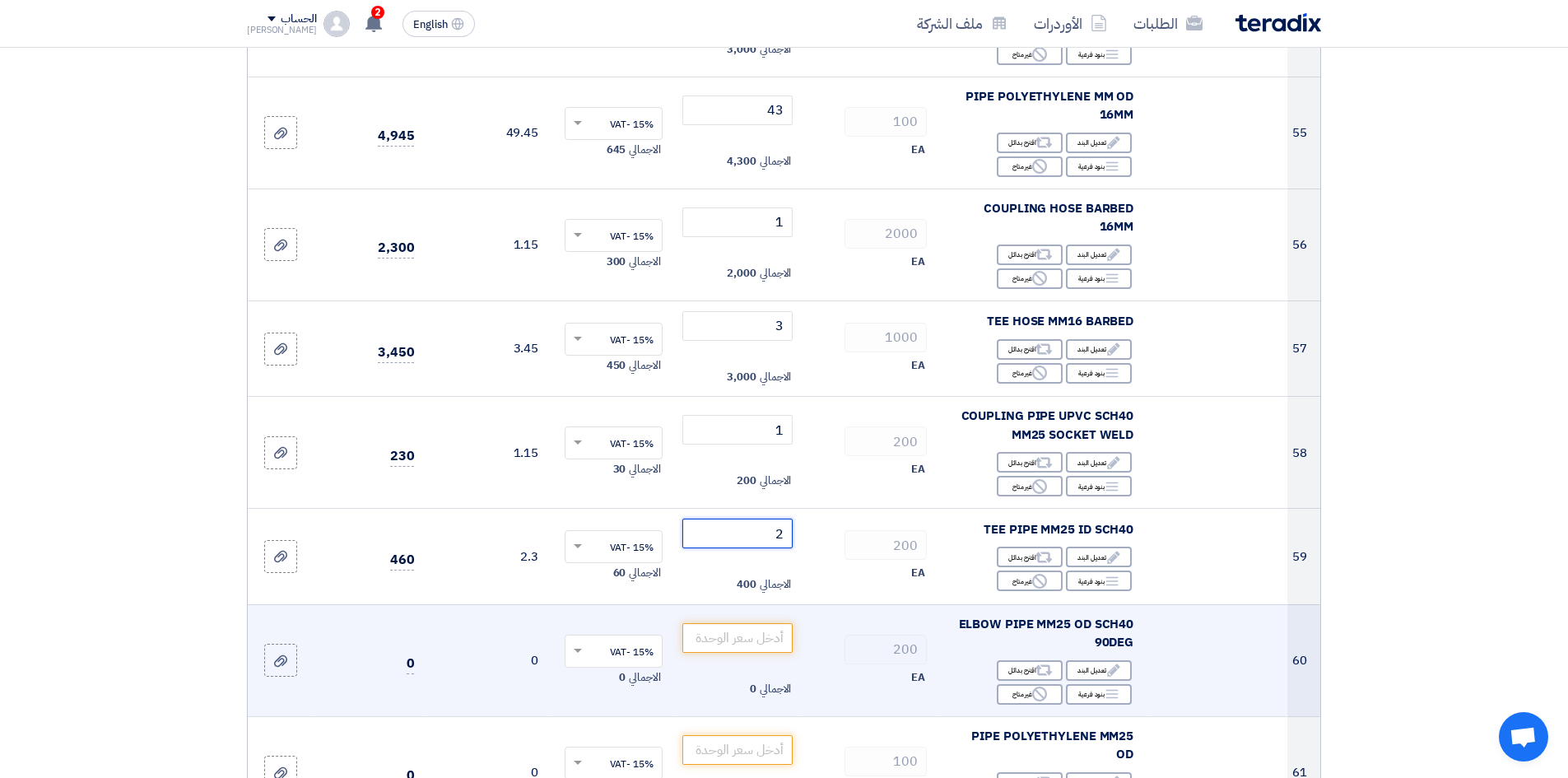
scroll to position [6012, 0]
type input "2"
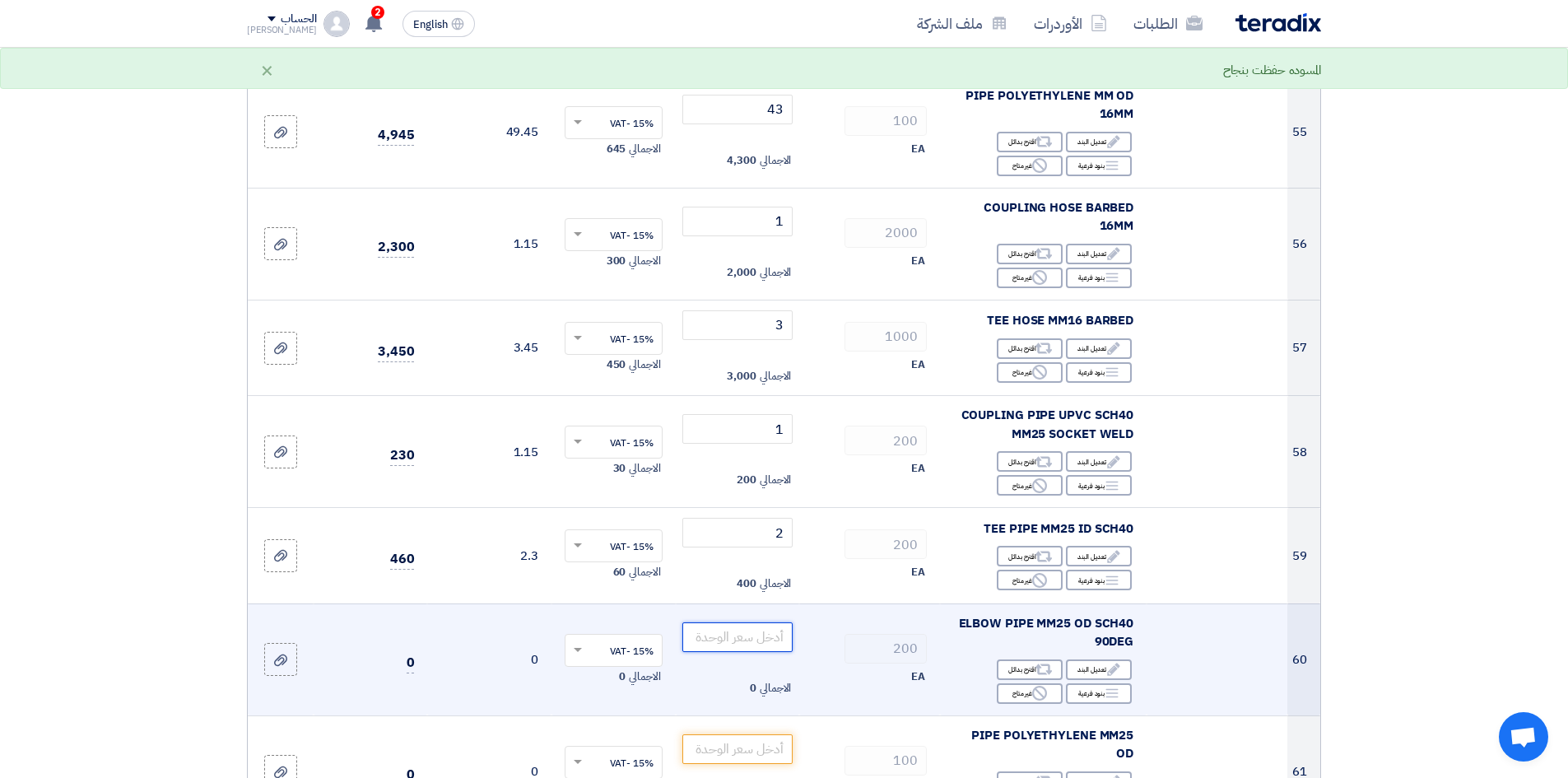
click at [737, 622] on input "number" at bounding box center [738, 637] width 111 height 30
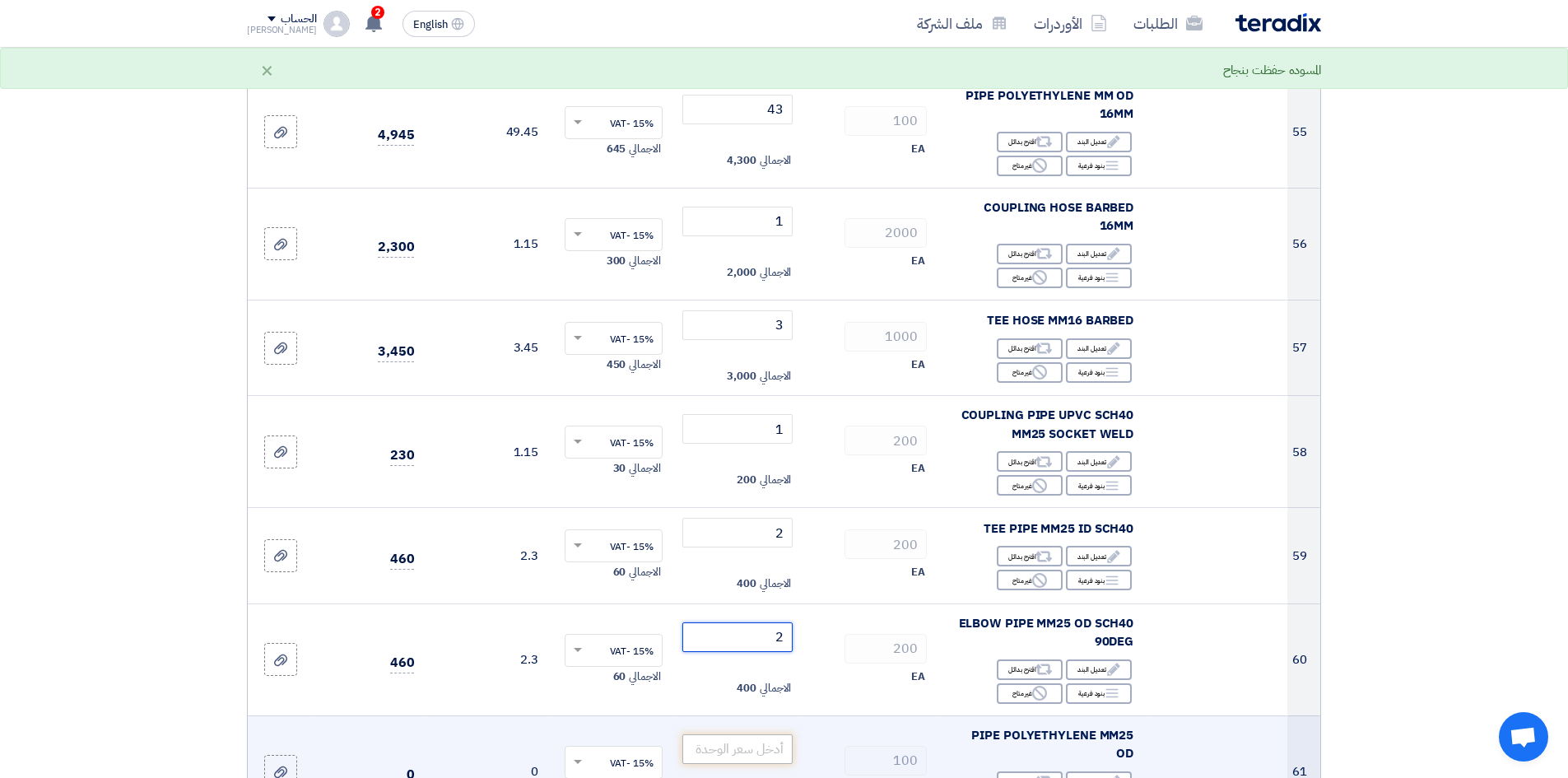
type input "2"
click at [751, 734] on input "number" at bounding box center [738, 749] width 111 height 30
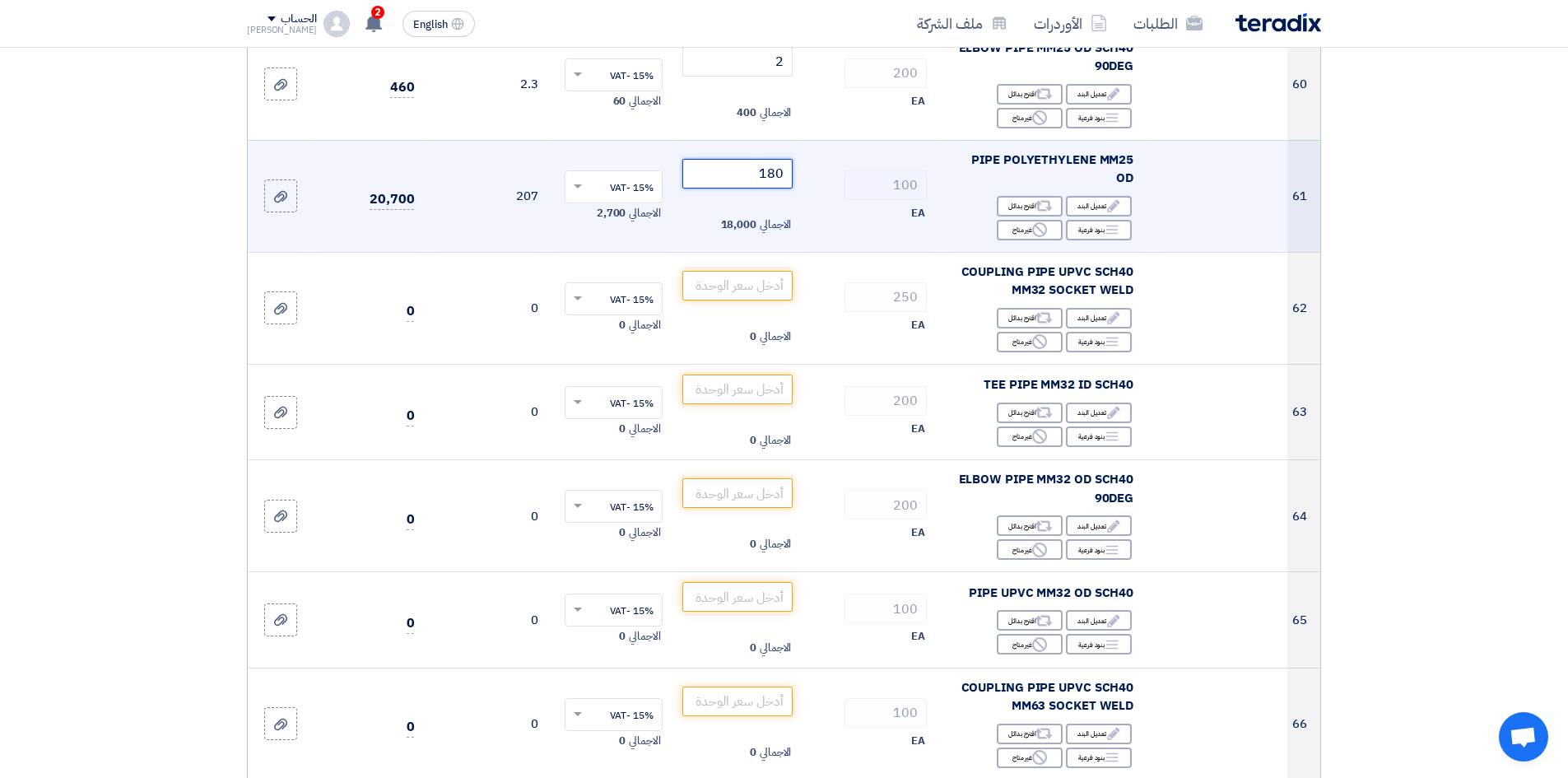
scroll to position [6588, 0]
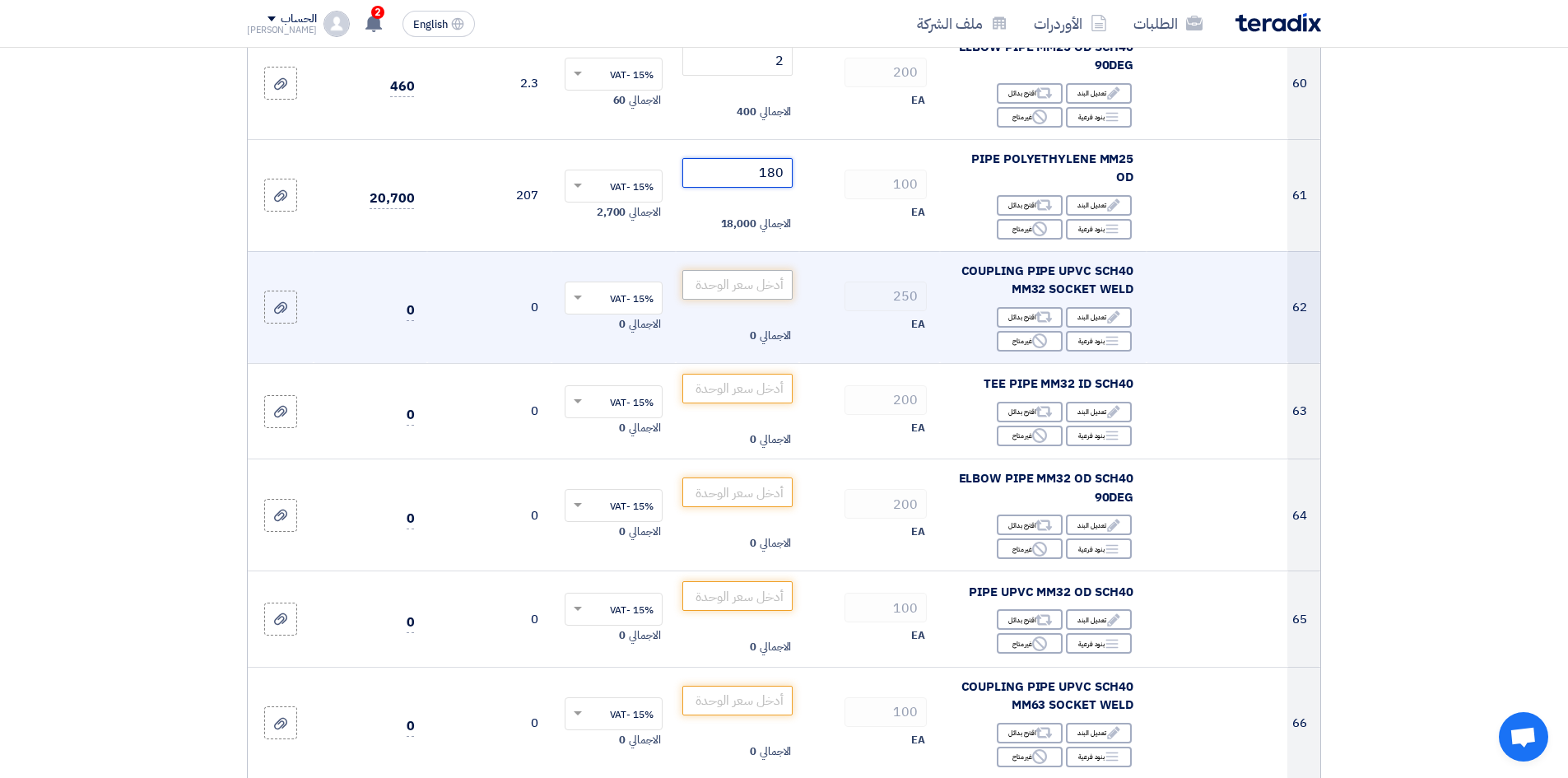
type input "180"
click at [745, 271] on input "number" at bounding box center [738, 285] width 111 height 30
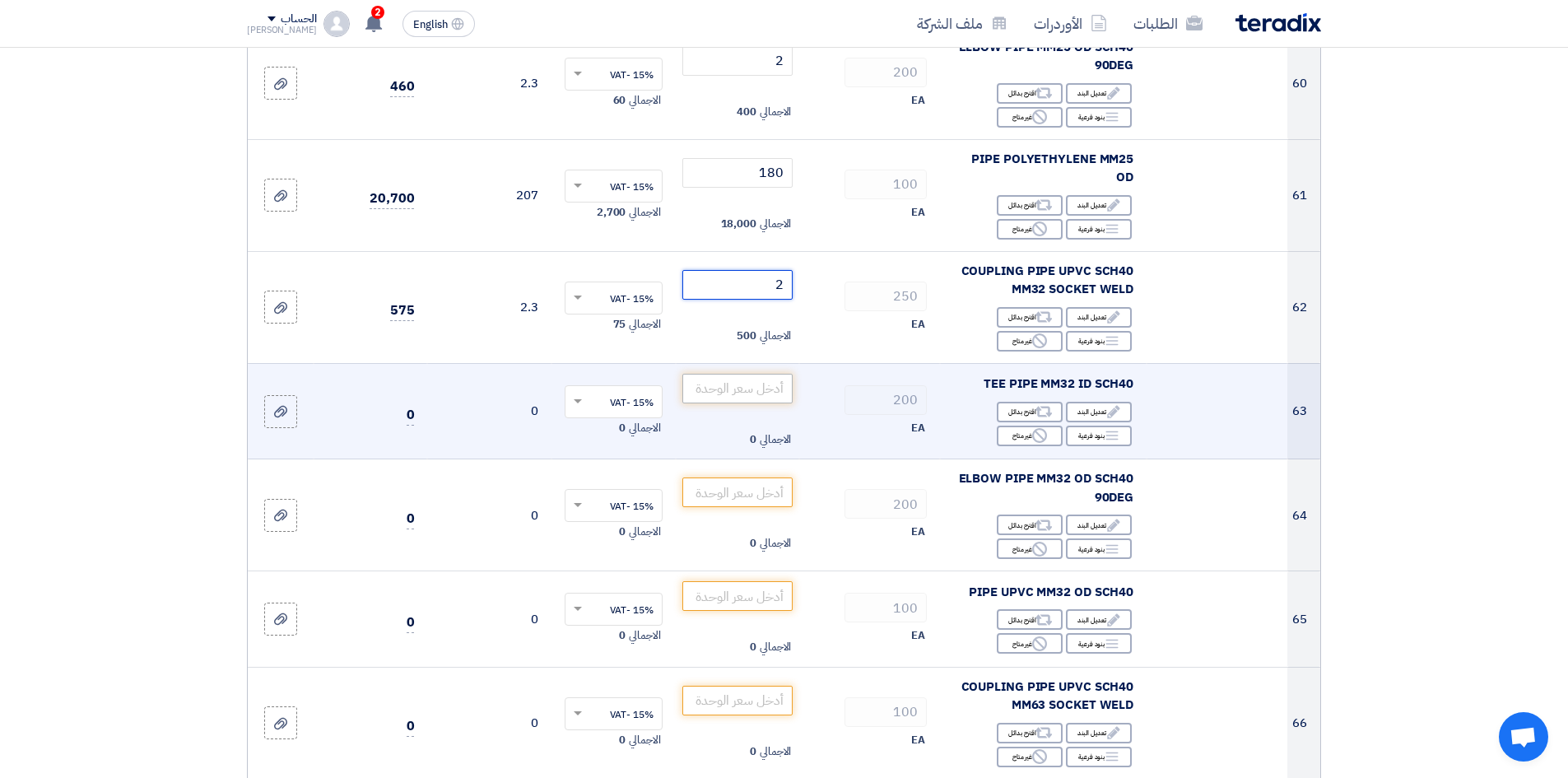
type input "2"
click at [762, 374] on input "number" at bounding box center [738, 388] width 111 height 30
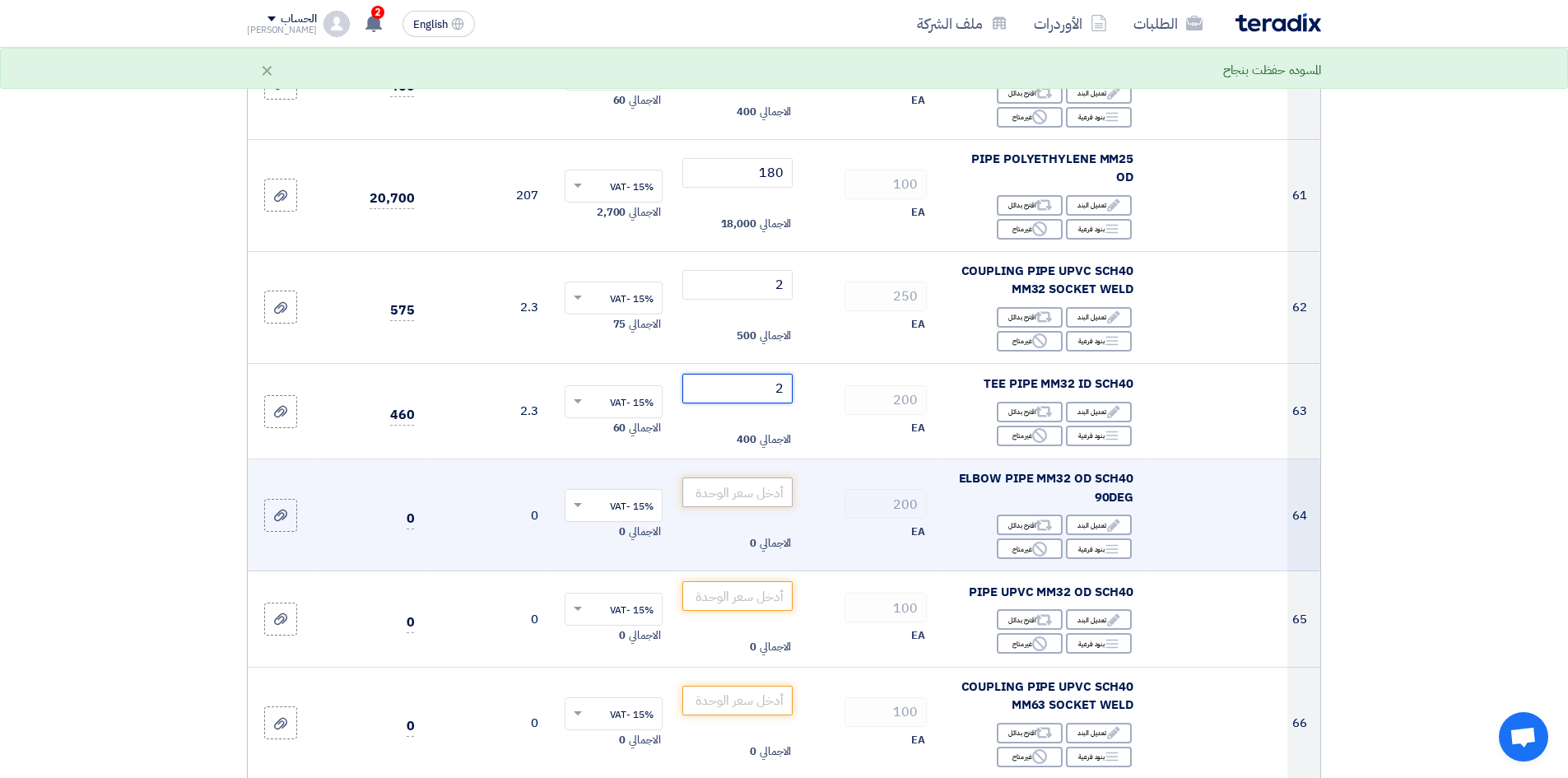
type input "2"
click at [767, 477] on input "number" at bounding box center [738, 492] width 111 height 30
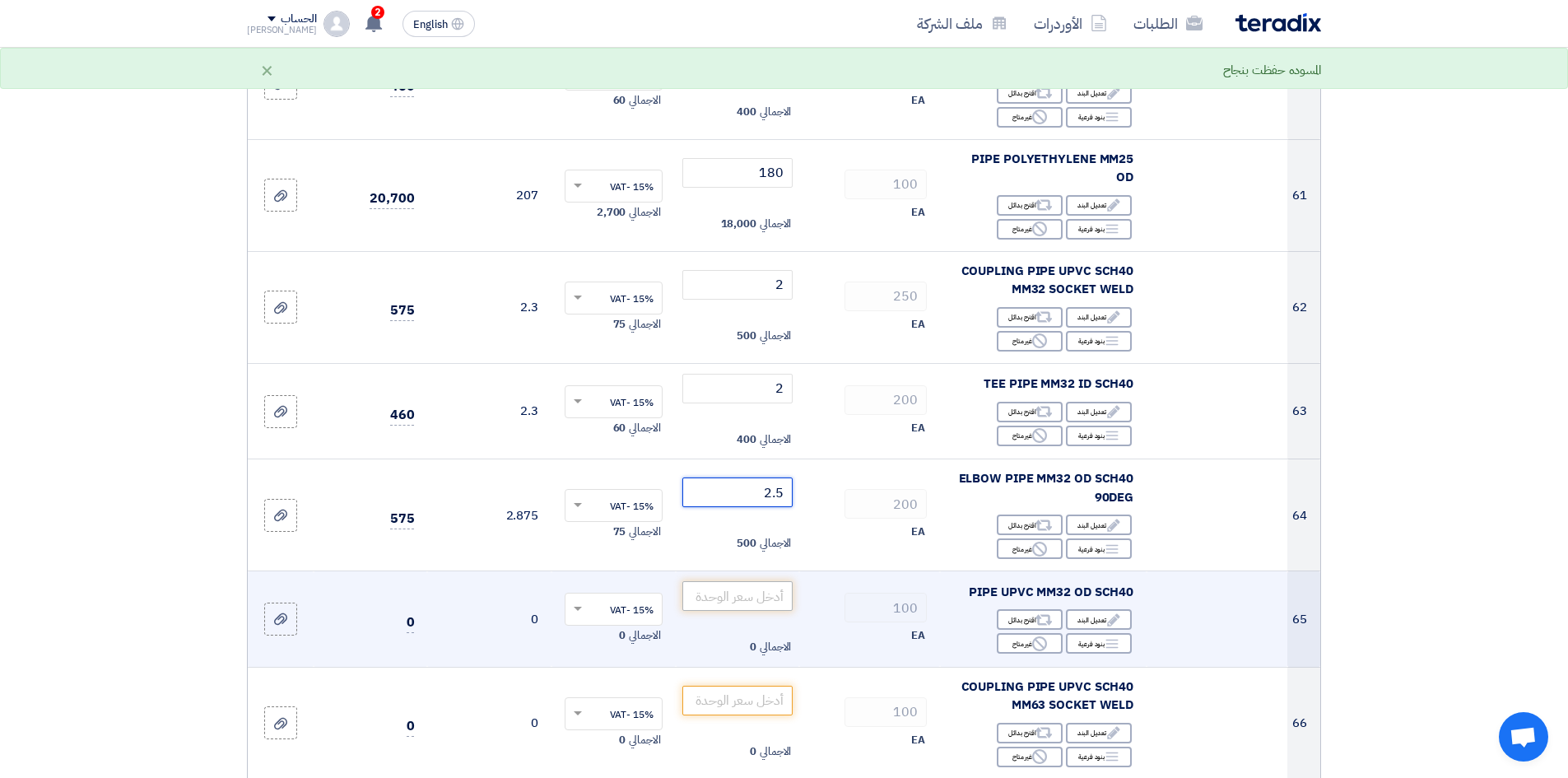
type input "2.5"
click at [770, 581] on input "number" at bounding box center [738, 596] width 111 height 30
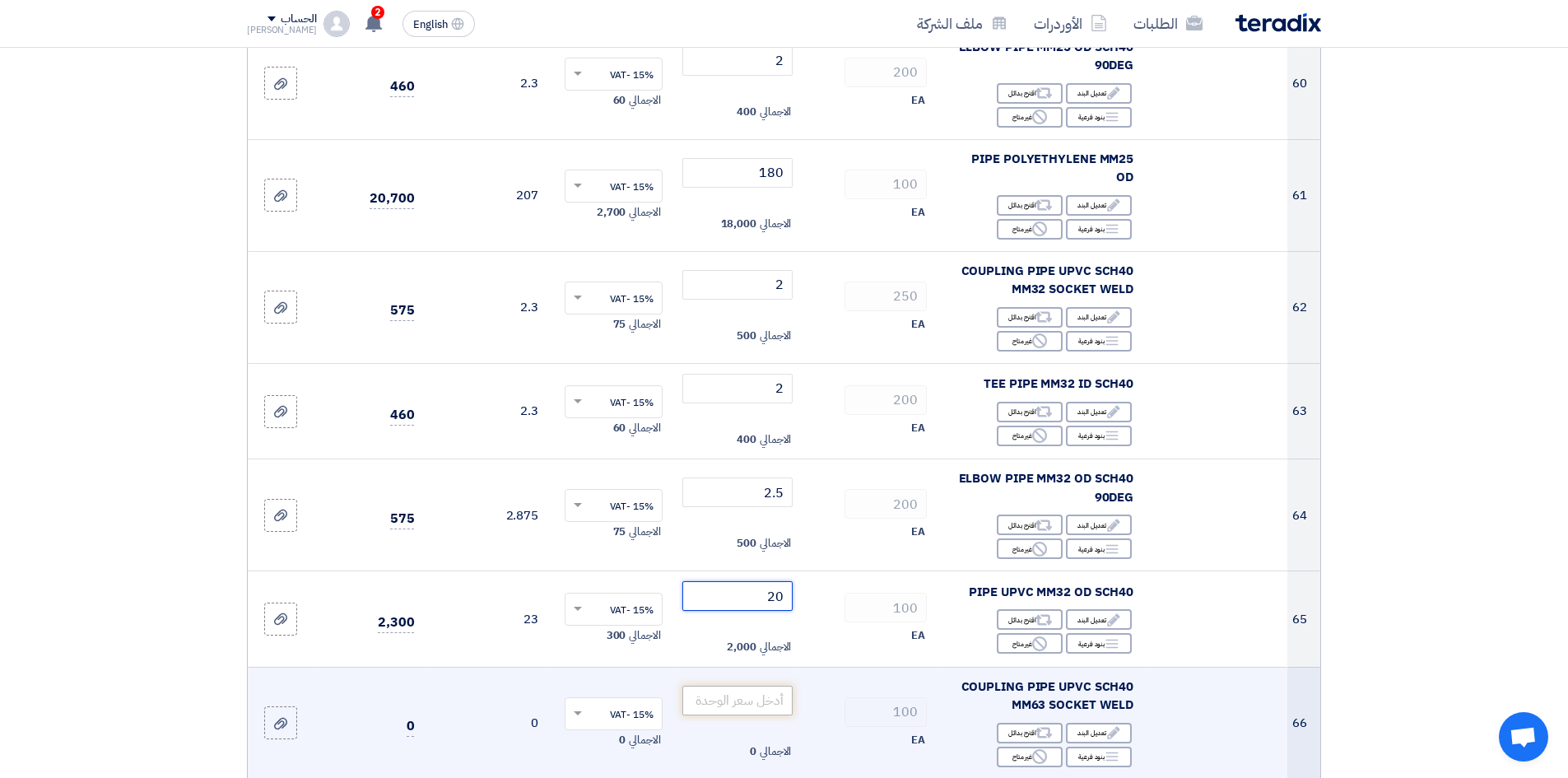
type input "20"
click at [762, 686] on input "number" at bounding box center [738, 701] width 111 height 30
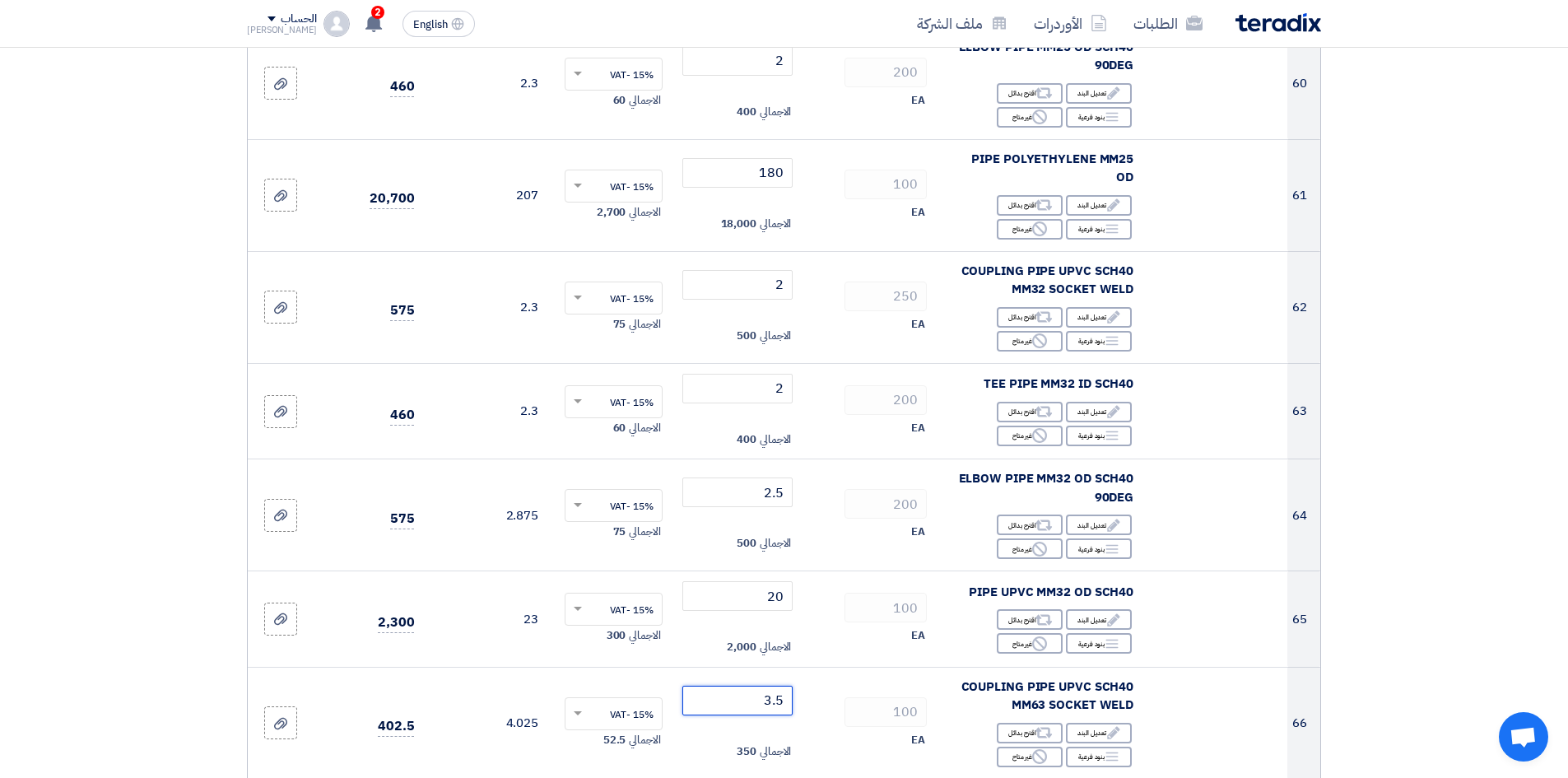
type input "3.5"
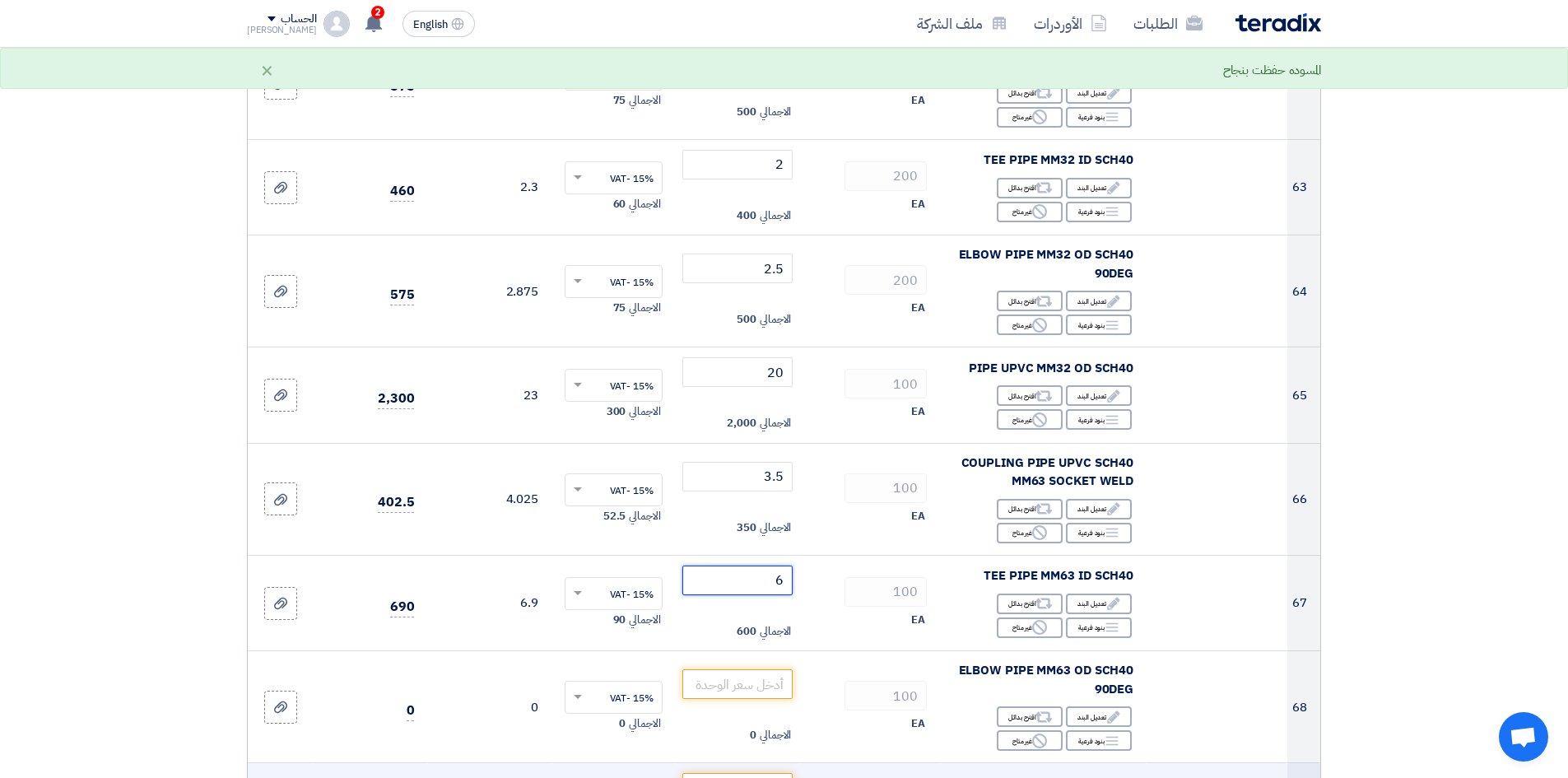
scroll to position [6835, 0]
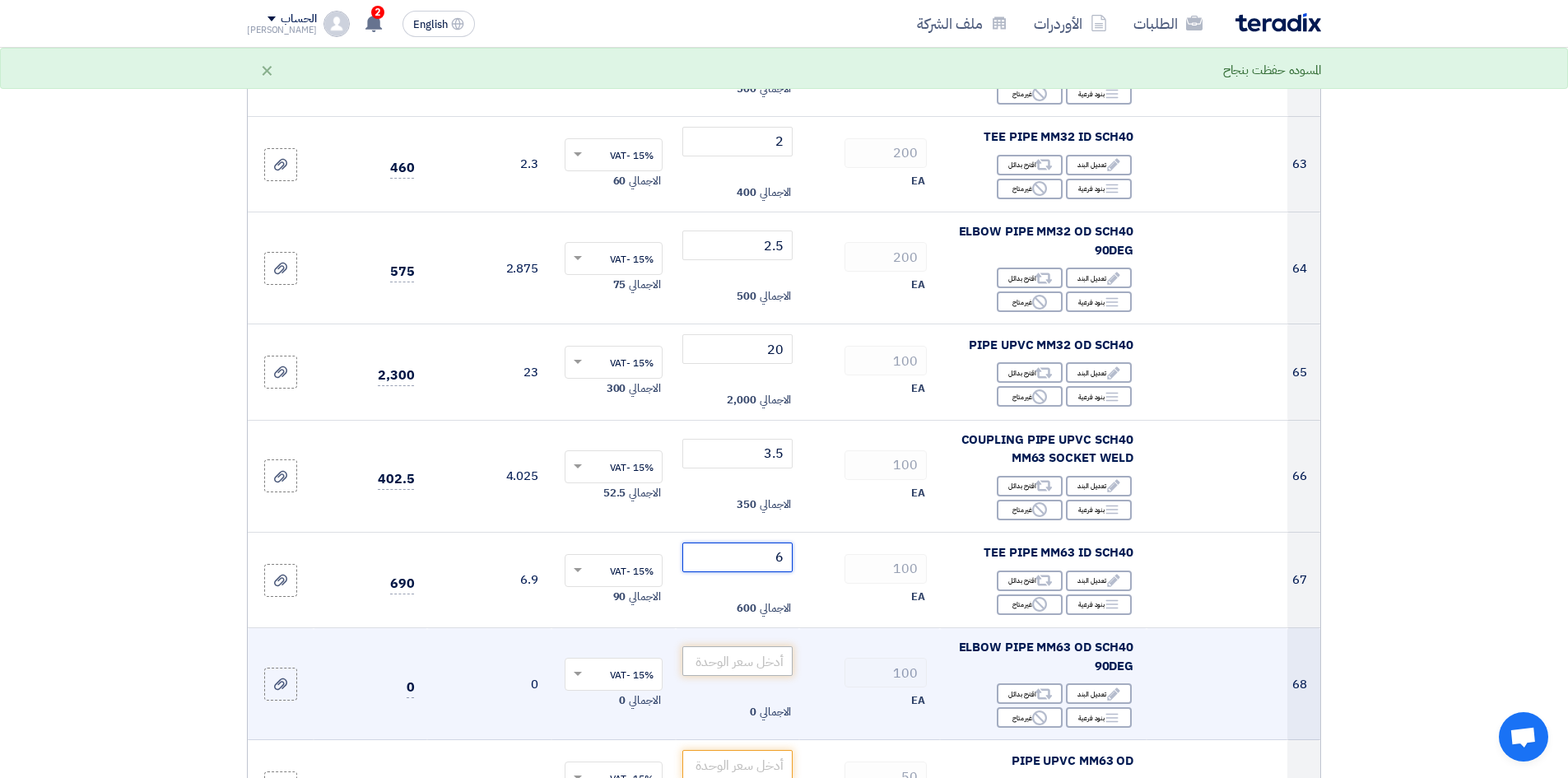
type input "6"
click at [748, 647] on input "number" at bounding box center [738, 661] width 111 height 30
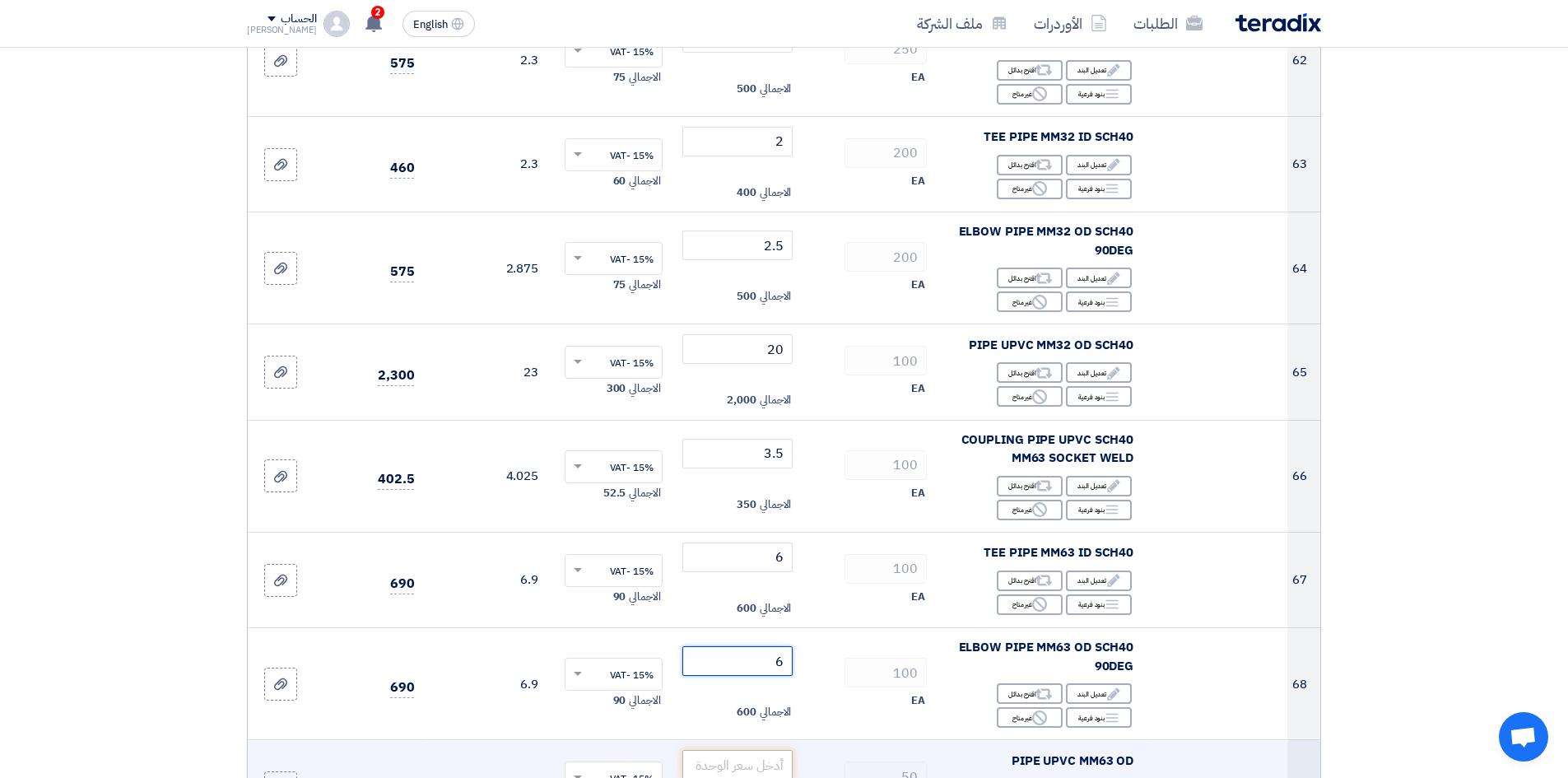
type input "6"
click at [755, 751] on input "number" at bounding box center [738, 765] width 111 height 30
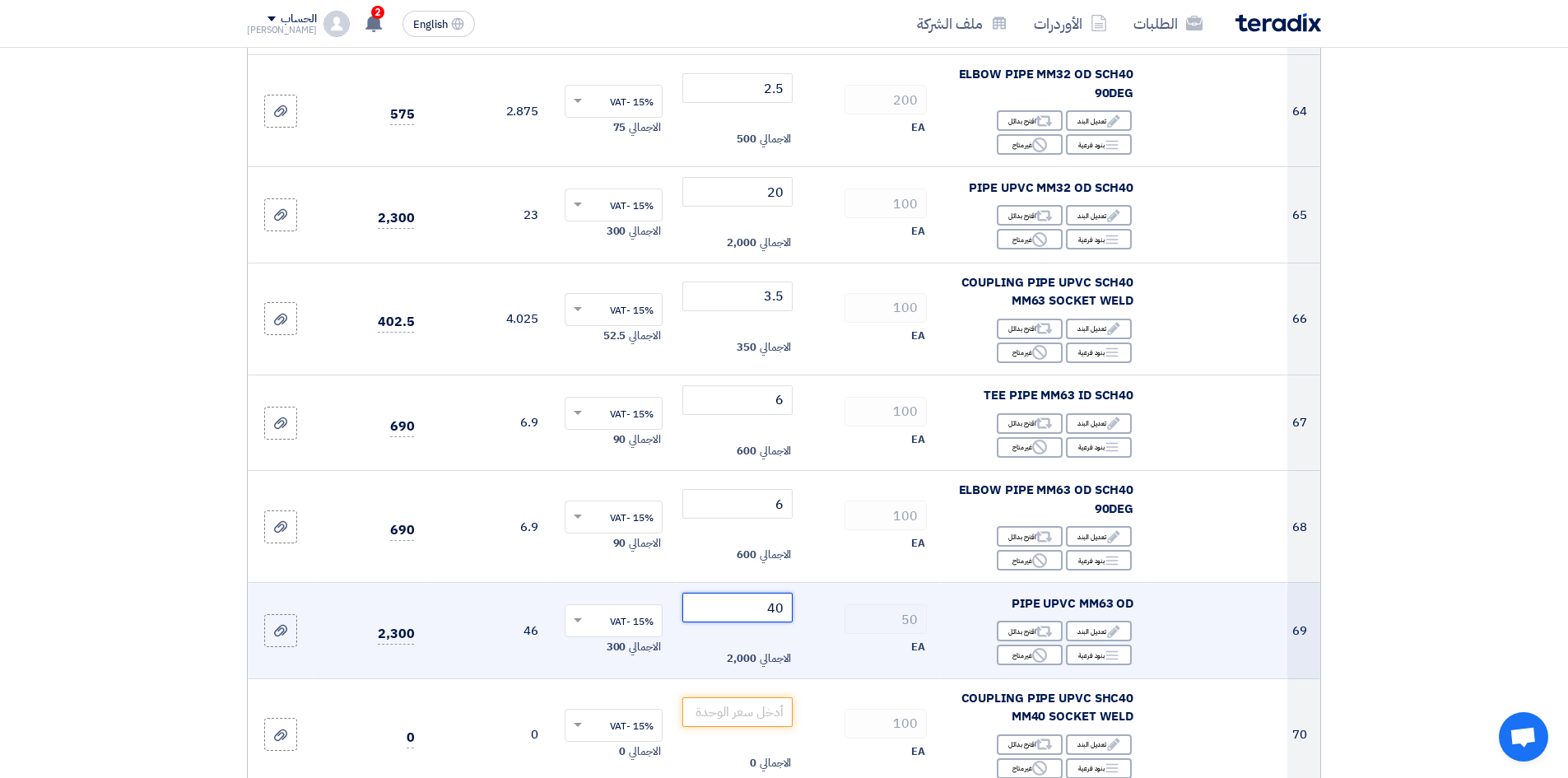
scroll to position [7000, 0]
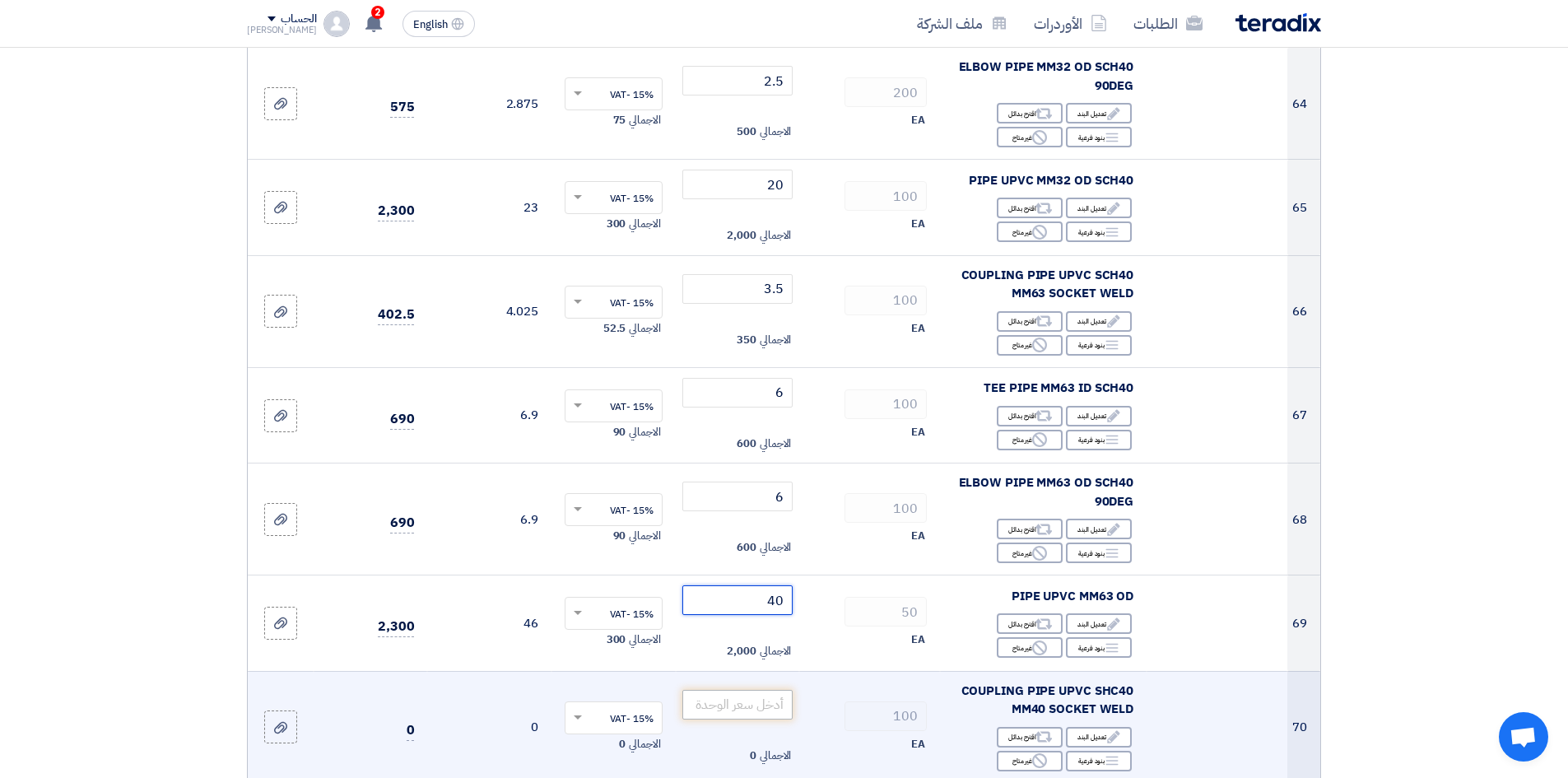
type input "40"
click at [730, 691] on input "number" at bounding box center [738, 705] width 111 height 30
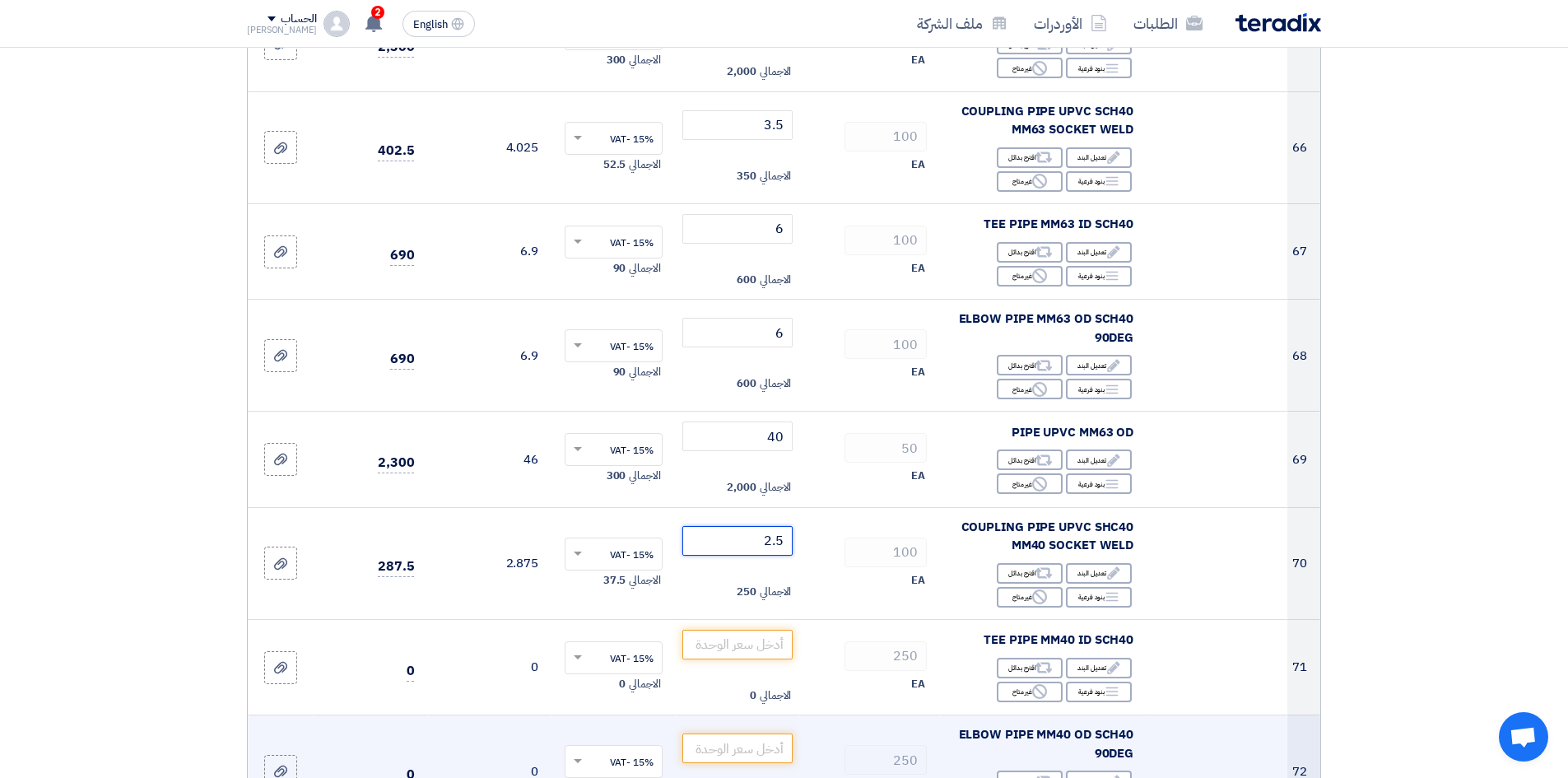
scroll to position [7165, 0]
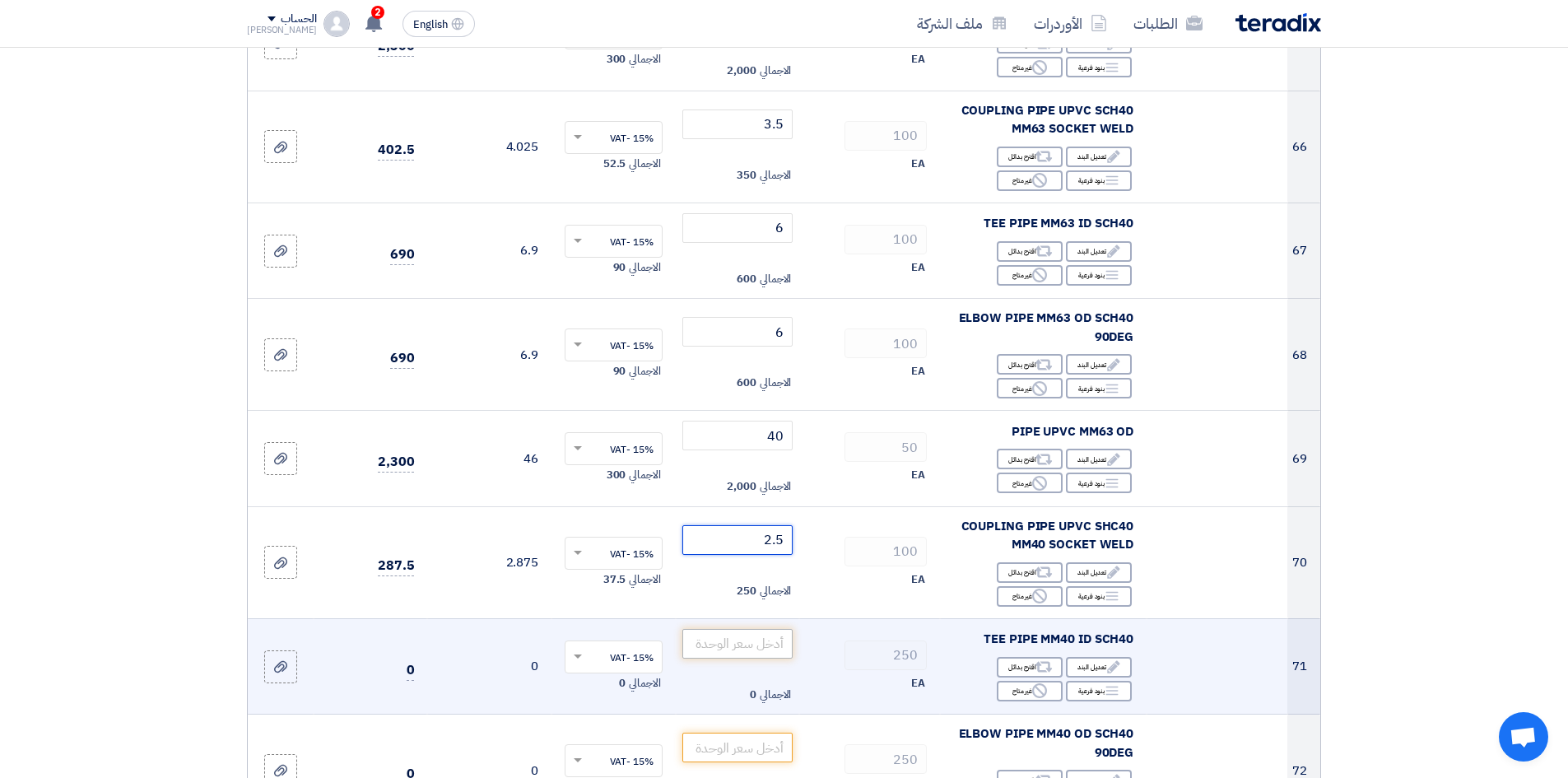
type input "2.5"
click at [721, 630] on input "number" at bounding box center [738, 644] width 111 height 30
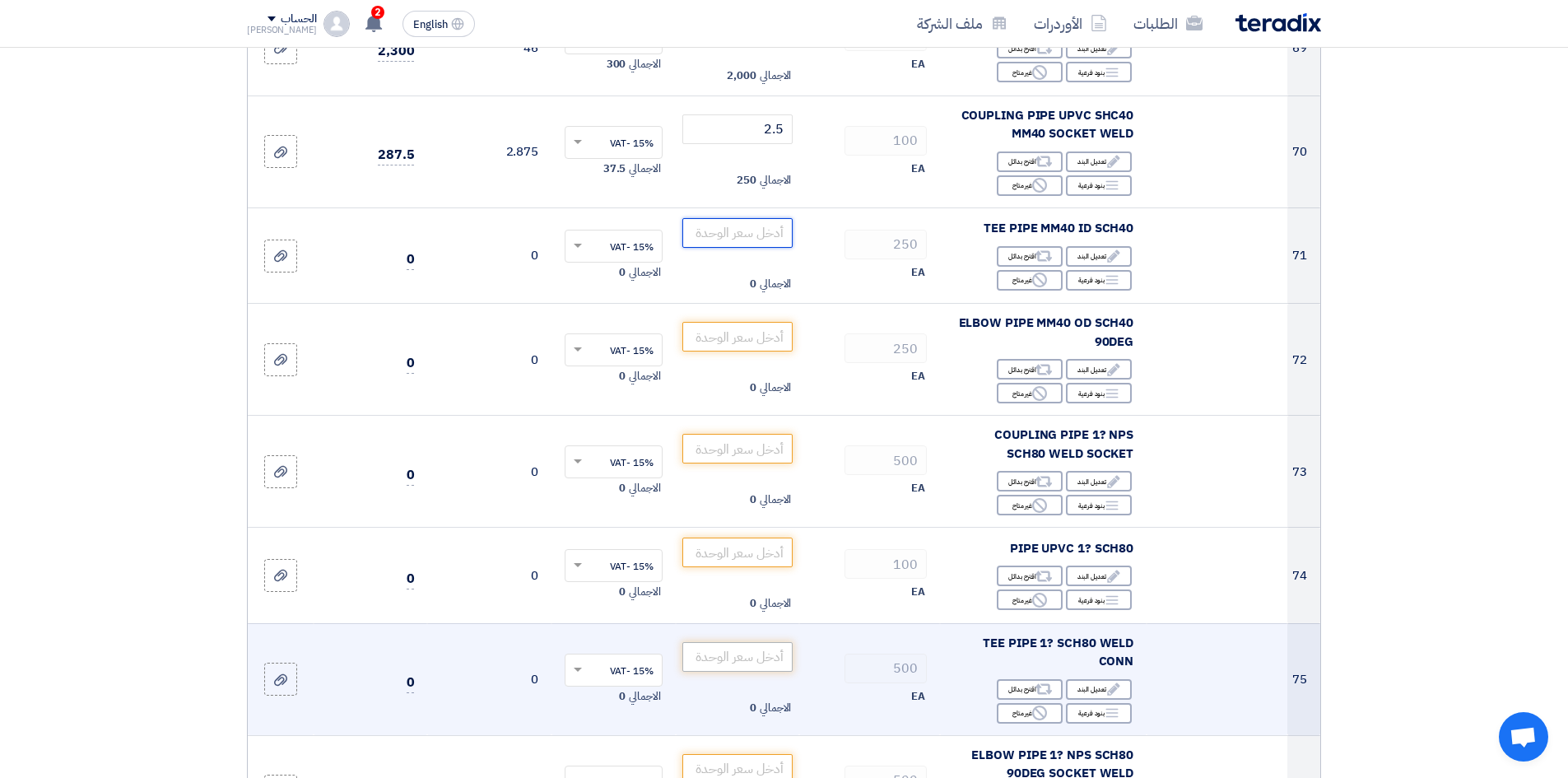
scroll to position [7577, 0]
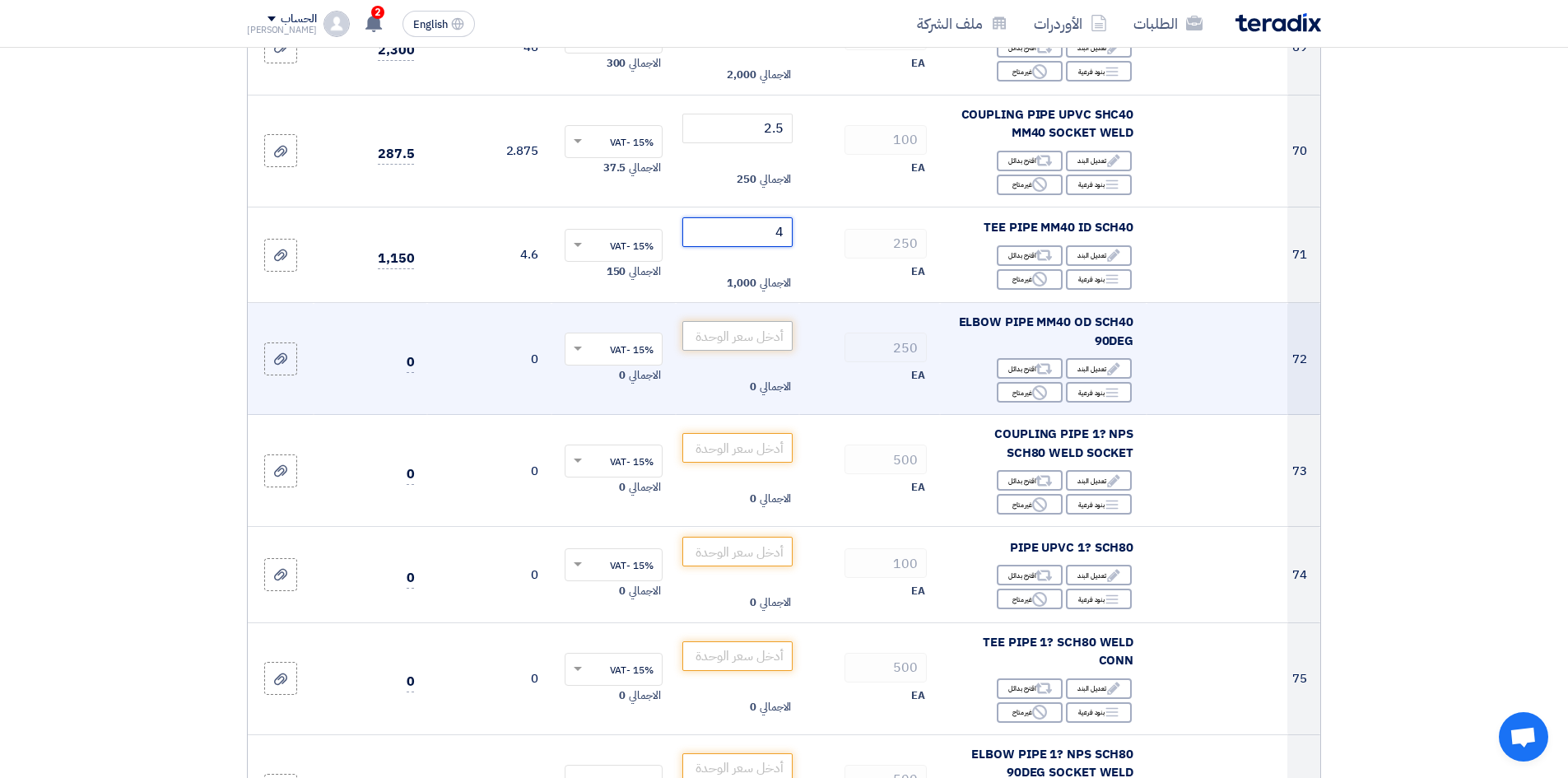
type input "4"
click at [759, 322] on input "number" at bounding box center [738, 336] width 111 height 30
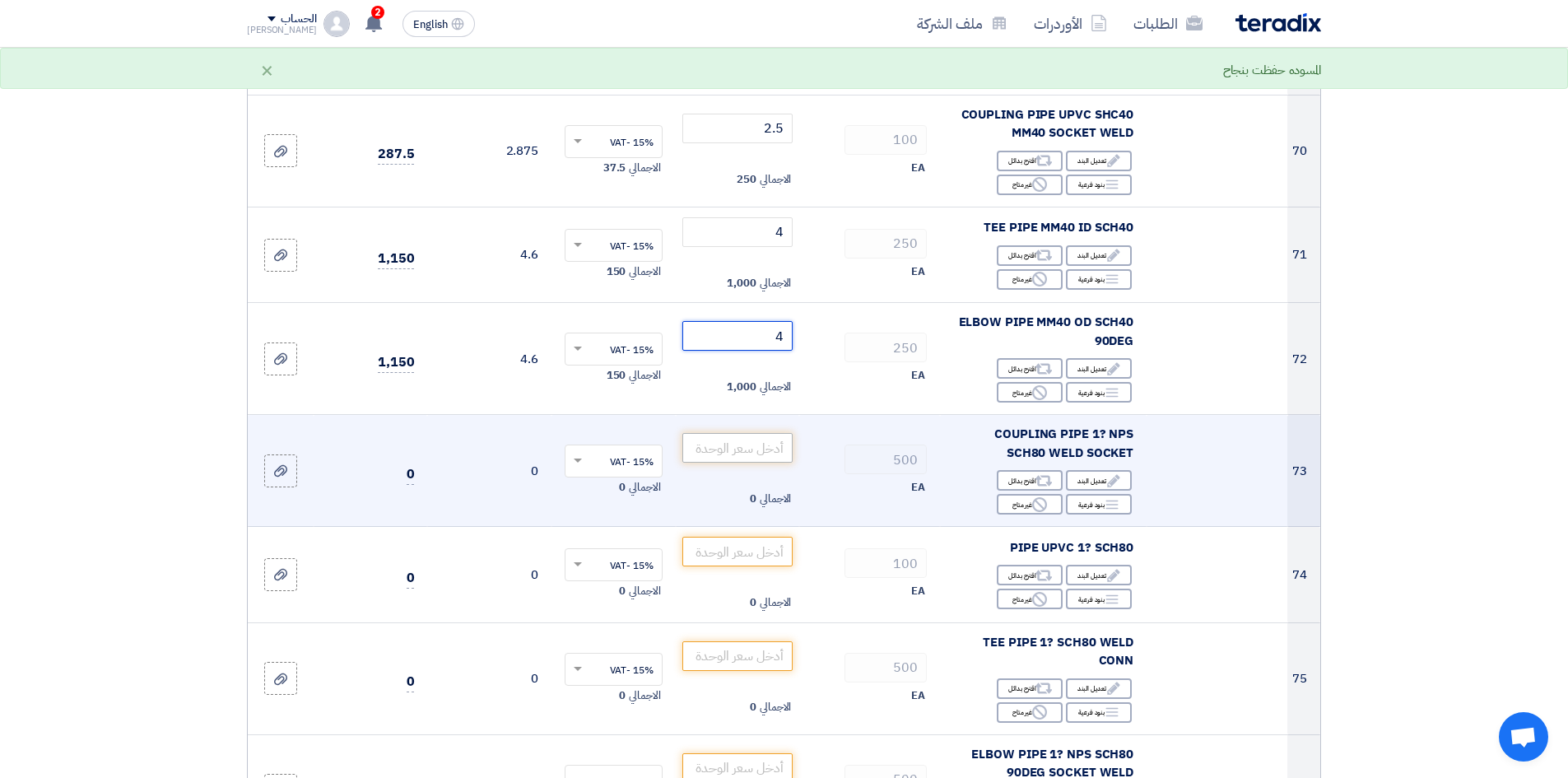
type input "4"
click at [745, 434] on input "number" at bounding box center [738, 448] width 111 height 30
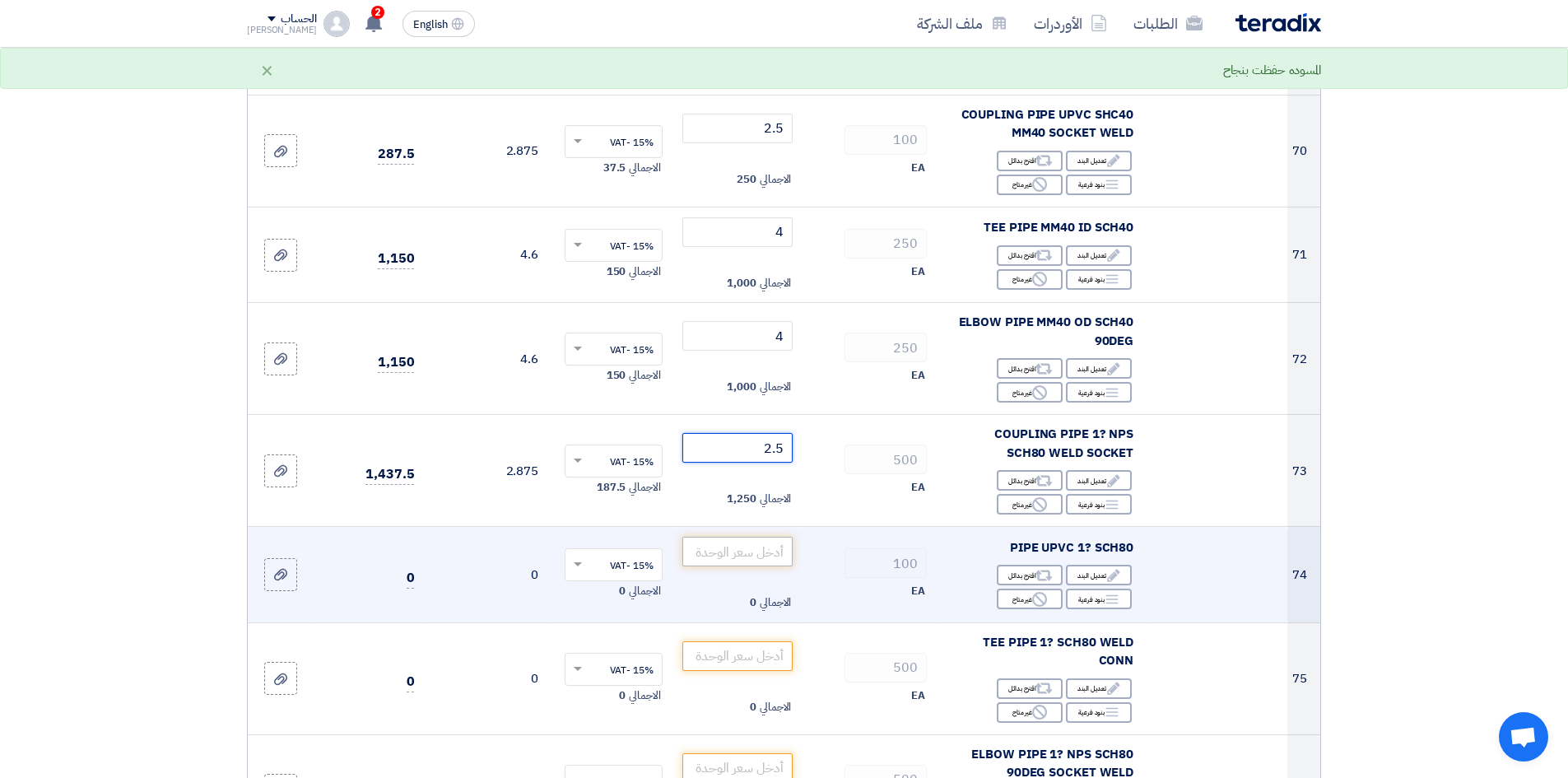
type input "2.5"
click at [748, 537] on input "number" at bounding box center [738, 551] width 111 height 30
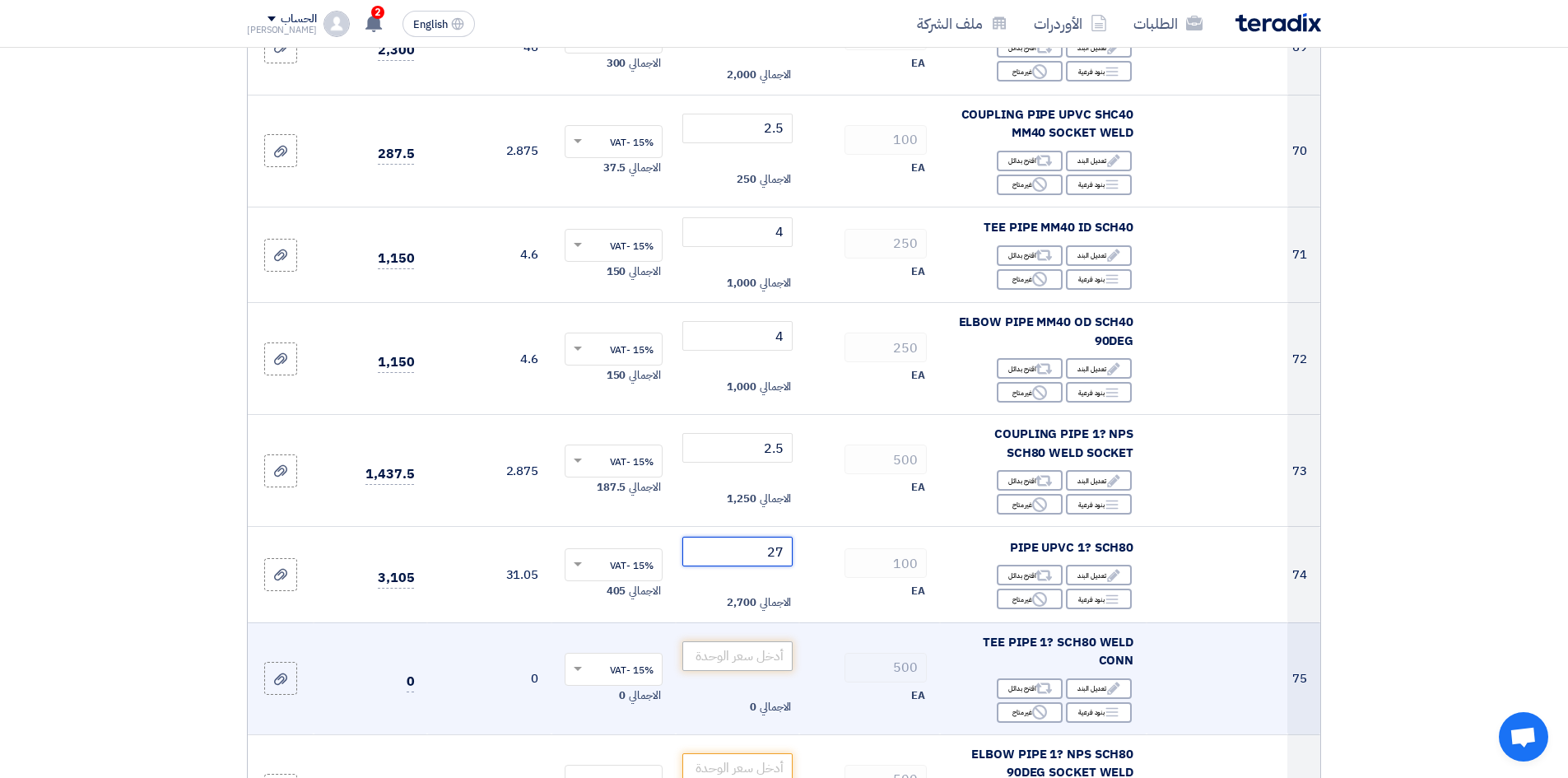
type input "27"
click at [774, 641] on input "number" at bounding box center [738, 656] width 111 height 30
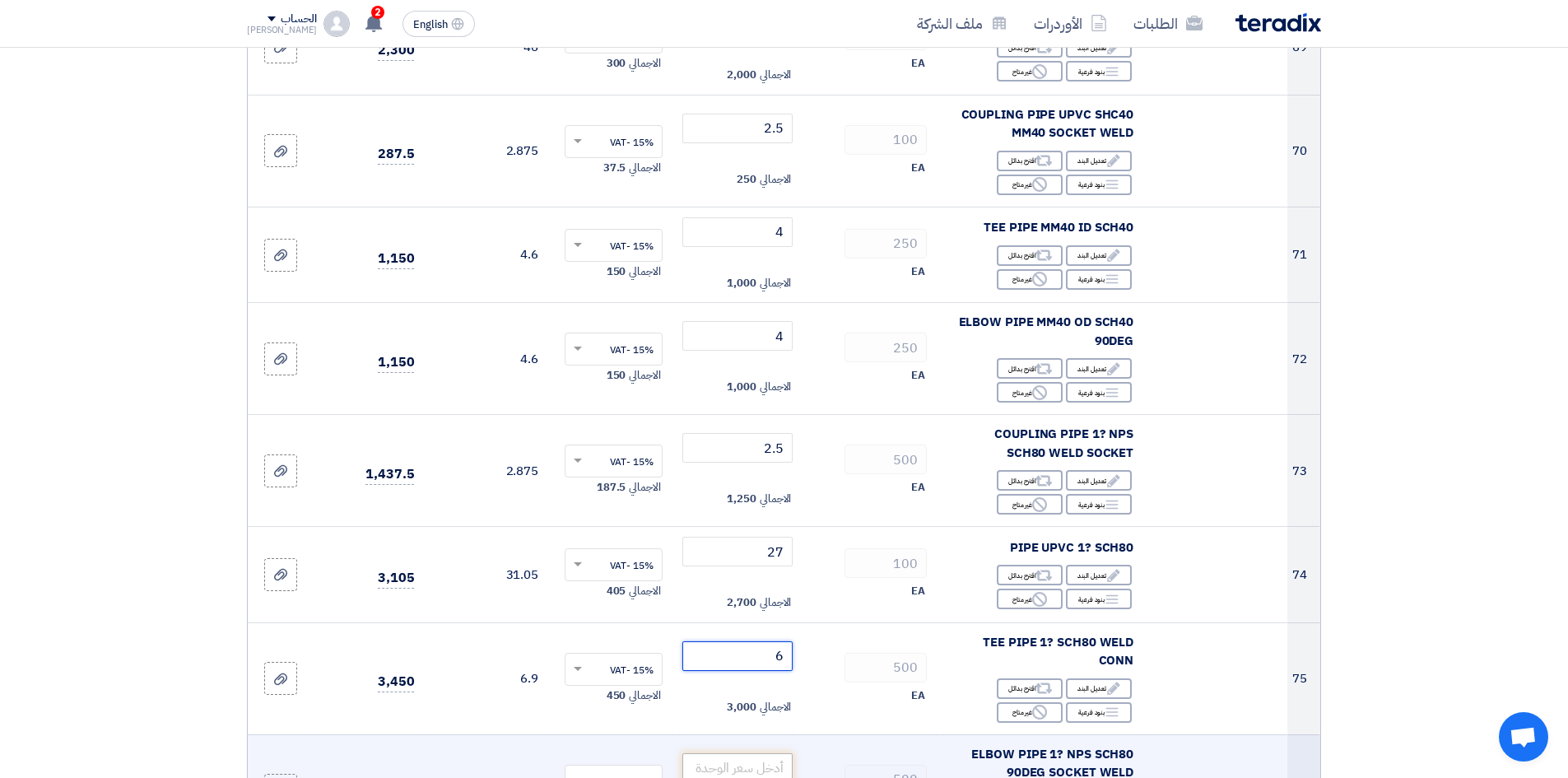
type input "6"
click at [778, 753] on input "number" at bounding box center [738, 768] width 111 height 30
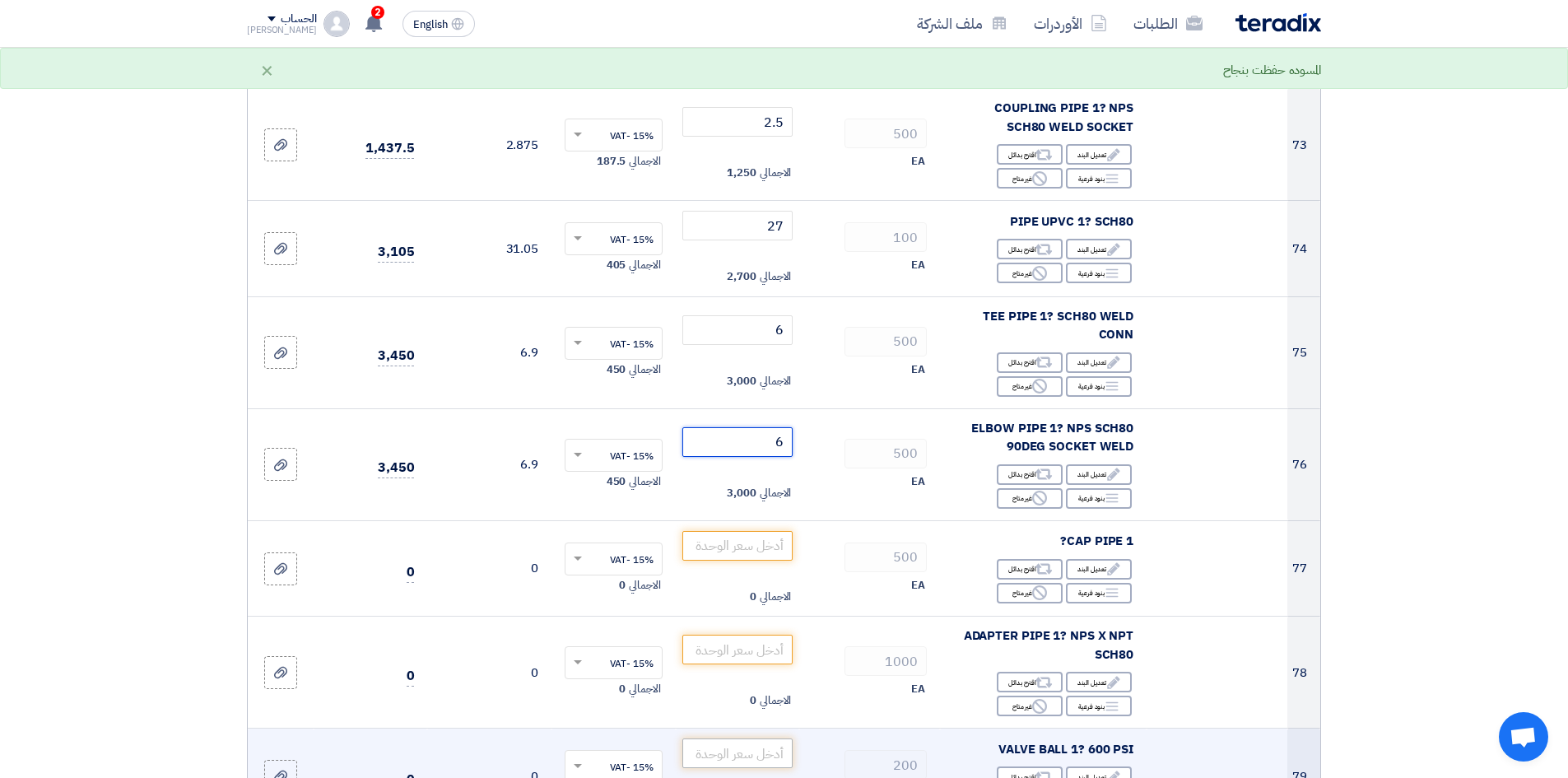
scroll to position [7906, 0]
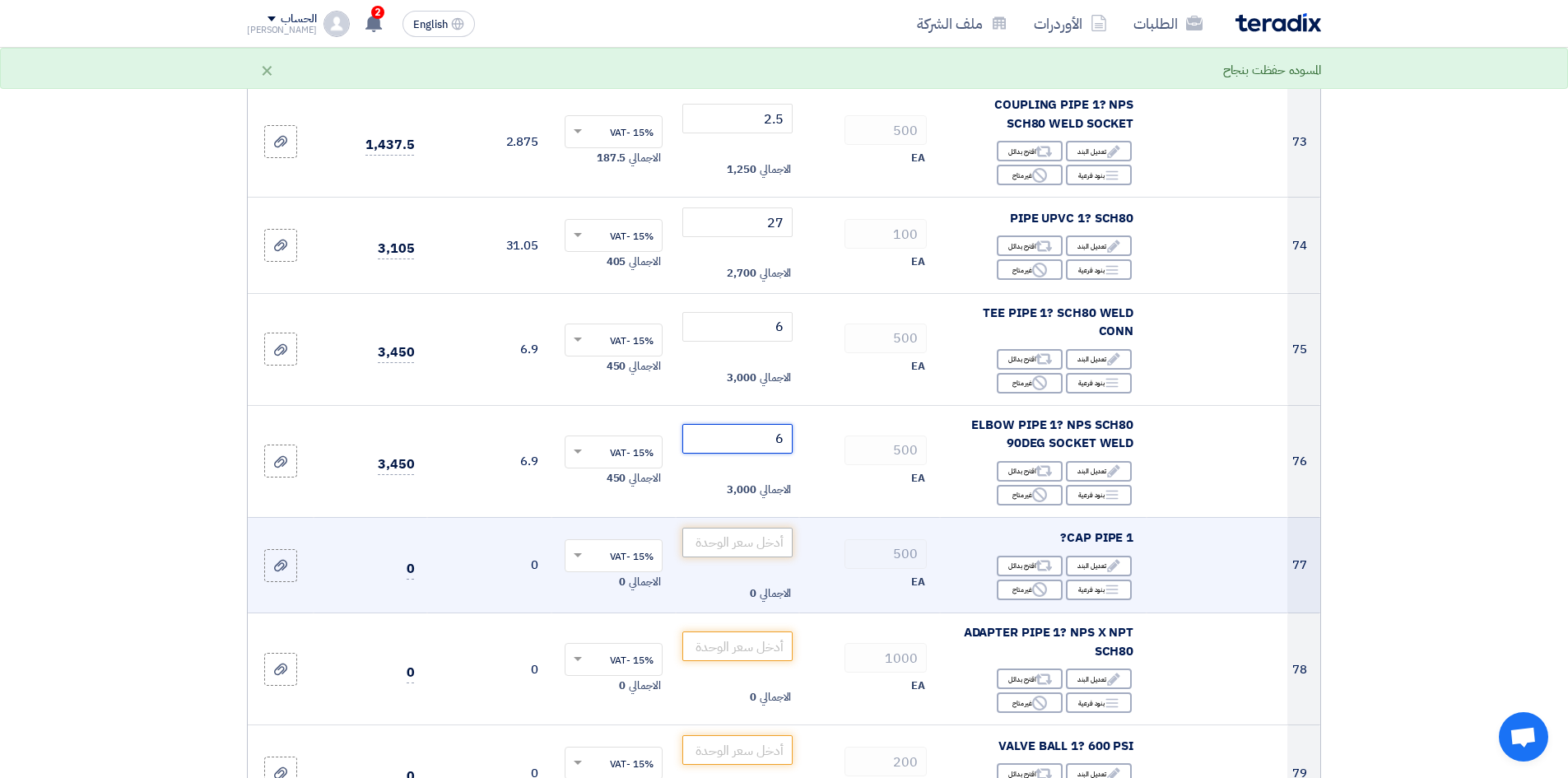
type input "6"
click at [774, 527] on input "number" at bounding box center [738, 542] width 111 height 30
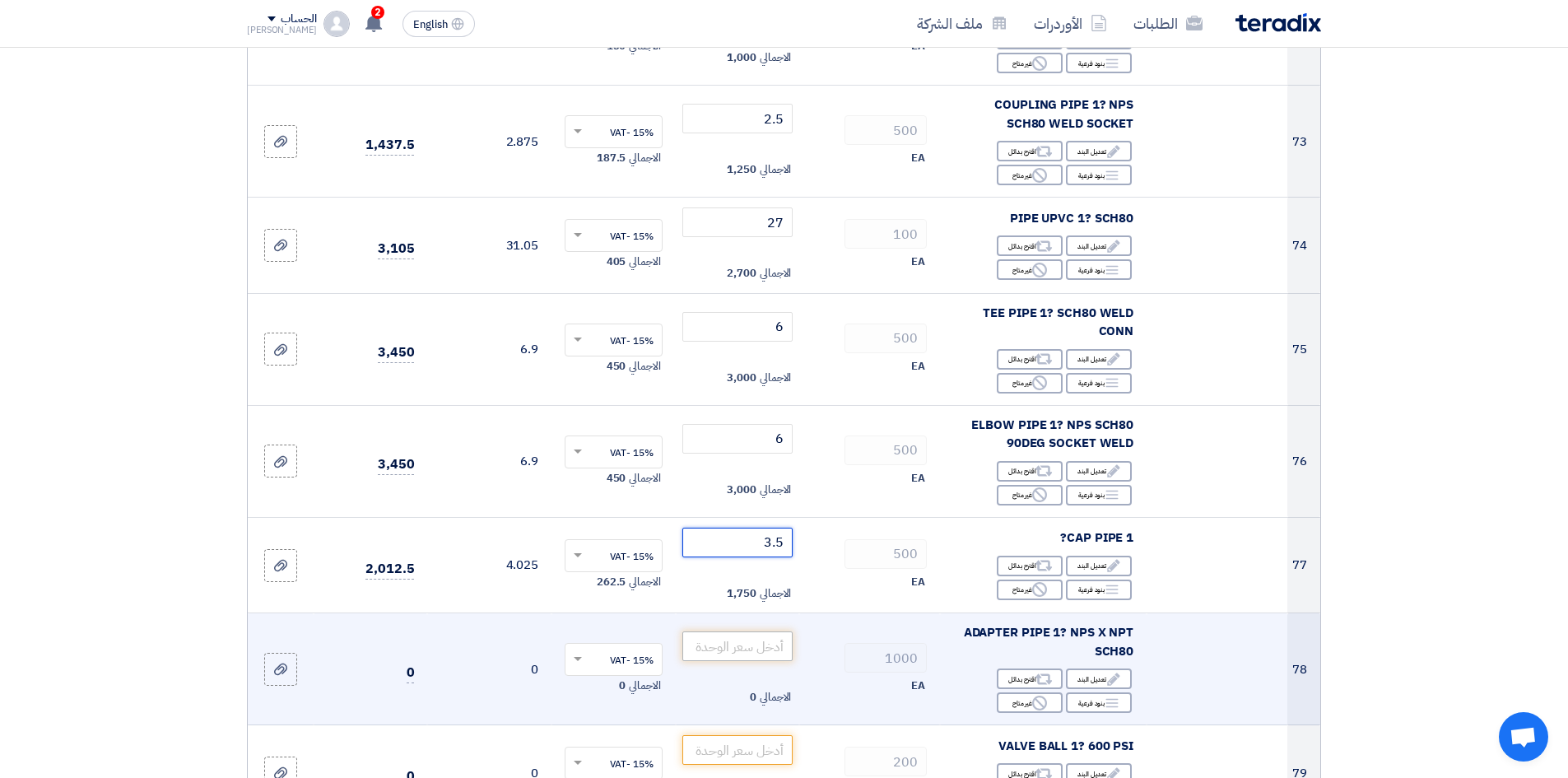
type input "3.5"
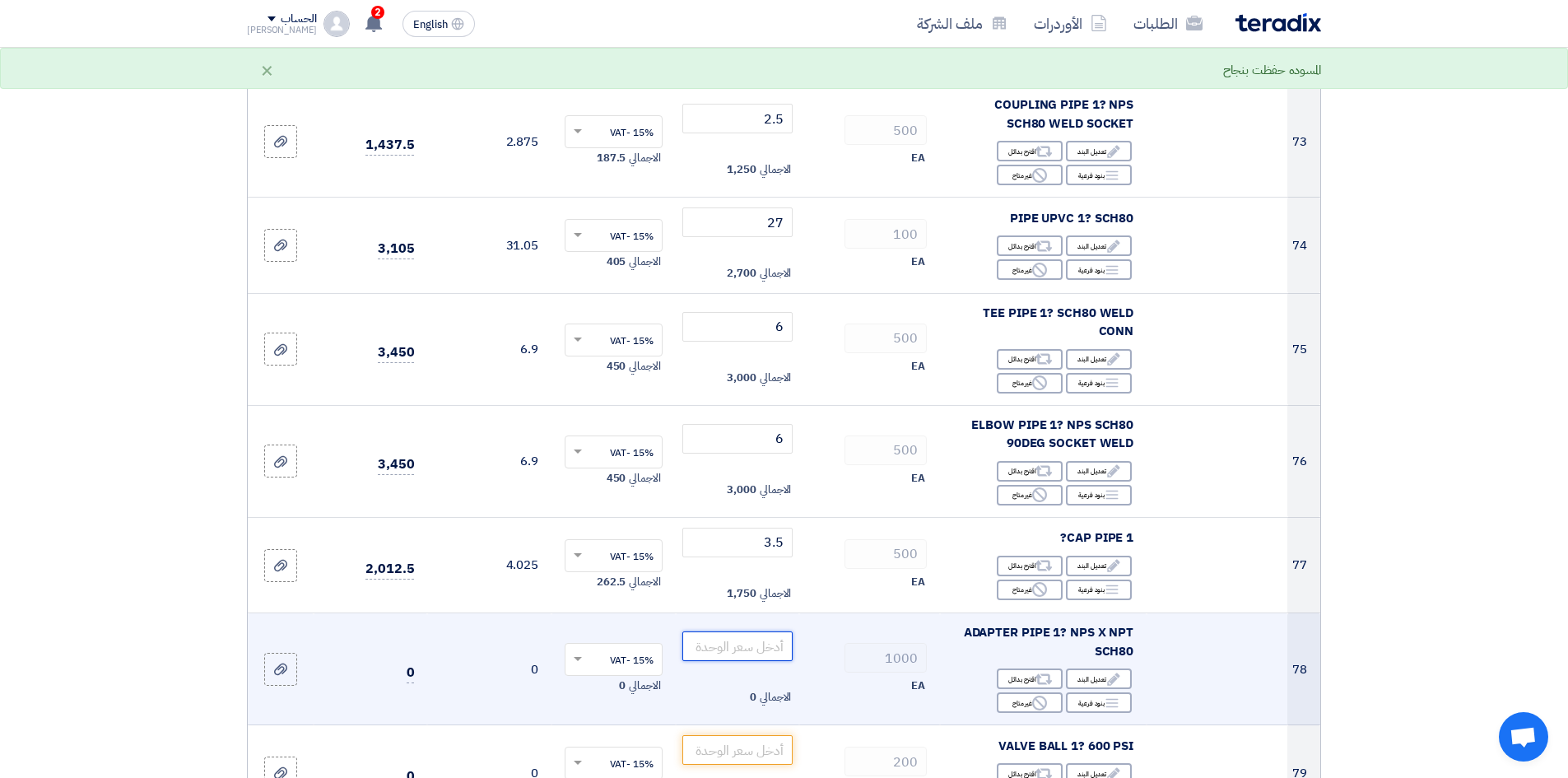
click at [747, 631] on input "number" at bounding box center [738, 646] width 111 height 30
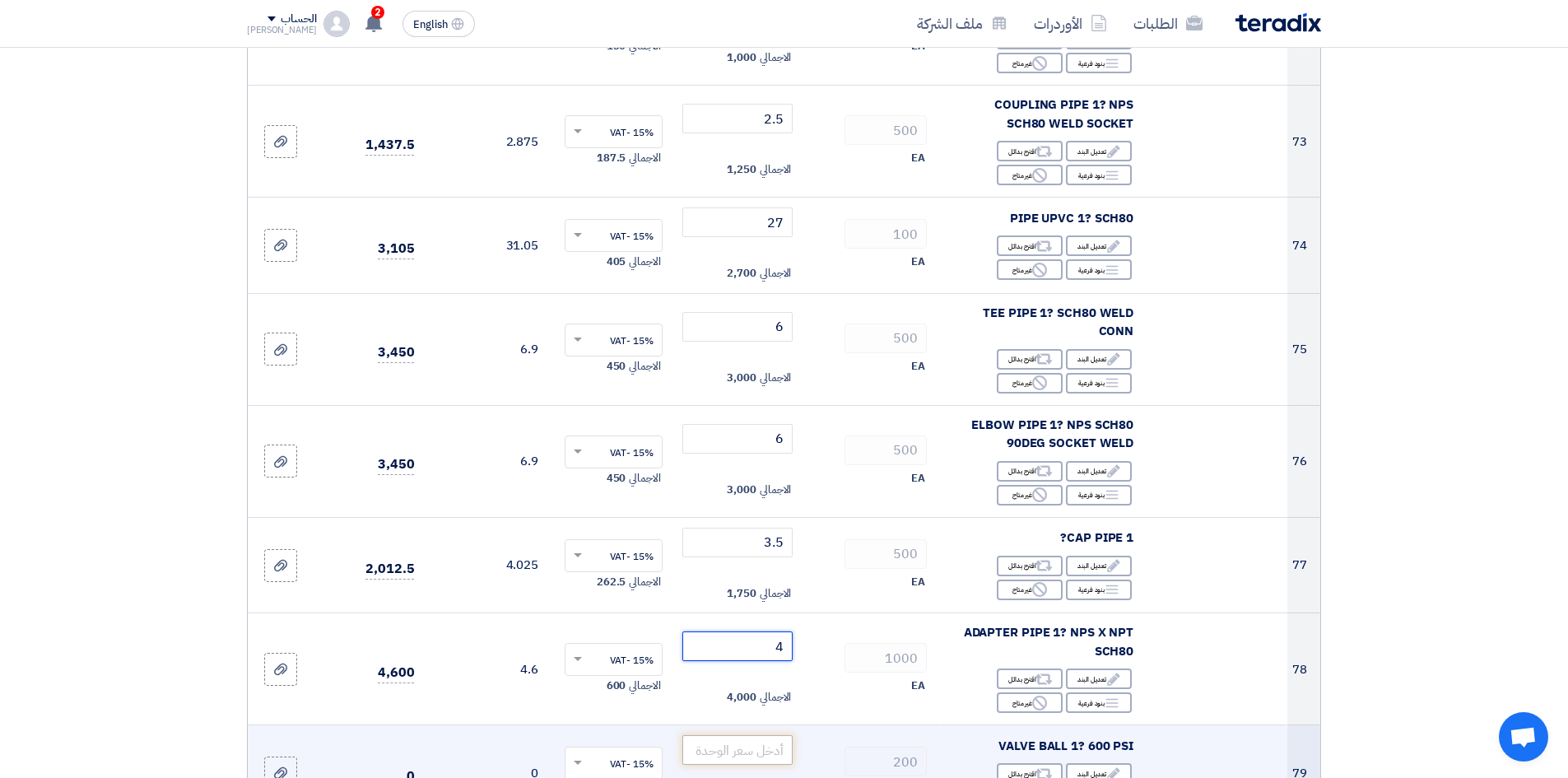
type input "4"
click at [747, 735] on input "number" at bounding box center [738, 750] width 111 height 30
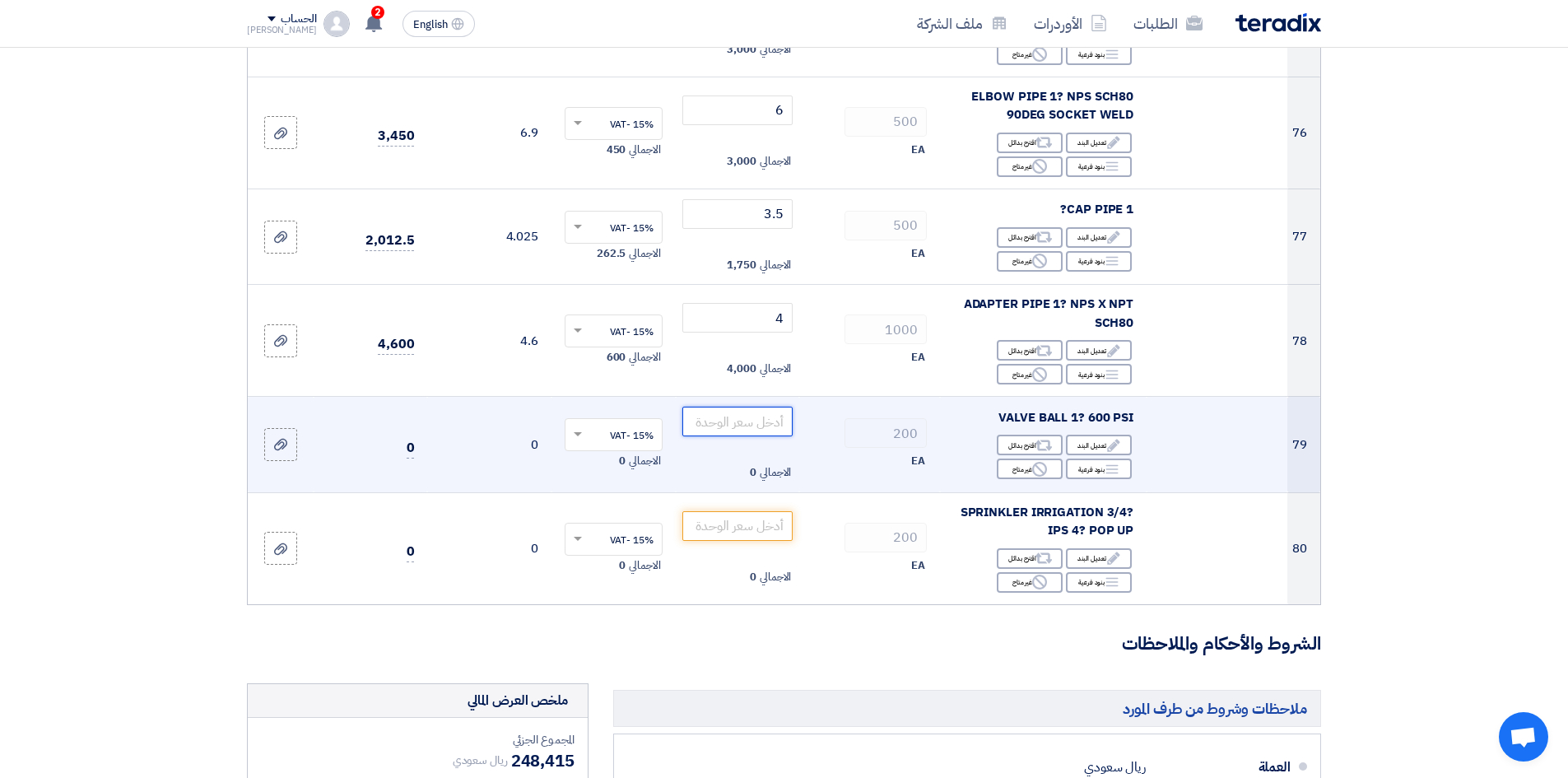
scroll to position [8236, 0]
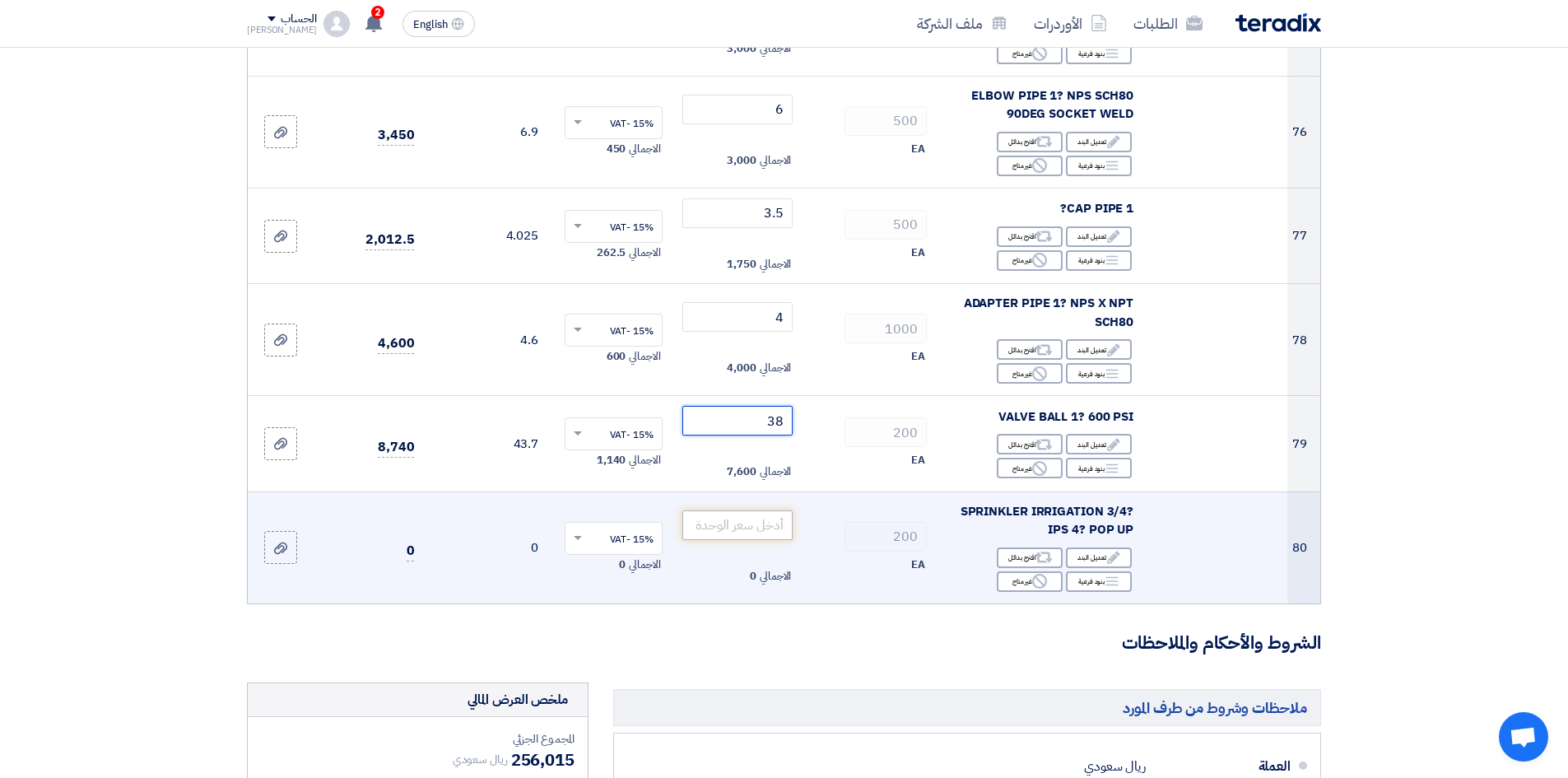
type input "38"
click at [742, 510] on input "number" at bounding box center [738, 525] width 111 height 30
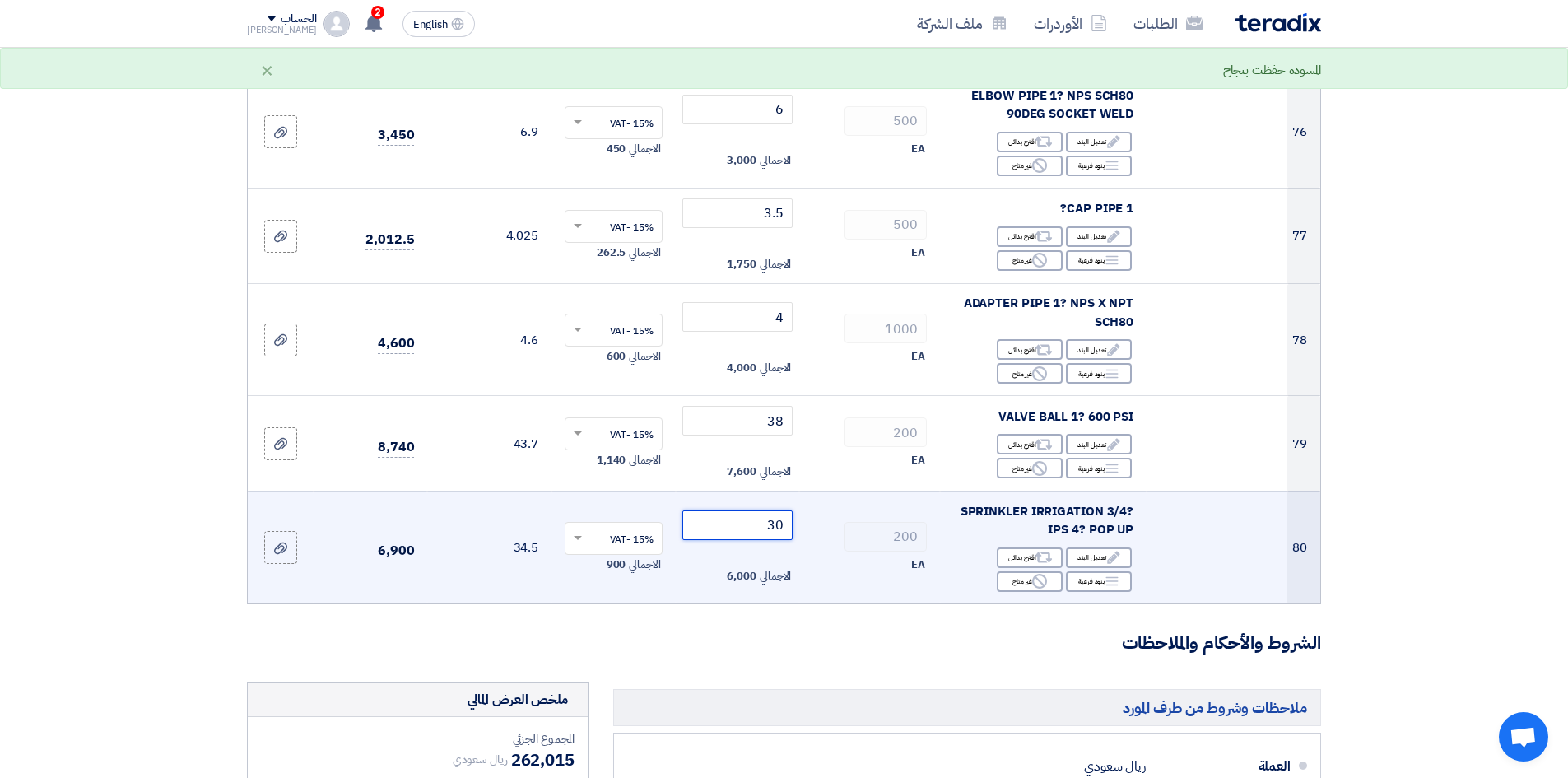
type input "3"
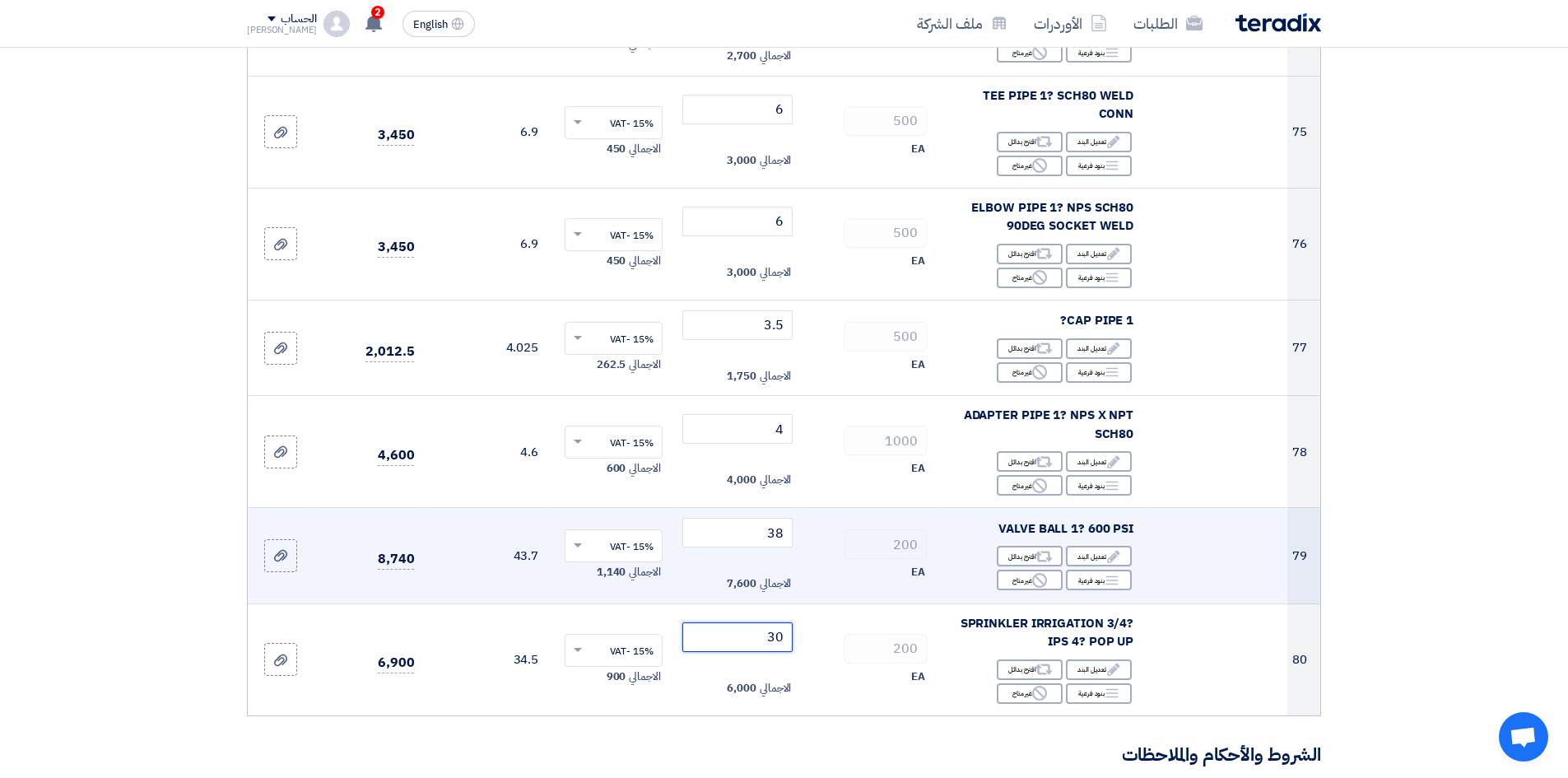
scroll to position [8154, 0]
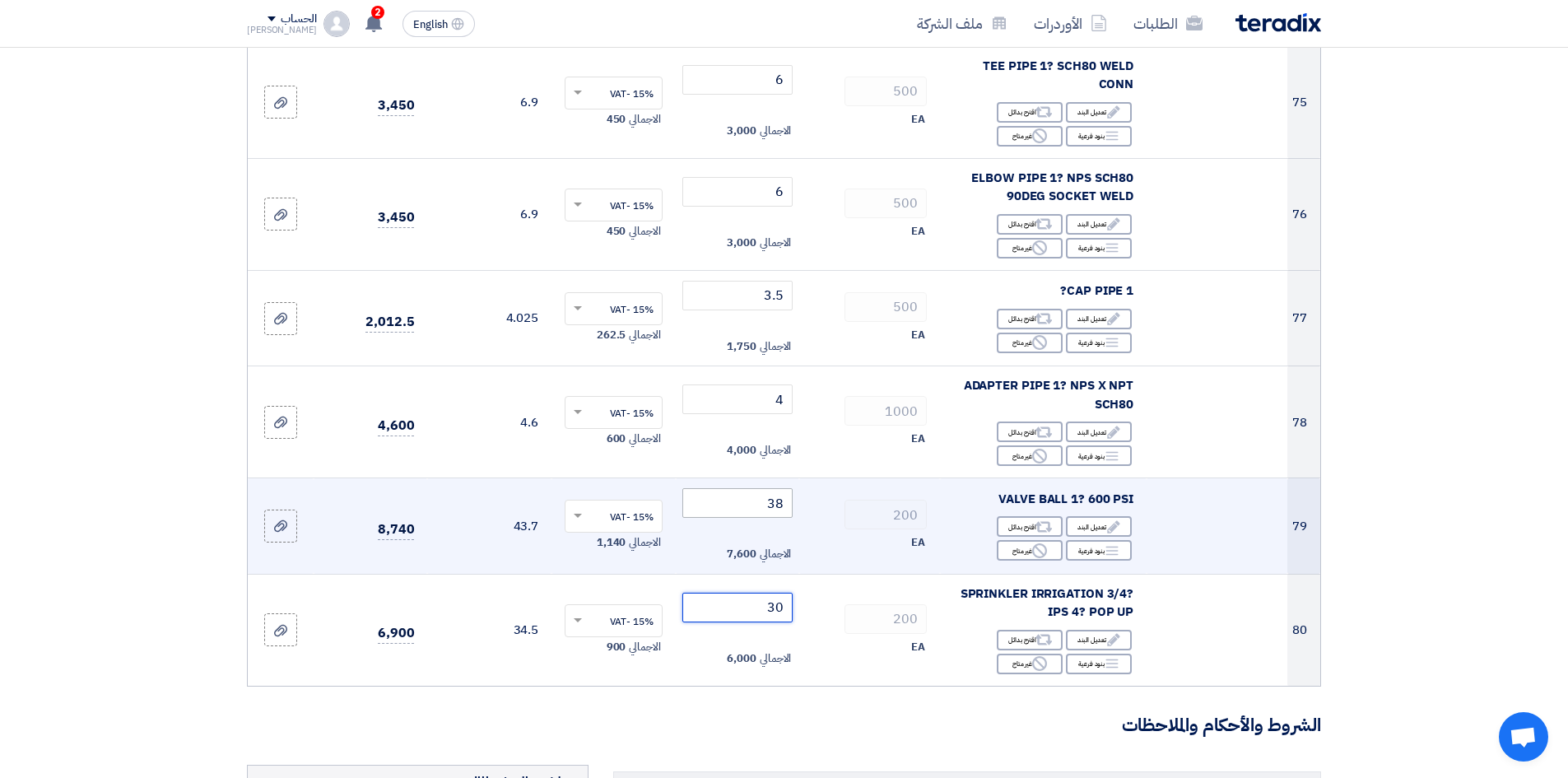
type input "30"
click at [733, 488] on input "38" at bounding box center [738, 503] width 111 height 30
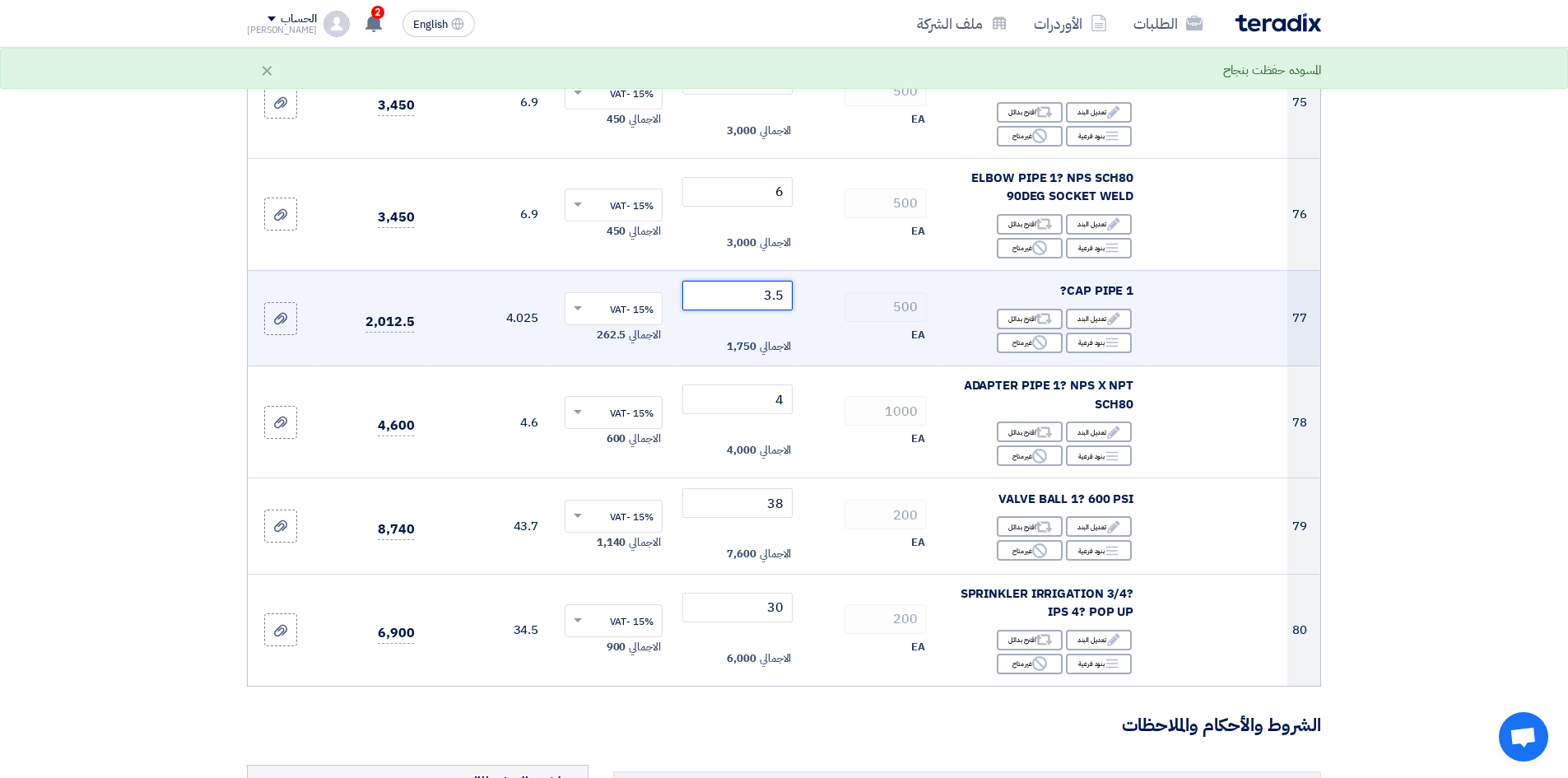
click at [732, 281] on input "3.5" at bounding box center [738, 295] width 111 height 30
type input "3"
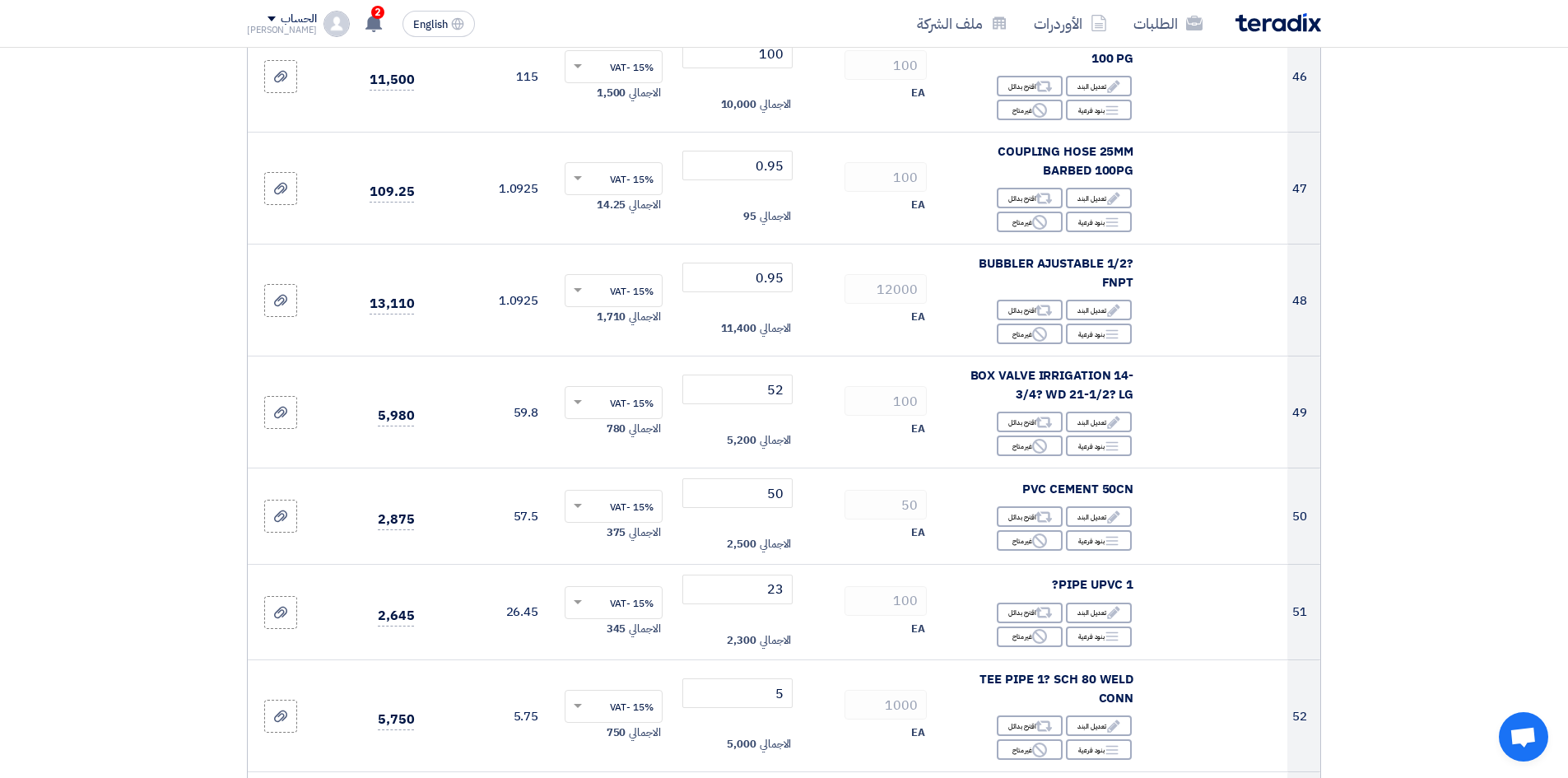
scroll to position [5106, 0]
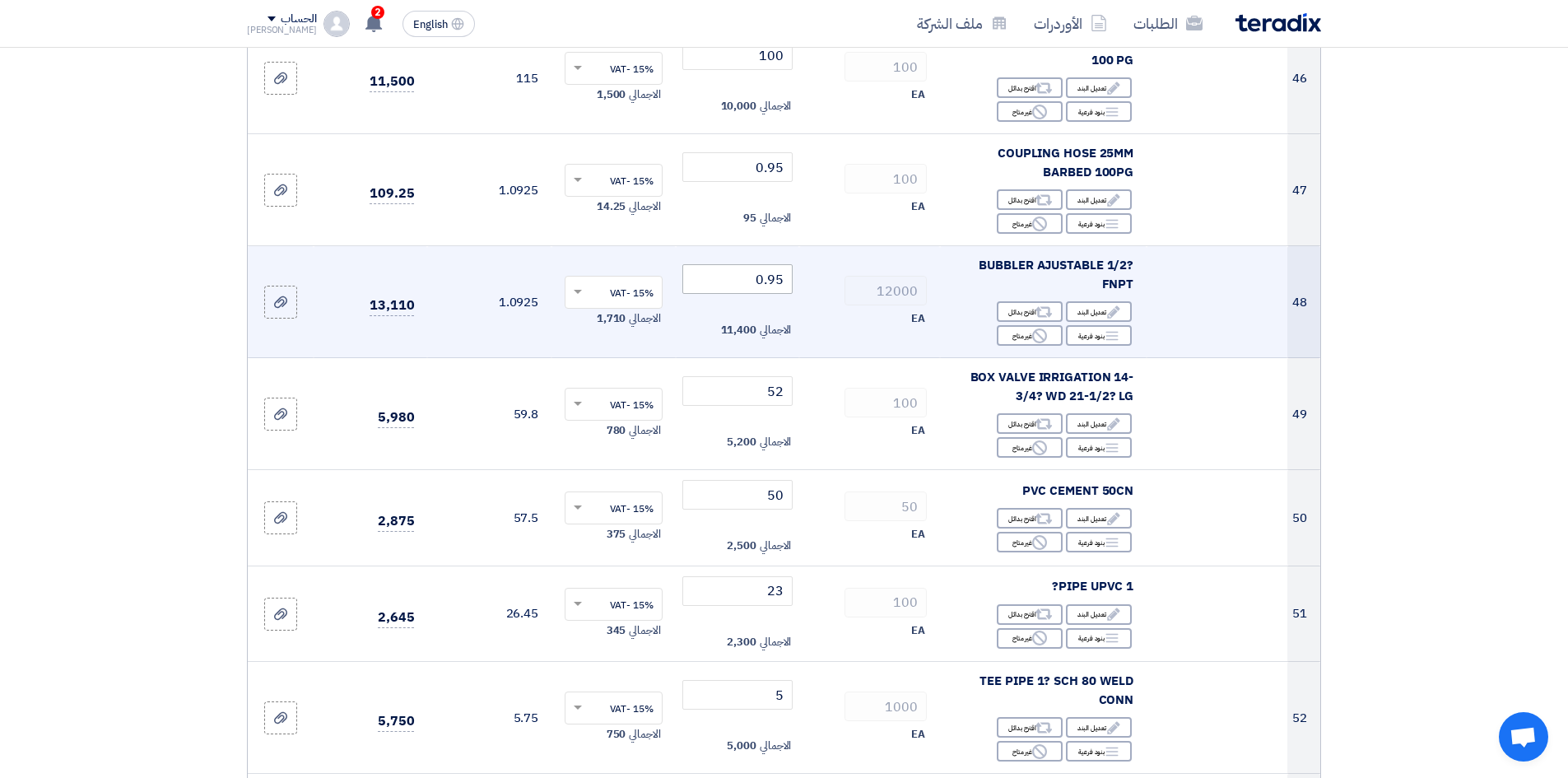
type input "4"
click at [738, 264] on input "0.95" at bounding box center [738, 279] width 111 height 30
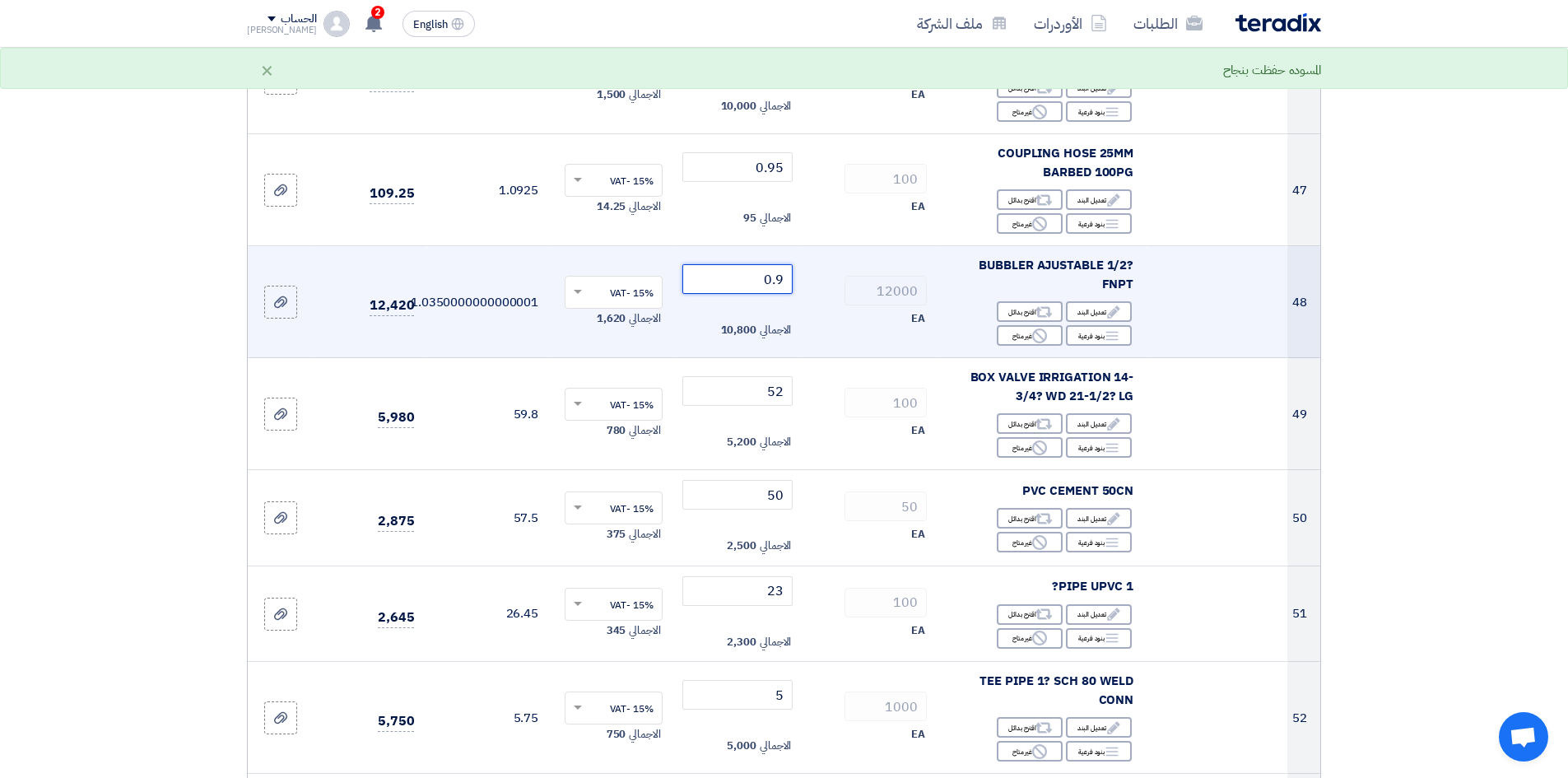
type input "0"
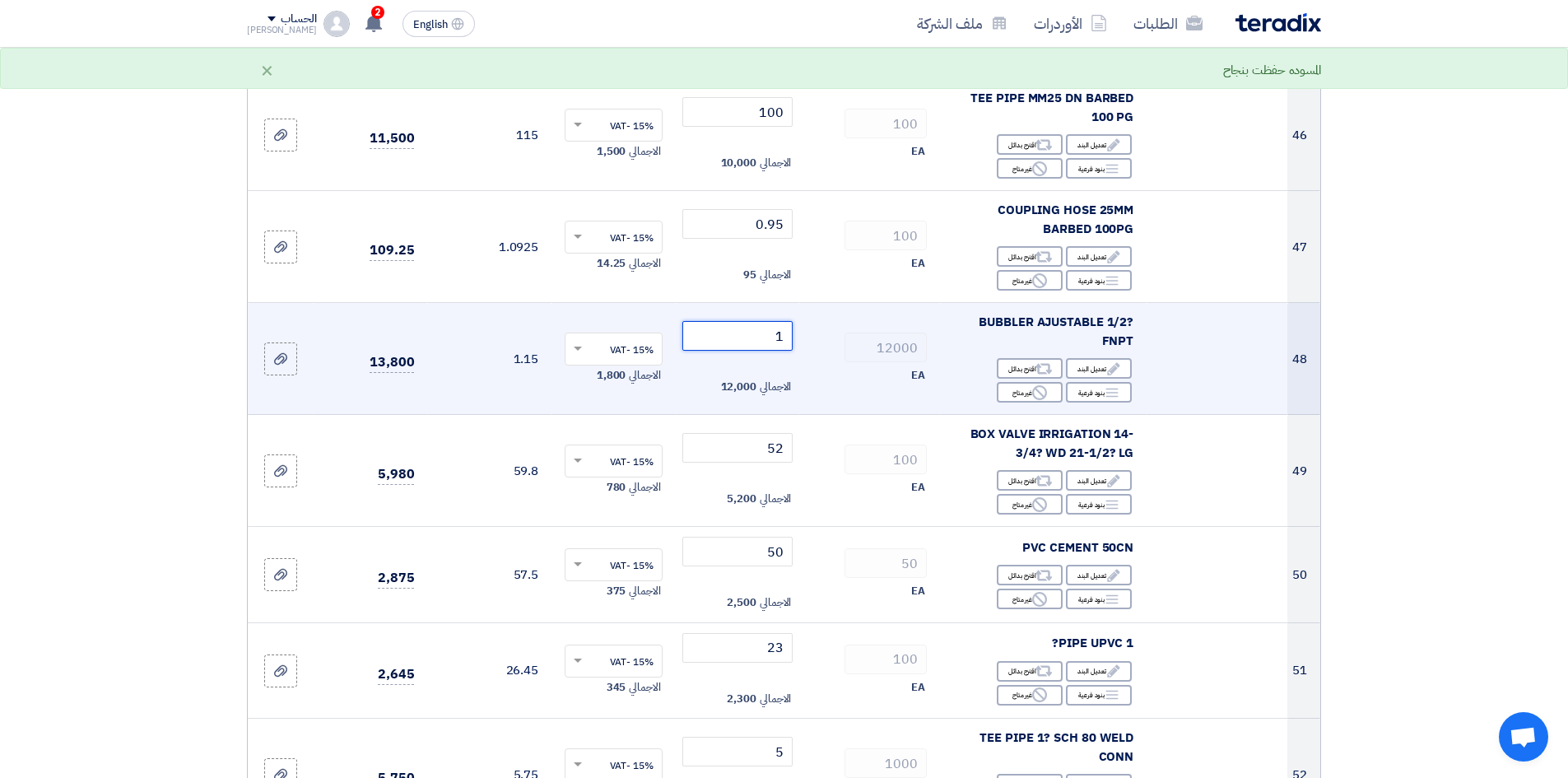
scroll to position [5023, 0]
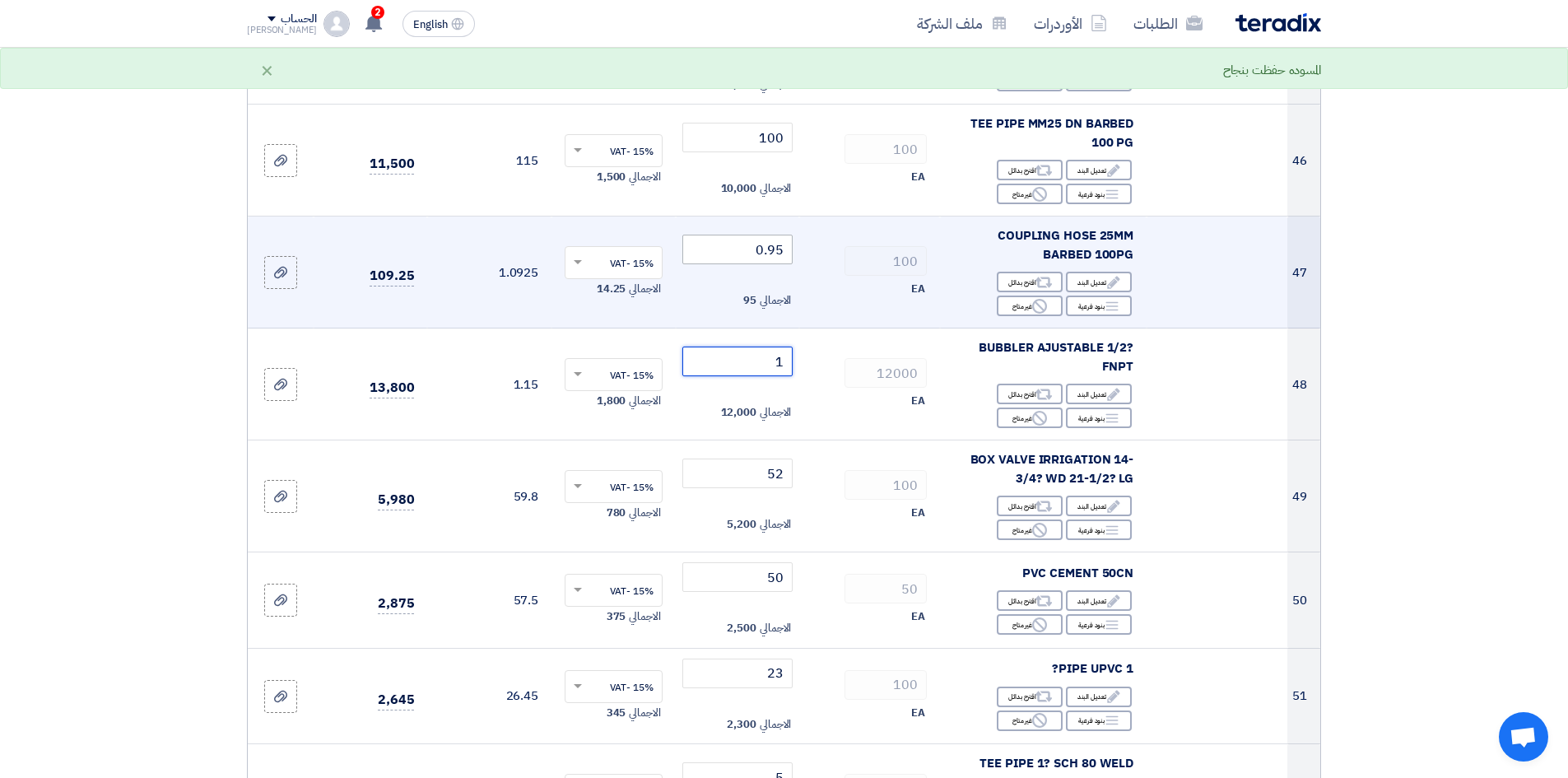
type input "1"
click at [747, 235] on input "0.95" at bounding box center [738, 250] width 111 height 30
type input "0"
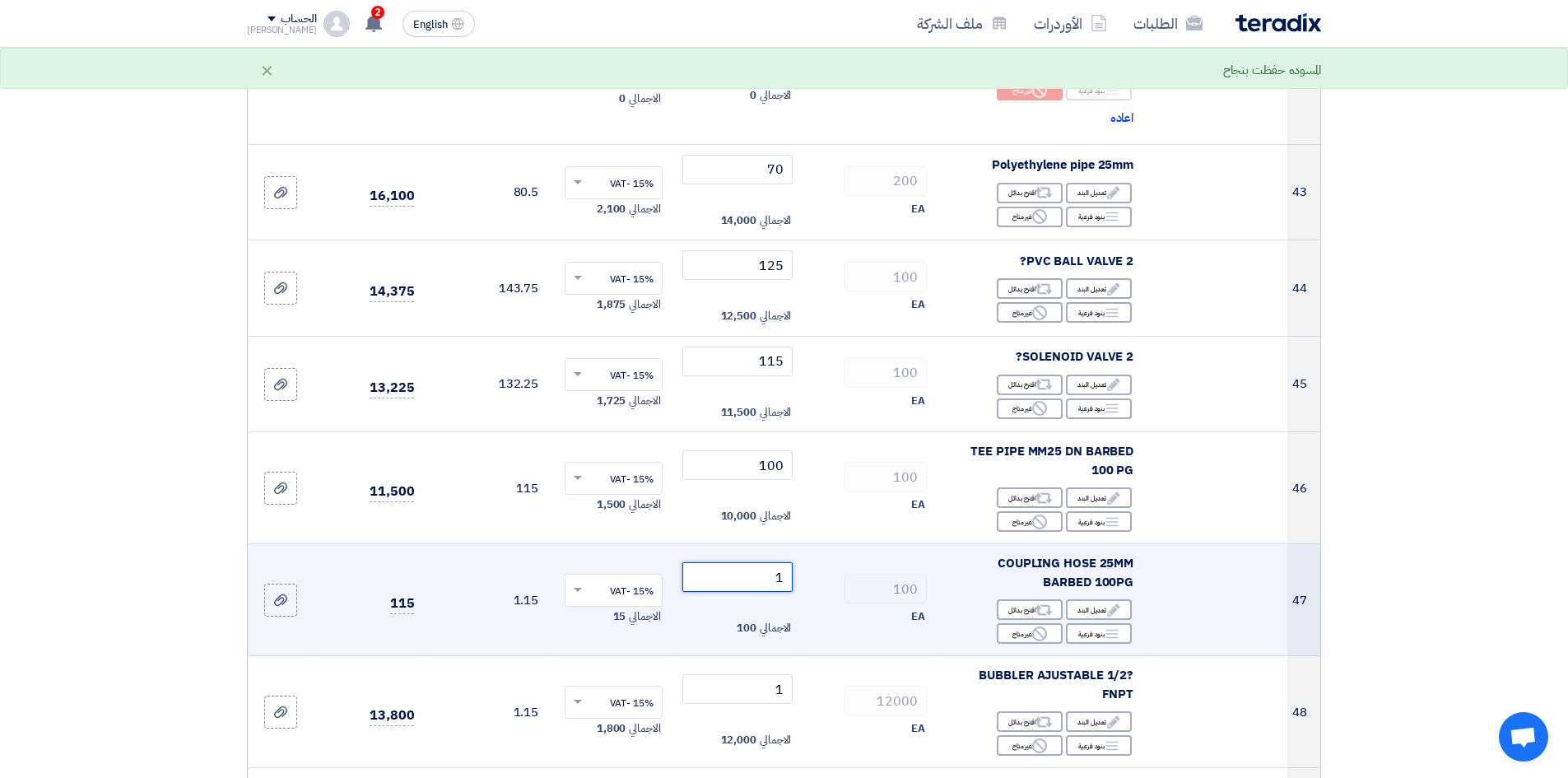
scroll to position [4694, 0]
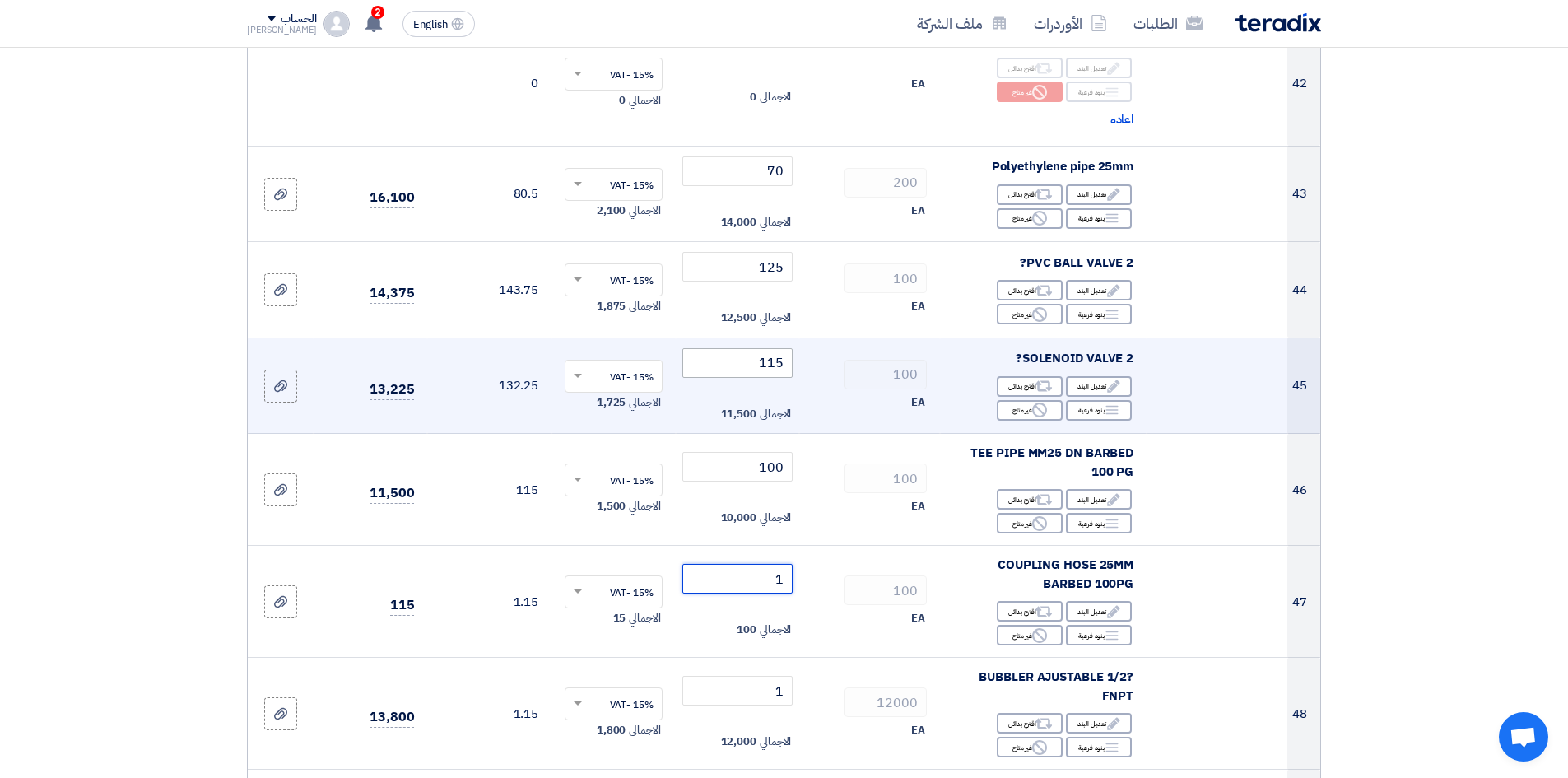
type input "1"
click at [735, 348] on input "115" at bounding box center [738, 363] width 111 height 30
type input "1"
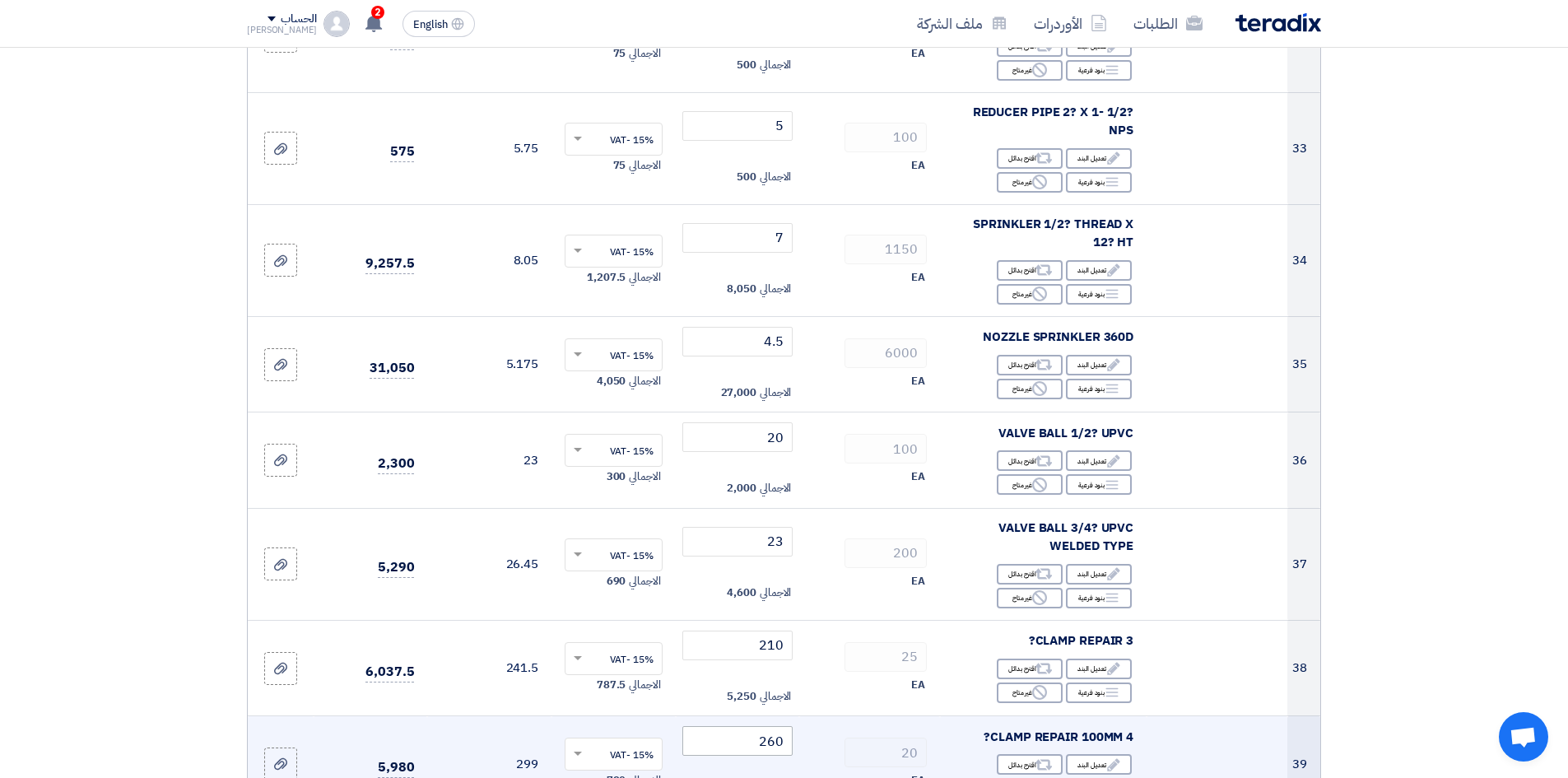
scroll to position [3706, 0]
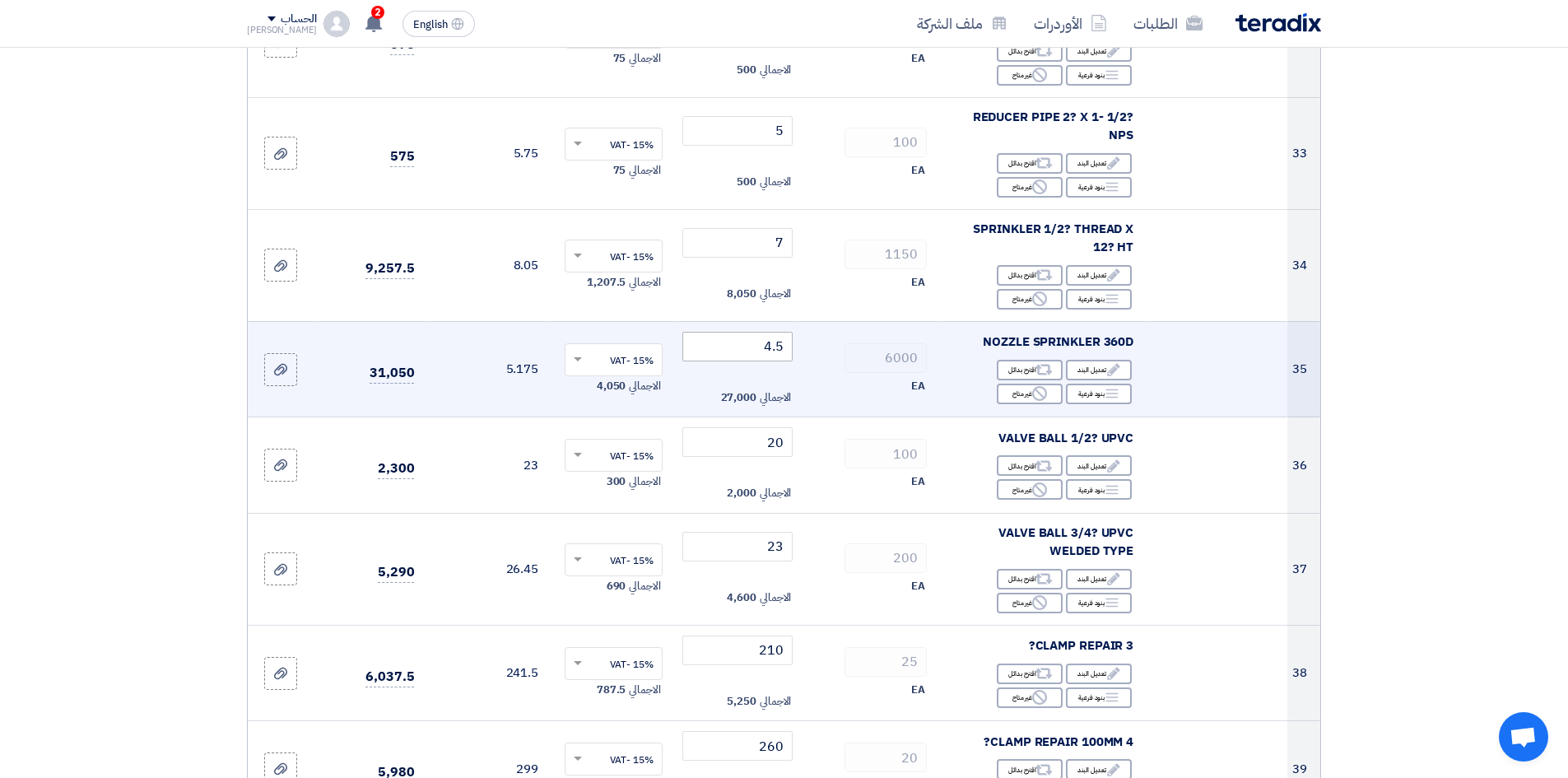
type input "120"
click at [750, 332] on input "4.5" at bounding box center [738, 346] width 111 height 30
type input "4"
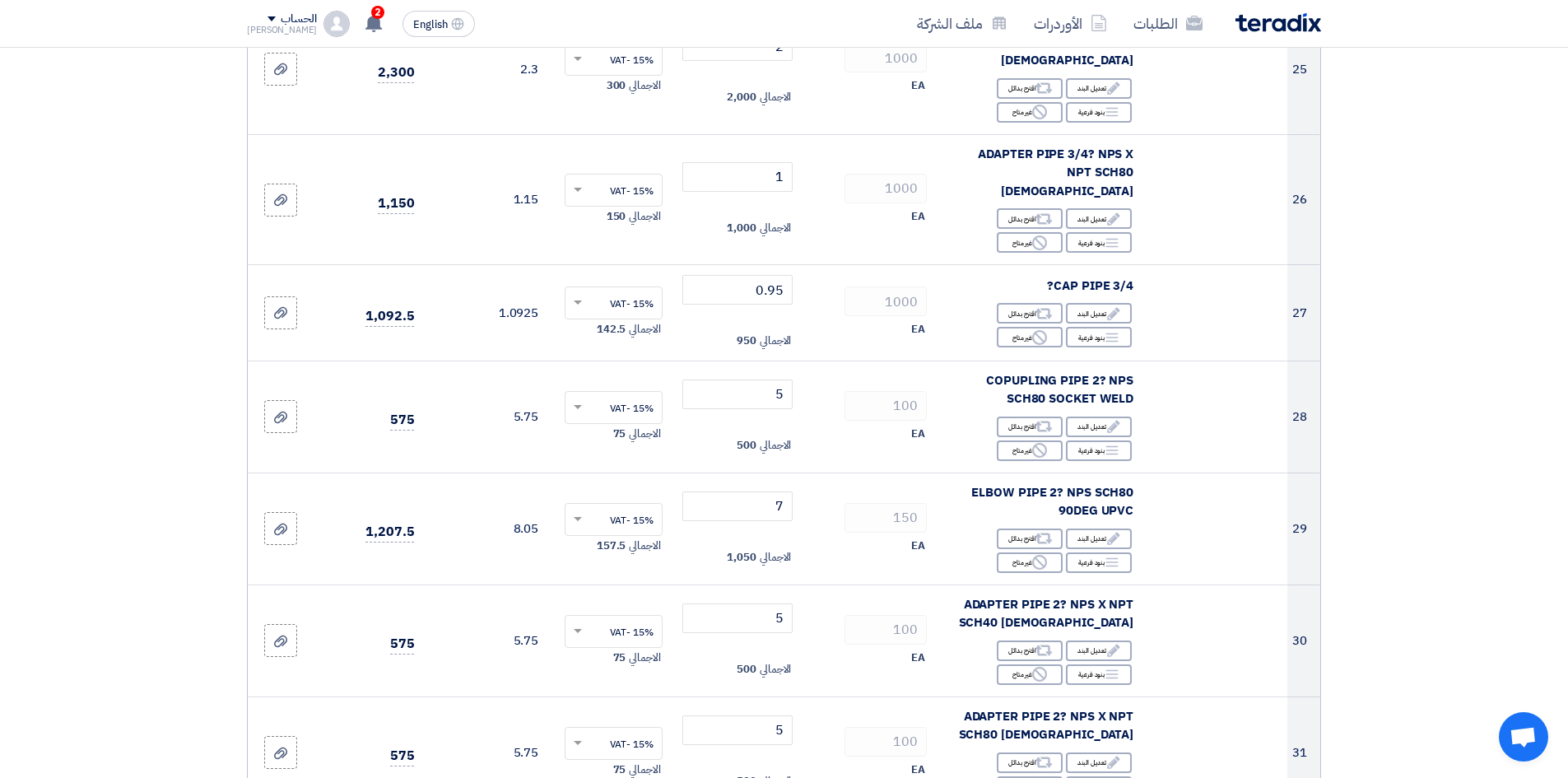
scroll to position [2800, 0]
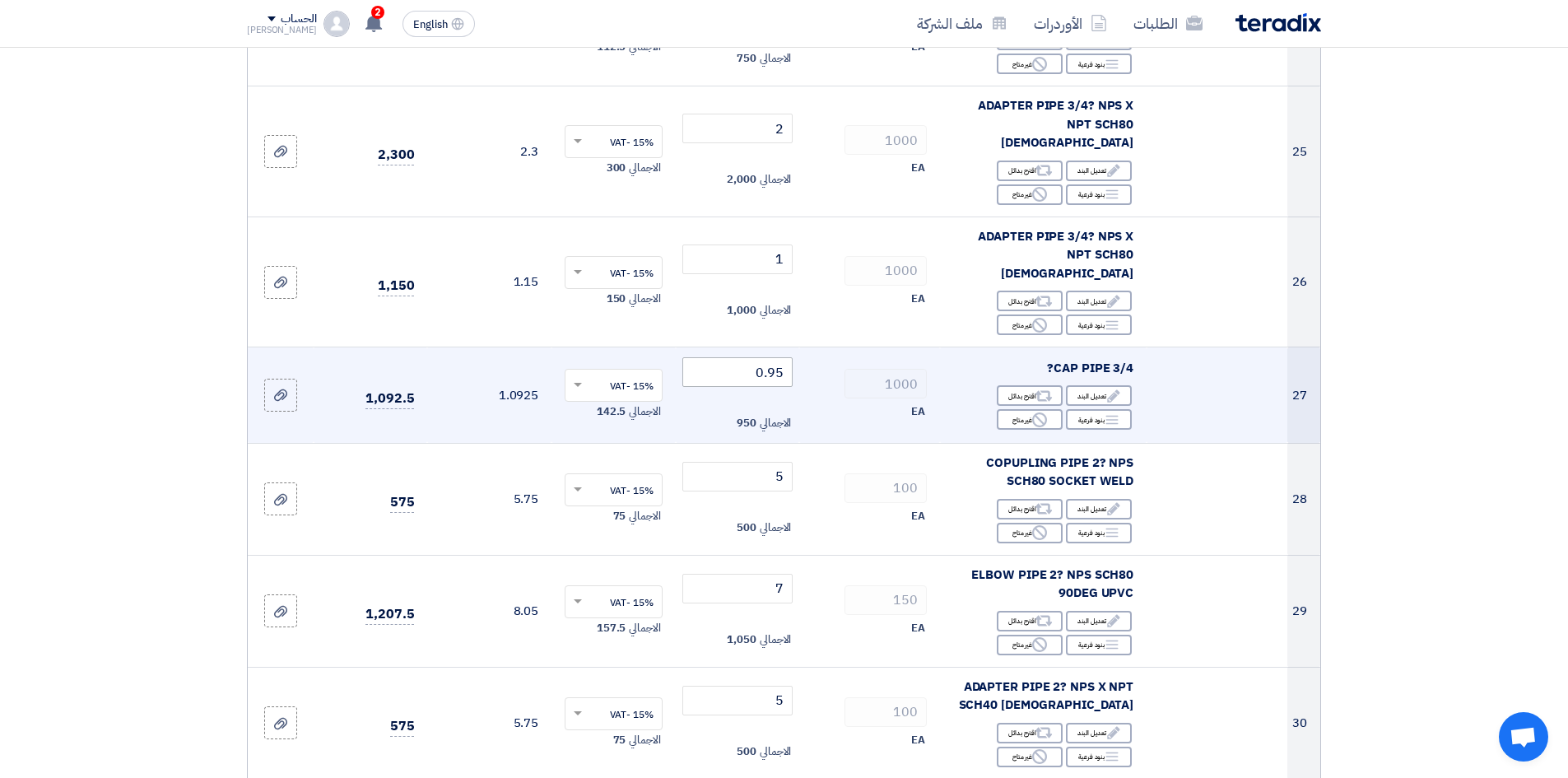
type input "5.5"
click at [740, 357] on input "0.95" at bounding box center [738, 372] width 111 height 30
type input "0"
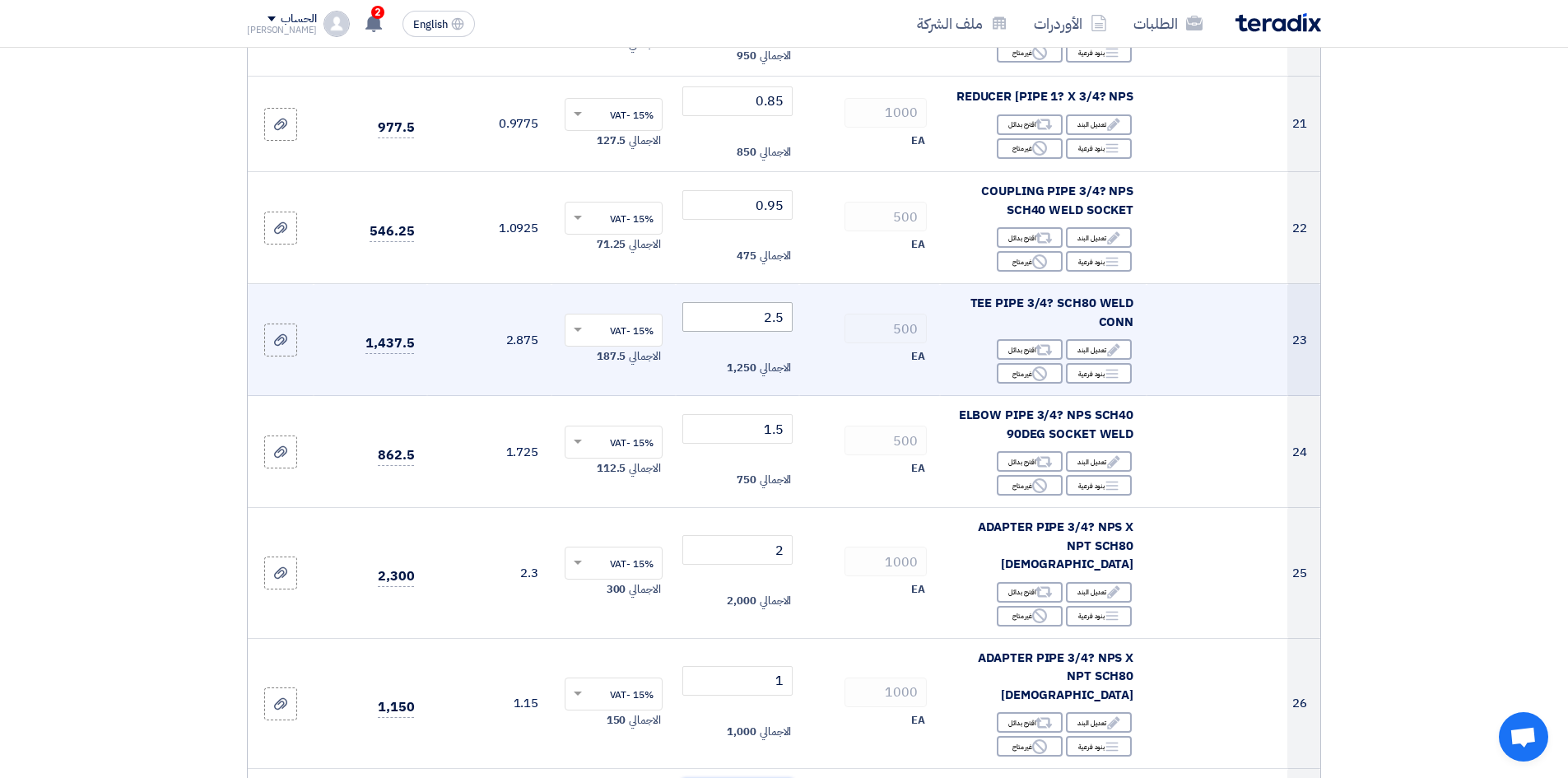
scroll to position [2306, 0]
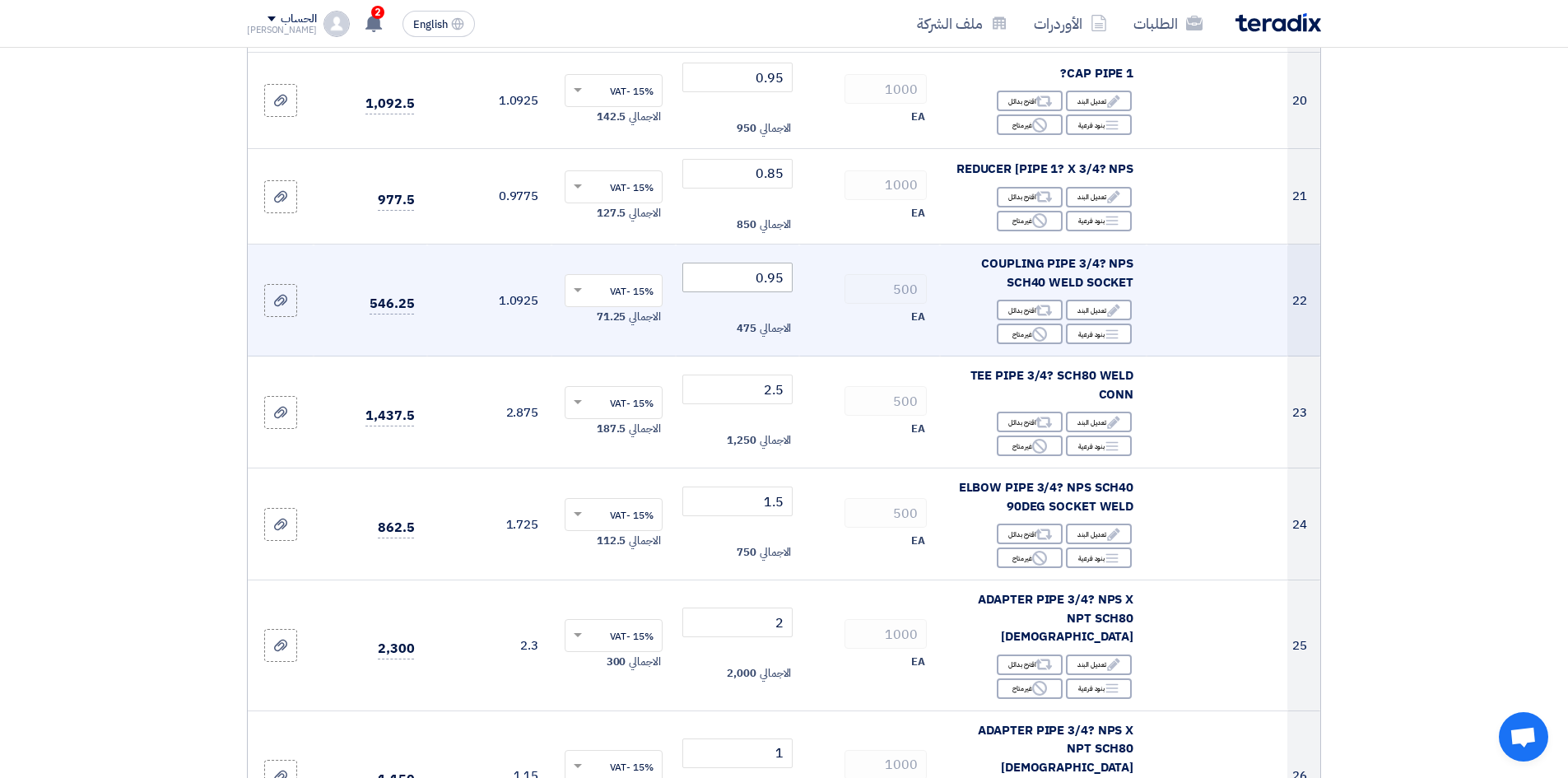
type input "1"
click at [742, 278] on input "0.95" at bounding box center [738, 277] width 111 height 30
type input "0"
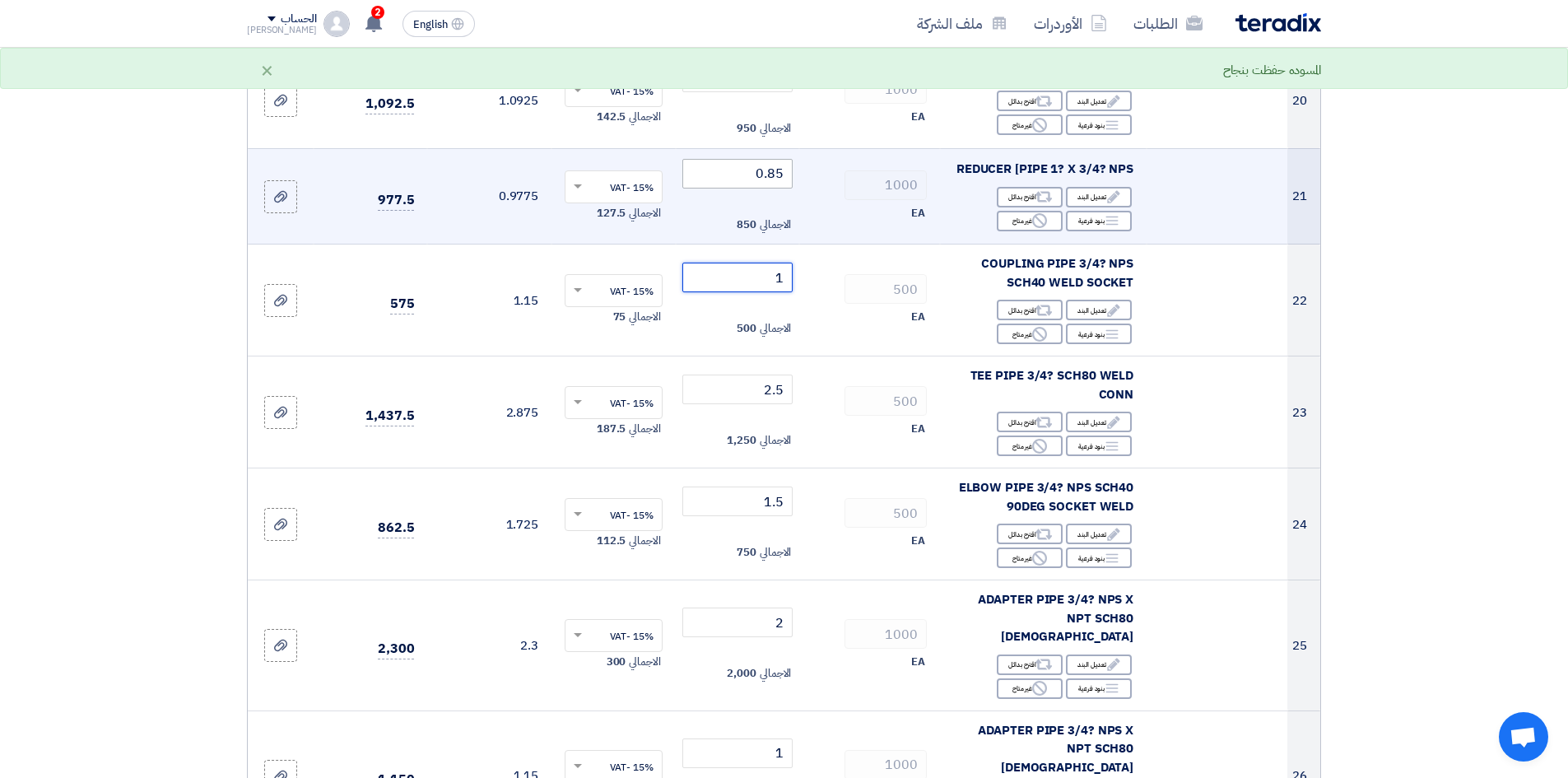
type input "1"
click at [732, 187] on input "0.85" at bounding box center [738, 173] width 111 height 30
type input "0"
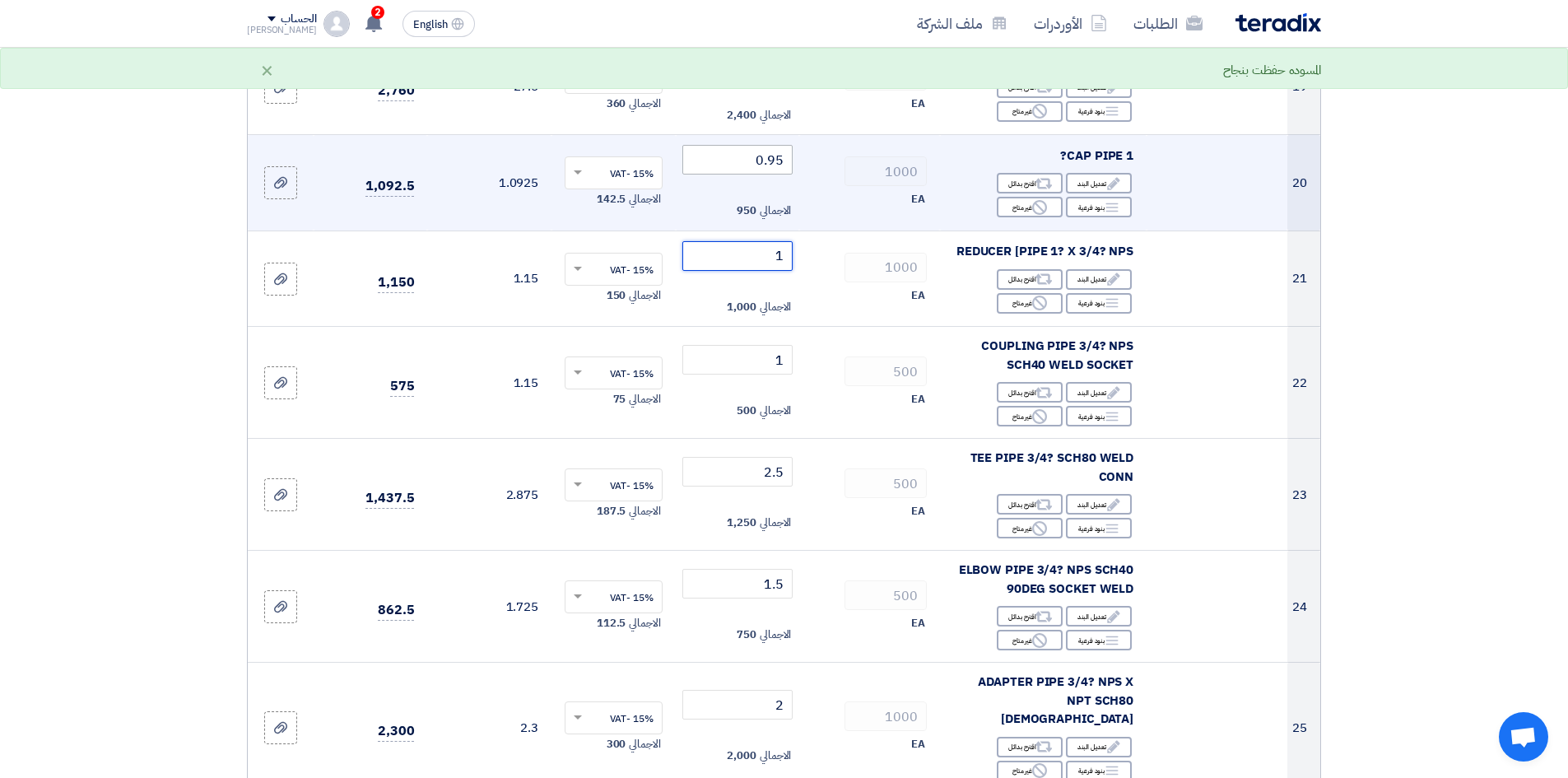
type input "1"
click at [738, 168] on input "0.95" at bounding box center [738, 159] width 111 height 30
type input "0"
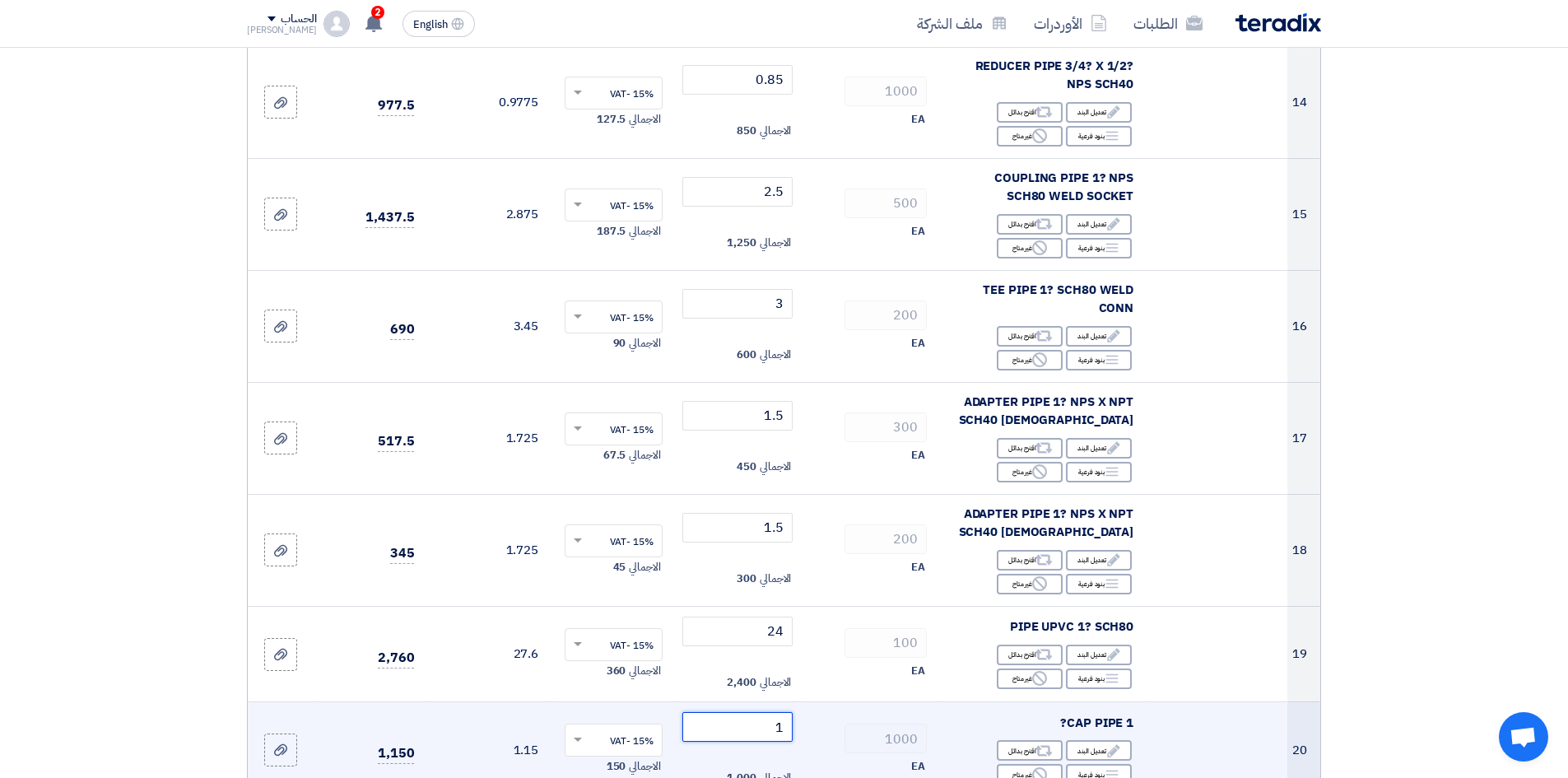
scroll to position [1482, 0]
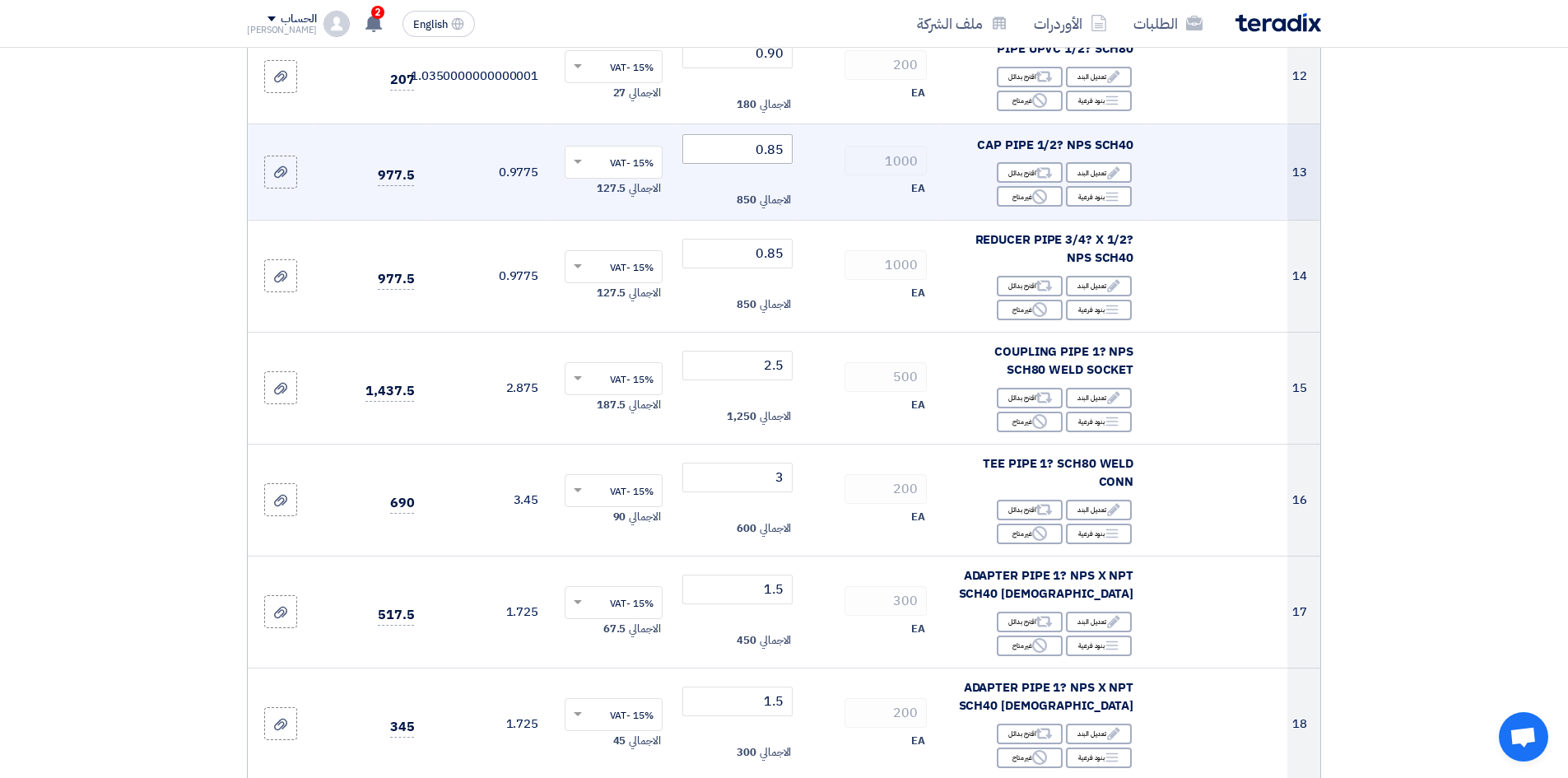
type input "1"
click at [742, 152] on input "0.85" at bounding box center [738, 148] width 111 height 30
type input "0"
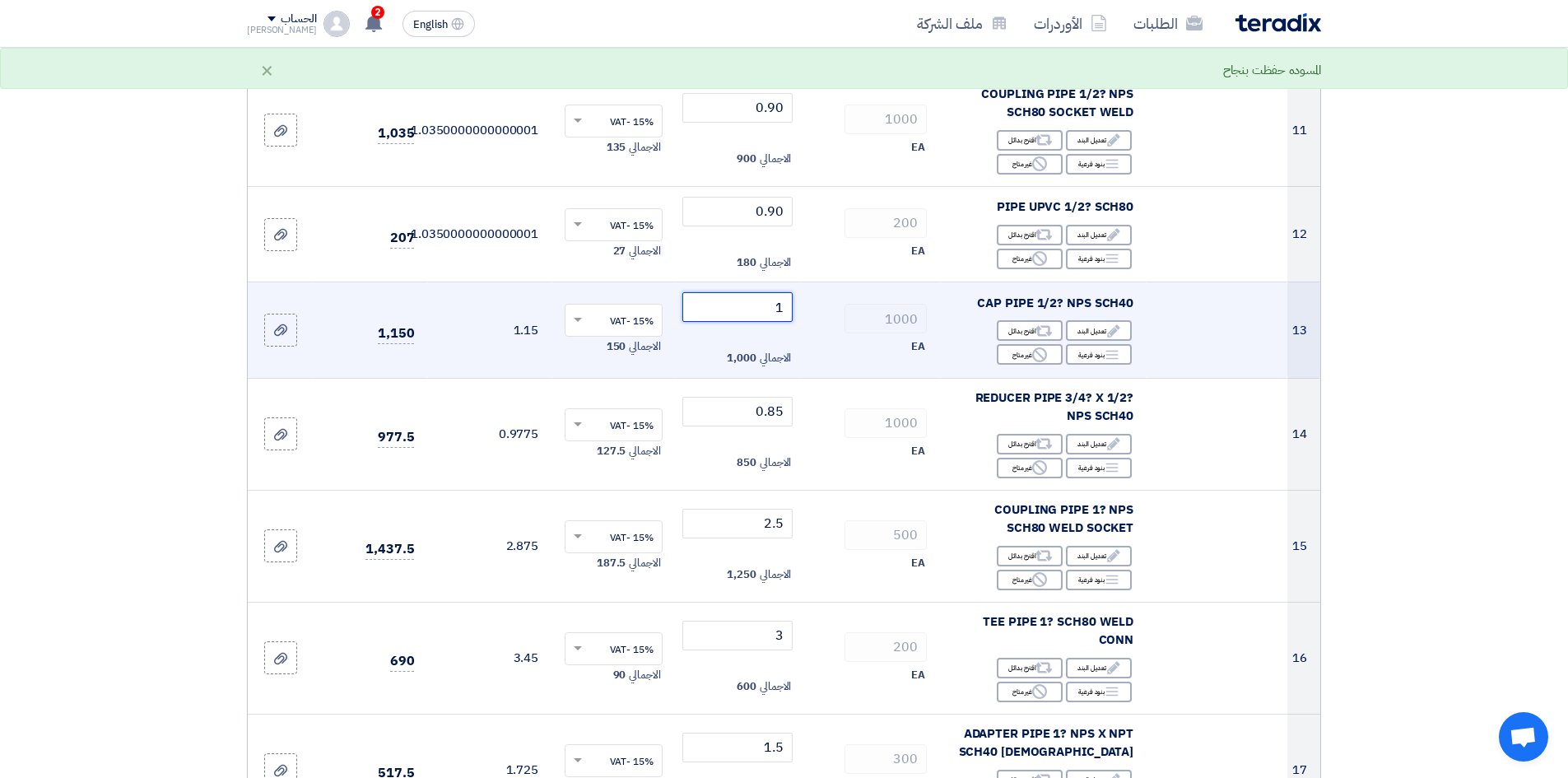
scroll to position [1317, 0]
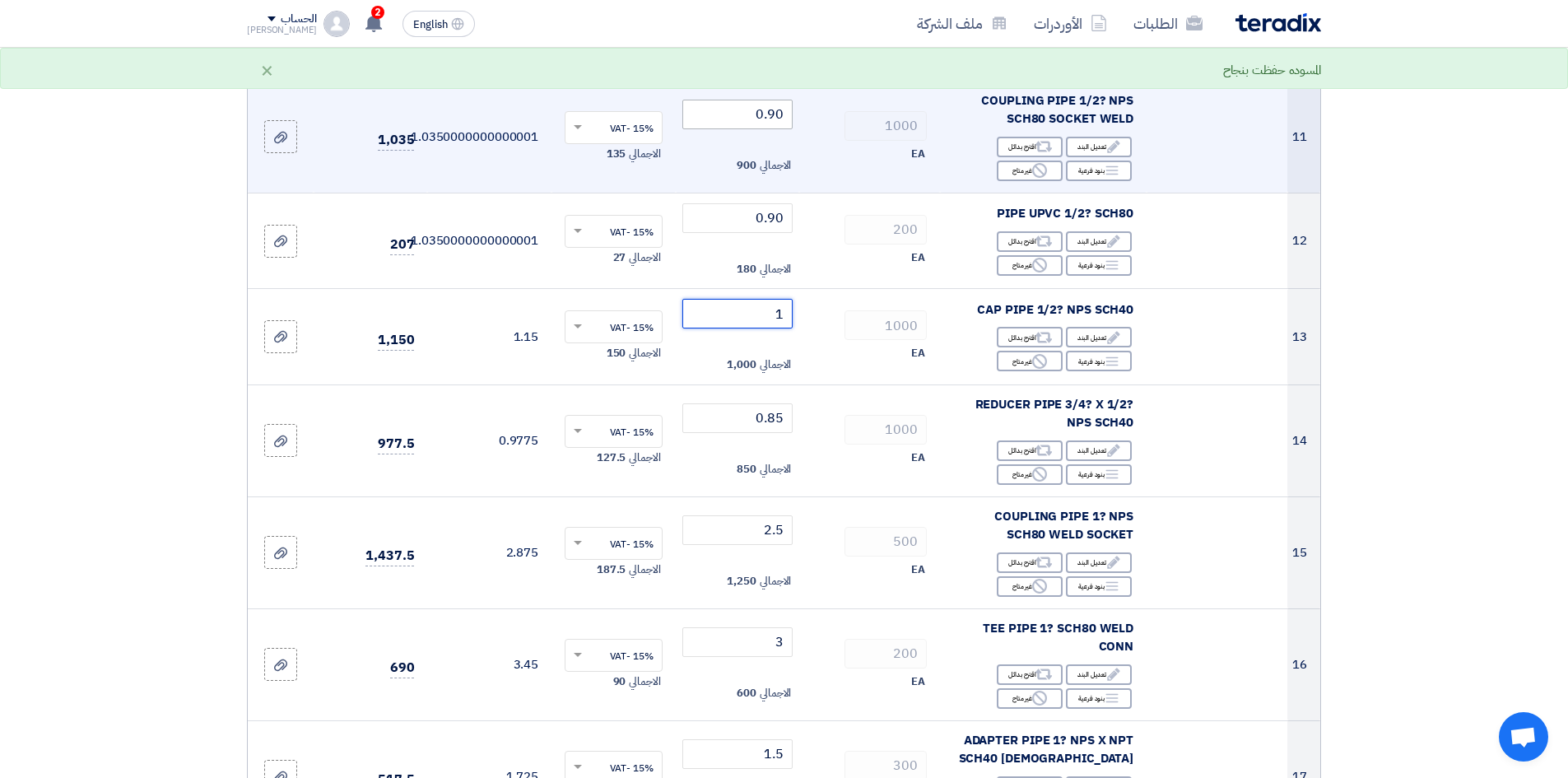
type input "1"
click at [743, 123] on input "0.90" at bounding box center [738, 114] width 111 height 30
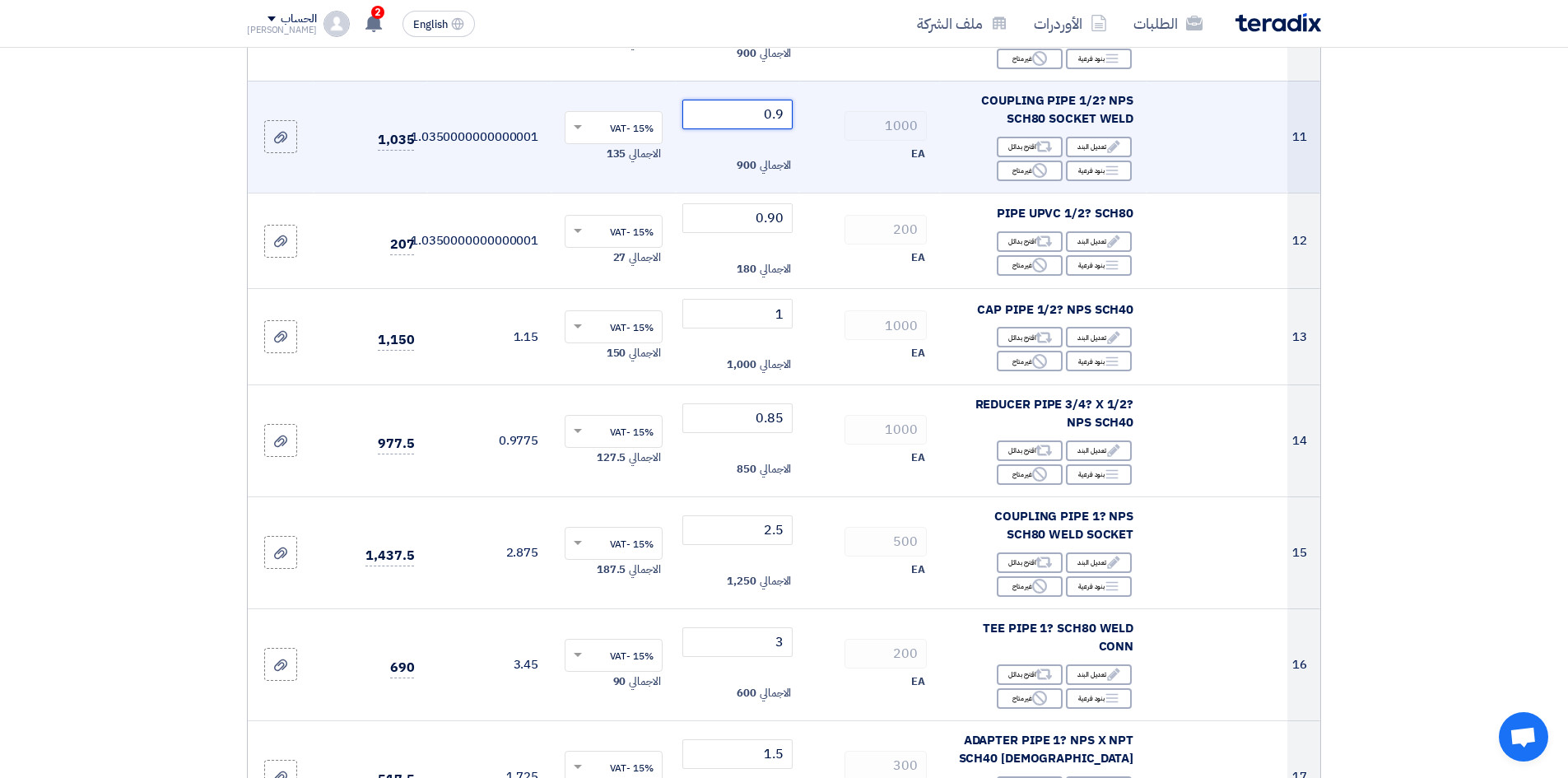
type input "0"
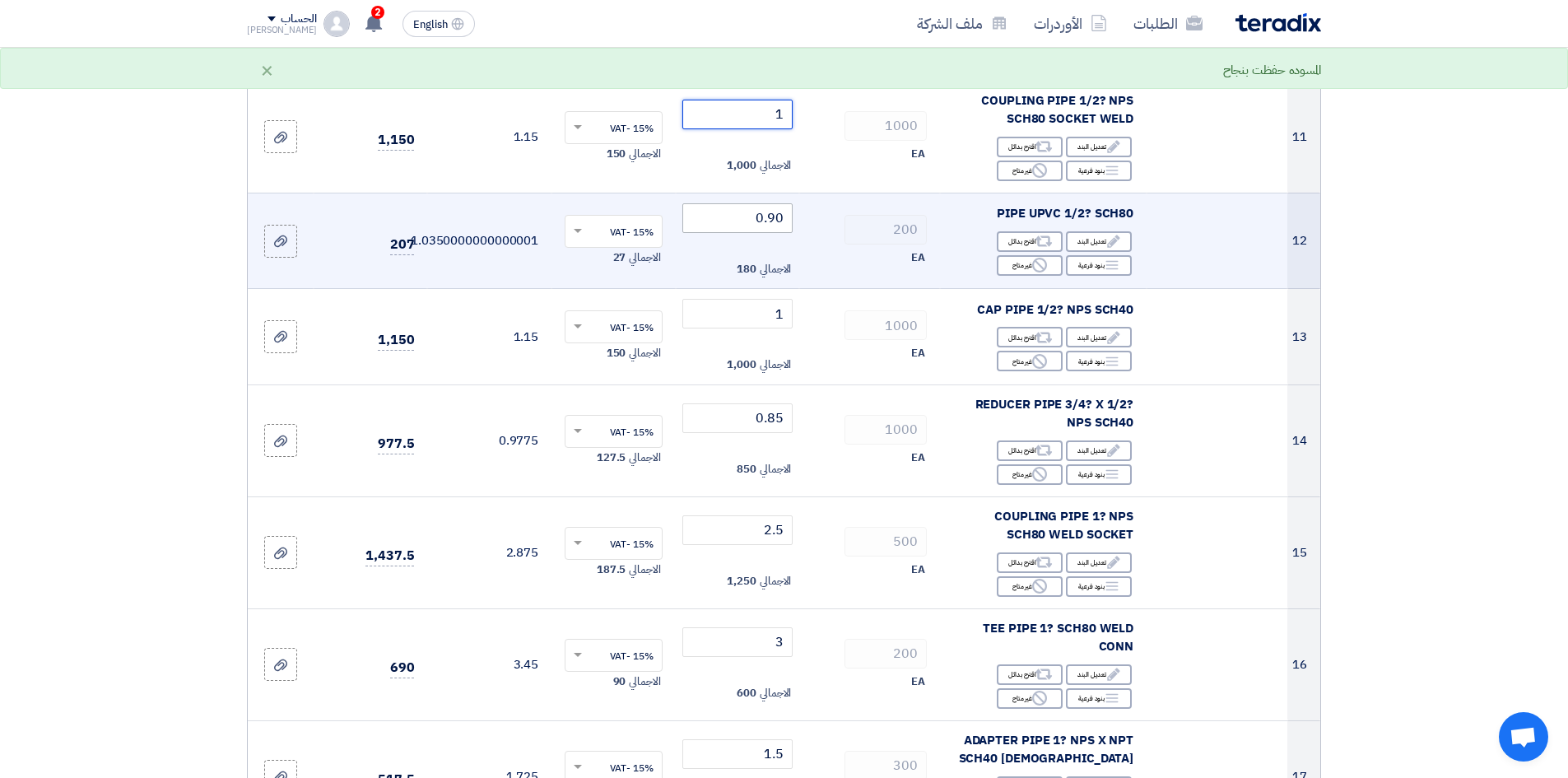
type input "1"
click at [746, 226] on input "0.90" at bounding box center [738, 218] width 111 height 30
type input "0"
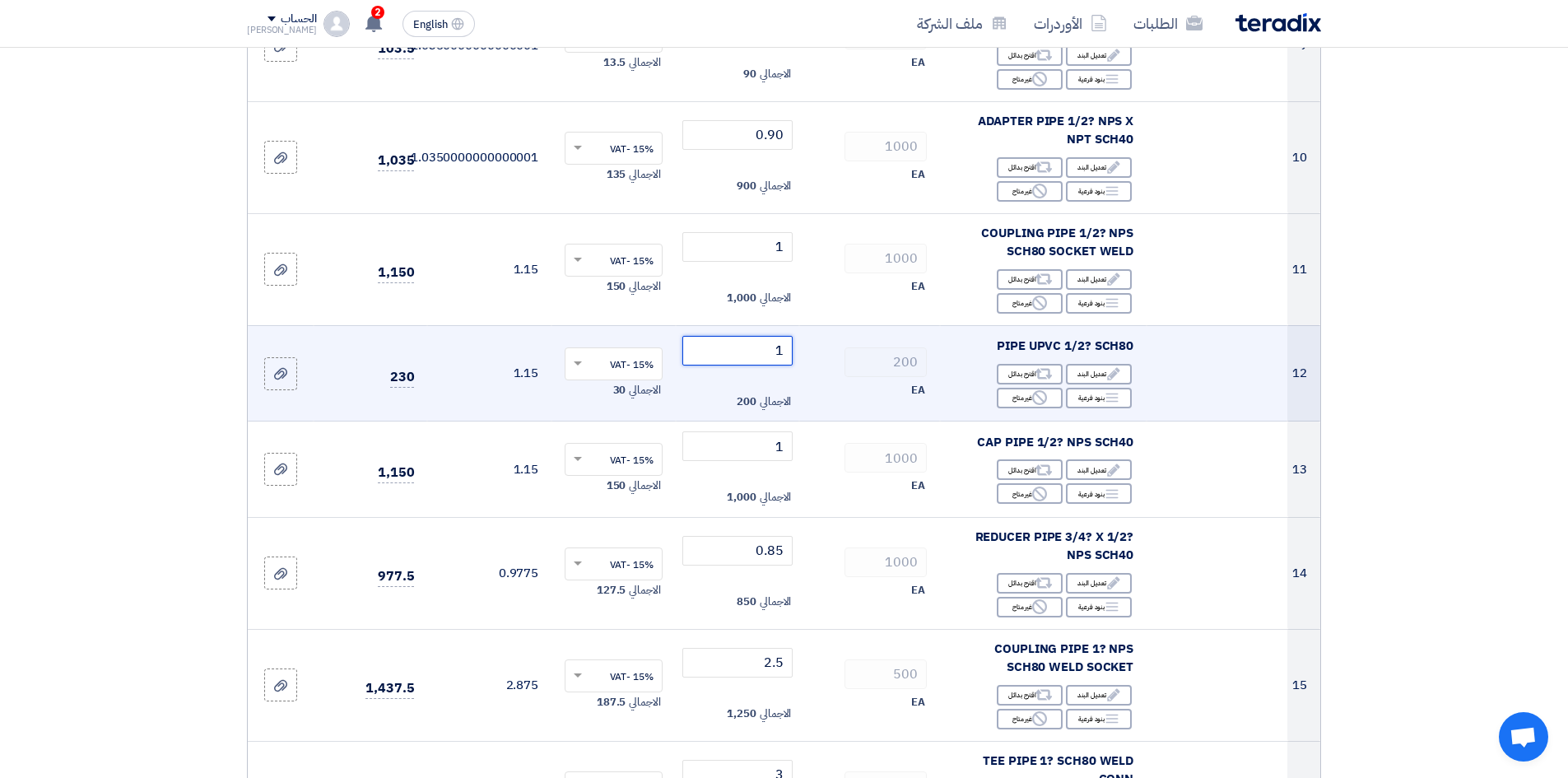
scroll to position [1153, 0]
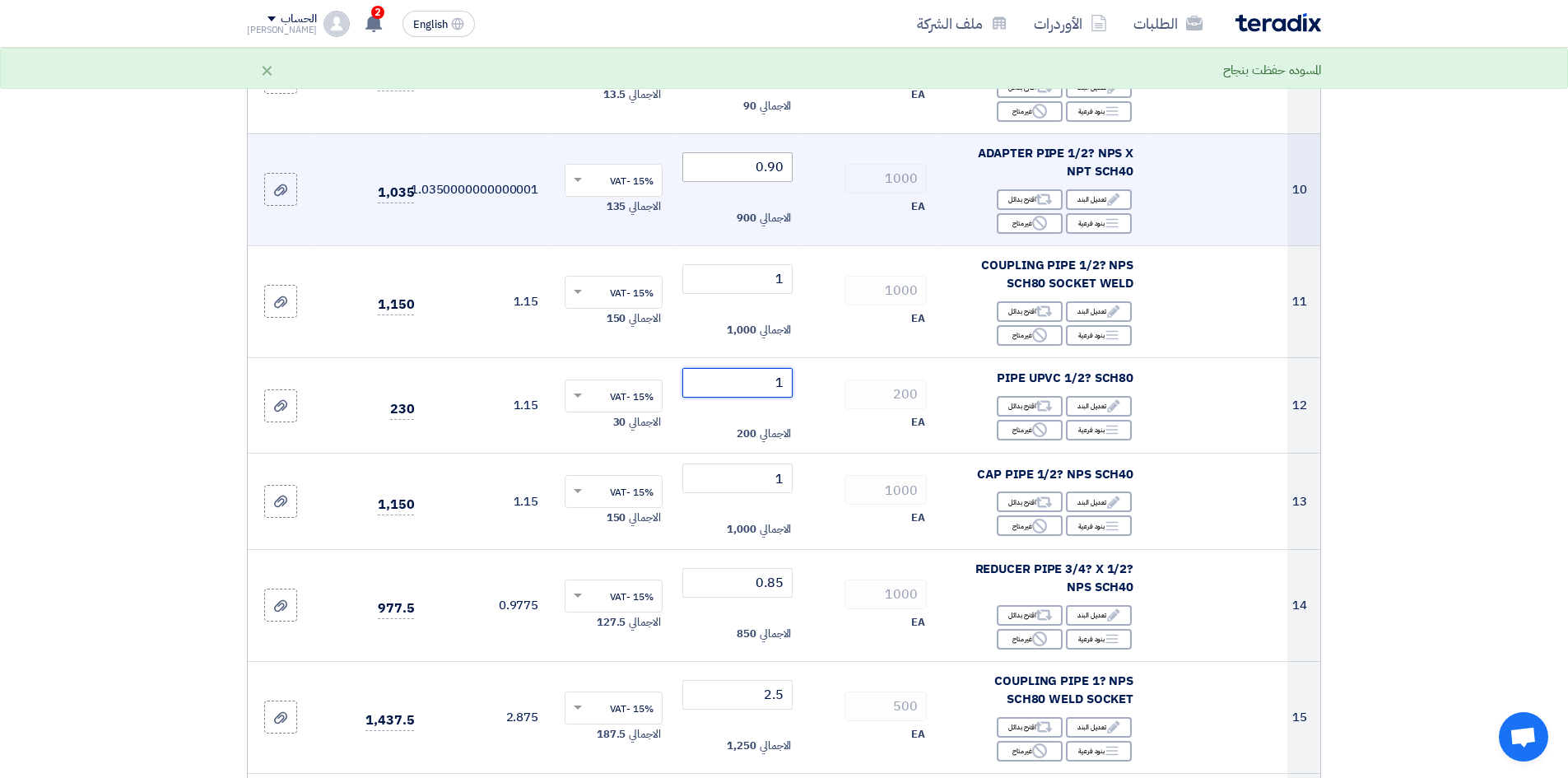
type input "1"
click at [748, 170] on input "0.90" at bounding box center [738, 167] width 111 height 30
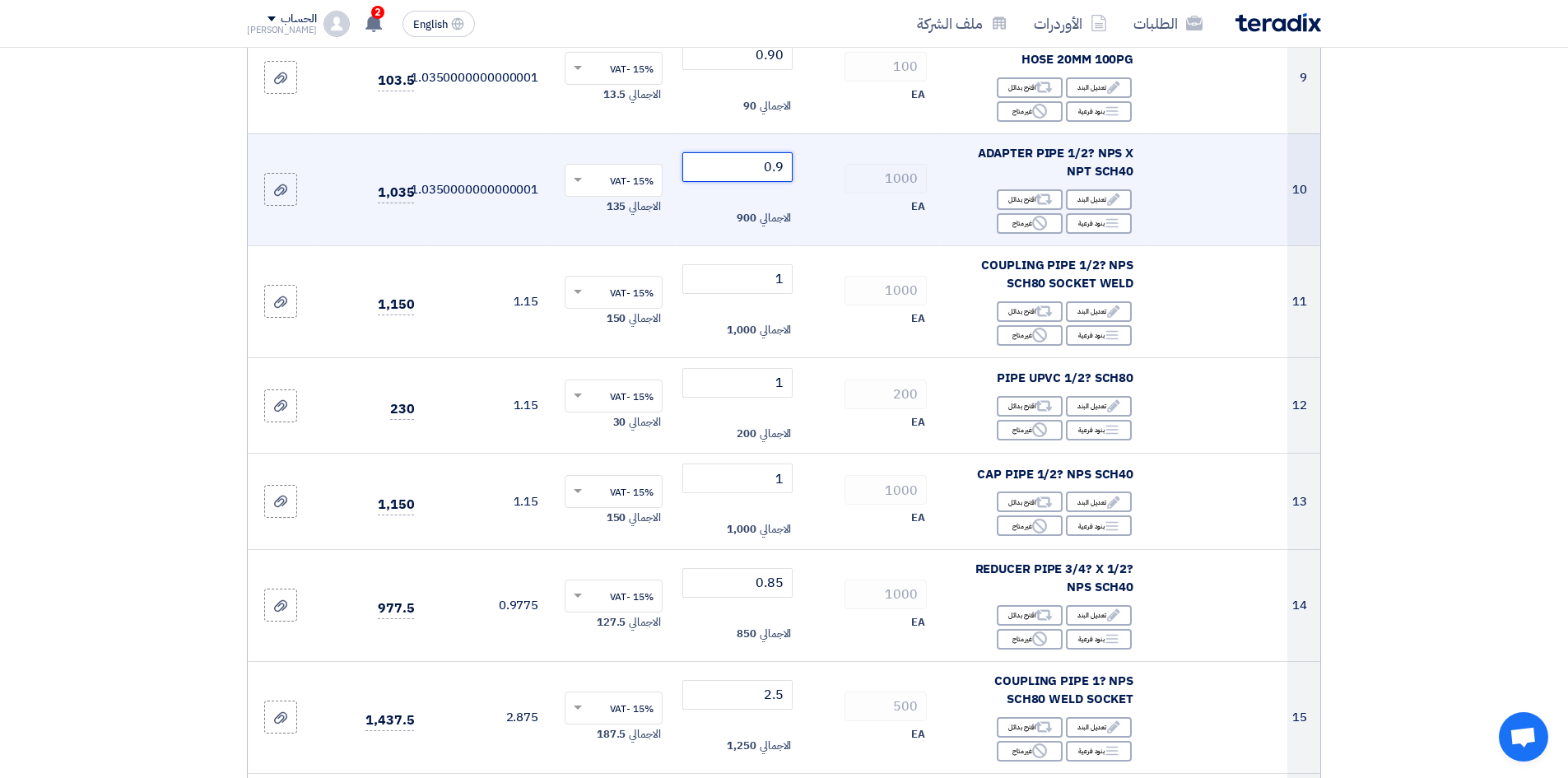
type input "0"
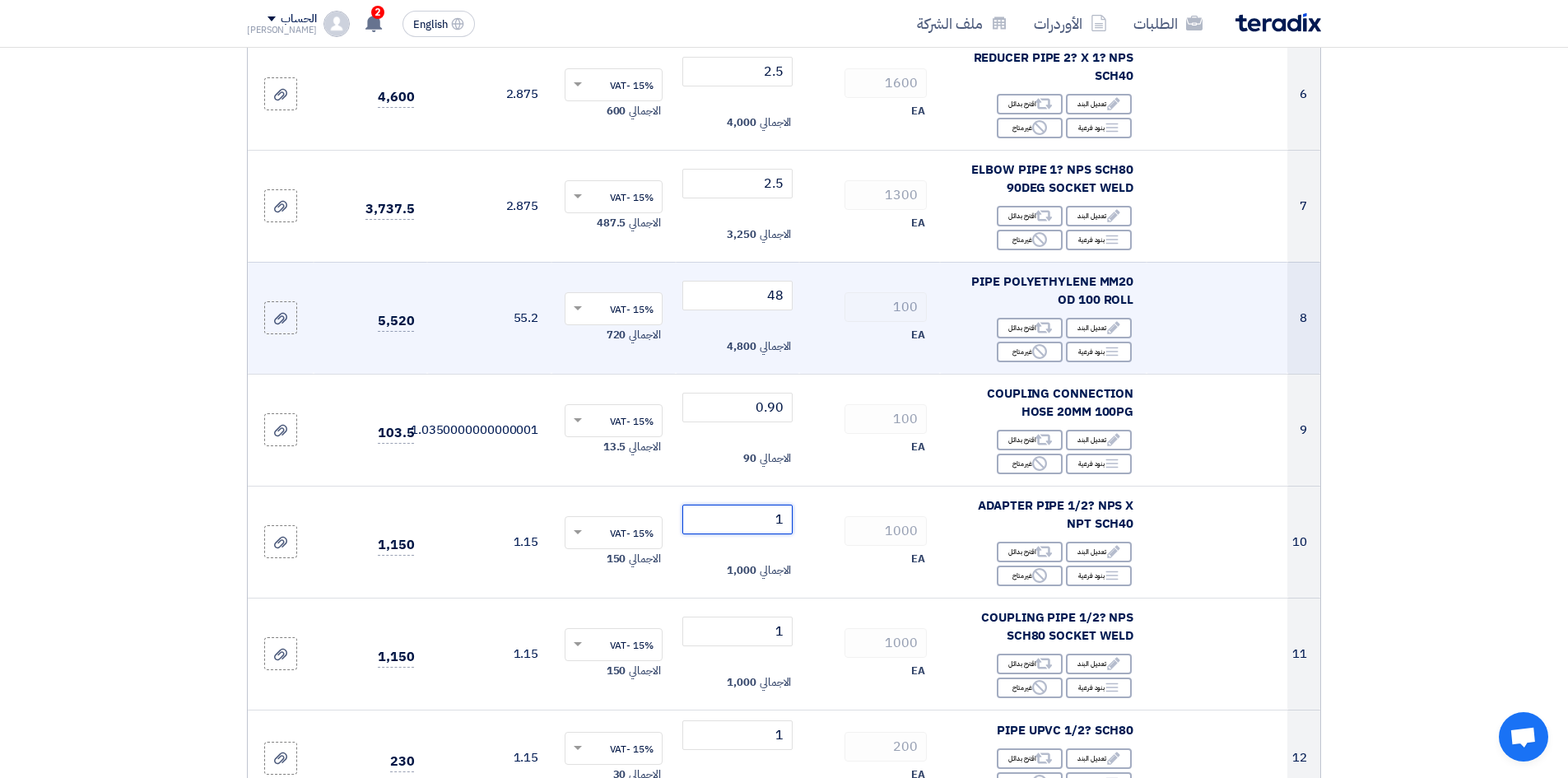
scroll to position [659, 0]
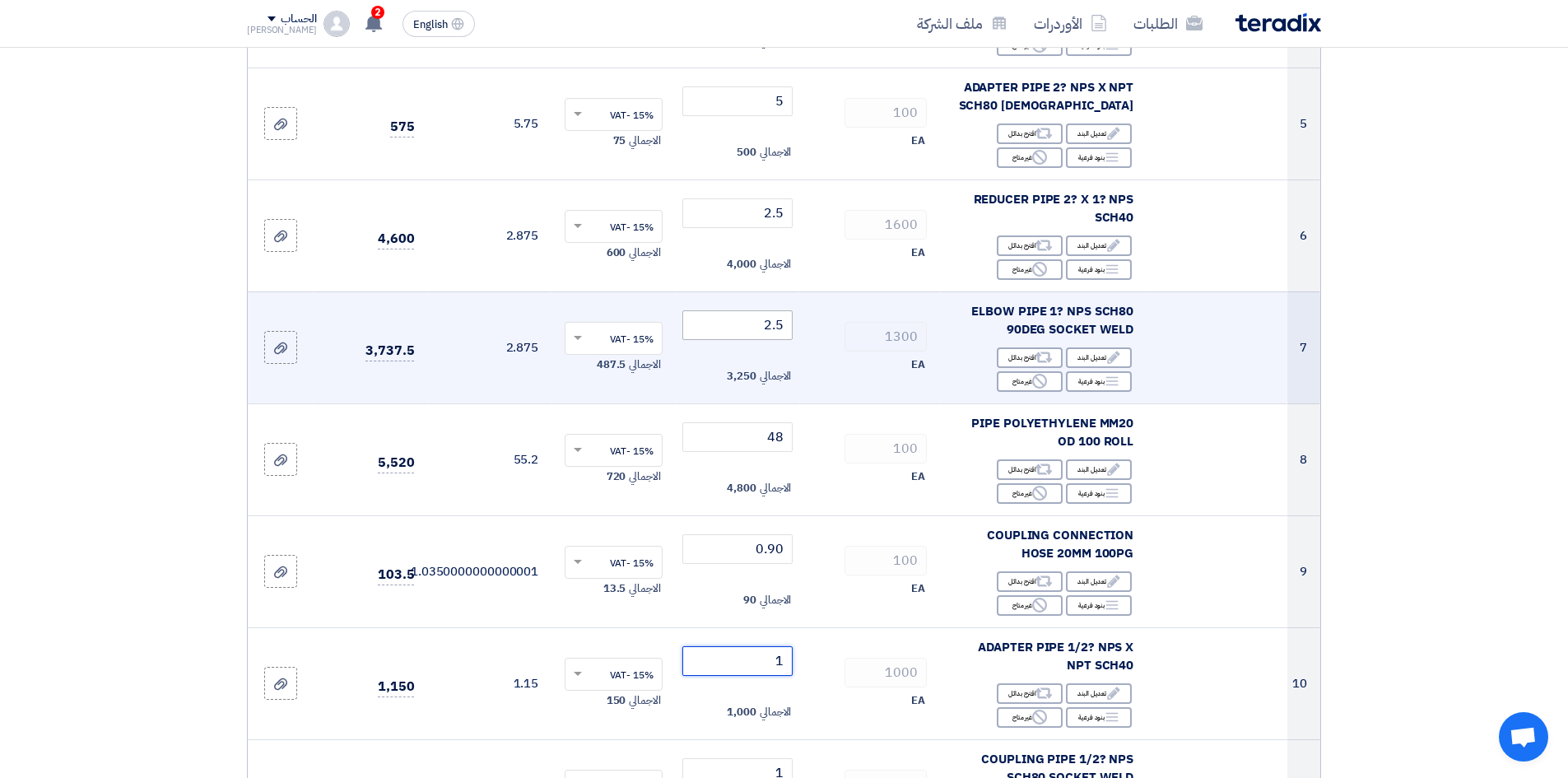
type input "1"
click at [751, 328] on input "2.5" at bounding box center [738, 325] width 111 height 30
type input "2"
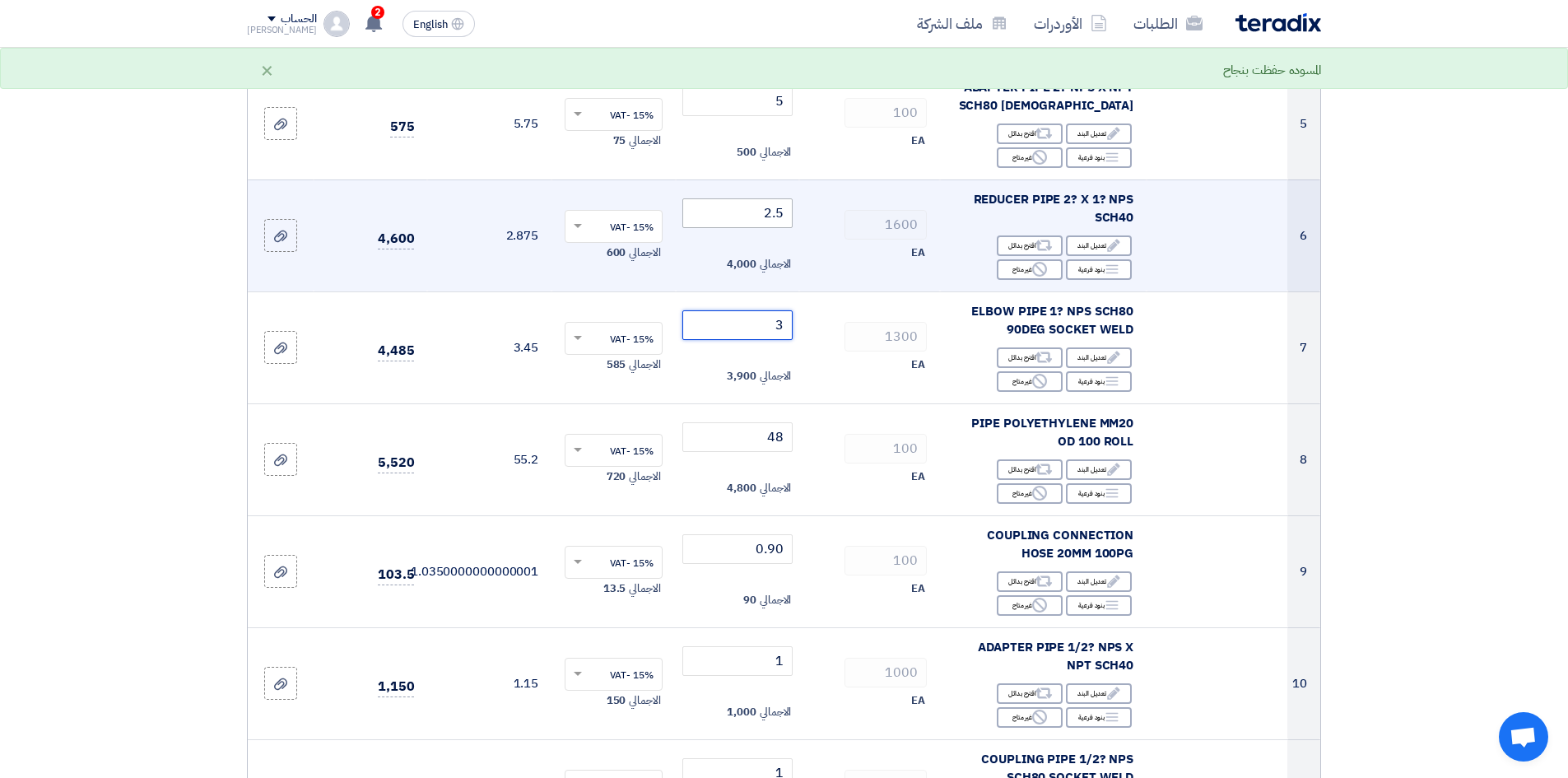
type input "3"
click at [743, 219] on input "2.5" at bounding box center [738, 213] width 111 height 30
type input "2"
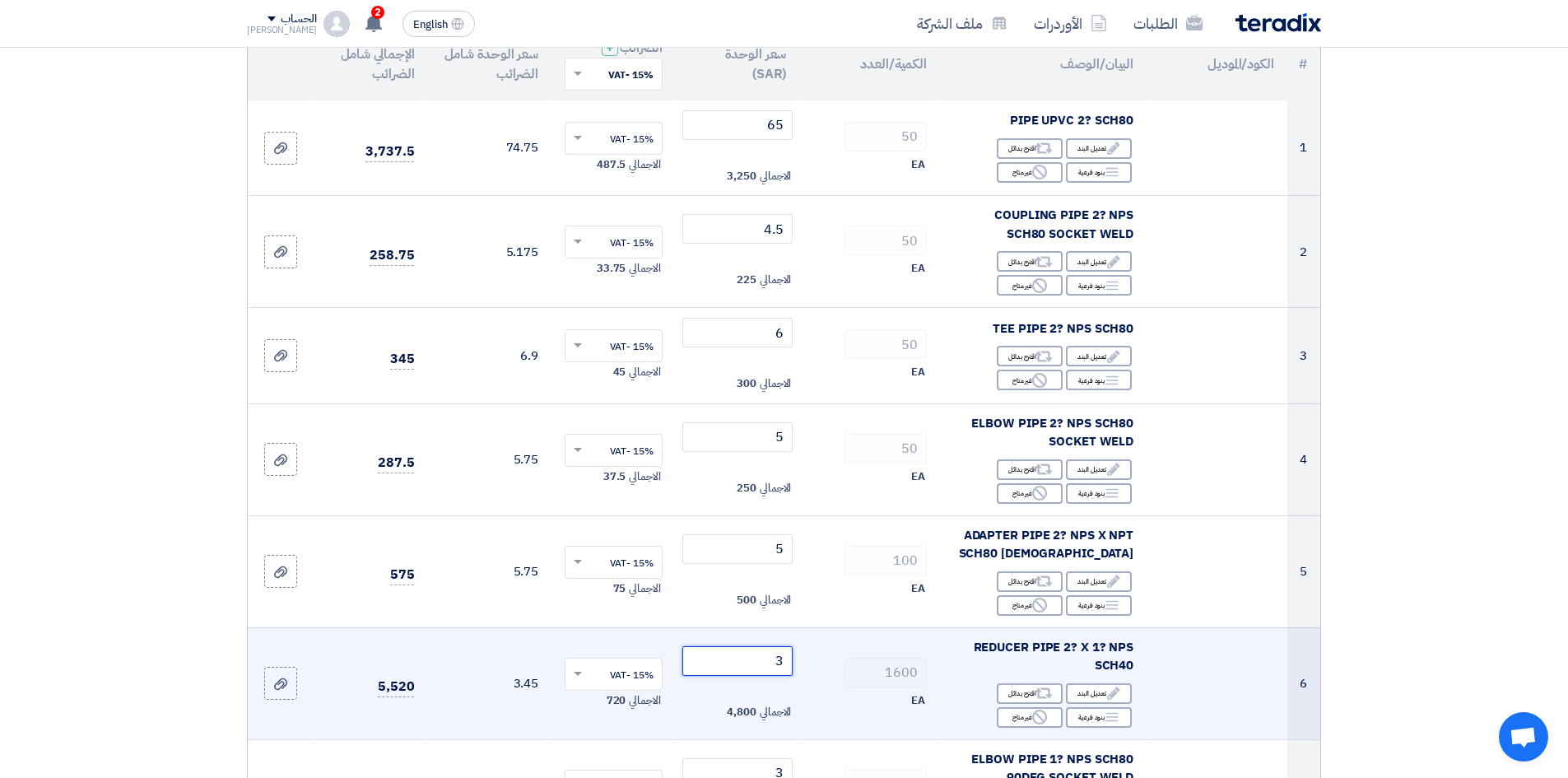
scroll to position [82, 0]
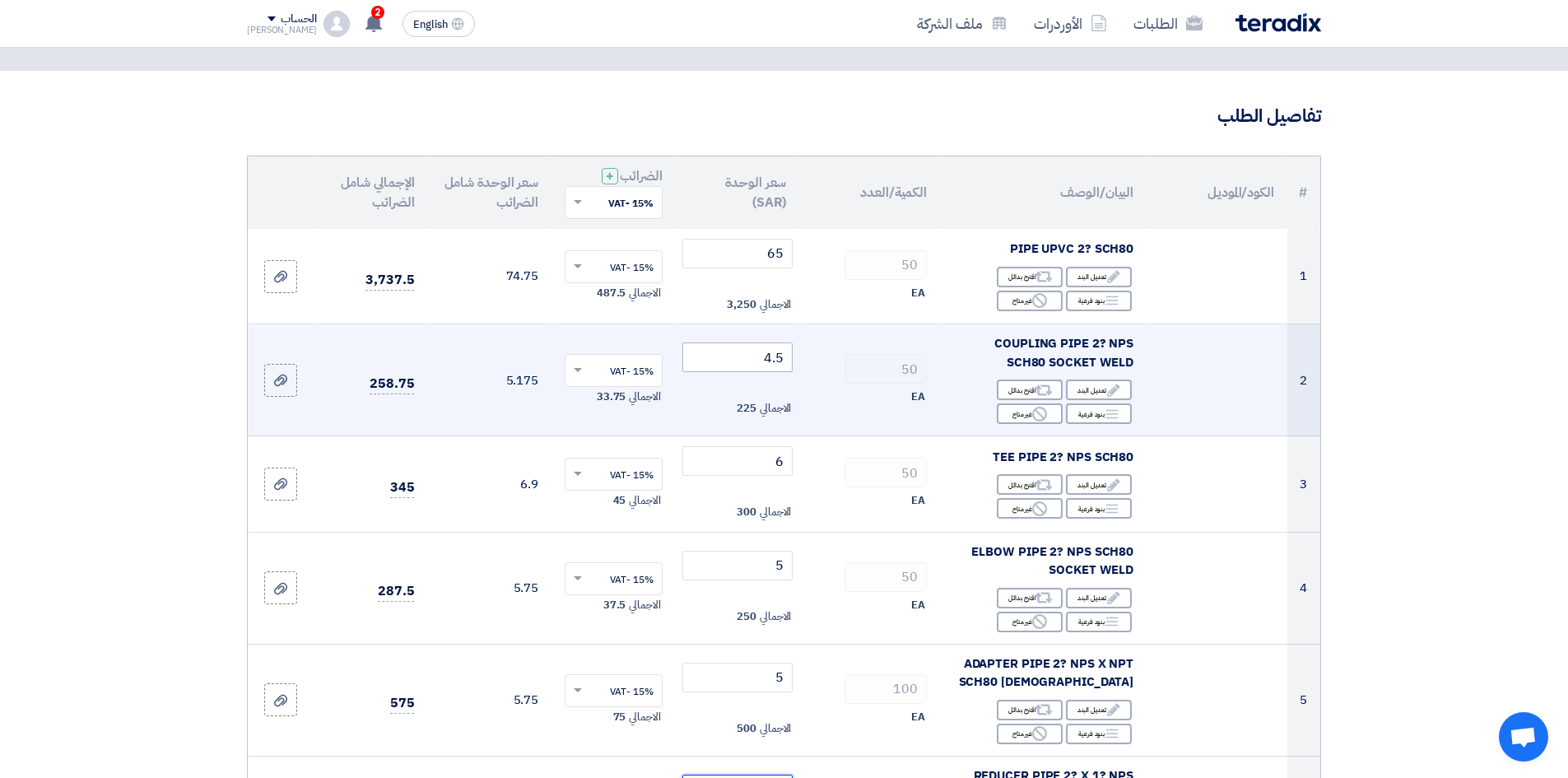
type input "3"
click at [739, 360] on input "4.5" at bounding box center [738, 357] width 111 height 30
type input "4"
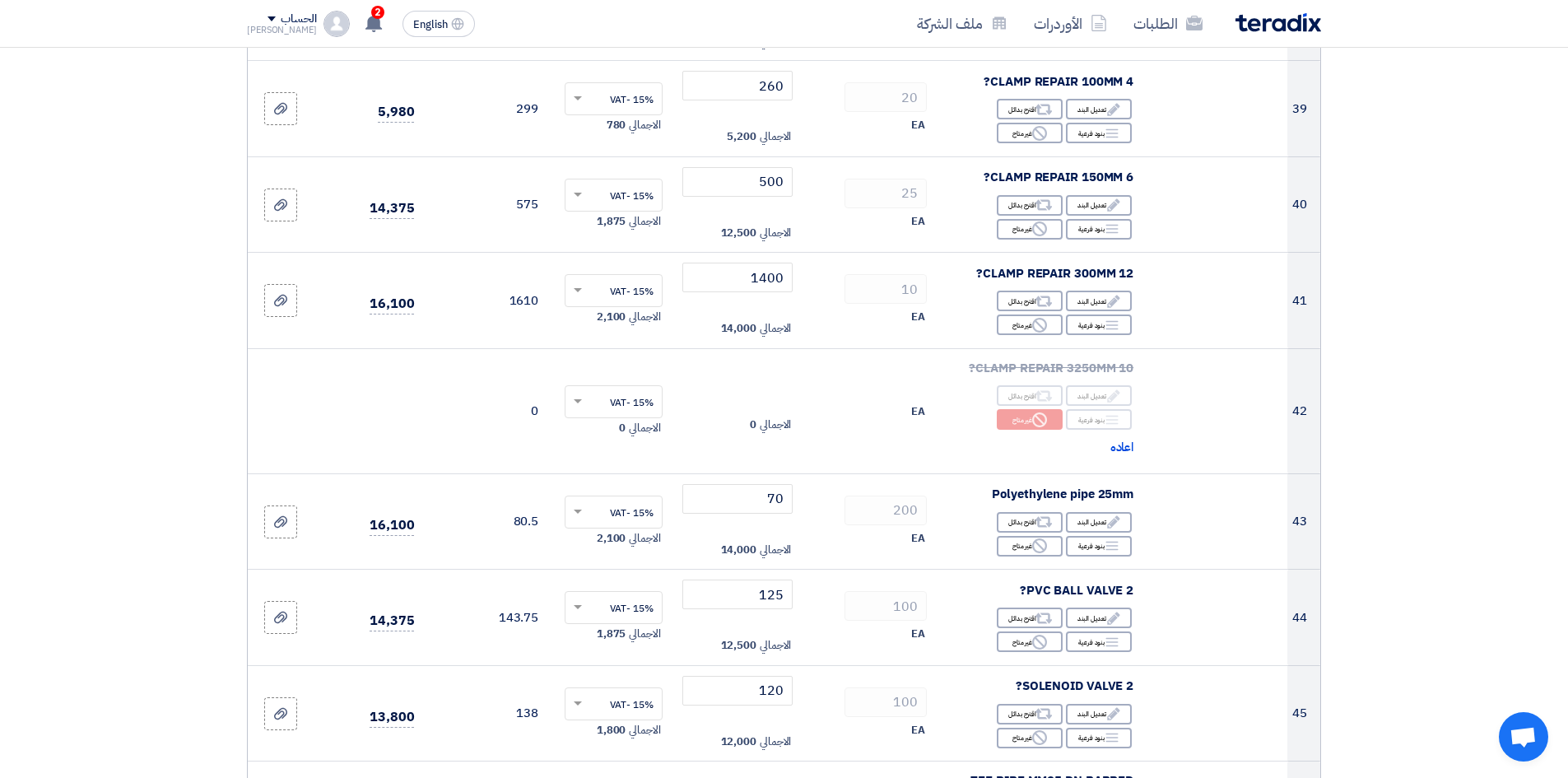
scroll to position [4365, 0]
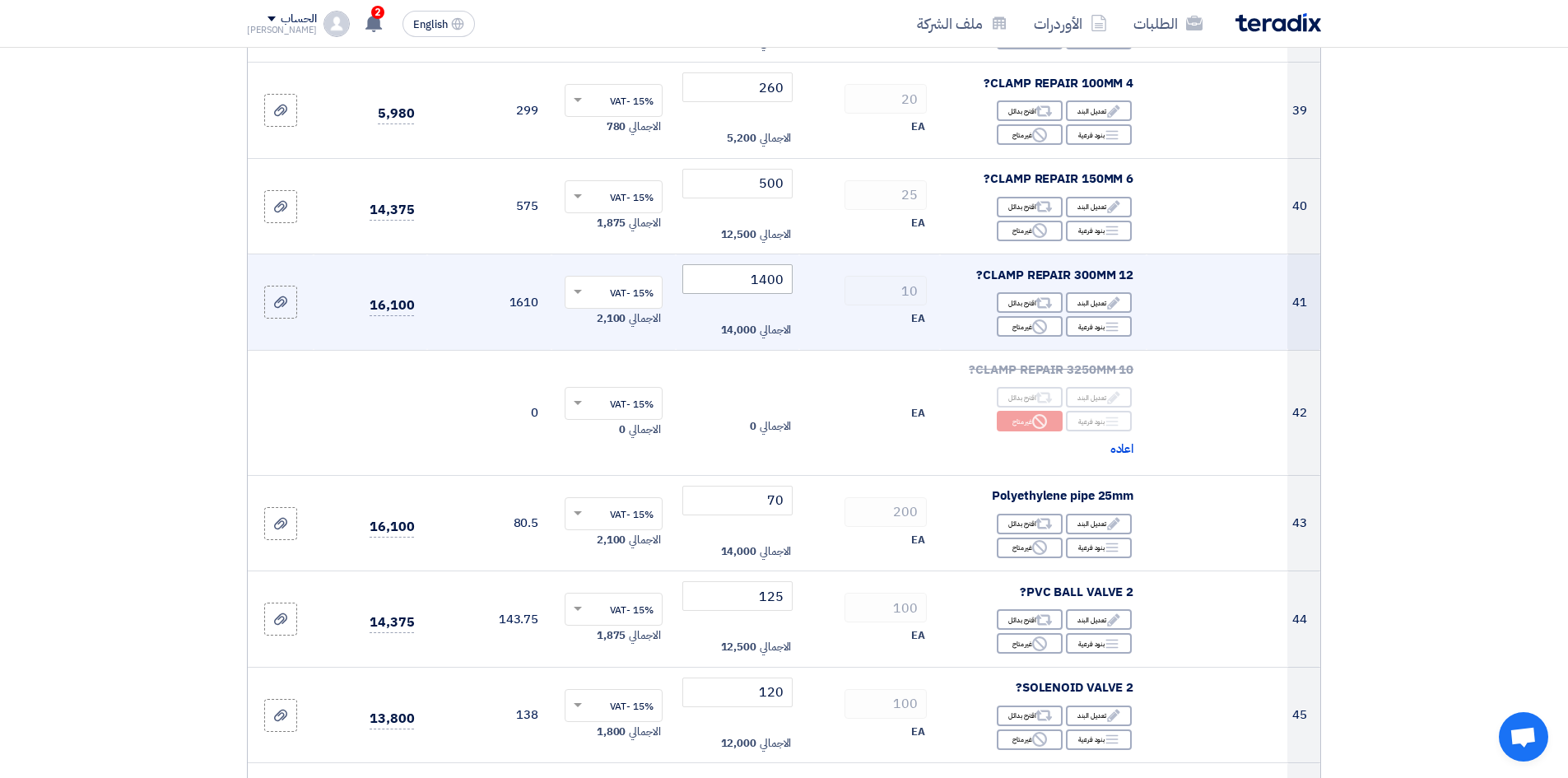
type input "5"
click at [734, 264] on input "1400" at bounding box center [738, 279] width 111 height 30
type input "1"
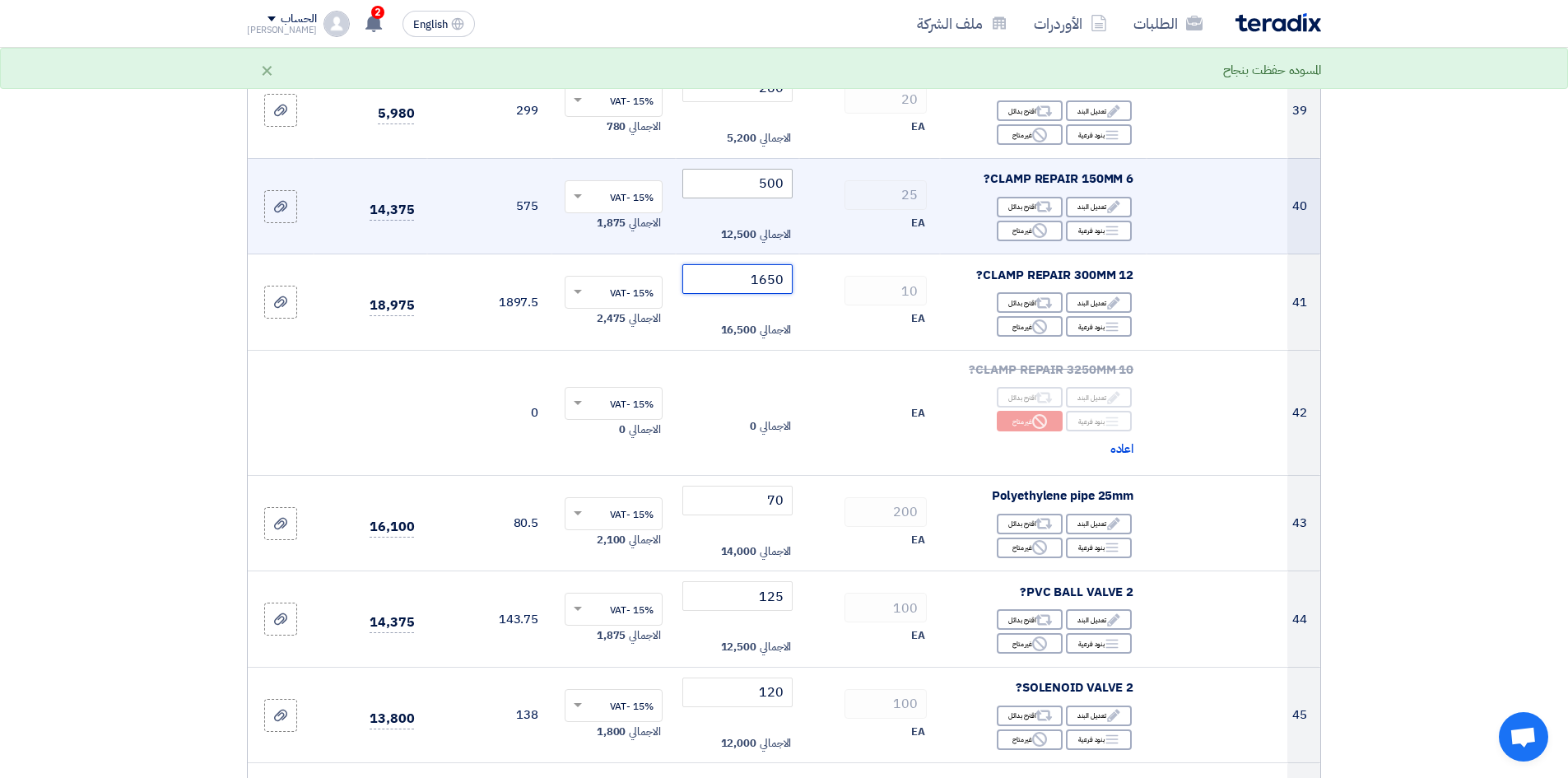
type input "1650"
click at [741, 169] on input "500" at bounding box center [738, 183] width 111 height 30
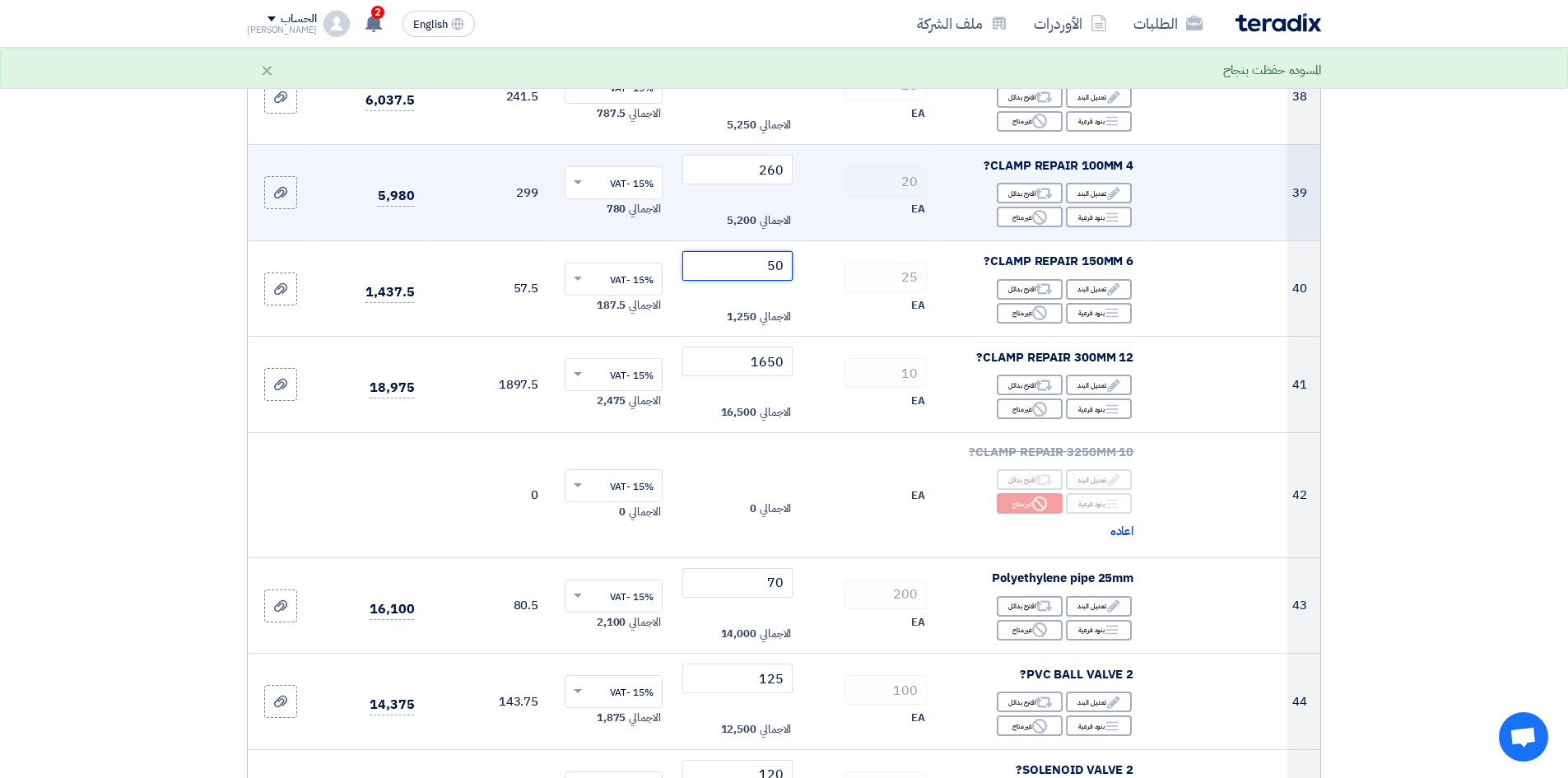
type input "5"
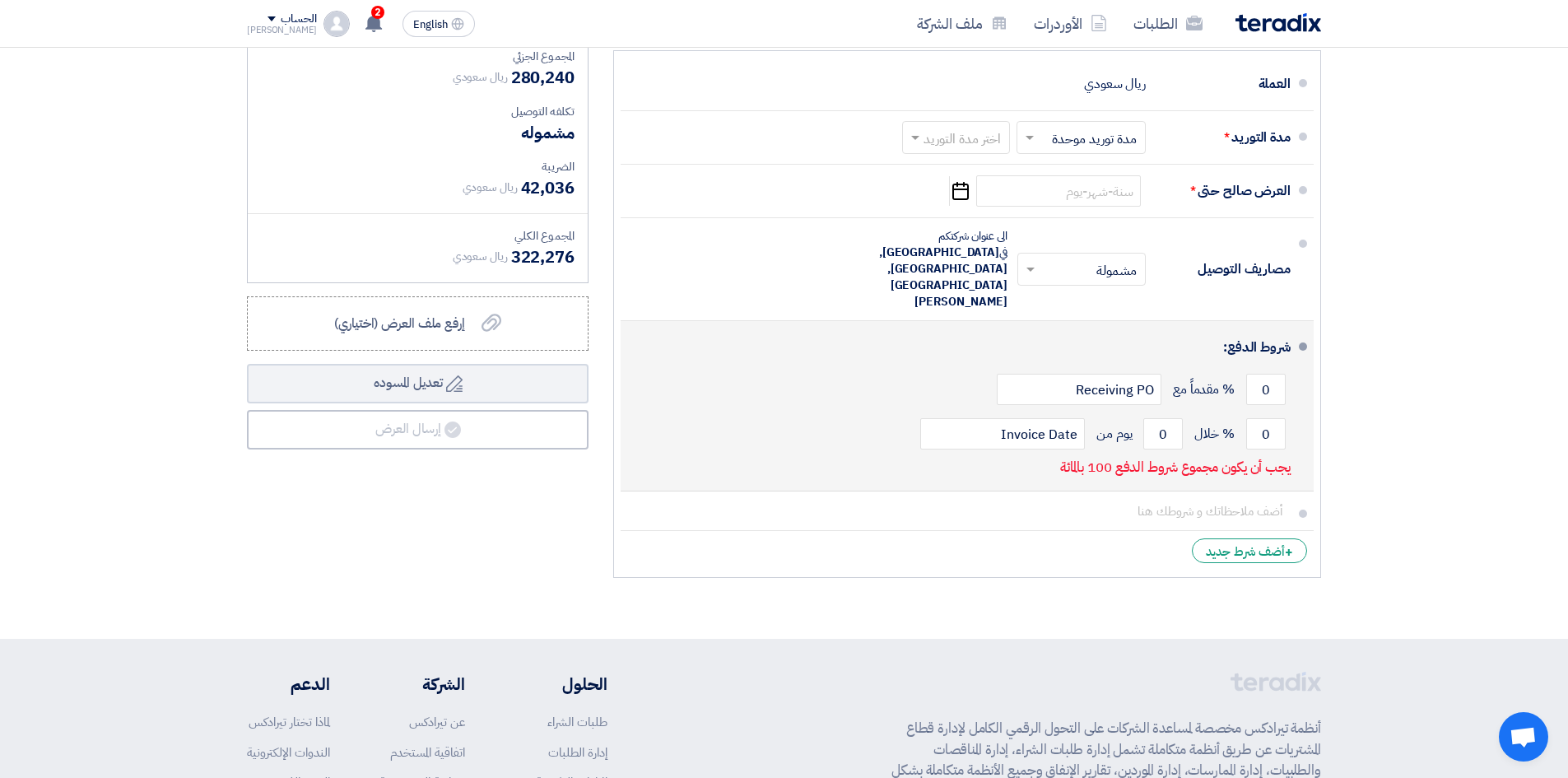
scroll to position [8906, 0]
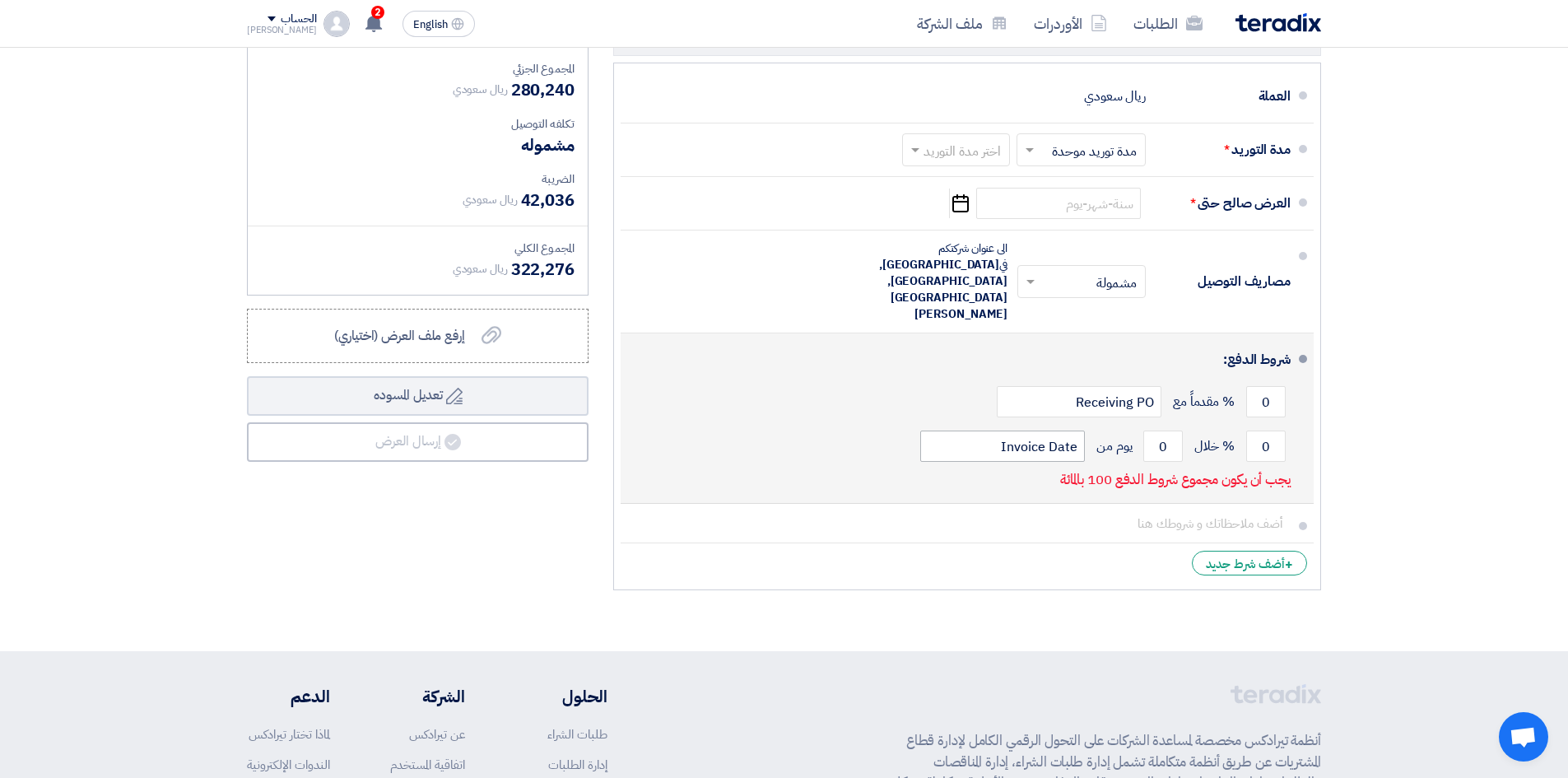
type input "750"
click at [1066, 431] on input "Invoice Date" at bounding box center [1003, 446] width 165 height 31
click at [1268, 431] on input "0" at bounding box center [1266, 446] width 39 height 31
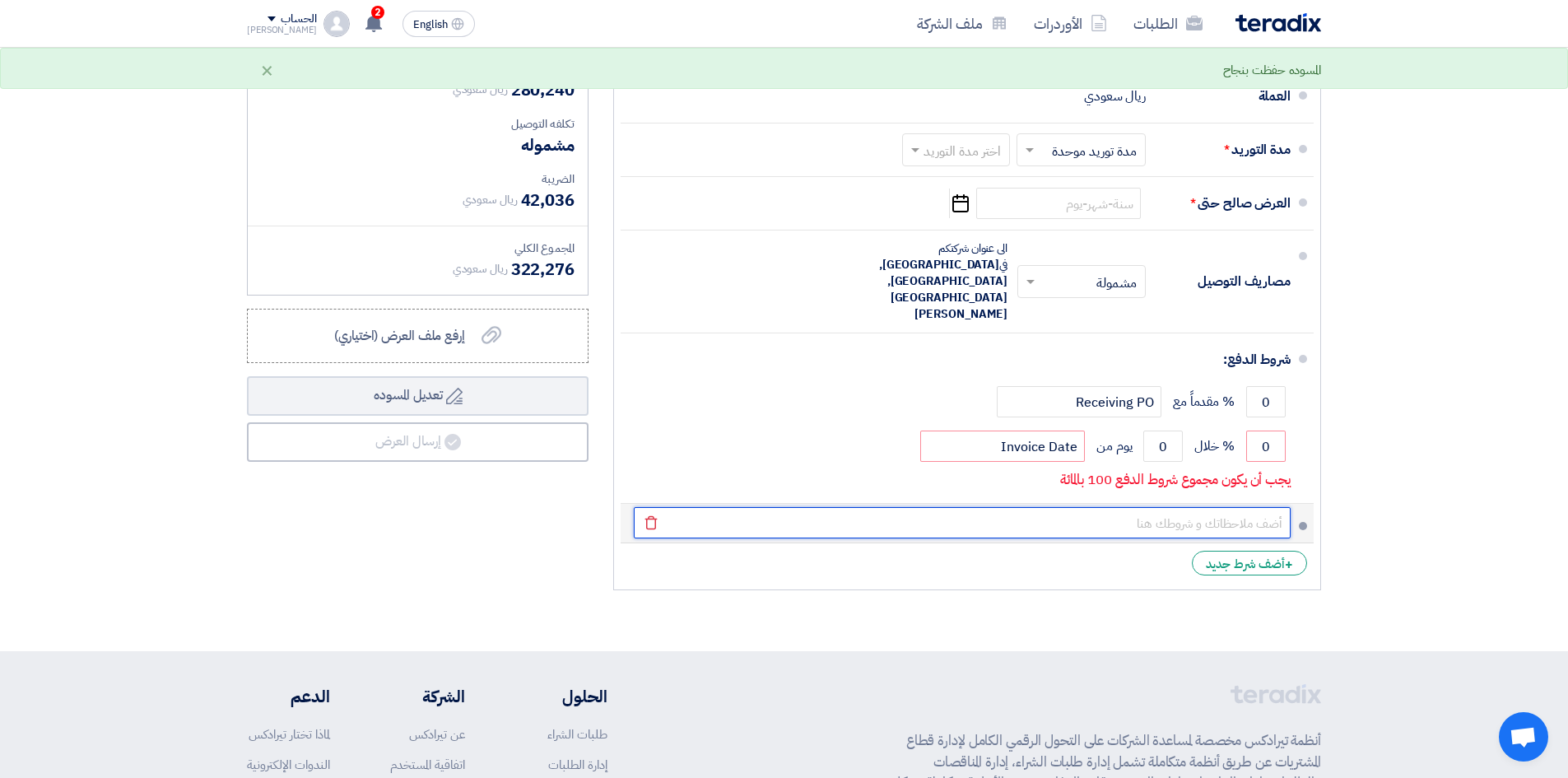
click at [1048, 507] on input "text" at bounding box center [962, 523] width 657 height 31
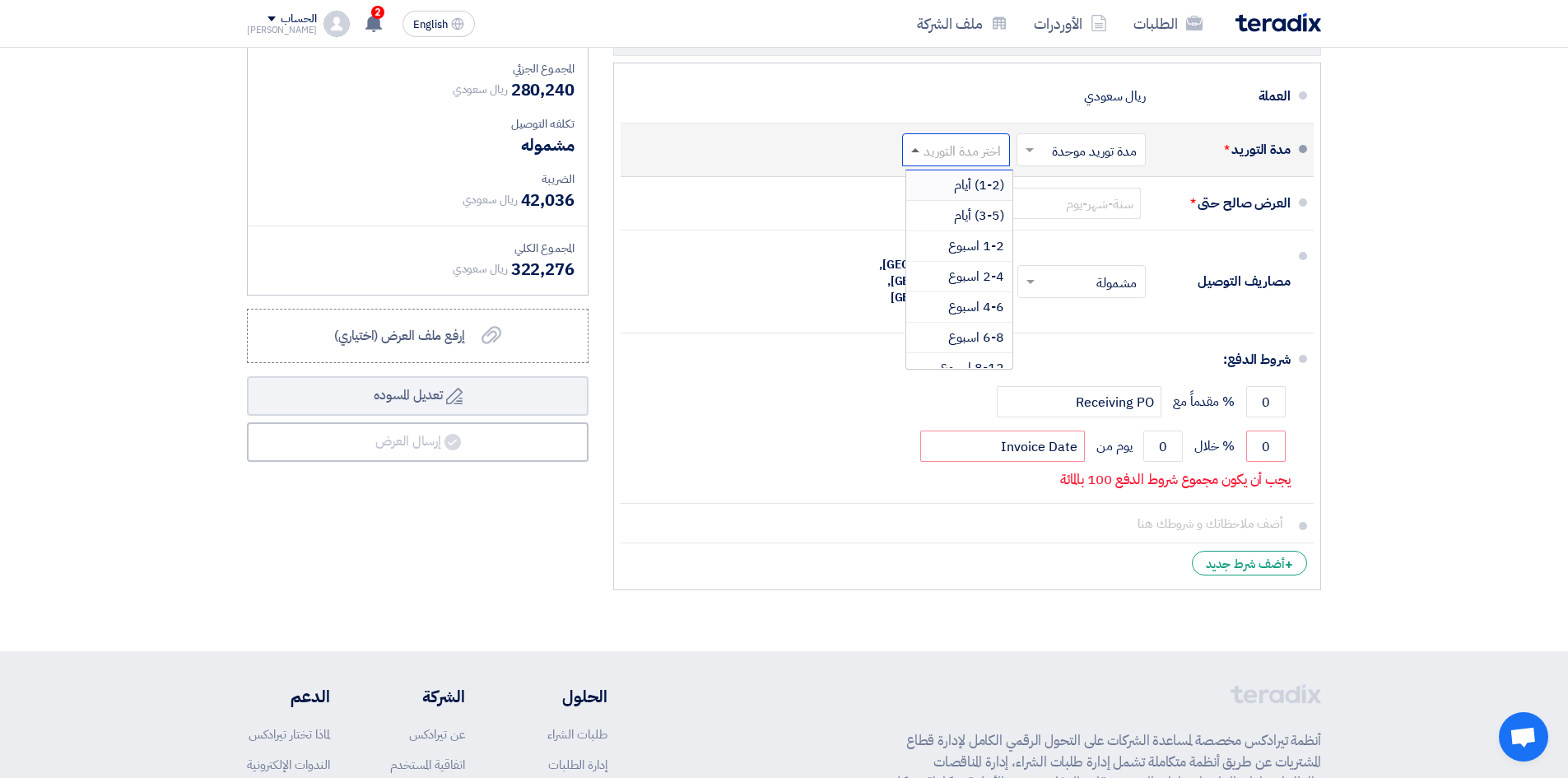
click at [913, 148] on span at bounding box center [915, 150] width 8 height 5
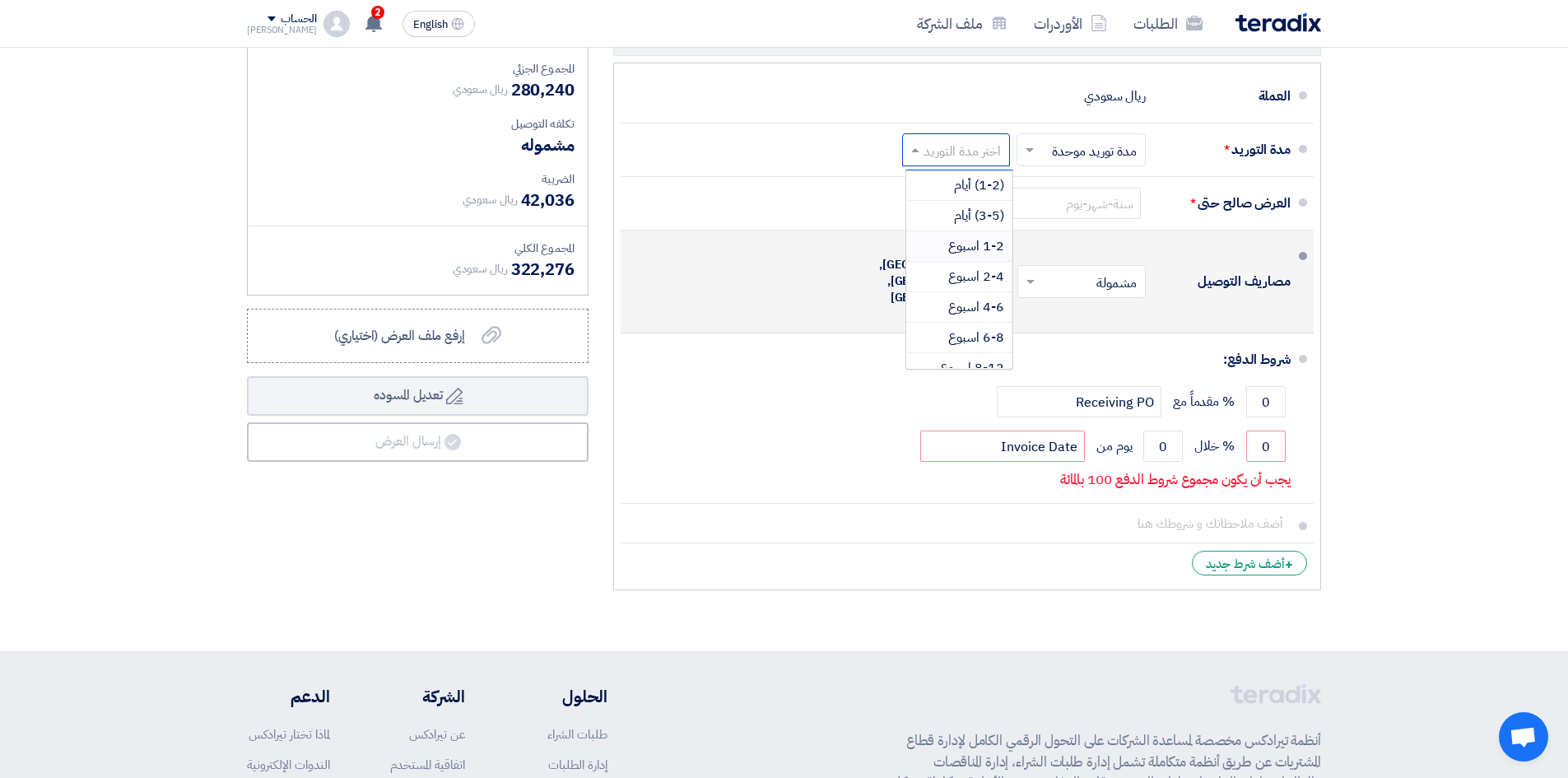
click at [970, 231] on div "1-2 اسبوع" at bounding box center [959, 246] width 107 height 30
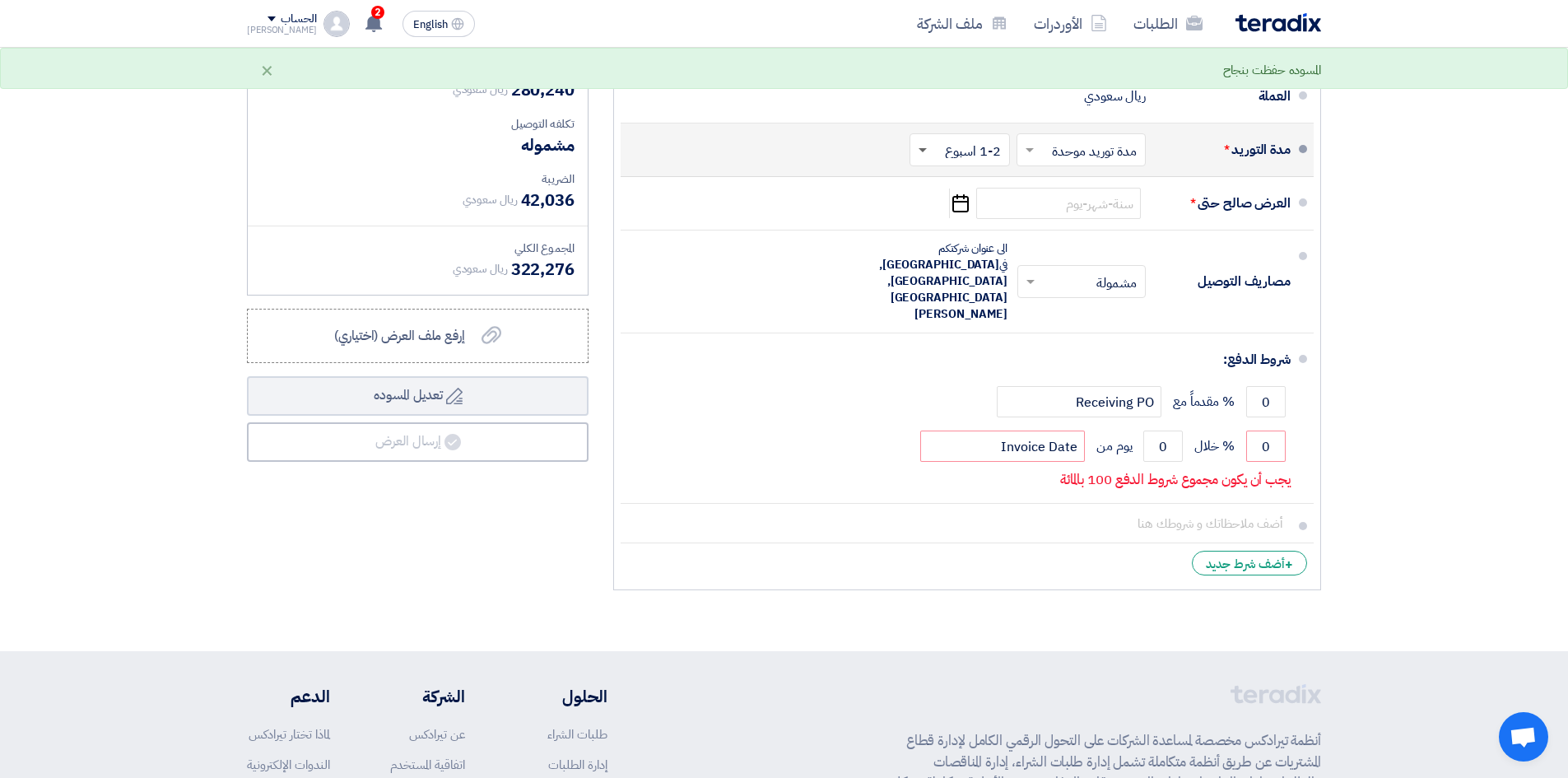
click at [926, 141] on span at bounding box center [921, 149] width 21 height 16
click at [968, 236] on span "1-2 اسبوع" at bounding box center [976, 246] width 56 height 20
click at [1033, 148] on span at bounding box center [1029, 150] width 8 height 5
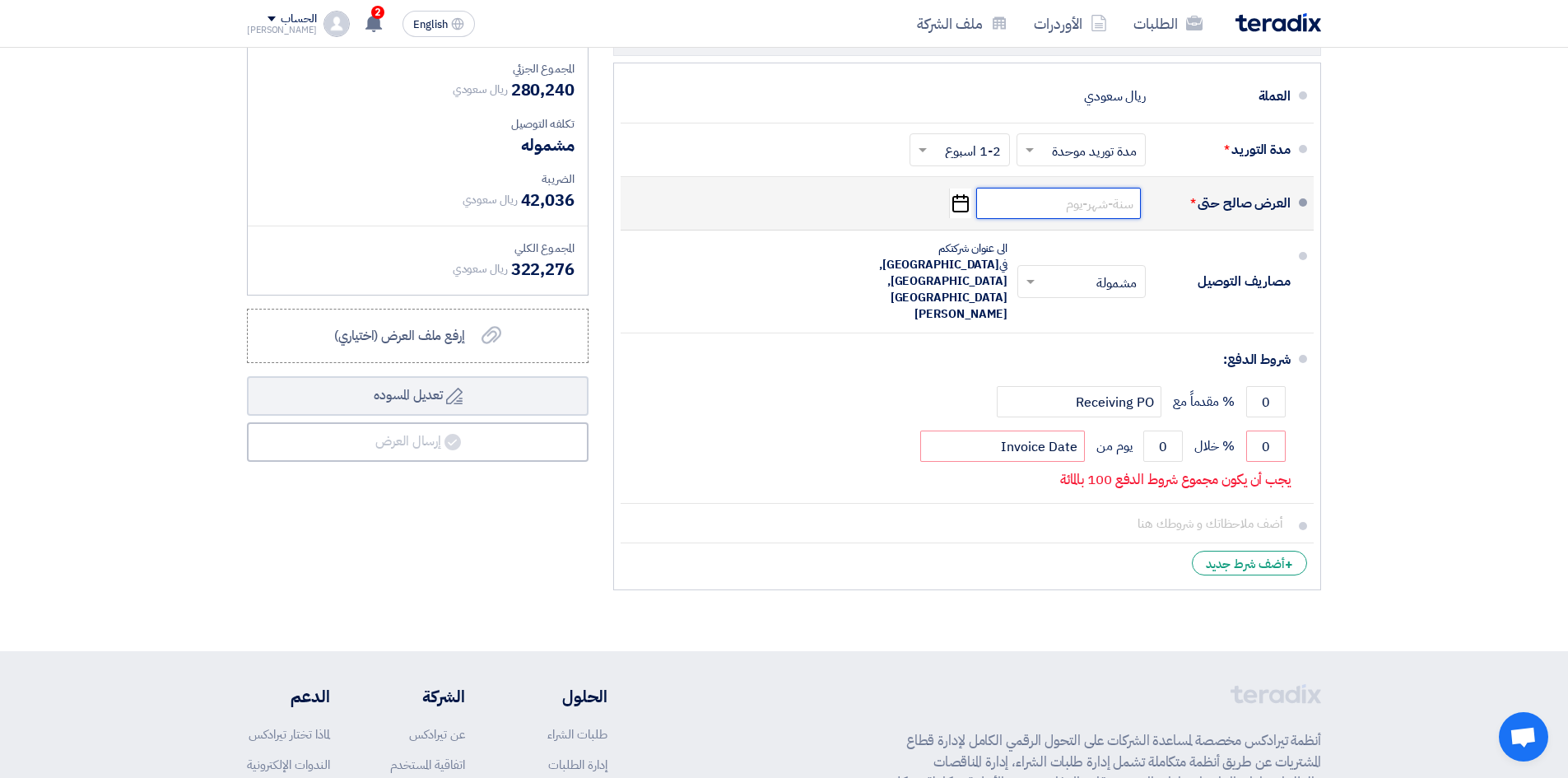
click at [1064, 188] on input at bounding box center [1058, 203] width 165 height 31
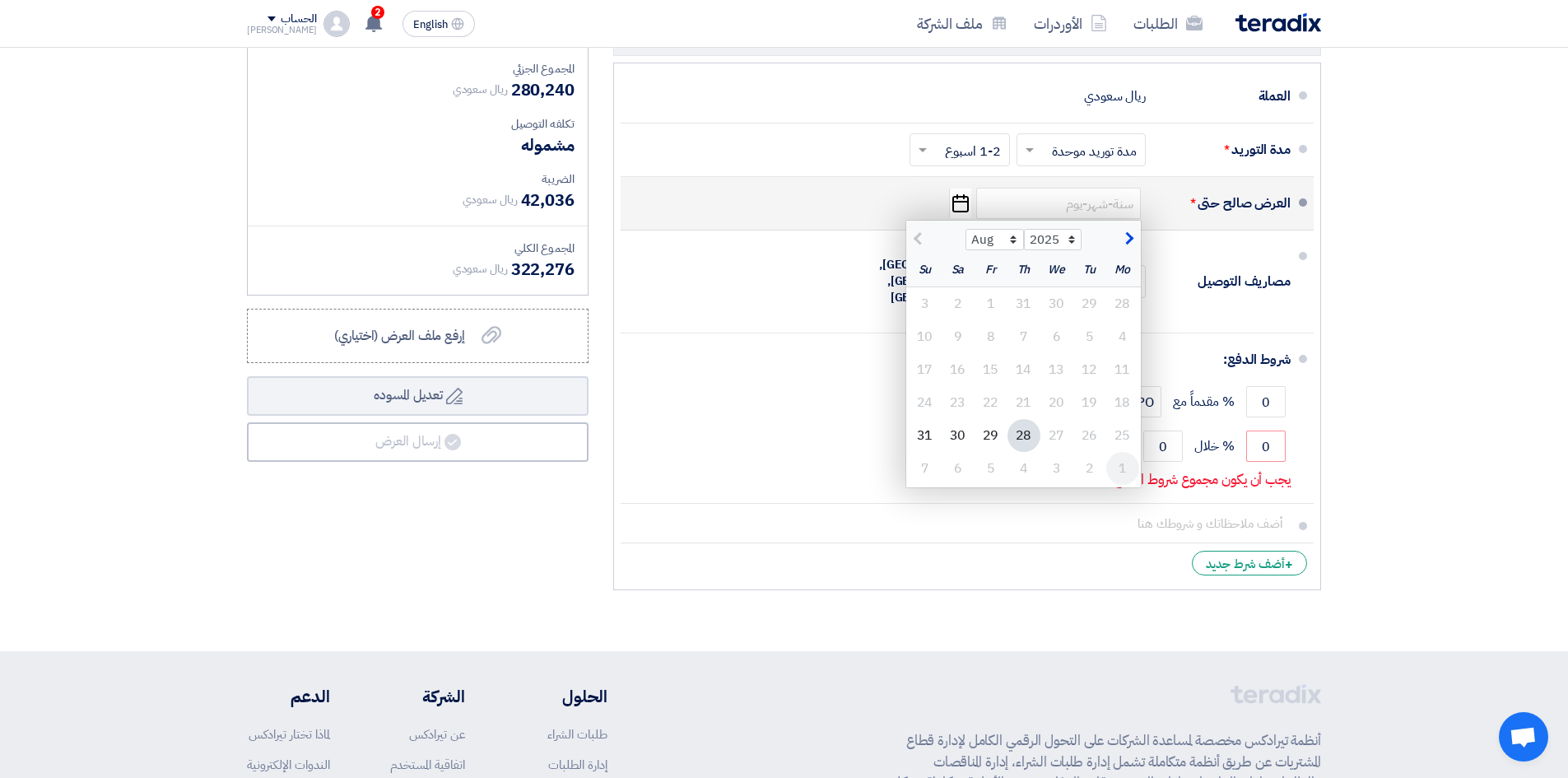
click at [1119, 452] on div "1" at bounding box center [1123, 468] width 33 height 33
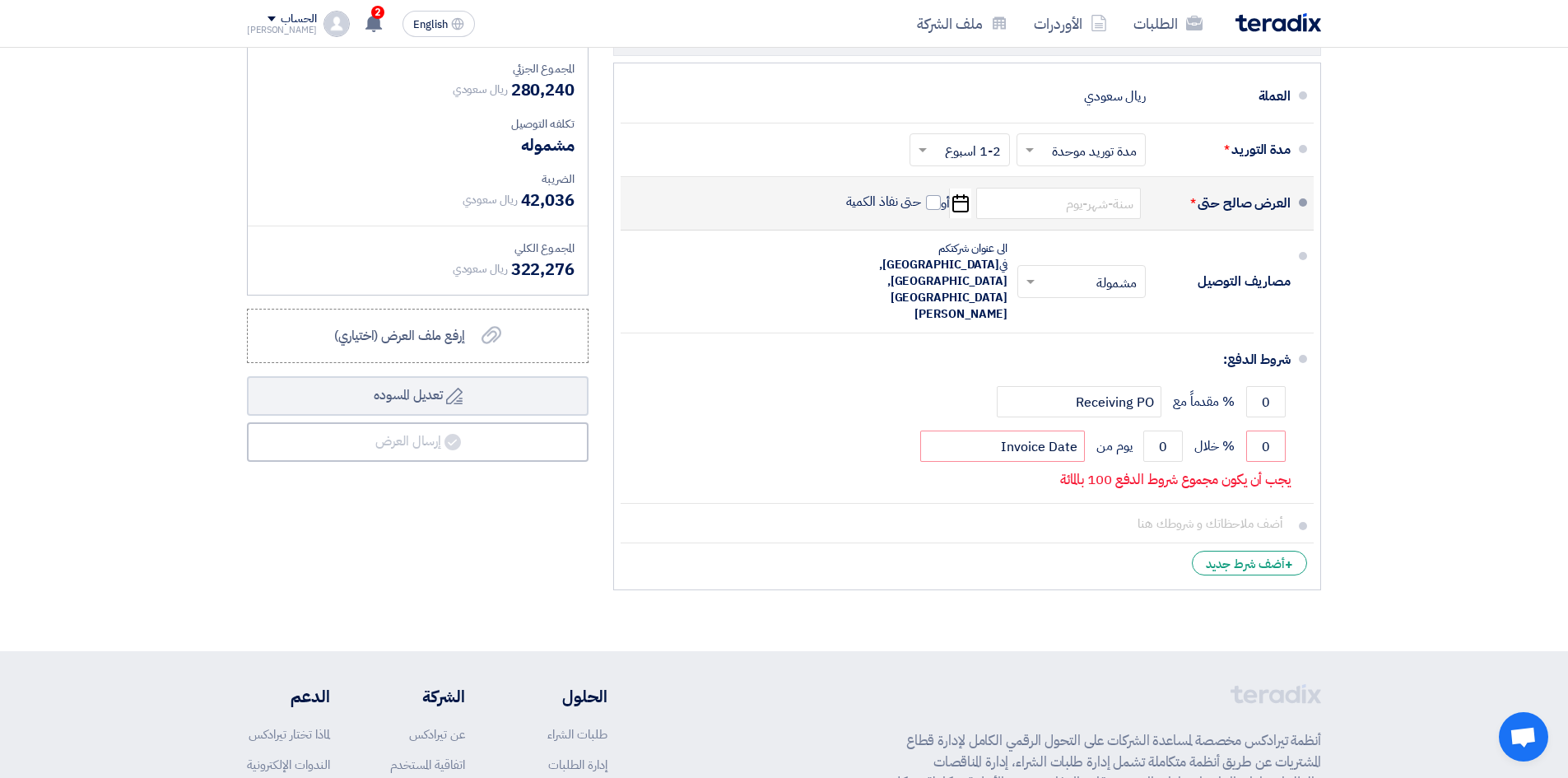
type input "[DATE]"
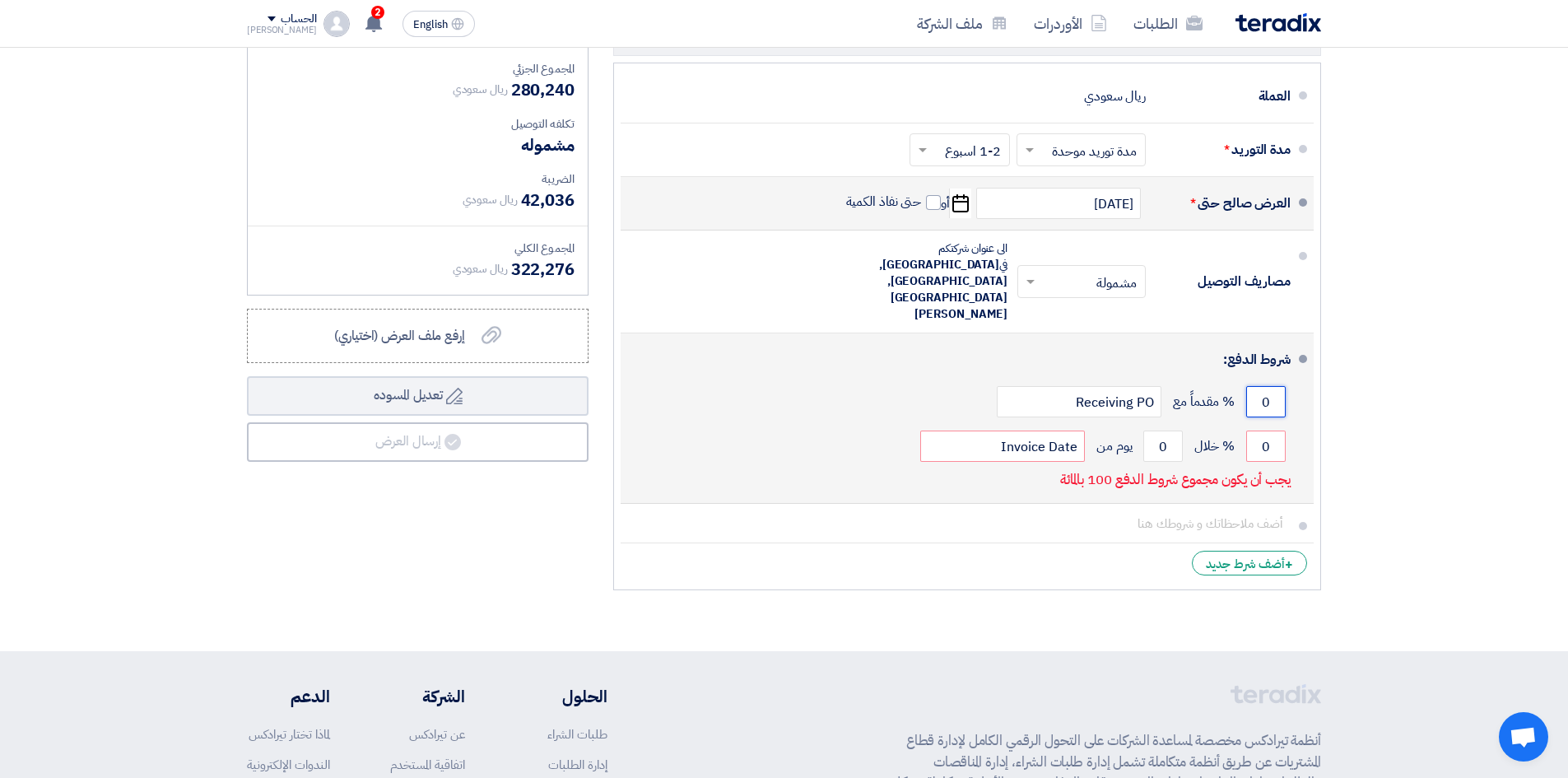
click at [1256, 386] on input "0" at bounding box center [1266, 402] width 39 height 31
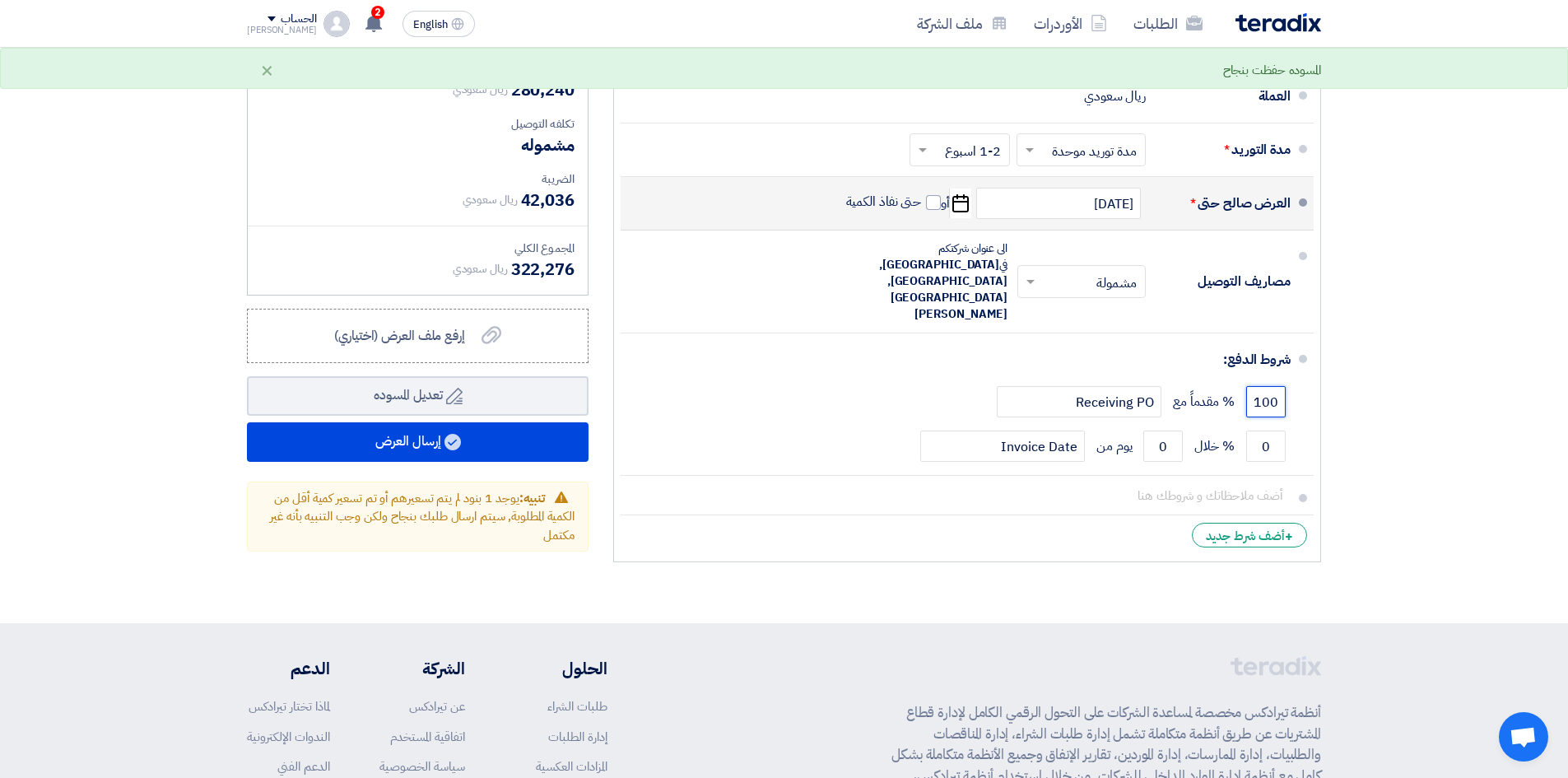
type input "100"
click at [1172, 516] on li "+ أضف شرط جديد" at bounding box center [967, 535] width 693 height 39
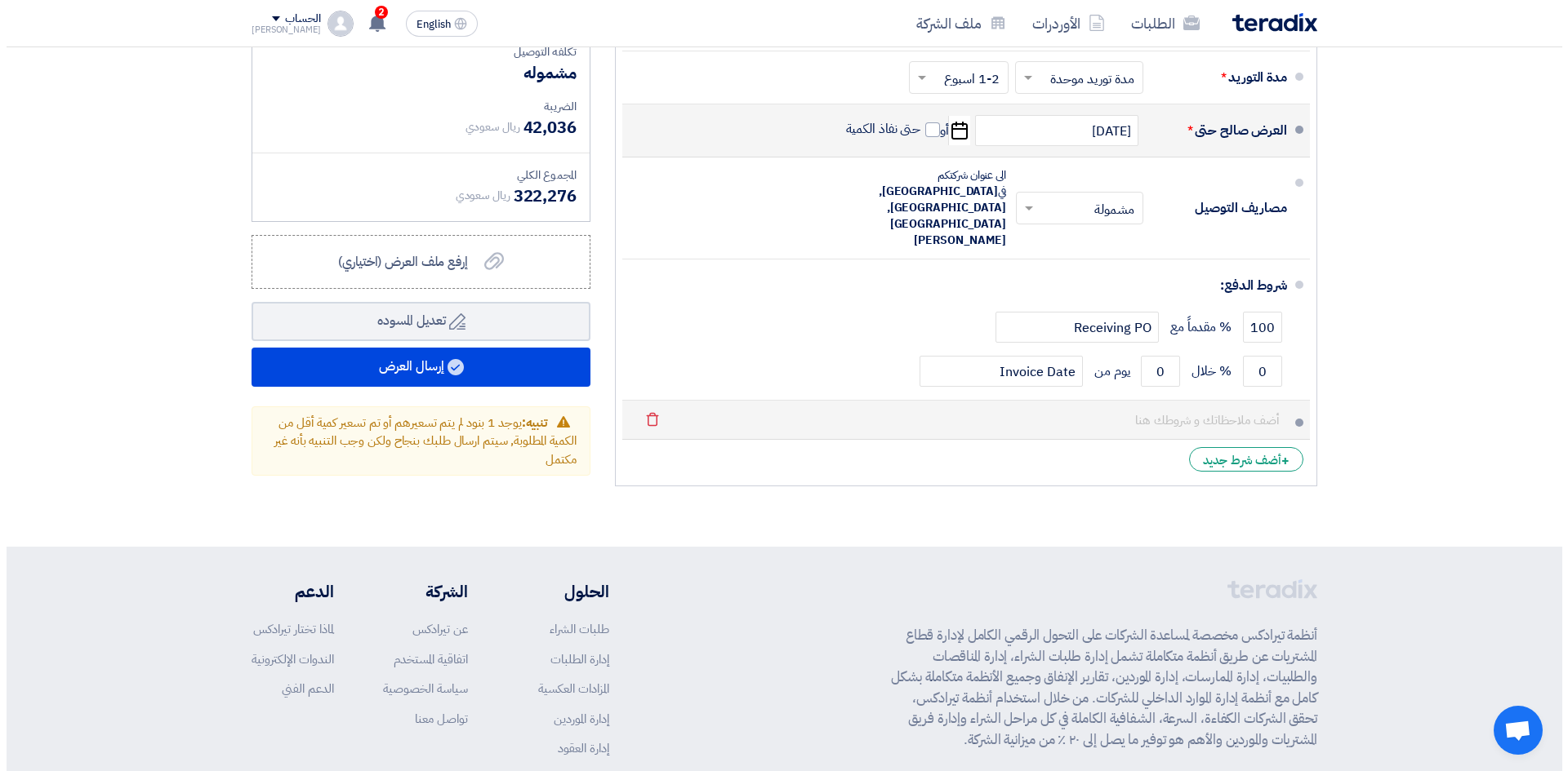
scroll to position [8745, 0]
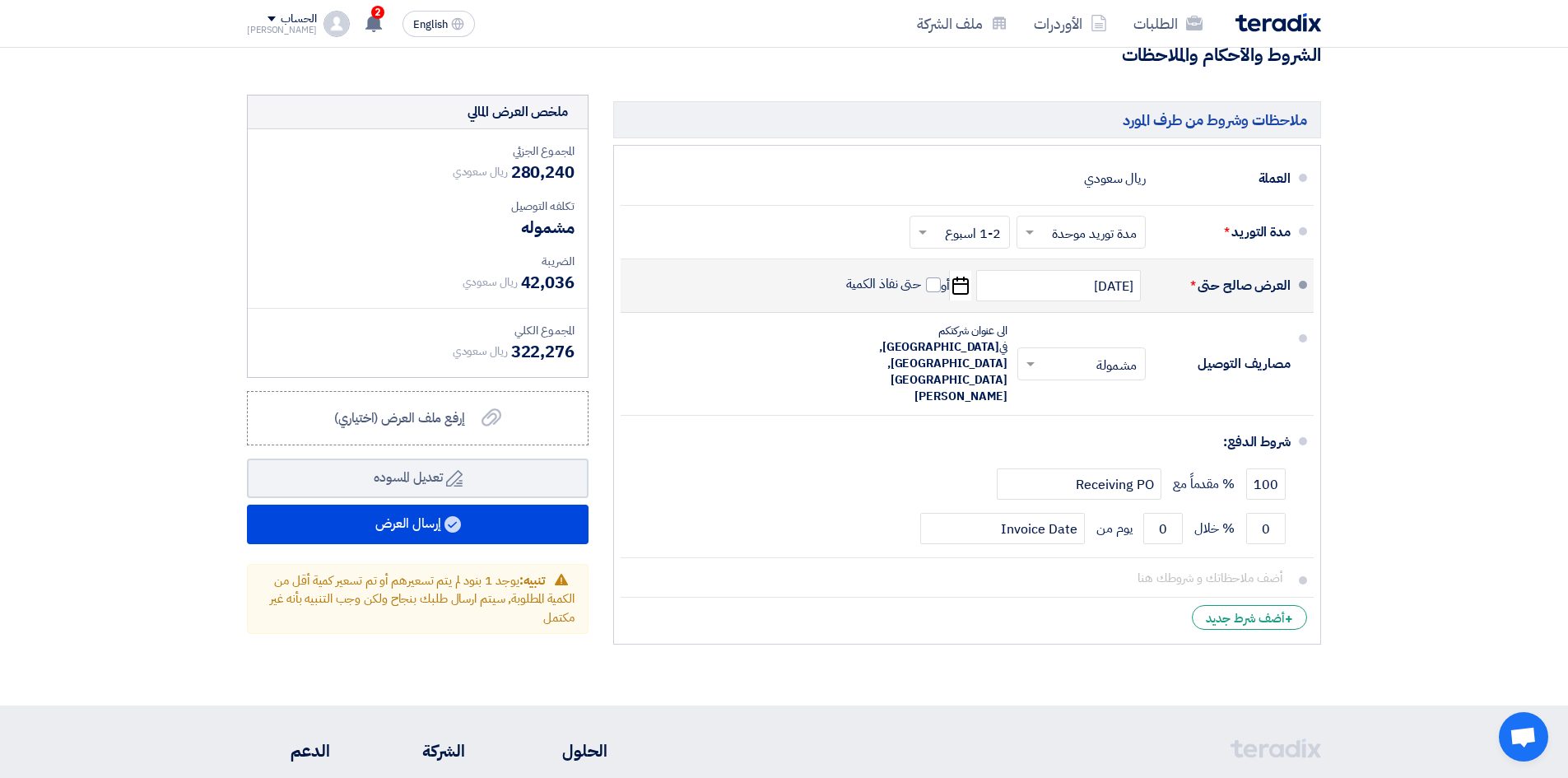
click at [1072, 598] on li "+ أضف شرط جديد" at bounding box center [967, 617] width 693 height 39
click at [1110, 598] on li "+ أضف شرط جديد" at bounding box center [967, 617] width 693 height 39
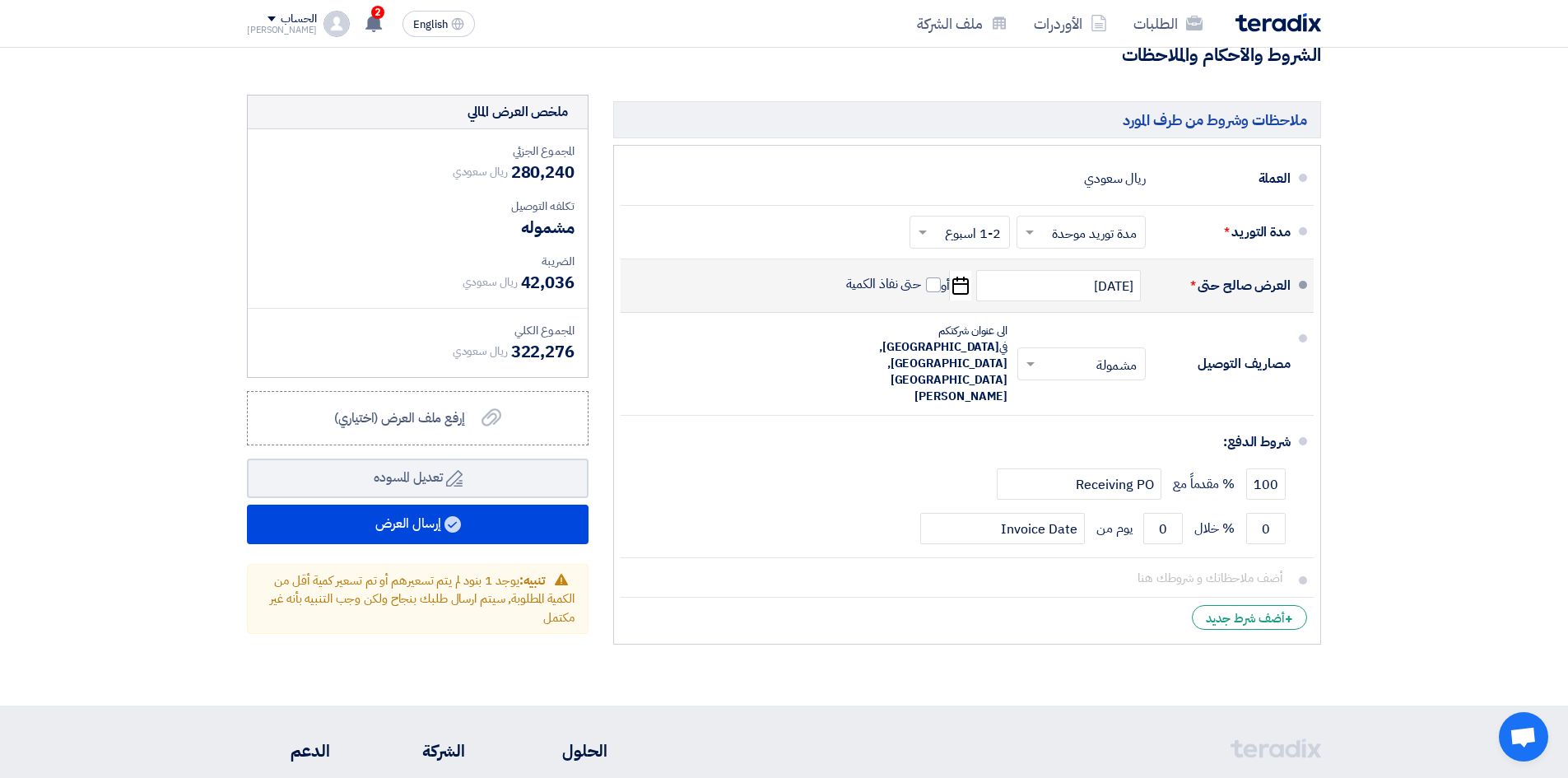
click at [1110, 598] on li "+ أضف شرط جديد" at bounding box center [967, 617] width 693 height 39
click at [1288, 609] on span "+" at bounding box center [1288, 619] width 8 height 20
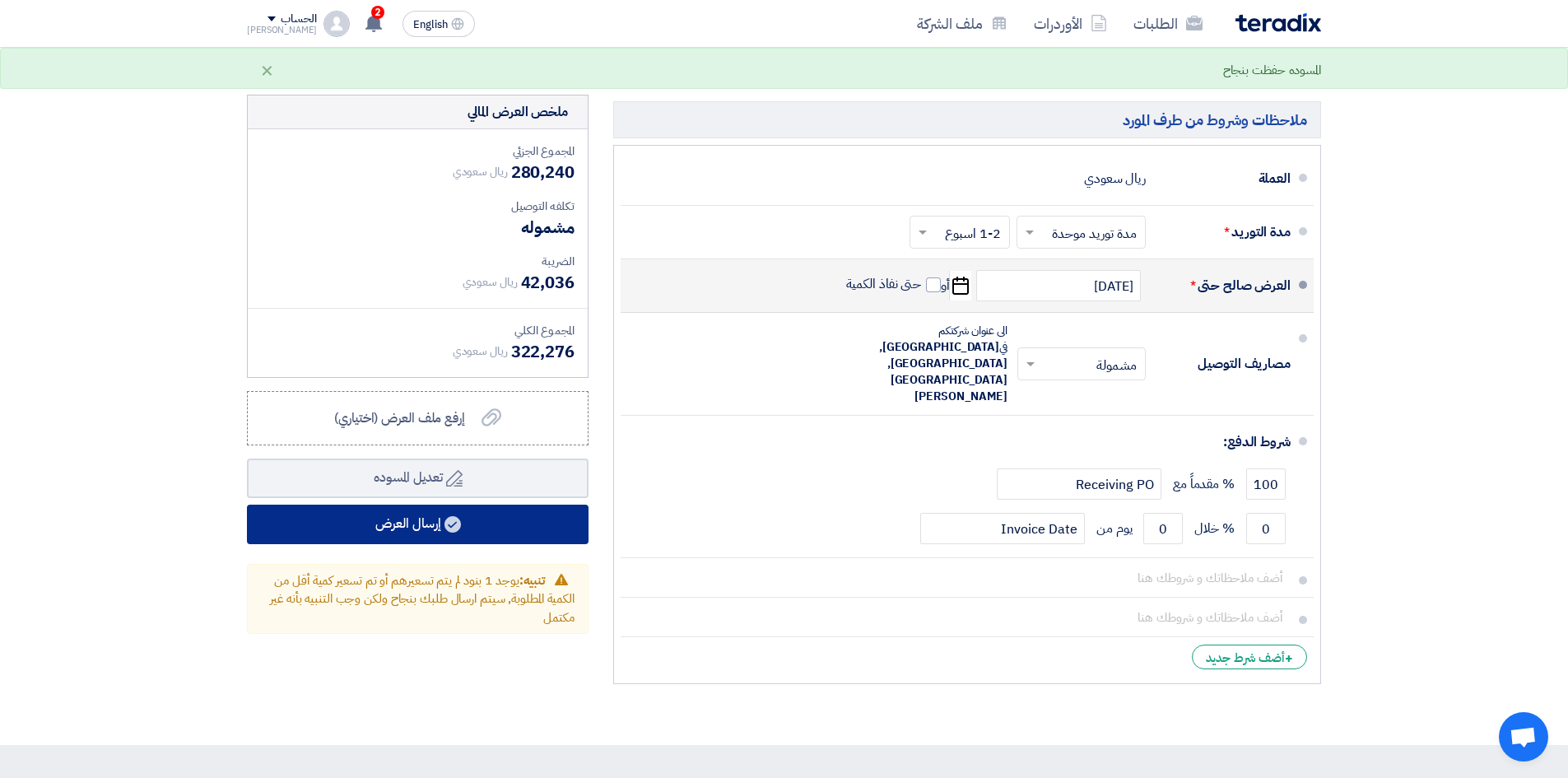
click at [484, 505] on button "إرسال العرض" at bounding box center [417, 524] width 341 height 39
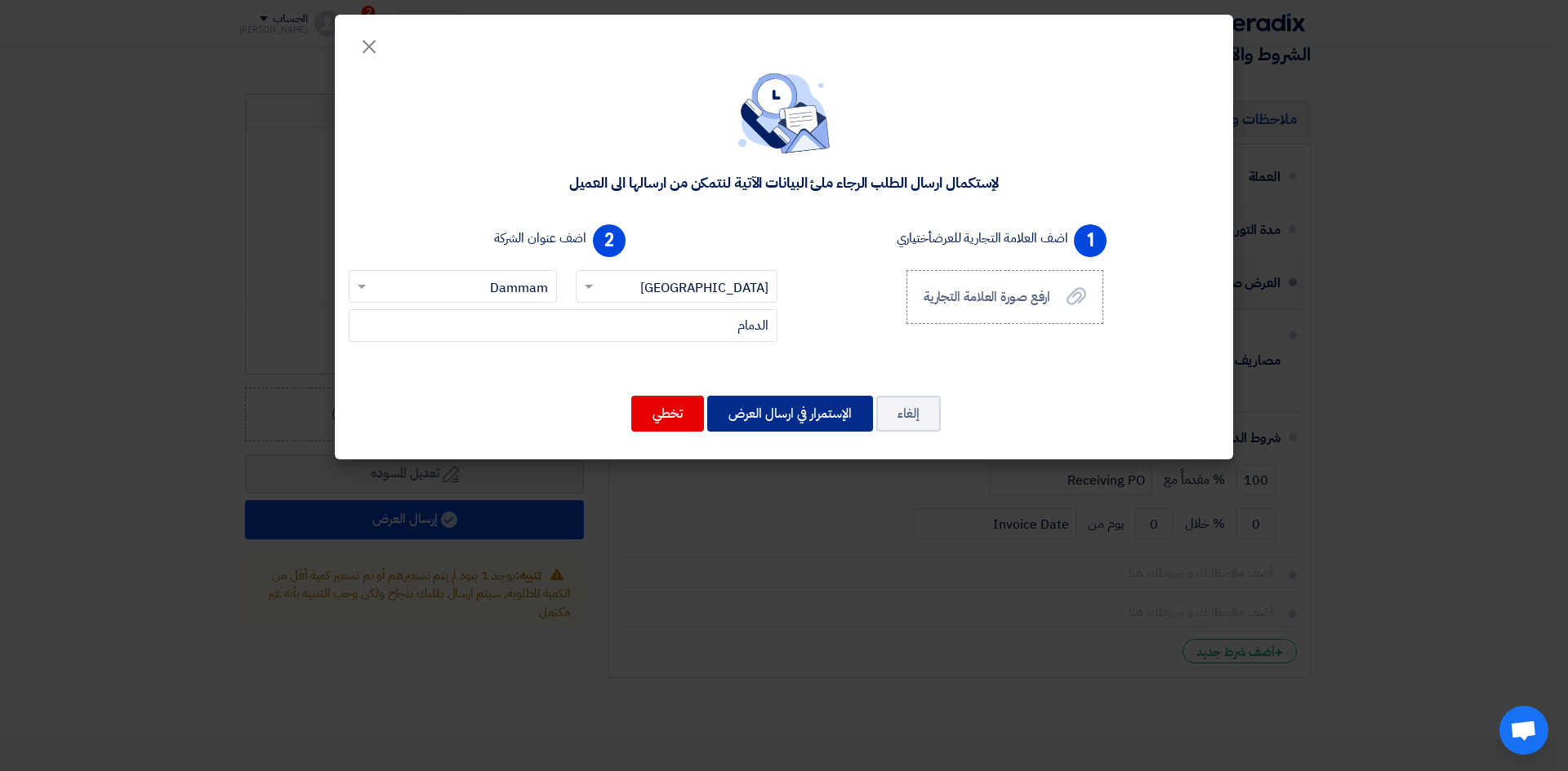
click at [776, 411] on button "الإستمرار في ارسال العرض" at bounding box center [790, 413] width 166 height 36
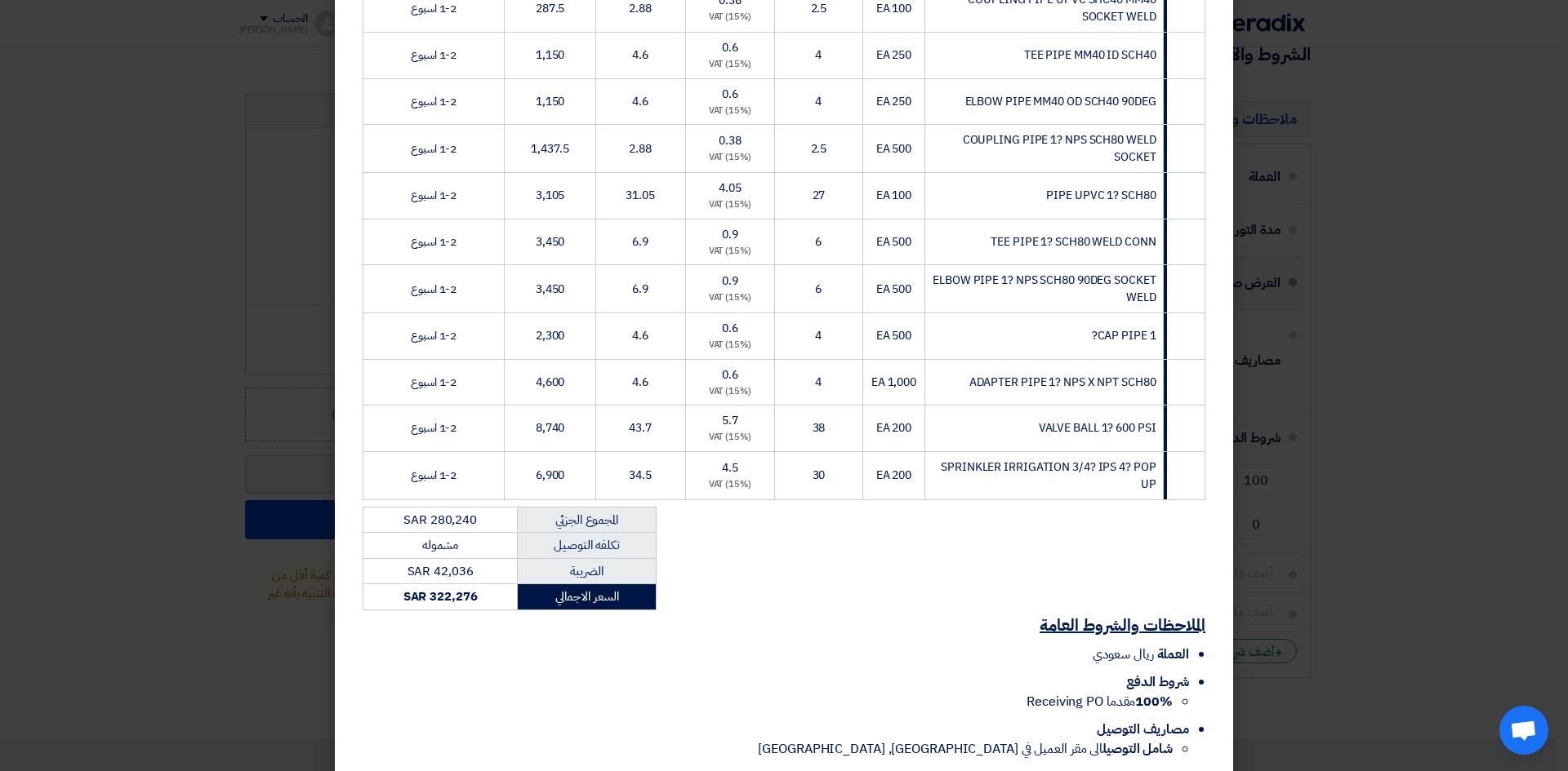
scroll to position [3673, 0]
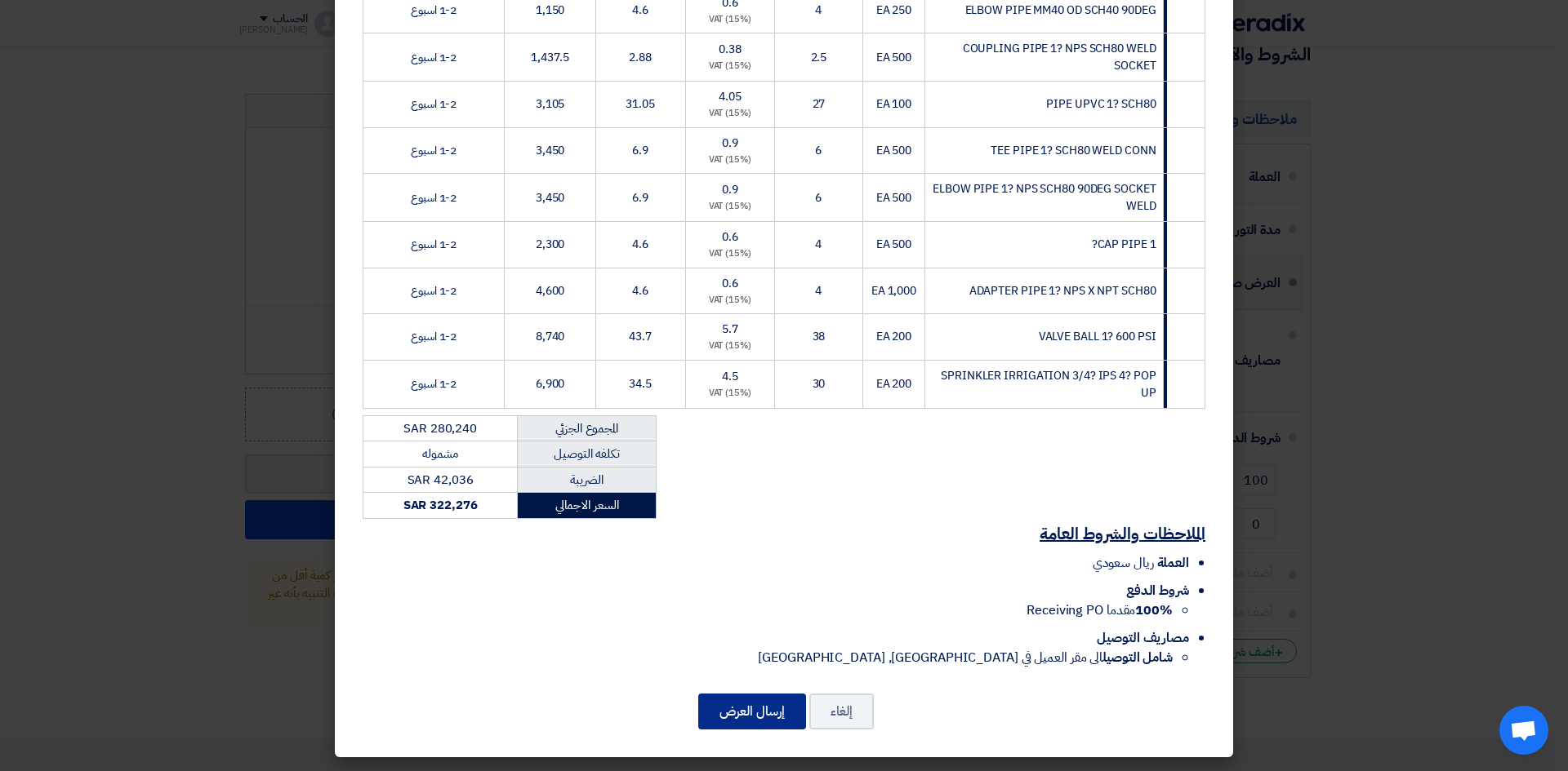
click at [773, 719] on button "إرسال العرض" at bounding box center [751, 711] width 107 height 36
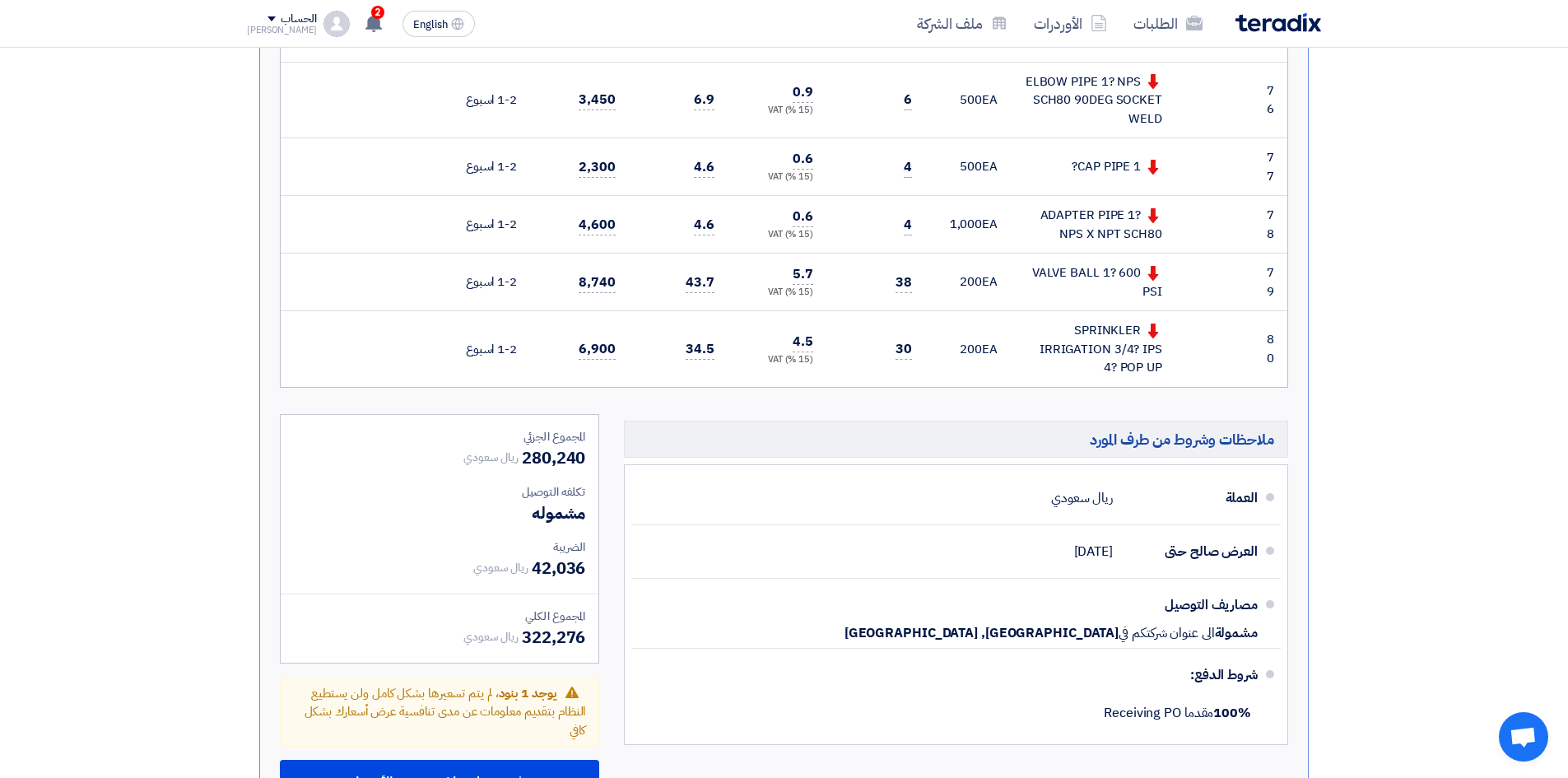
scroll to position [5518, 0]
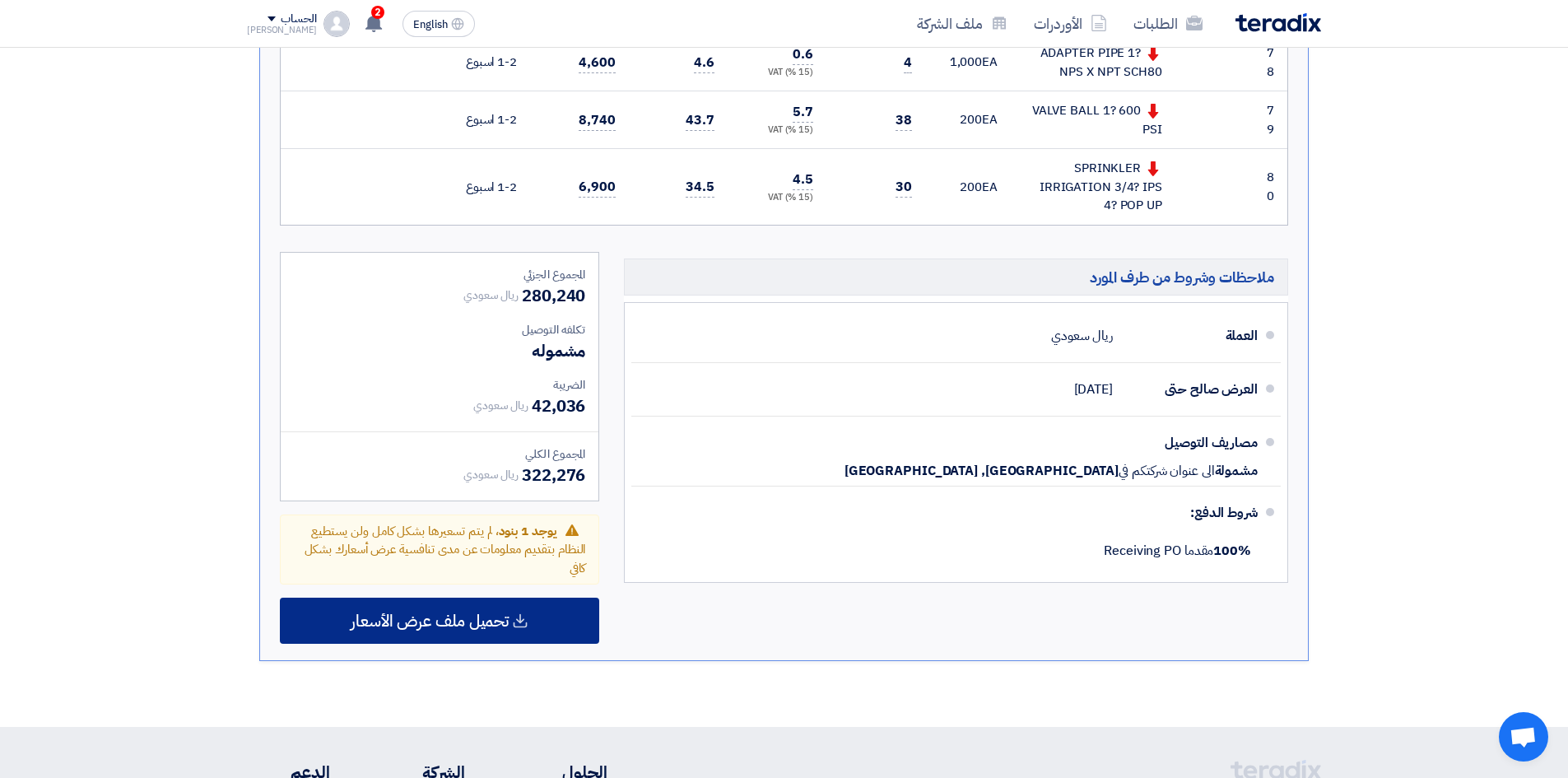
click at [482, 613] on span "تحميل ملف عرض الأسعار" at bounding box center [430, 620] width 158 height 15
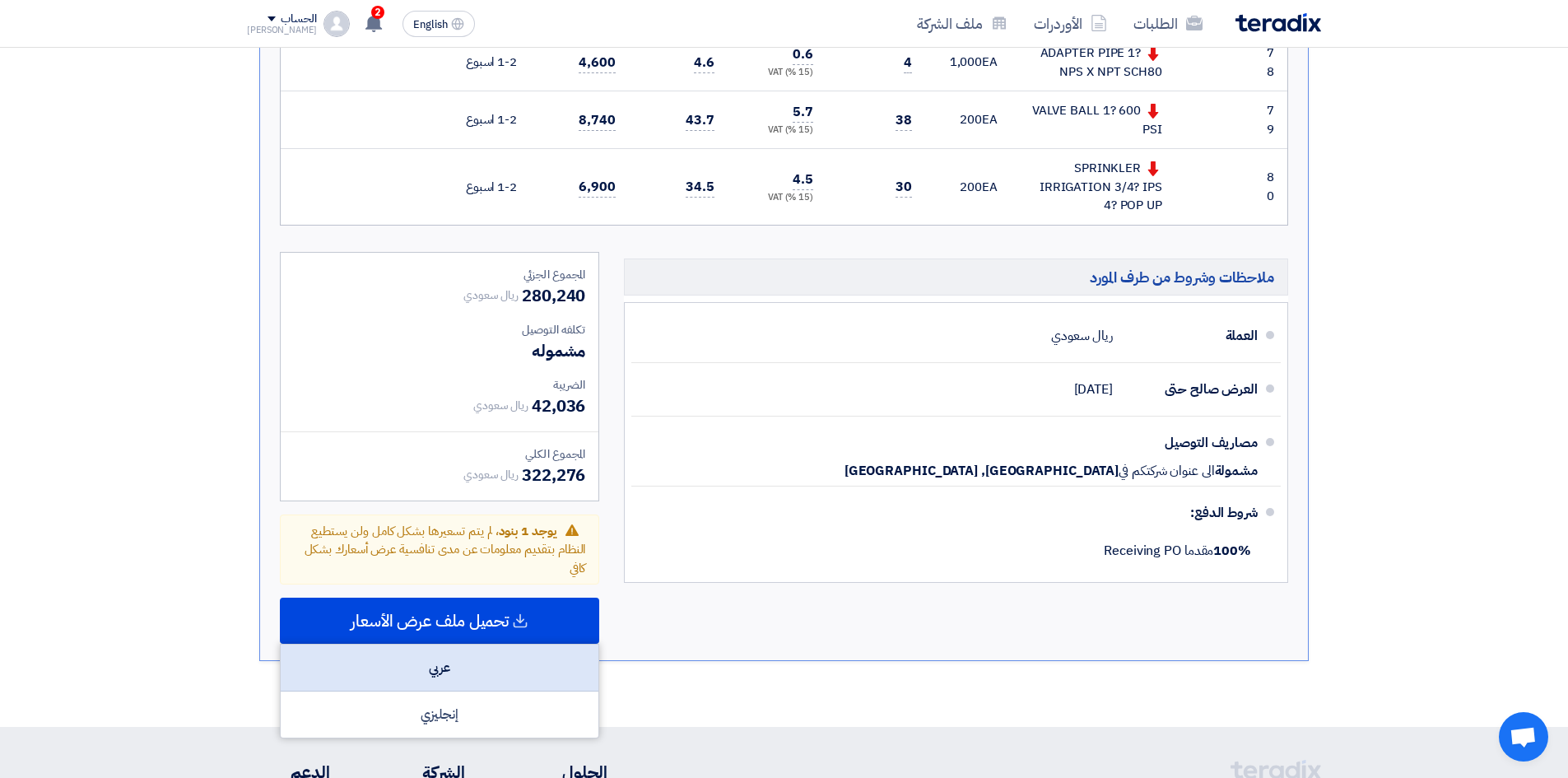
click at [455, 645] on div "عربي" at bounding box center [439, 669] width 318 height 47
